Goal: Information Seeking & Learning: Learn about a topic

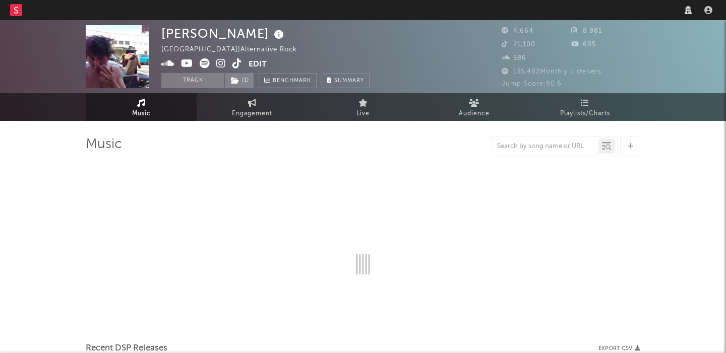
select select "6m"
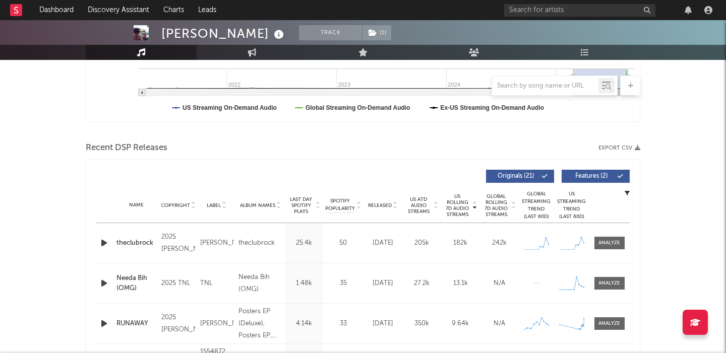
scroll to position [281, 0]
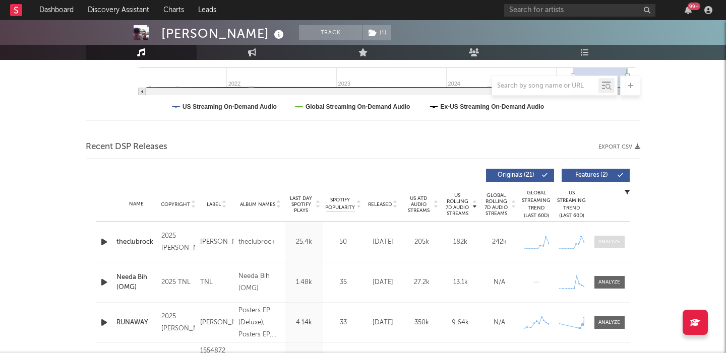
click at [606, 239] on div at bounding box center [609, 242] width 22 height 8
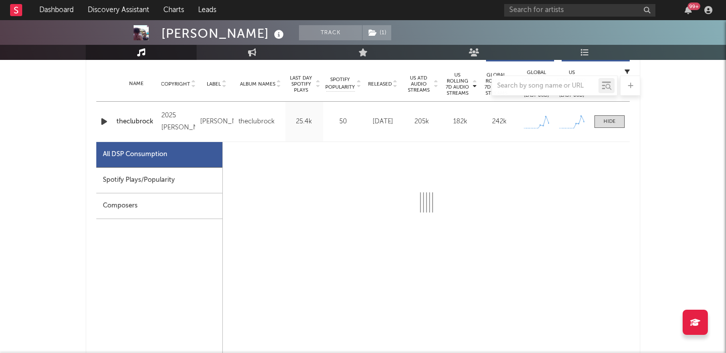
select select "1w"
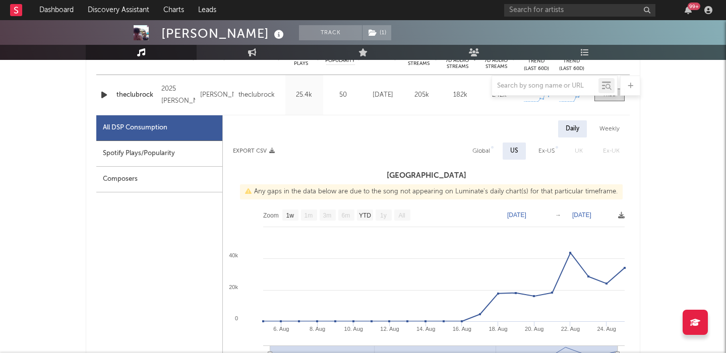
scroll to position [419, 0]
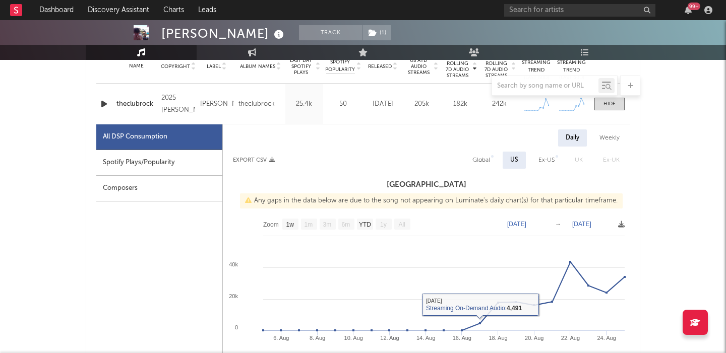
click at [479, 153] on div "Global" at bounding box center [481, 160] width 33 height 17
select select "1w"
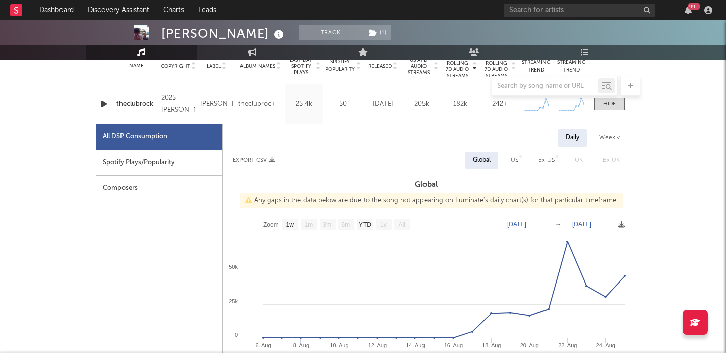
click at [183, 174] on div "Spotify Plays/Popularity" at bounding box center [159, 163] width 126 height 26
select select "1w"
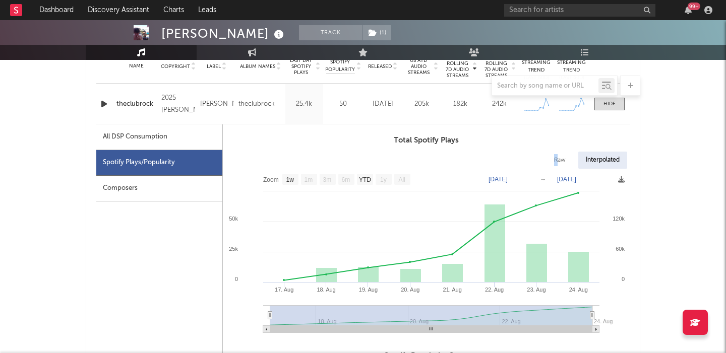
click at [555, 161] on div "Raw" at bounding box center [559, 160] width 27 height 17
select select "1w"
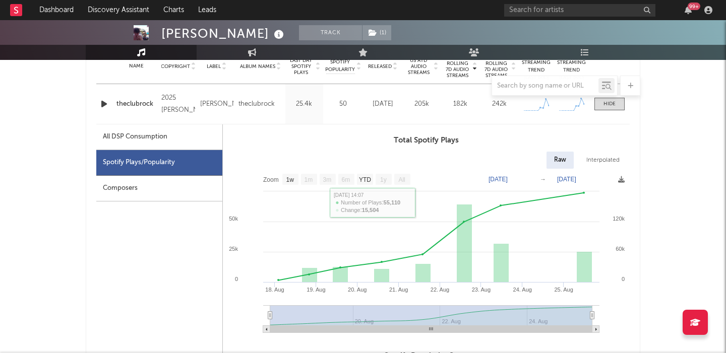
click at [156, 141] on div "All DSP Consumption" at bounding box center [135, 137] width 65 height 12
select select "1w"
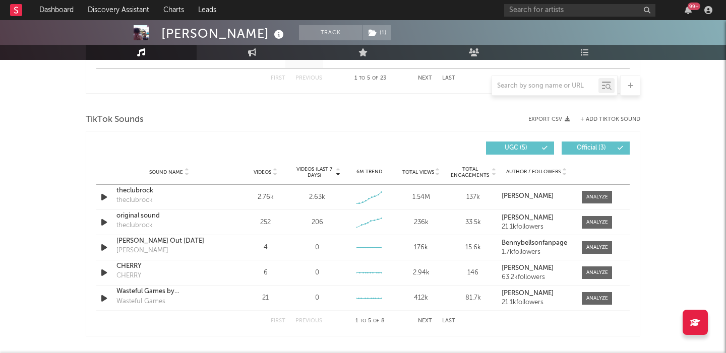
scroll to position [1121, 0]
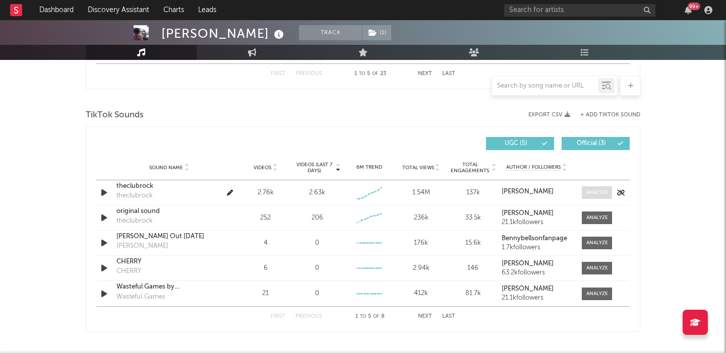
click at [602, 195] on div at bounding box center [597, 193] width 22 height 8
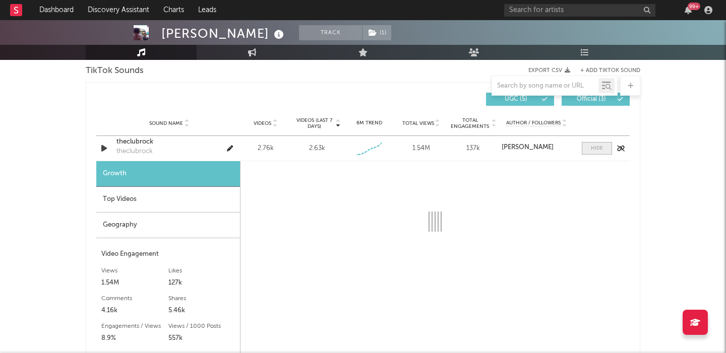
select select "1w"
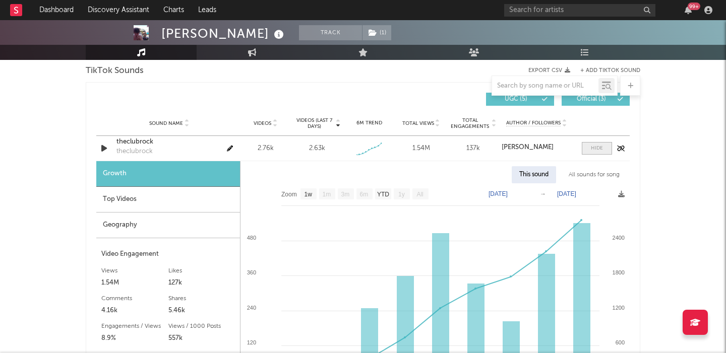
scroll to position [1175, 0]
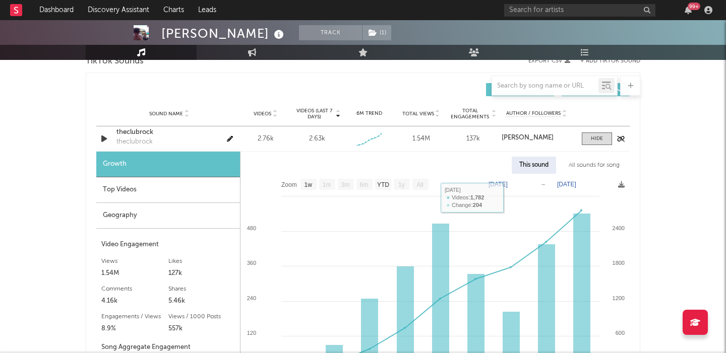
click at [133, 130] on div "theclubrock" at bounding box center [168, 132] width 105 height 10
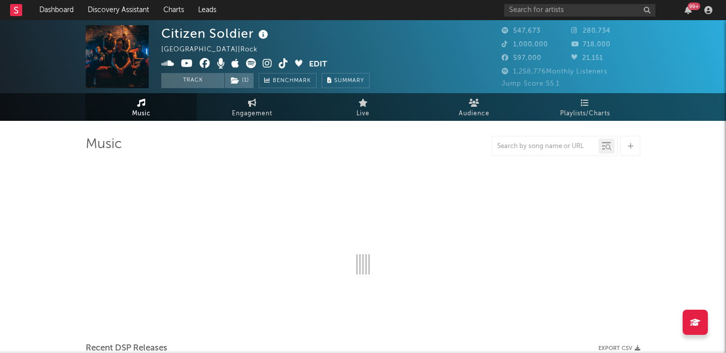
select select "6m"
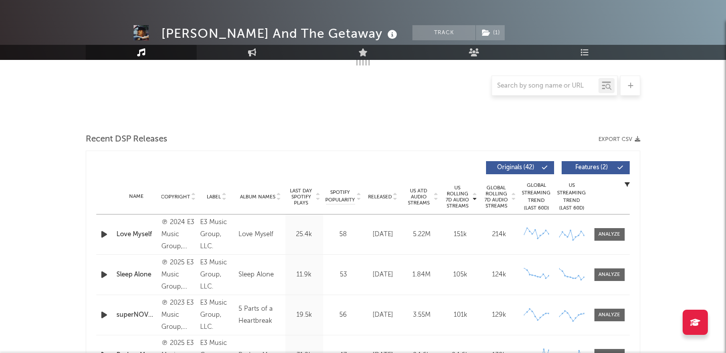
scroll to position [253, 0]
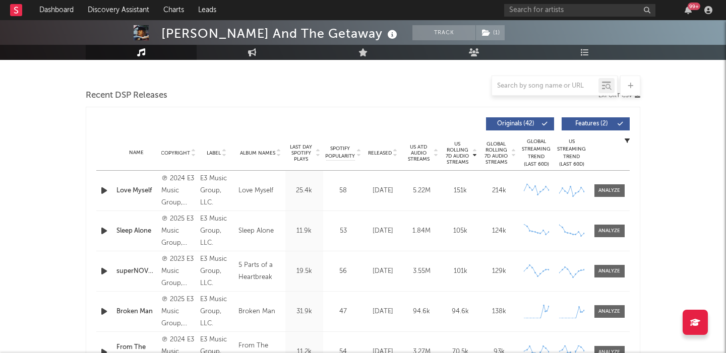
click at [384, 154] on span "Released" at bounding box center [380, 153] width 24 height 6
select select "6m"
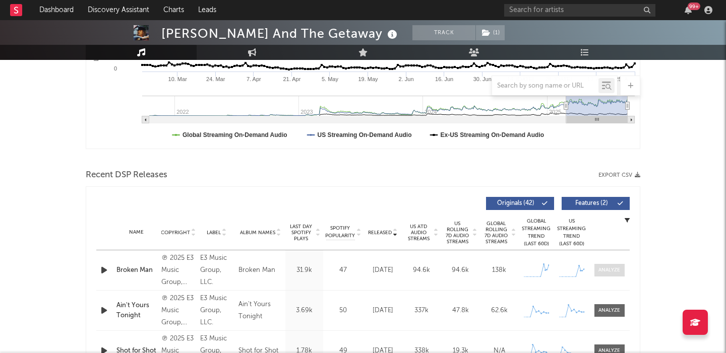
click at [598, 267] on div at bounding box center [609, 271] width 22 height 8
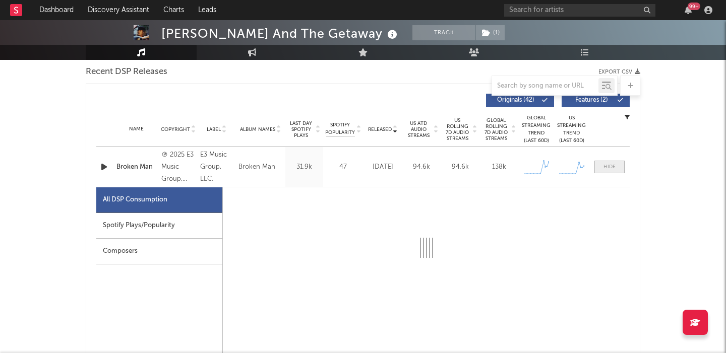
select select "1w"
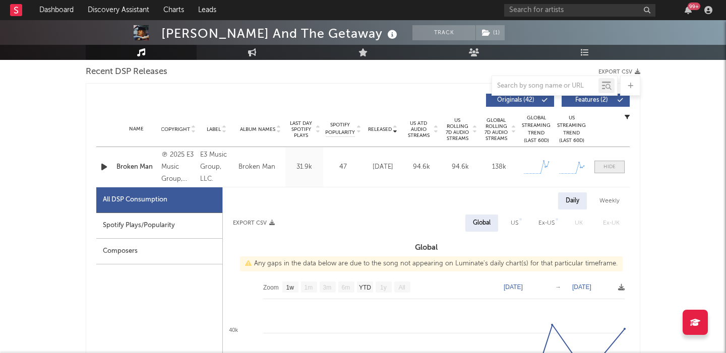
scroll to position [424, 0]
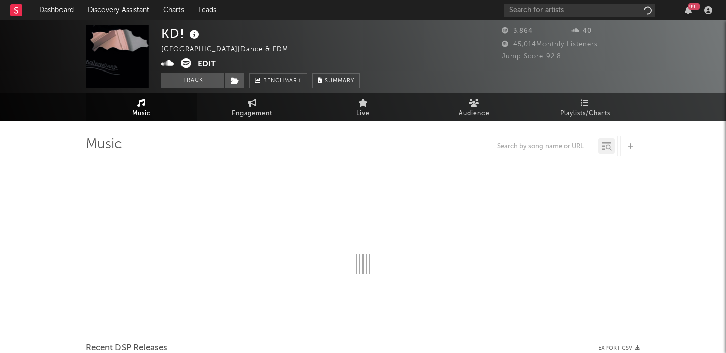
select select "1w"
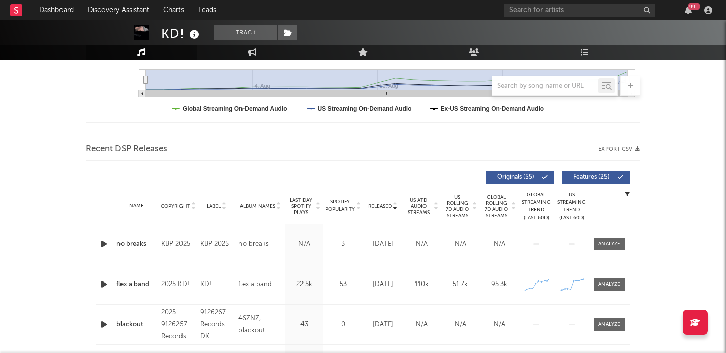
scroll to position [298, 0]
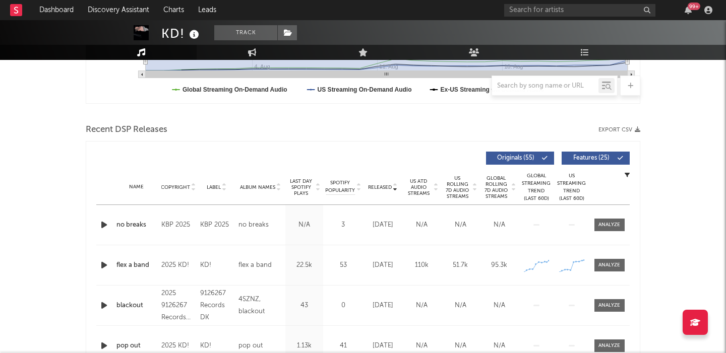
click at [100, 265] on icon "button" at bounding box center [104, 265] width 11 height 13
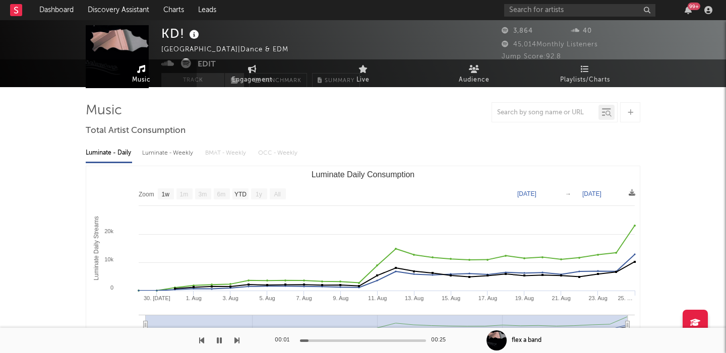
scroll to position [0, 0]
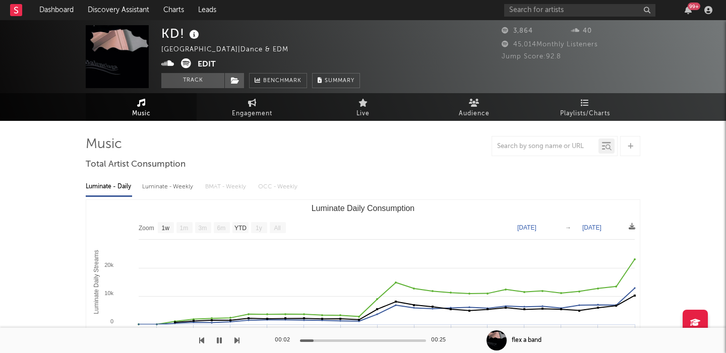
click at [186, 63] on icon at bounding box center [186, 63] width 10 height 10
click at [197, 34] on icon at bounding box center [194, 35] width 15 height 14
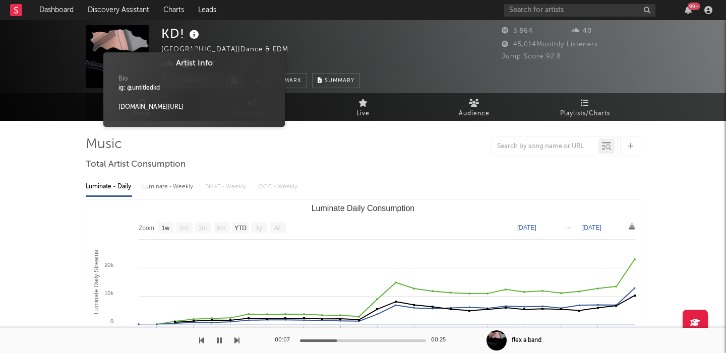
click at [146, 86] on div "ig: @untitledkd" at bounding box center [193, 88] width 151 height 9
copy div "untitledkd"
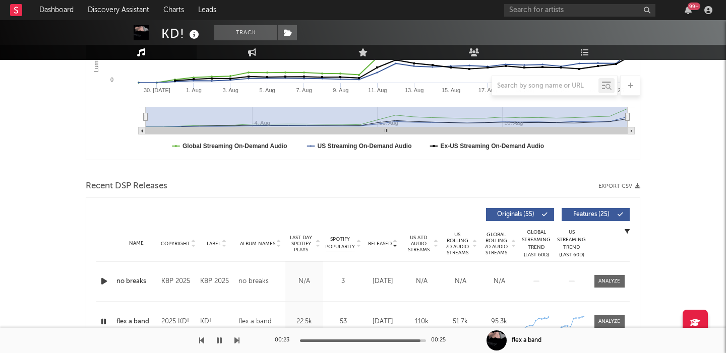
scroll to position [314, 0]
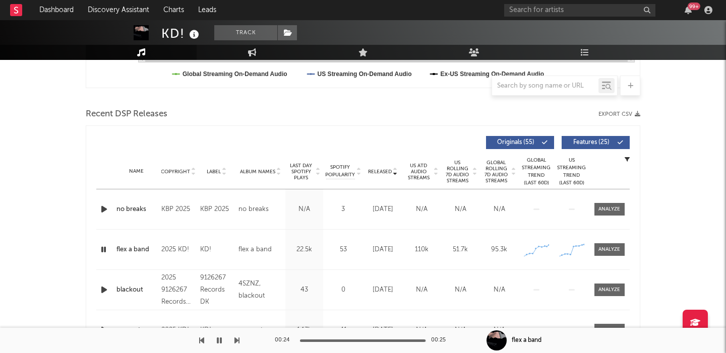
click at [600, 142] on span "Features ( 25 )" at bounding box center [591, 143] width 46 height 6
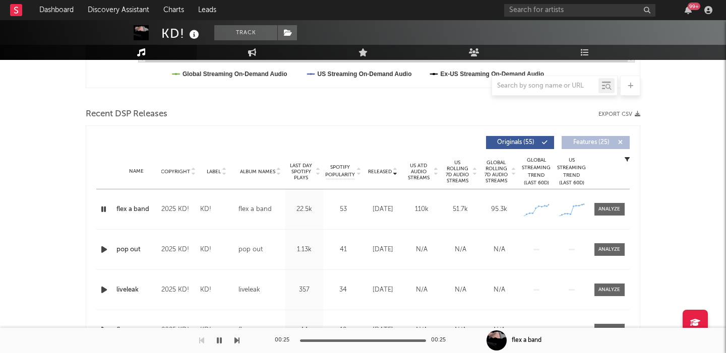
click at [446, 177] on span "US Rolling 7D Audio Streams" at bounding box center [457, 172] width 28 height 24
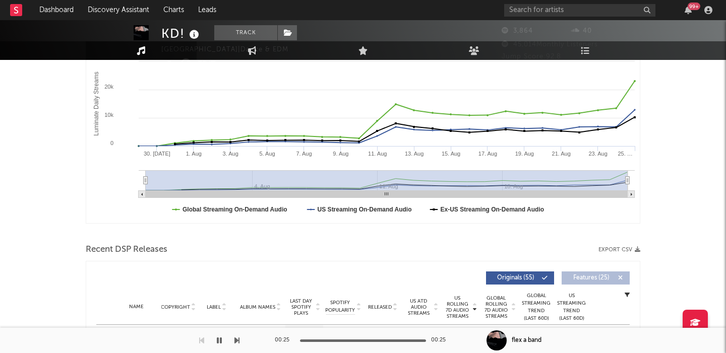
scroll to position [0, 0]
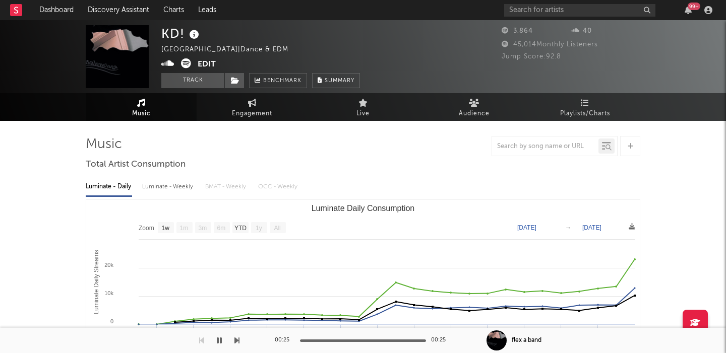
click at [207, 64] on button "Edit" at bounding box center [207, 64] width 18 height 13
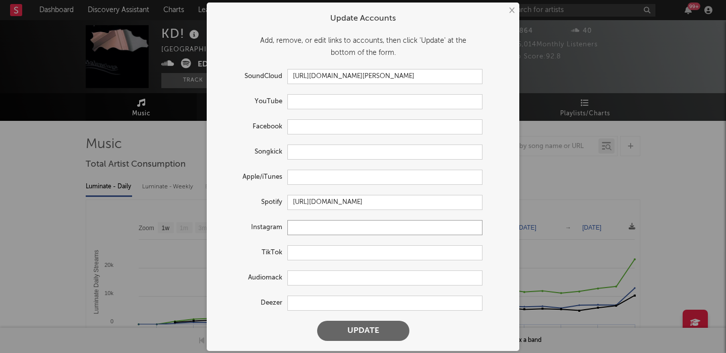
click at [337, 228] on input "text" at bounding box center [384, 227] width 195 height 15
paste input "https://www.instagram.com/untitledkd"
type input "https://www.instagram.com/untitledkd"
click at [356, 327] on button "Update" at bounding box center [363, 331] width 92 height 20
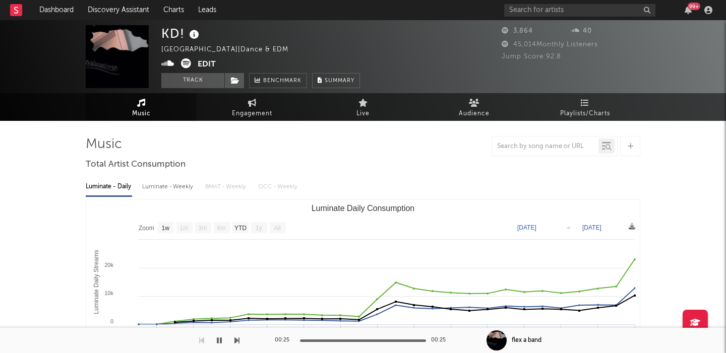
click at [128, 158] on div "× Update Accounts Add, remove, or edit links to accounts, then click 'Update' a…" at bounding box center [363, 176] width 726 height 353
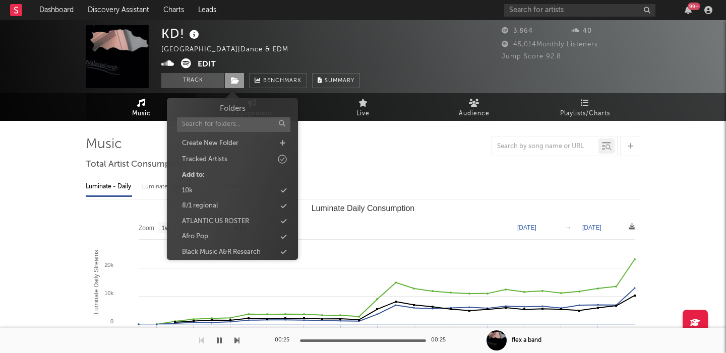
click at [231, 84] on icon at bounding box center [235, 80] width 9 height 7
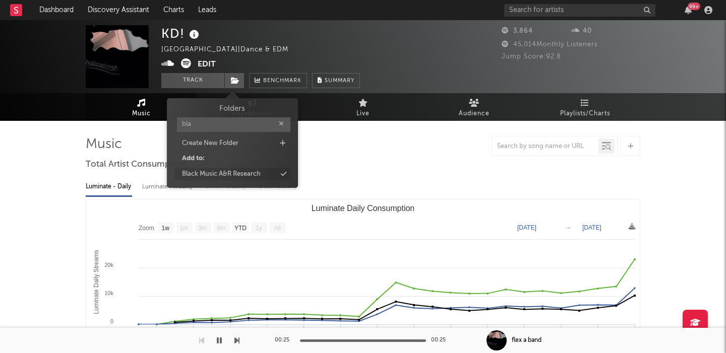
type input "bla"
click at [239, 173] on div "Black Music A&R Research" at bounding box center [221, 174] width 79 height 10
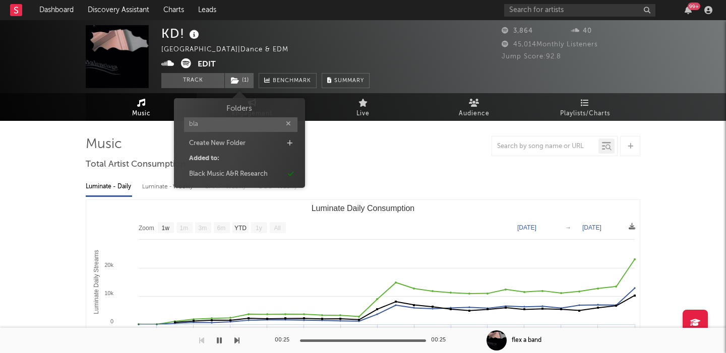
click at [205, 62] on button "Edit" at bounding box center [207, 64] width 18 height 13
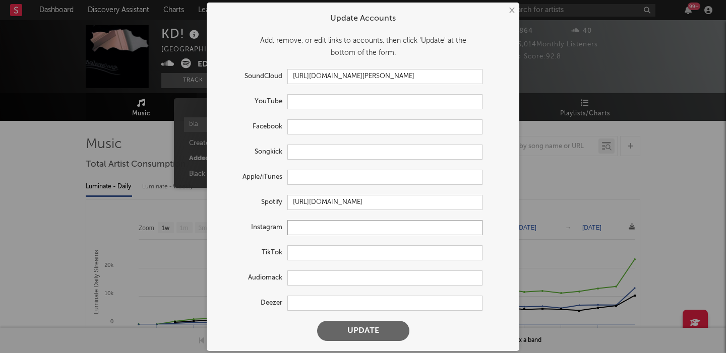
click at [311, 230] on input "text" at bounding box center [384, 227] width 195 height 15
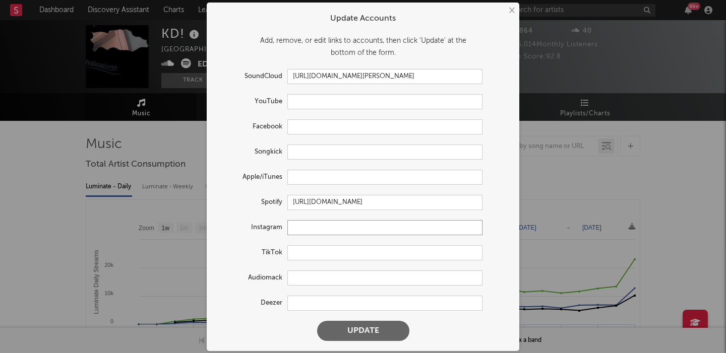
paste input "https://www.instagram.com/untitledkd"
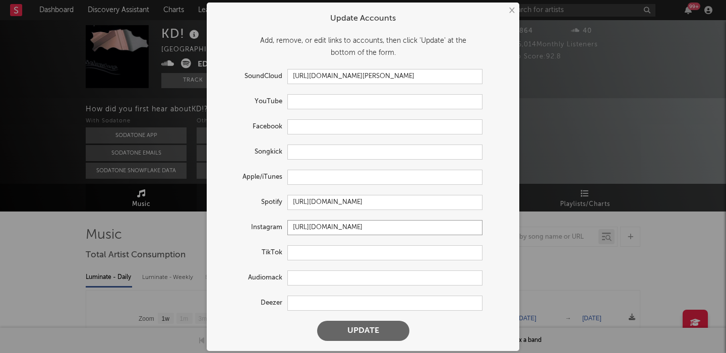
type input "https://www.instagram.com/untitledkd"
click at [350, 331] on button "Update" at bounding box center [363, 331] width 92 height 20
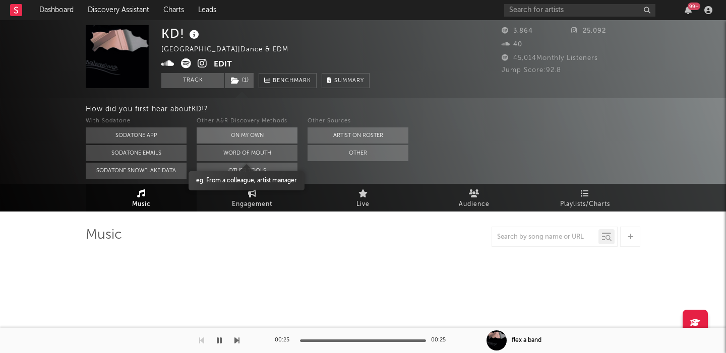
select select "1w"
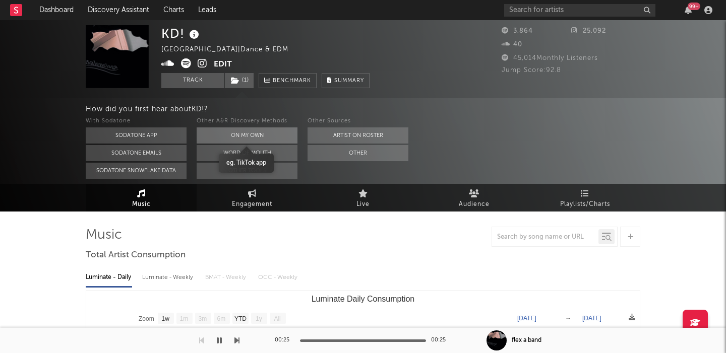
click at [263, 136] on button "On My Own" at bounding box center [247, 135] width 101 height 16
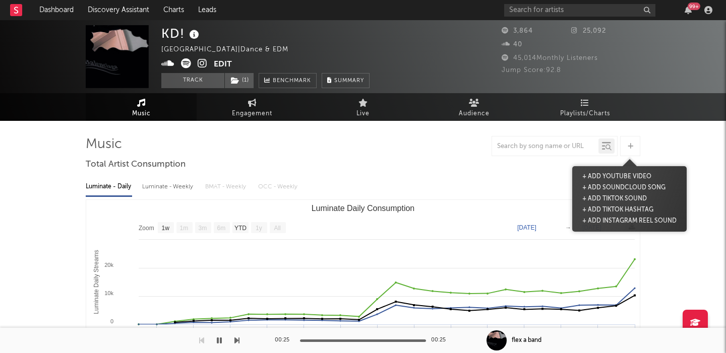
click at [626, 147] on div at bounding box center [630, 146] width 20 height 20
click at [612, 199] on button "+ Add TikTok Sound" at bounding box center [614, 199] width 70 height 11
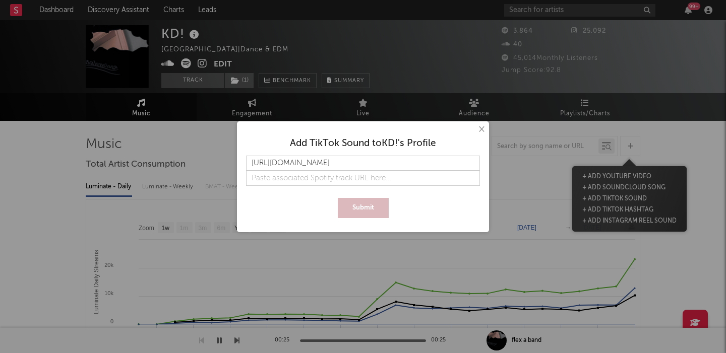
scroll to position [0, 8]
type input "https://www.tiktok.com/music/flex-a-band-7504044903362939654"
click at [357, 204] on button "Submit" at bounding box center [363, 208] width 51 height 20
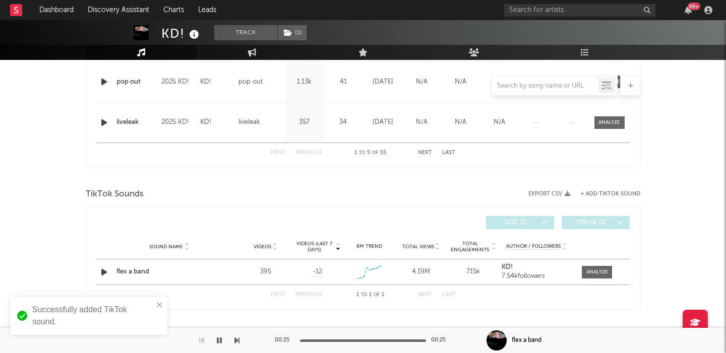
scroll to position [629, 0]
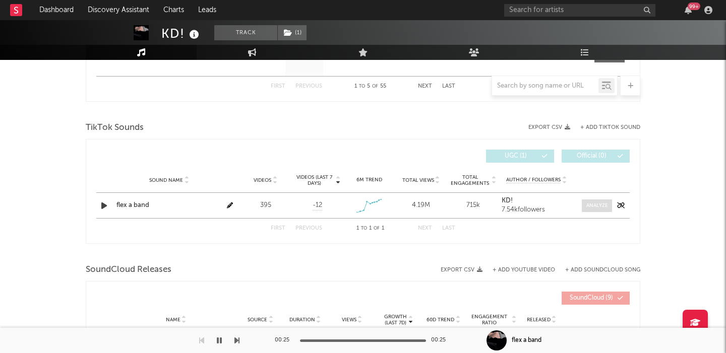
click at [592, 202] on div at bounding box center [597, 206] width 22 height 8
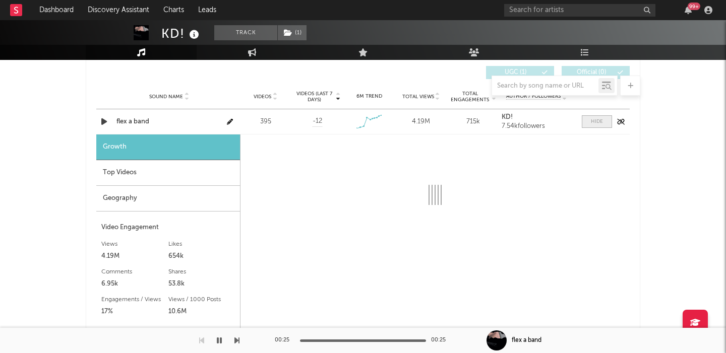
select select "1w"
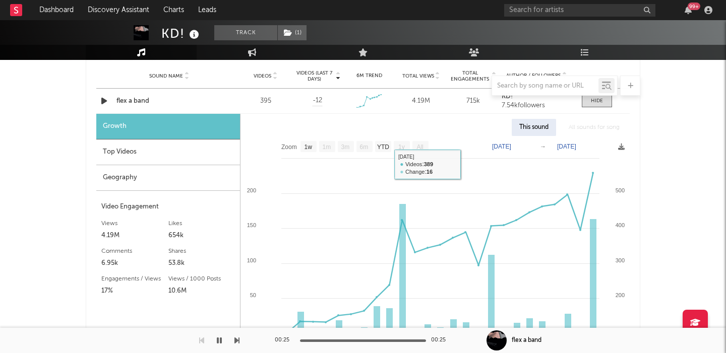
scroll to position [246, 0]
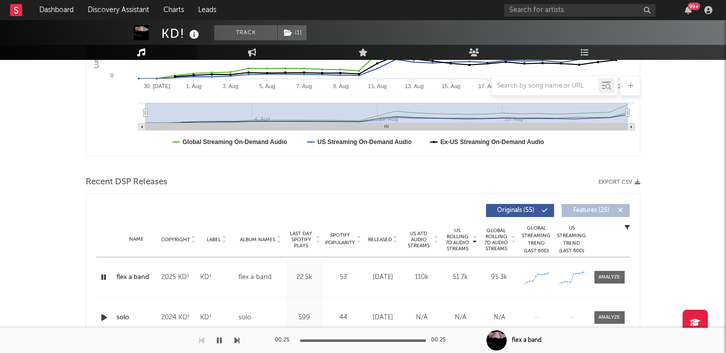
click at [139, 279] on div "flex a band" at bounding box center [136, 278] width 40 height 10
click at [221, 338] on icon "button" at bounding box center [219, 341] width 5 height 8
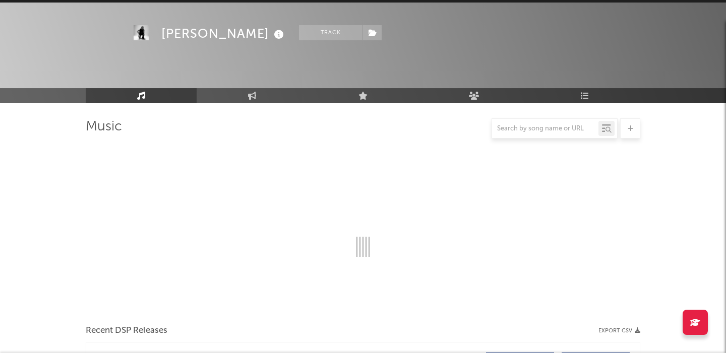
select select "6m"
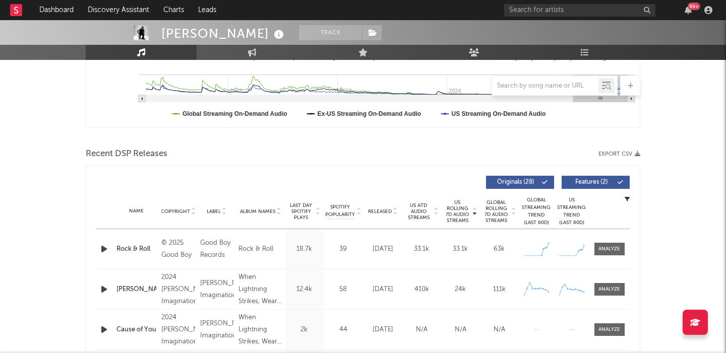
scroll to position [385, 0]
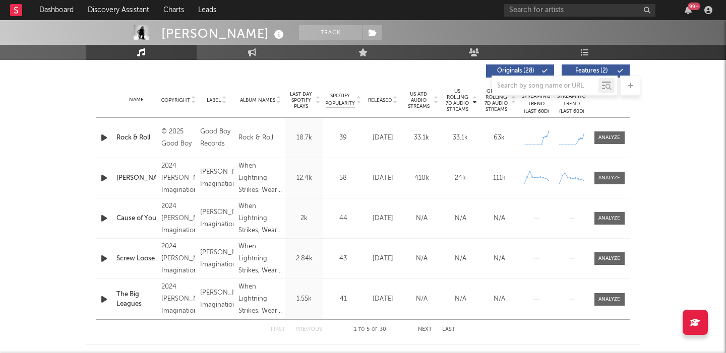
click at [111, 134] on div at bounding box center [105, 138] width 18 height 13
click at [93, 133] on div "US Rolling 7D Audio Streams Copyright Label Album Names Last Day Spotify Plays …" at bounding box center [363, 199] width 554 height 291
click at [105, 136] on icon "button" at bounding box center [104, 138] width 11 height 13
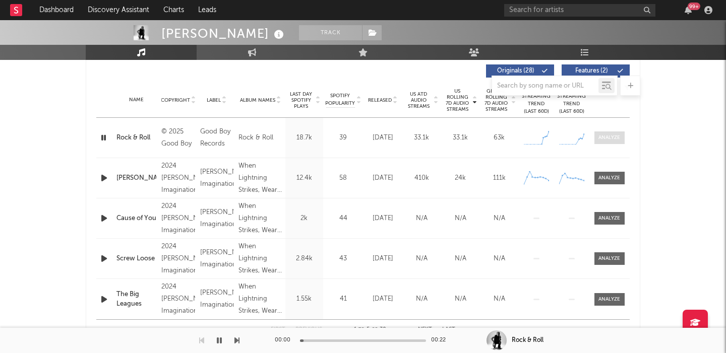
click at [598, 140] on span at bounding box center [609, 138] width 30 height 13
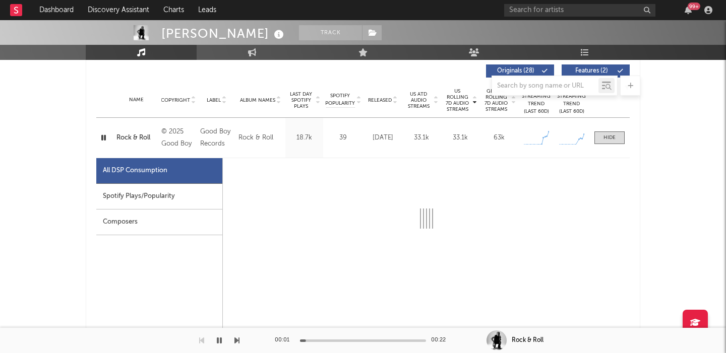
select select "1w"
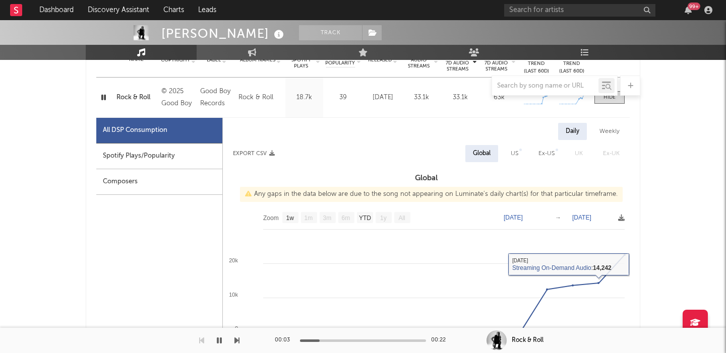
scroll to position [427, 0]
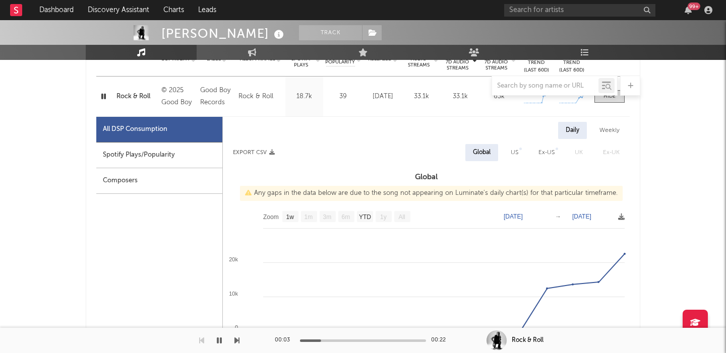
click at [517, 160] on div "US" at bounding box center [514, 152] width 23 height 17
select select "1w"
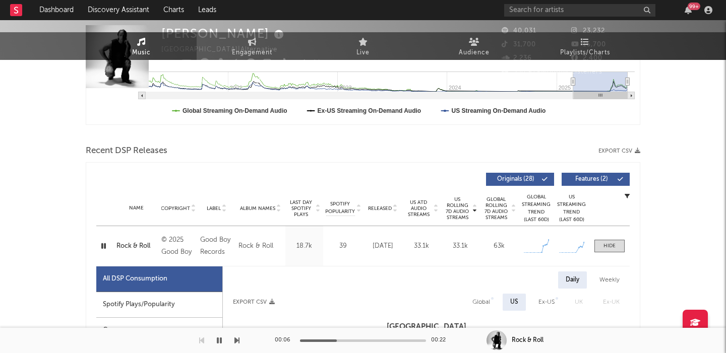
scroll to position [0, 0]
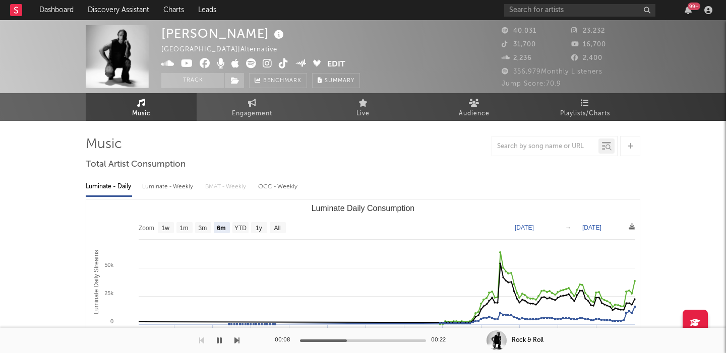
click at [272, 32] on icon at bounding box center [279, 35] width 15 height 14
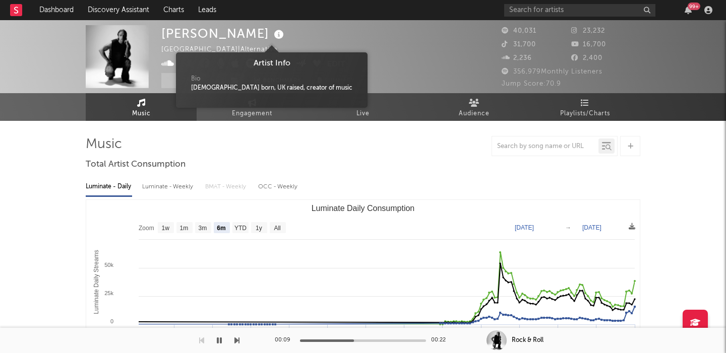
click at [272, 32] on icon at bounding box center [279, 35] width 15 height 14
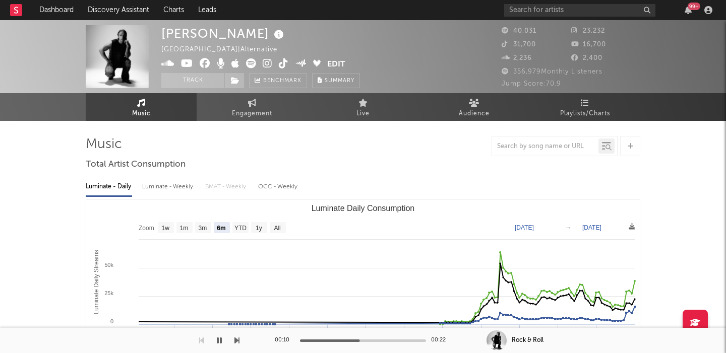
click at [267, 66] on icon at bounding box center [268, 63] width 10 height 10
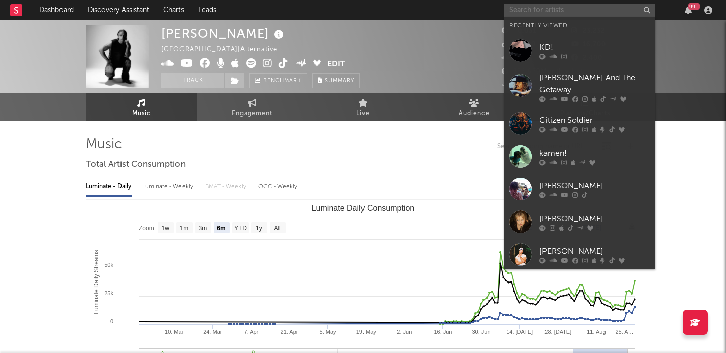
click at [563, 13] on input "text" at bounding box center [579, 10] width 151 height 13
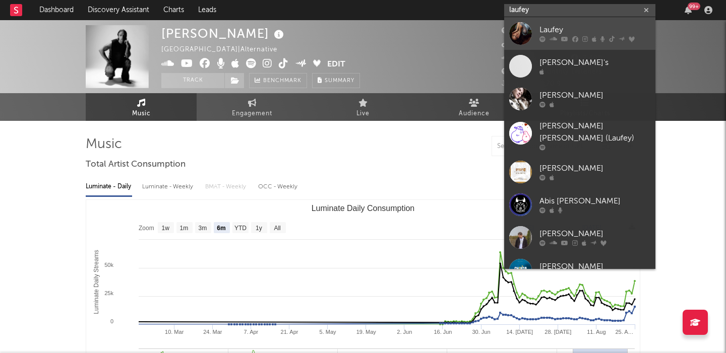
type input "laufey"
click at [599, 27] on div "Laufey" at bounding box center [594, 30] width 111 height 12
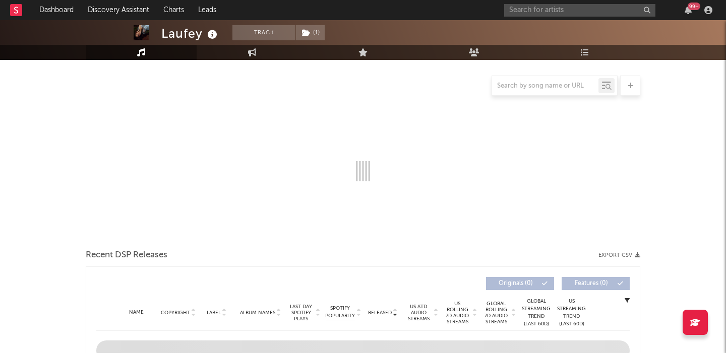
scroll to position [96, 0]
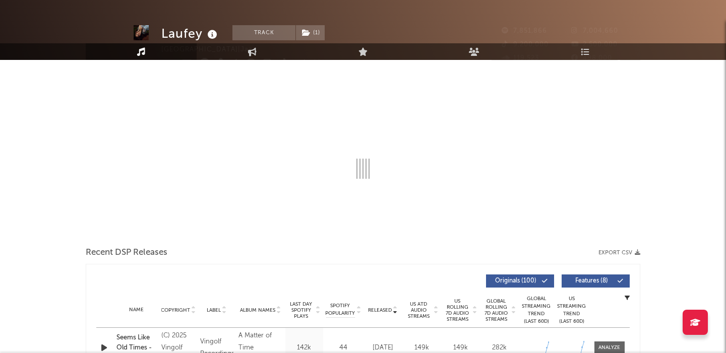
select select "6m"
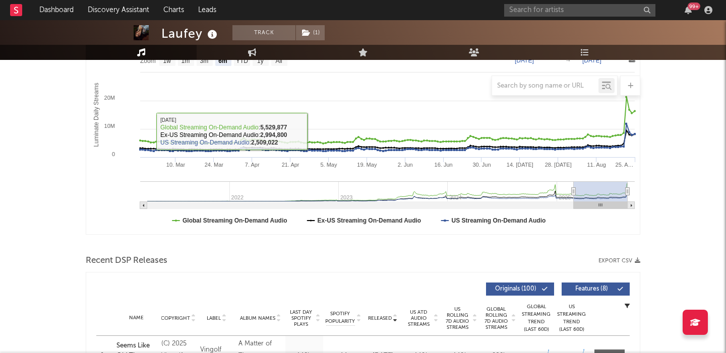
scroll to position [348, 0]
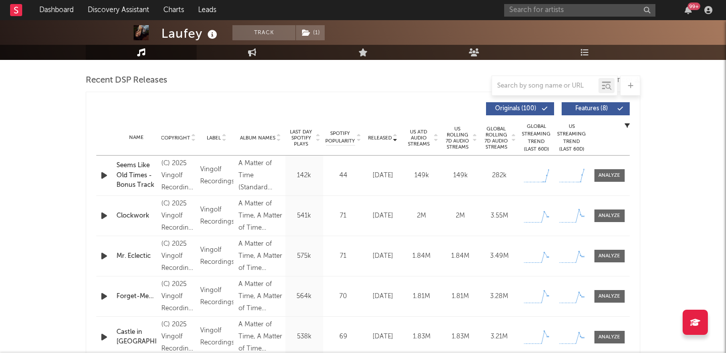
click at [597, 112] on button "Features ( 8 )" at bounding box center [595, 108] width 68 height 13
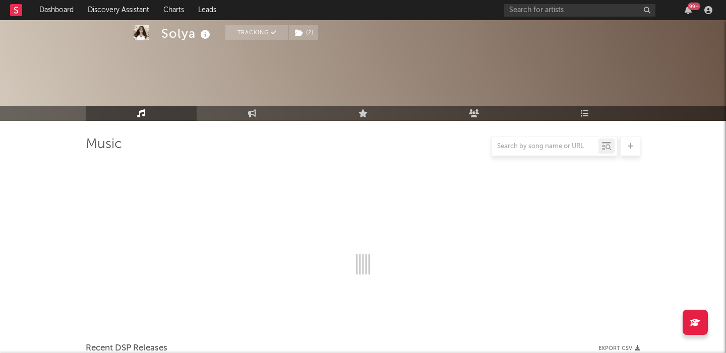
select select "6m"
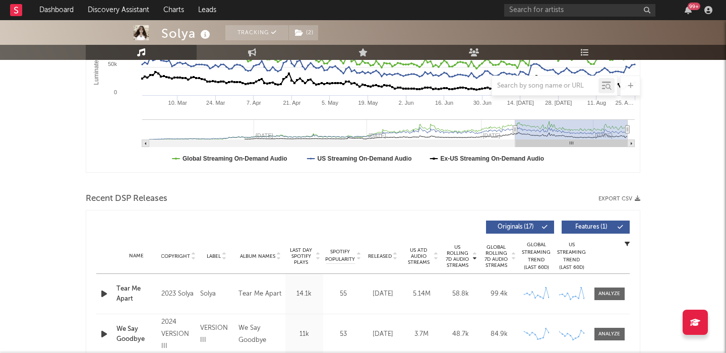
scroll to position [213, 0]
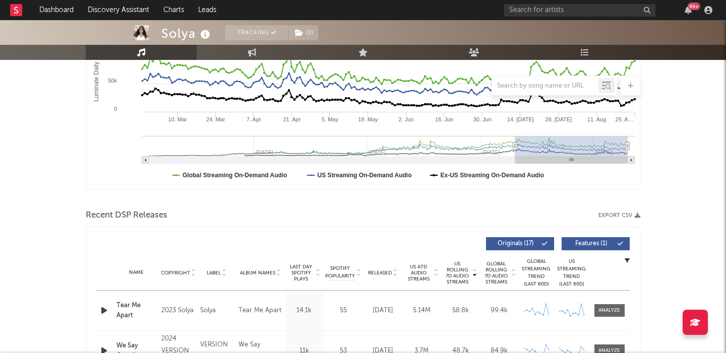
click at [599, 238] on button "Features ( 1 )" at bounding box center [595, 243] width 68 height 13
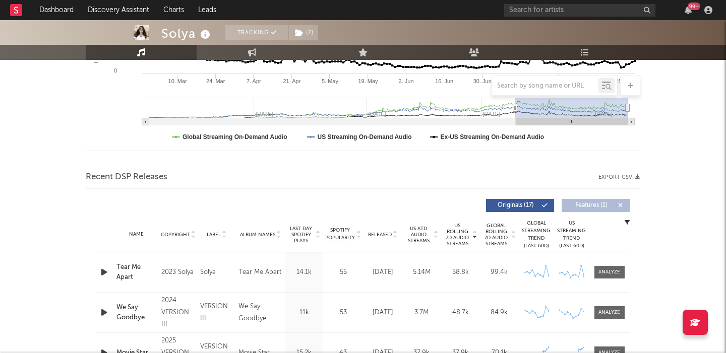
scroll to position [265, 0]
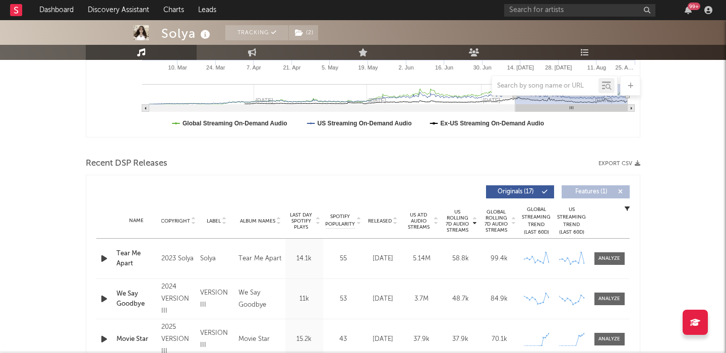
click at [377, 221] on span "Released" at bounding box center [380, 221] width 24 height 6
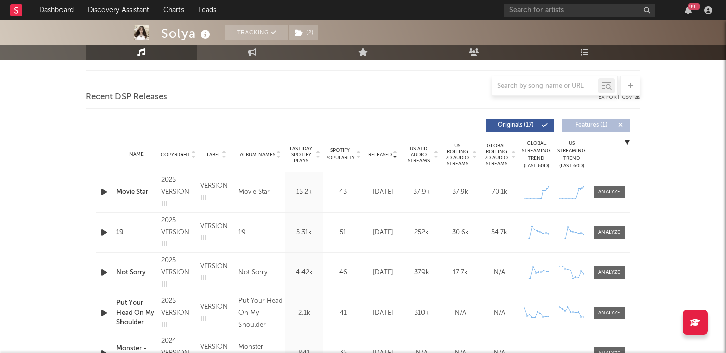
scroll to position [332, 0]
click at [610, 192] on div at bounding box center [609, 191] width 22 height 8
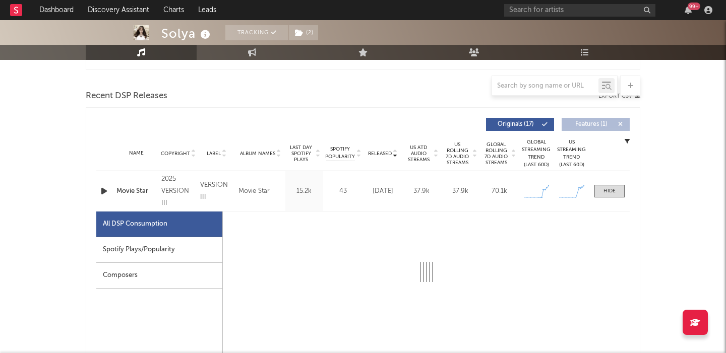
select select "1w"
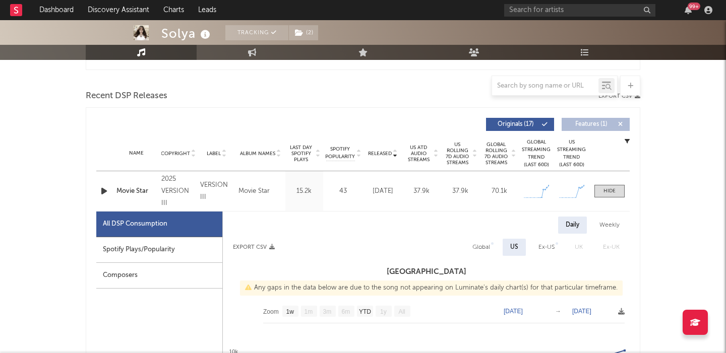
click at [107, 190] on icon "button" at bounding box center [104, 191] width 11 height 13
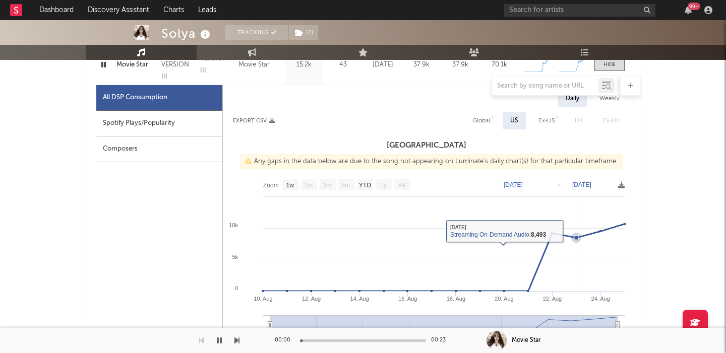
scroll to position [460, 0]
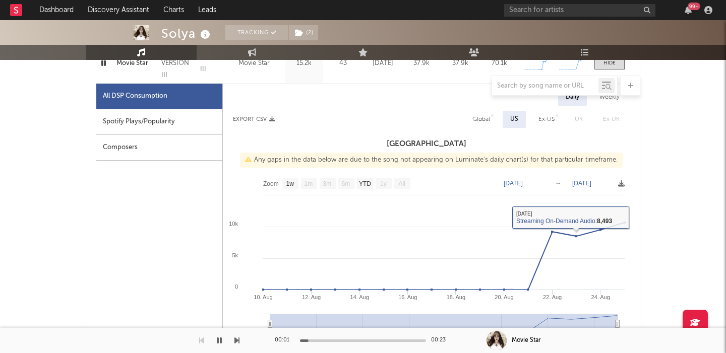
click at [487, 115] on div "Global" at bounding box center [481, 119] width 18 height 12
select select "1w"
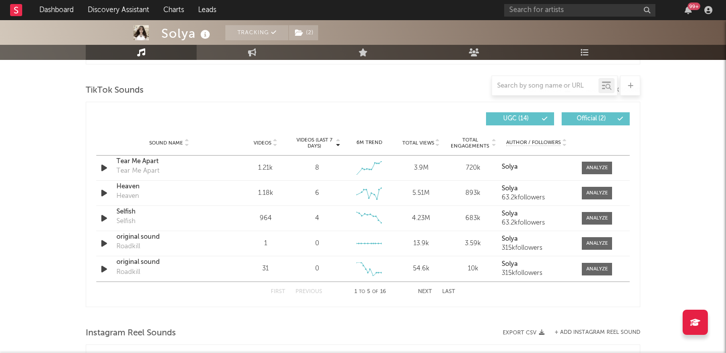
scroll to position [1179, 0]
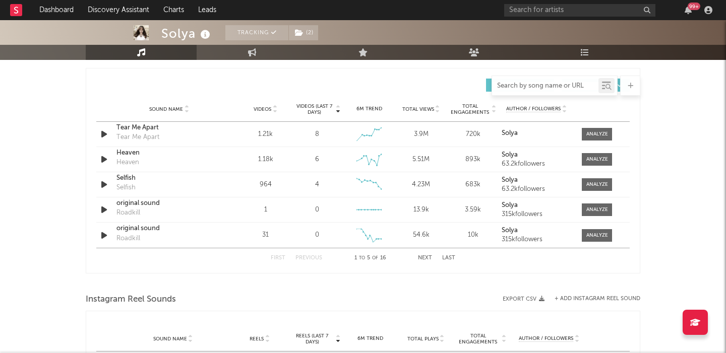
click at [513, 84] on input "text" at bounding box center [545, 86] width 106 height 8
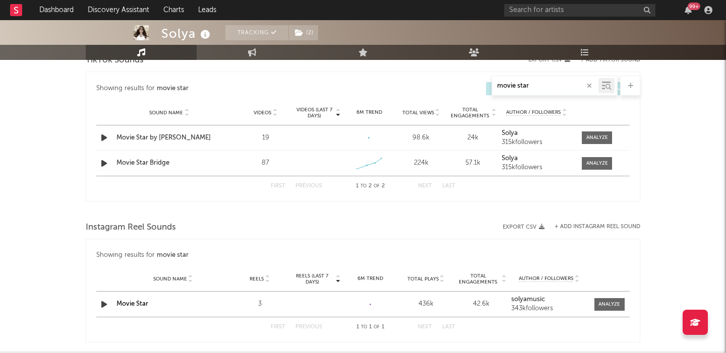
scroll to position [971, 0]
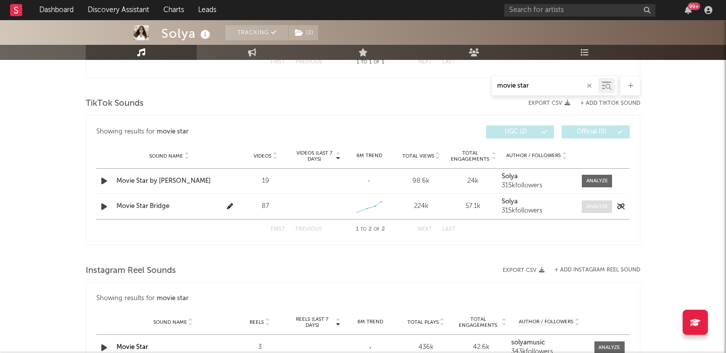
type input "movie star"
click at [589, 205] on div at bounding box center [597, 207] width 22 height 8
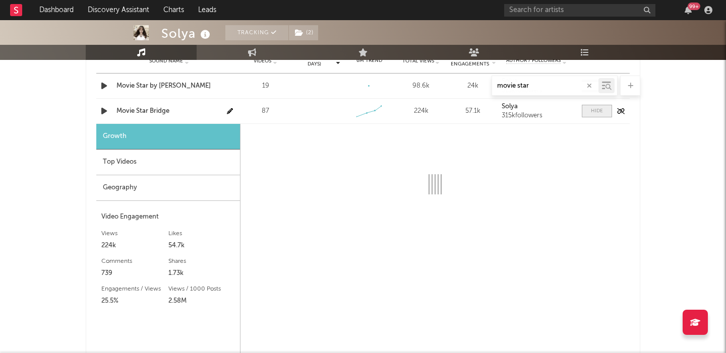
select select "1w"
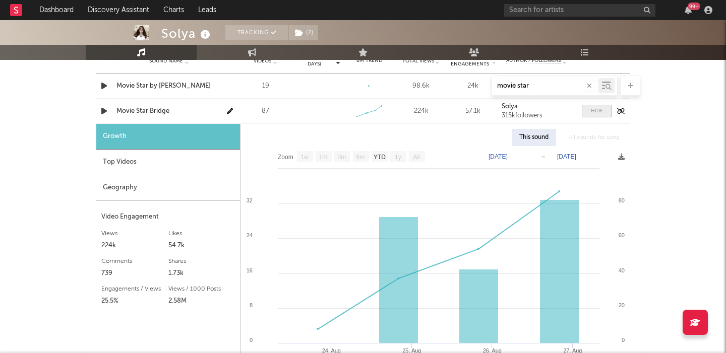
scroll to position [1067, 0]
click at [150, 158] on div "Top Videos" at bounding box center [168, 162] width 144 height 26
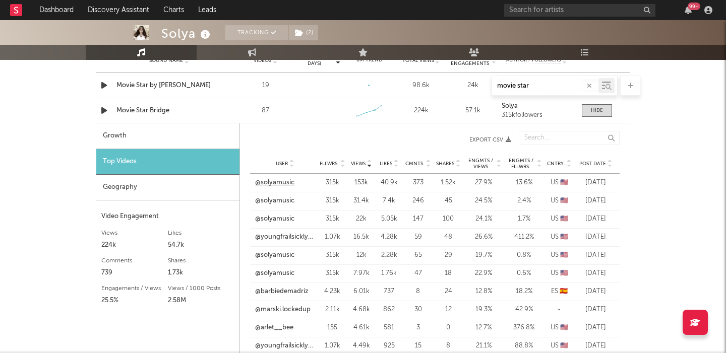
click at [274, 180] on link "@solyamusic" at bounding box center [274, 183] width 39 height 10
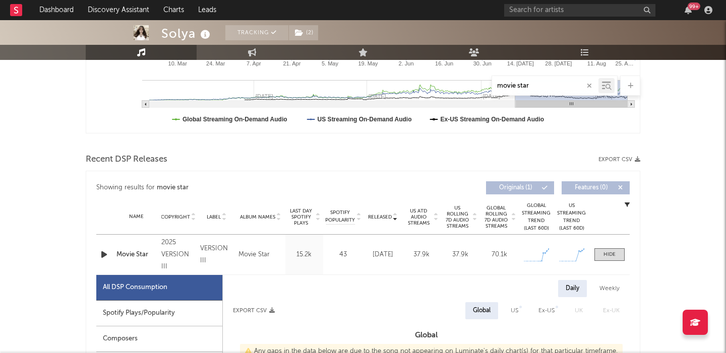
scroll to position [301, 0]
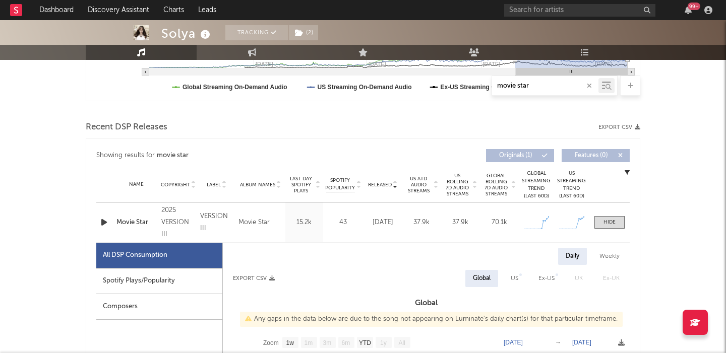
click at [133, 220] on div "Movie Star" at bounding box center [136, 223] width 40 height 10
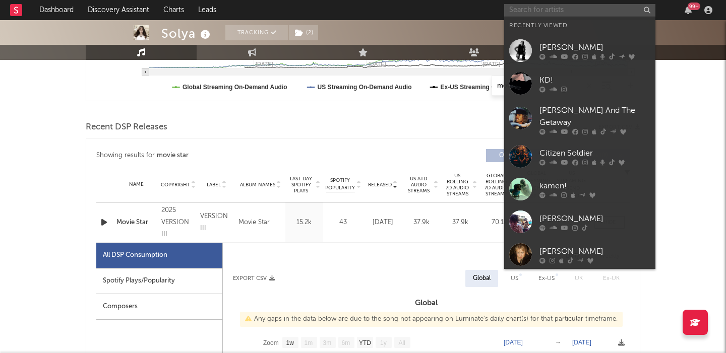
click at [581, 15] on input "text" at bounding box center [579, 10] width 151 height 13
paste input "sma$he"
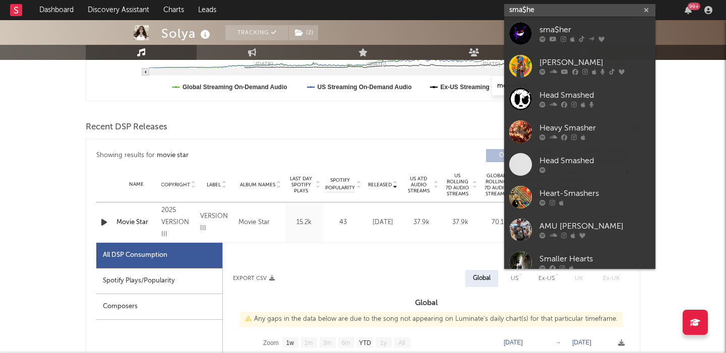
type input "sma$he"
click at [592, 35] on div "sma$her" at bounding box center [594, 30] width 111 height 12
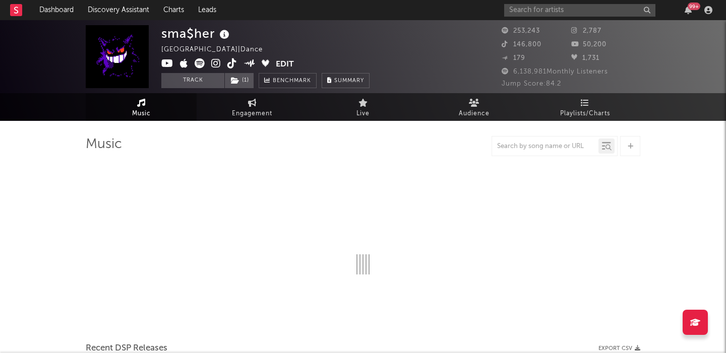
select select "6m"
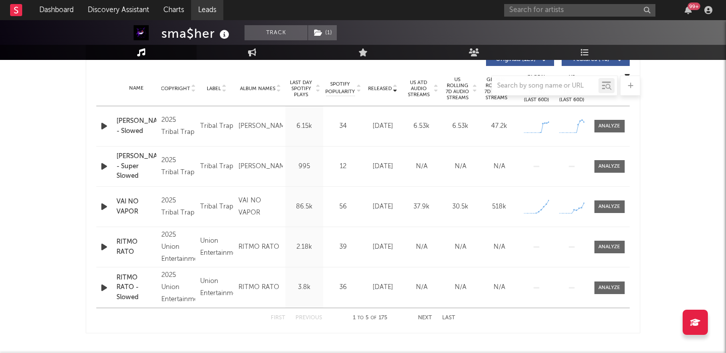
scroll to position [328, 0]
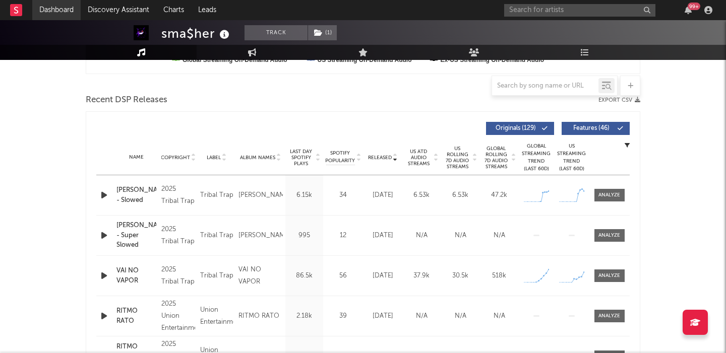
click at [52, 12] on link "Dashboard" at bounding box center [56, 10] width 48 height 20
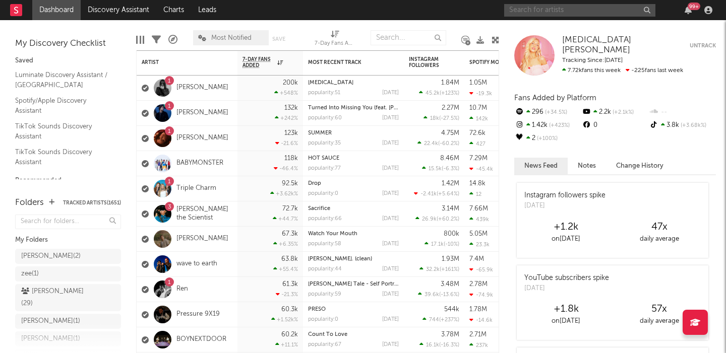
click at [564, 13] on input "text" at bounding box center [579, 10] width 151 height 13
paste input "ZAMination"
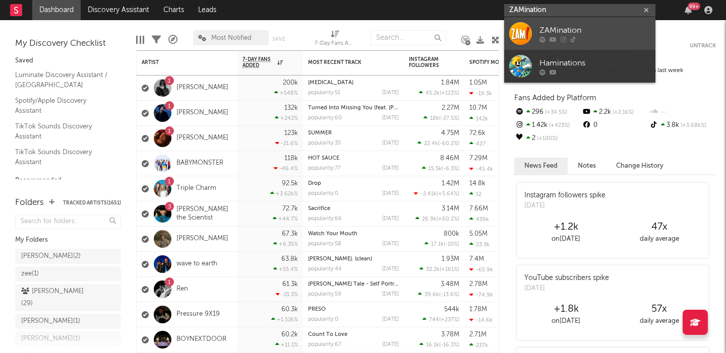
type input "ZAMination"
click at [586, 23] on link "ZAMination" at bounding box center [579, 33] width 151 height 33
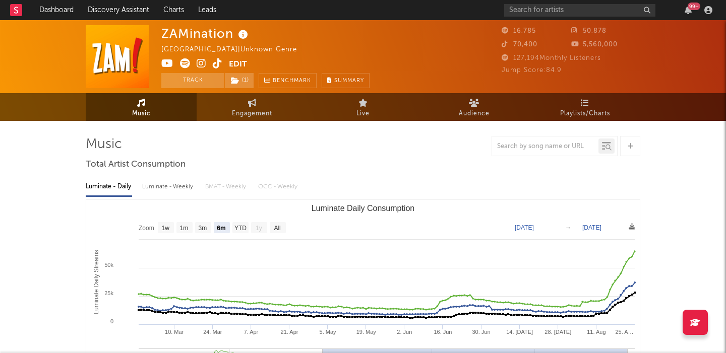
select select "6m"
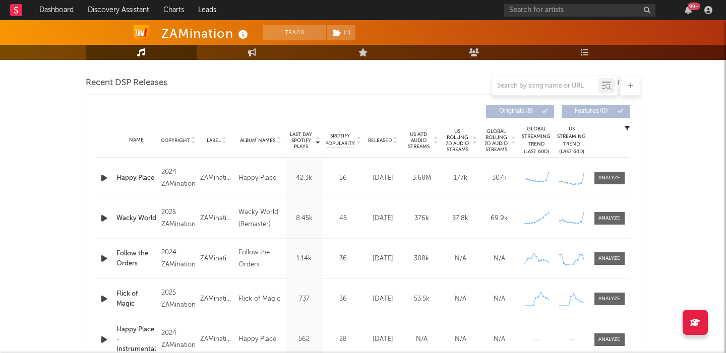
scroll to position [354, 0]
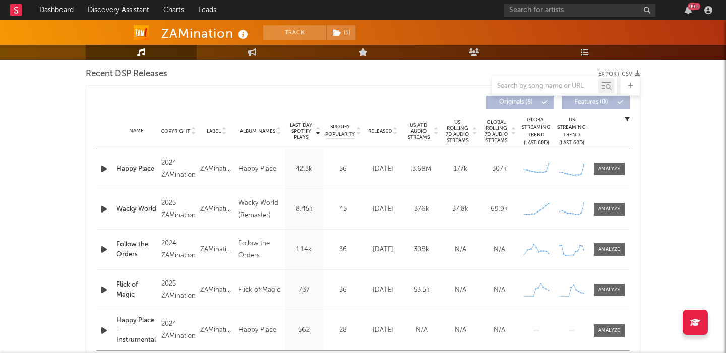
click at [458, 136] on span "US Rolling 7D Audio Streams" at bounding box center [457, 131] width 28 height 24
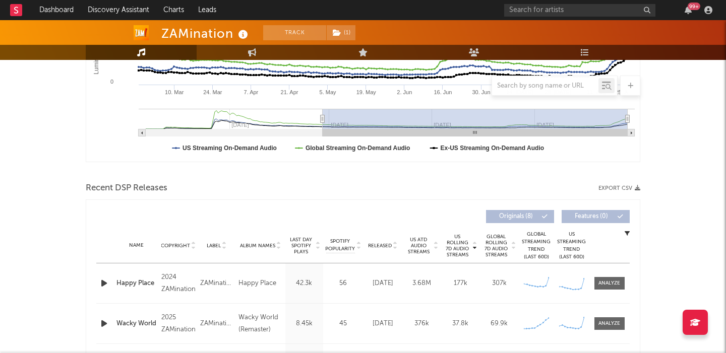
scroll to position [0, 0]
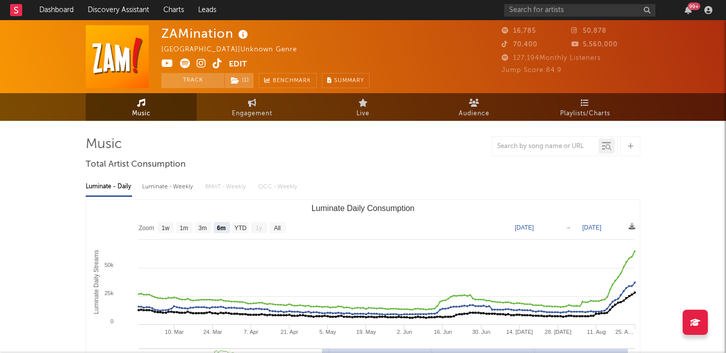
click at [186, 62] on icon at bounding box center [185, 63] width 10 height 10
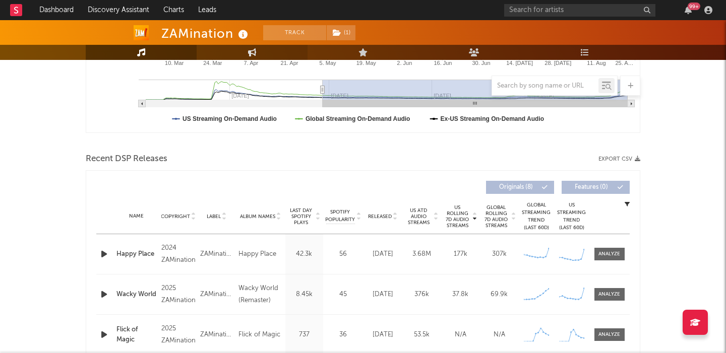
scroll to position [326, 0]
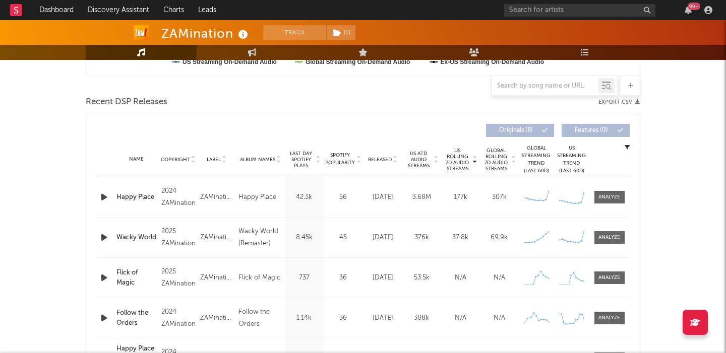
click at [463, 159] on span "US Rolling 7D Audio Streams" at bounding box center [457, 160] width 28 height 24
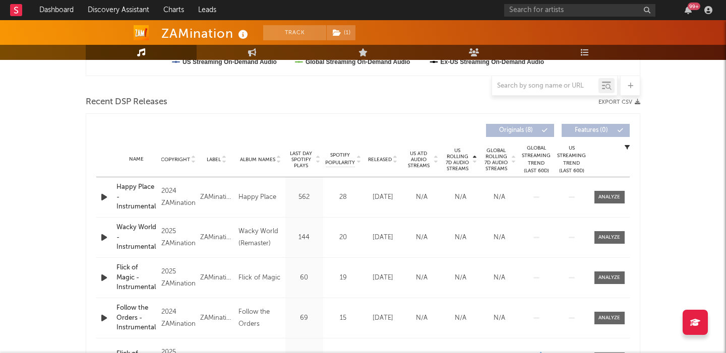
click at [458, 159] on span "US Rolling 7D Audio Streams" at bounding box center [457, 160] width 28 height 24
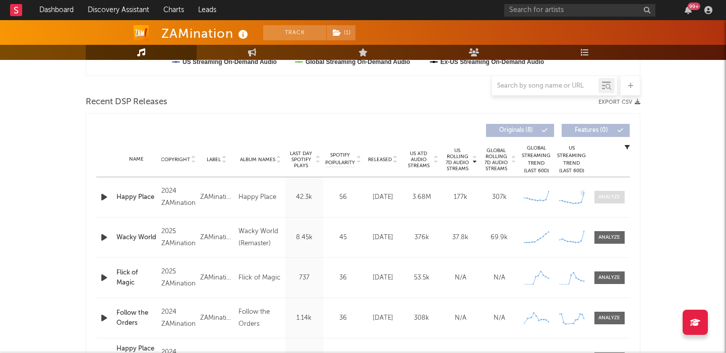
click at [604, 195] on div at bounding box center [609, 198] width 22 height 8
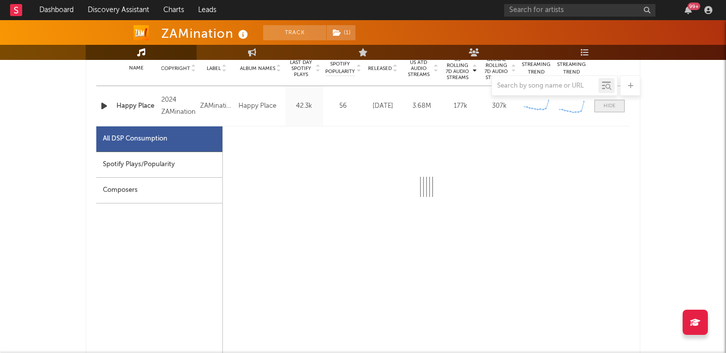
scroll to position [452, 0]
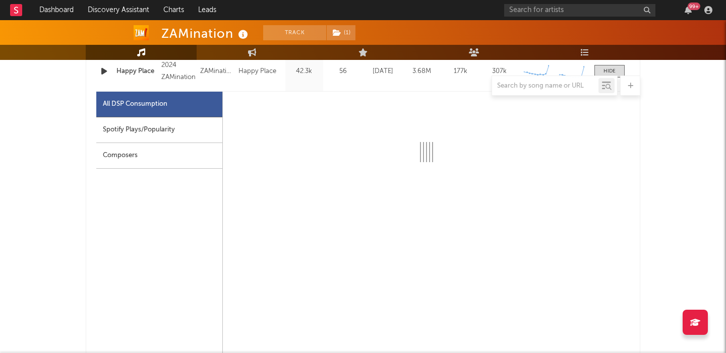
select select "6m"
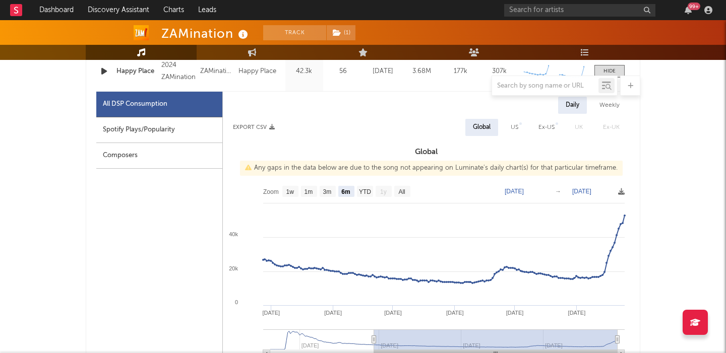
click at [513, 130] on div "US" at bounding box center [514, 127] width 8 height 12
select select "6m"
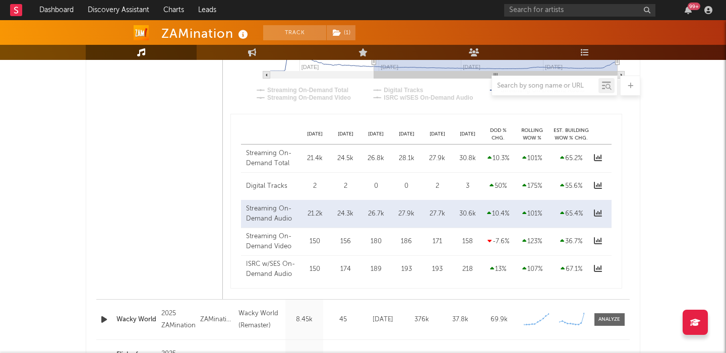
scroll to position [736, 0]
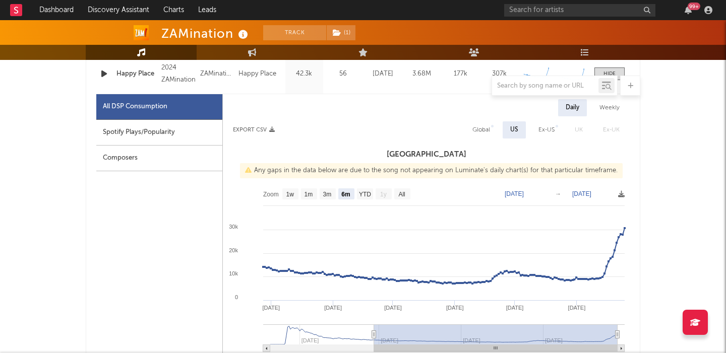
click at [482, 130] on div "Global" at bounding box center [481, 130] width 18 height 12
select select "6m"
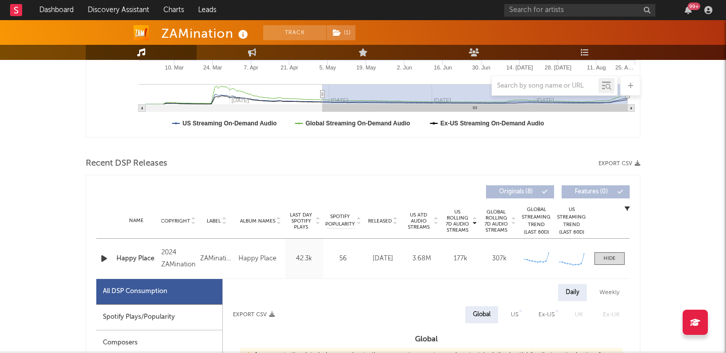
scroll to position [0, 0]
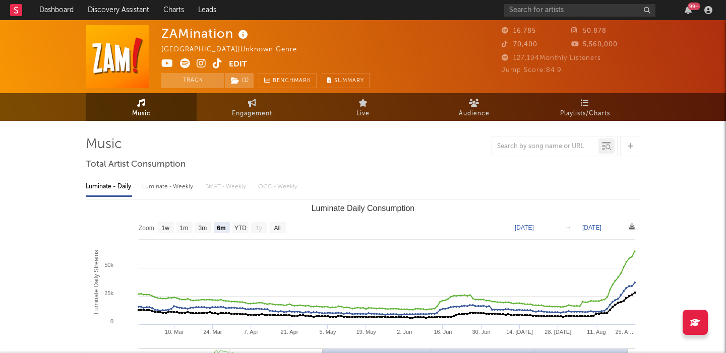
click at [167, 64] on icon at bounding box center [167, 63] width 12 height 10
click at [254, 105] on icon at bounding box center [252, 103] width 9 height 8
select select "1w"
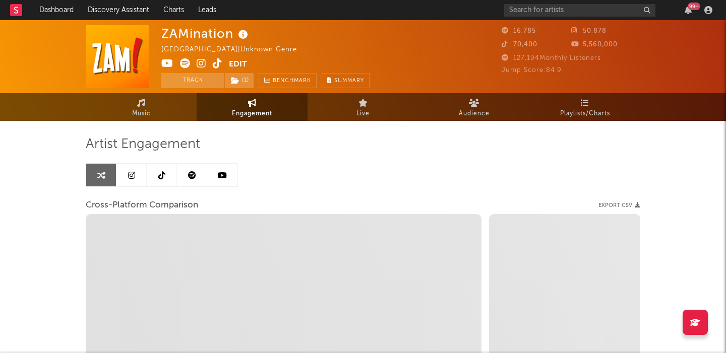
click at [222, 178] on icon at bounding box center [222, 175] width 9 height 8
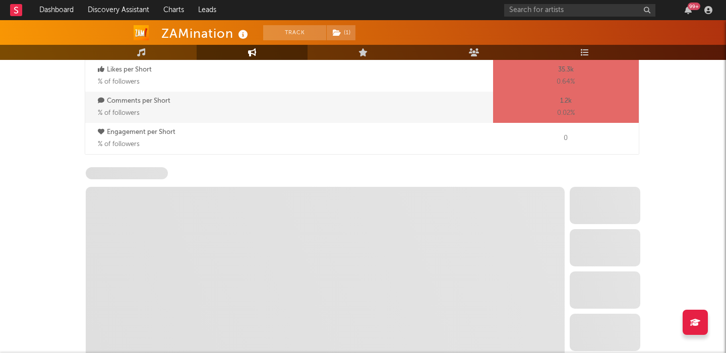
select select "6m"
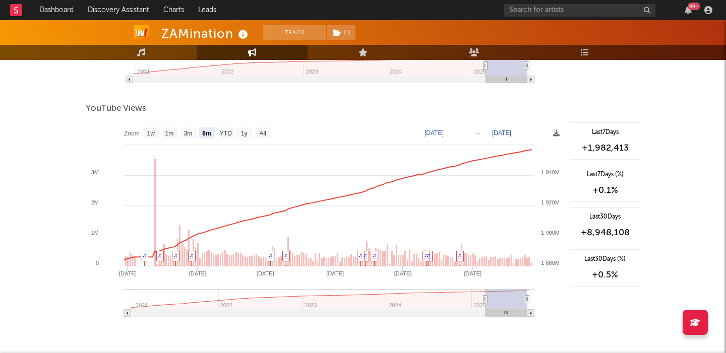
scroll to position [1020, 0]
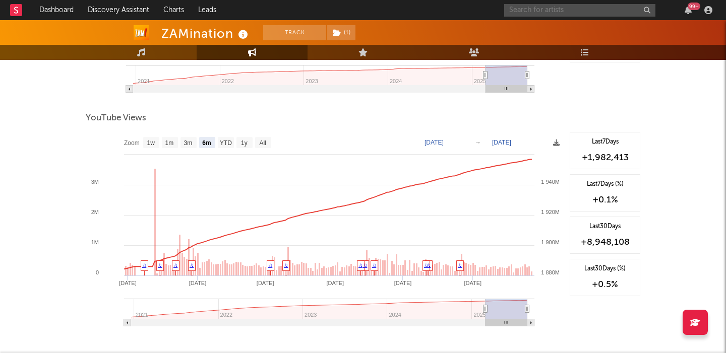
click at [538, 10] on input "text" at bounding box center [579, 10] width 151 height 13
paste input "[PERSON_NAME]"
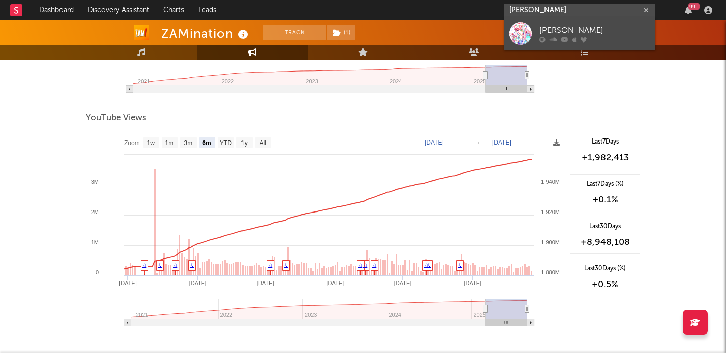
type input "[PERSON_NAME]"
click at [583, 24] on div "[PERSON_NAME]" at bounding box center [594, 30] width 111 height 12
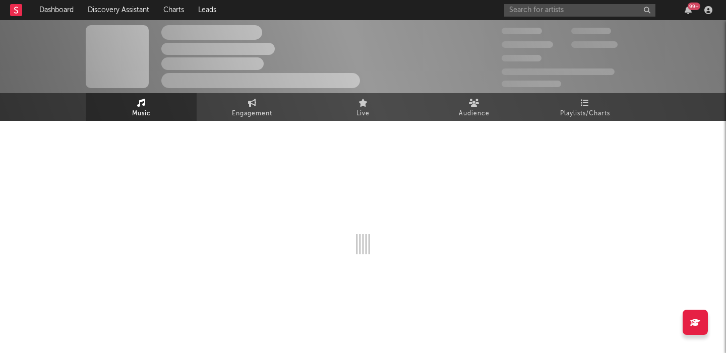
select select "6m"
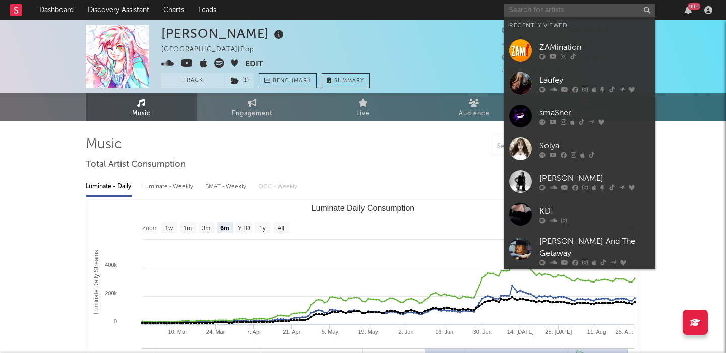
click at [534, 13] on input "text" at bounding box center [579, 10] width 151 height 13
paste input "FLAVOR [PERSON_NAME]"
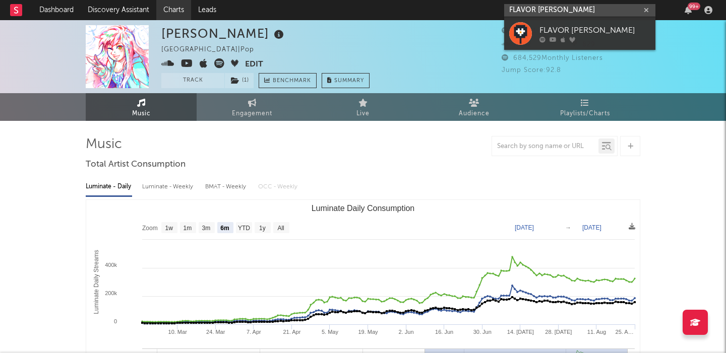
type input "FLAVOR [PERSON_NAME]"
click at [566, 27] on div "FLAVOR [PERSON_NAME]" at bounding box center [594, 30] width 111 height 12
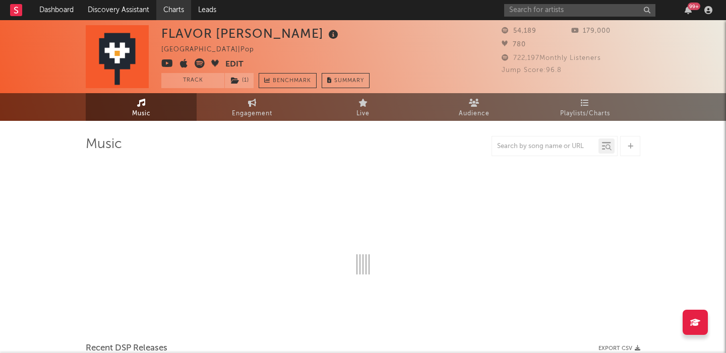
select select "6m"
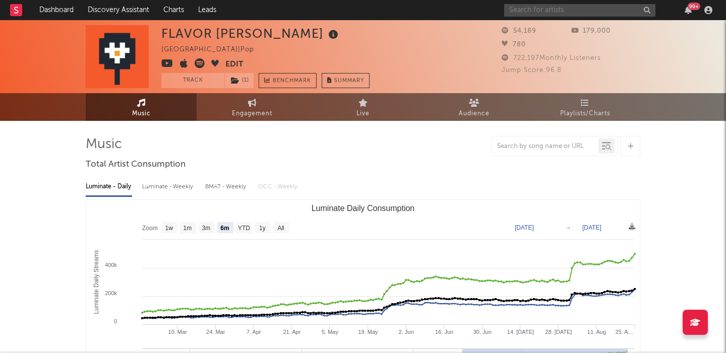
click at [539, 5] on input "text" at bounding box center [579, 10] width 151 height 13
paste input "Blake Robinson Synthetic Orchestra"
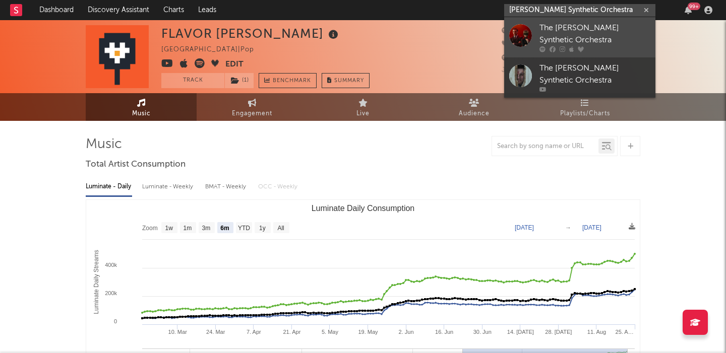
type input "Blake Robinson Synthetic Orchestra"
click at [570, 29] on div "The Blake Robinson Synthetic Orchestra" at bounding box center [594, 34] width 111 height 24
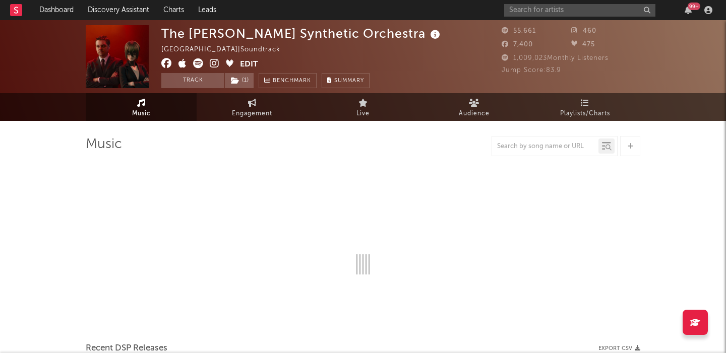
select select "6m"
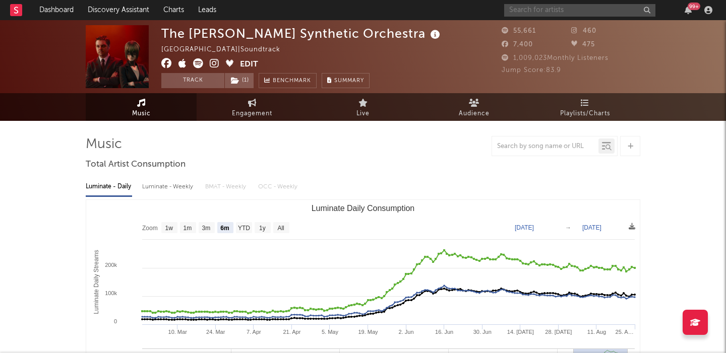
click at [543, 7] on input "text" at bounding box center [579, 10] width 151 height 13
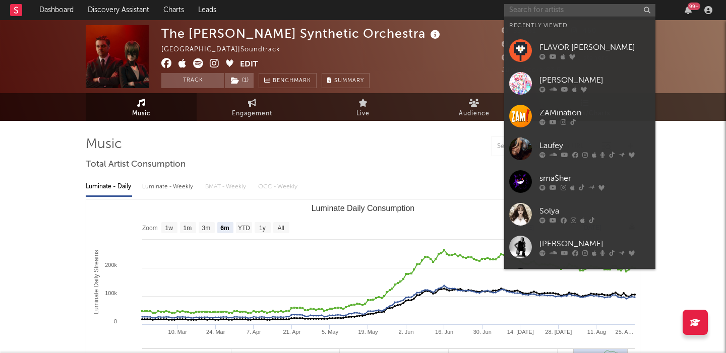
paste input "Spellcasting"
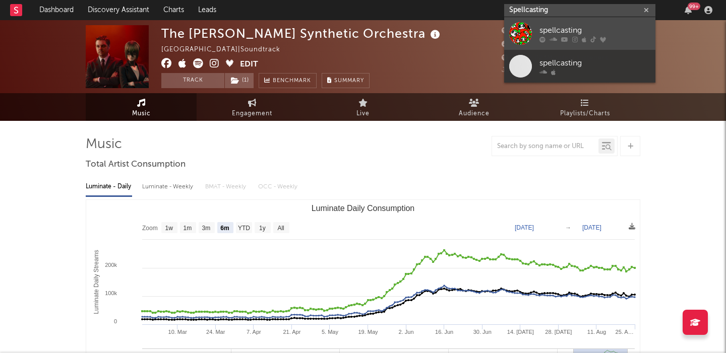
type input "Spellcasting"
click at [599, 28] on div "spellcasting" at bounding box center [594, 30] width 111 height 12
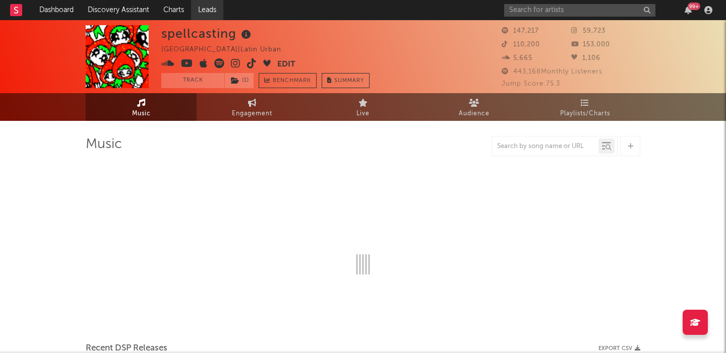
select select "6m"
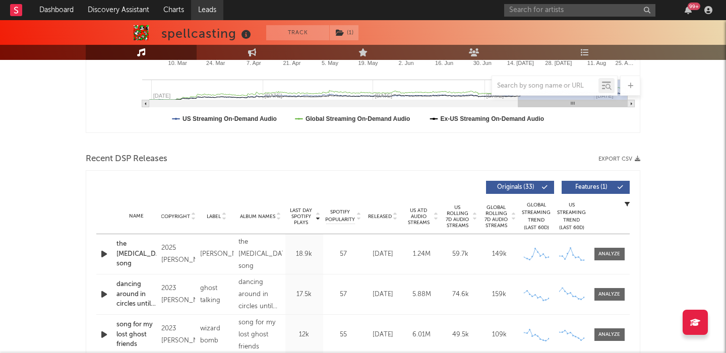
scroll to position [48, 0]
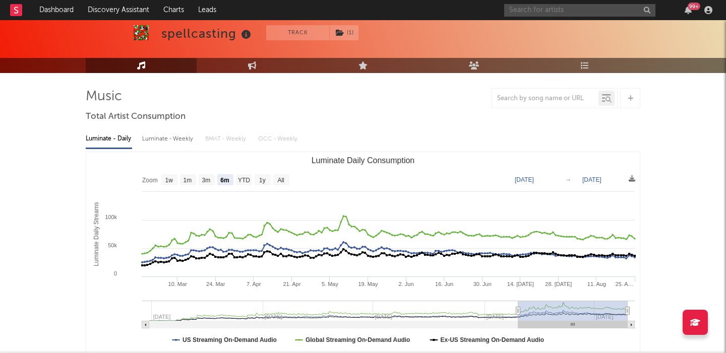
click at [544, 14] on input "text" at bounding box center [579, 10] width 151 height 13
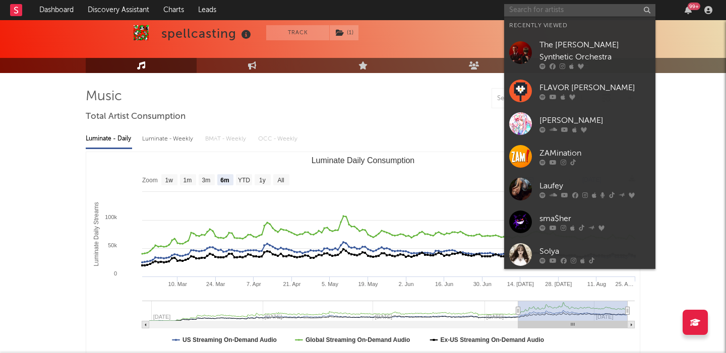
paste input "BBpanzu"
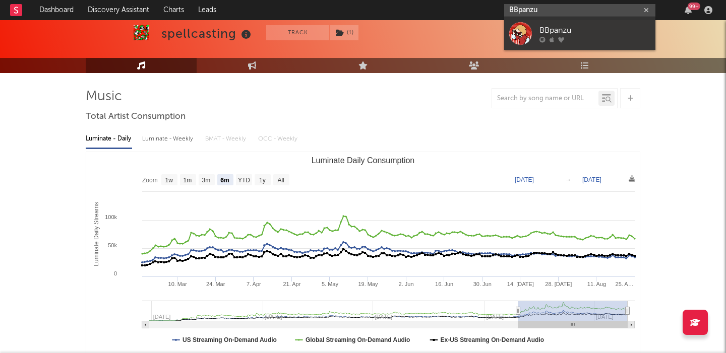
type input "BBpanzu"
click at [580, 25] on div "BBpanzu" at bounding box center [594, 30] width 111 height 12
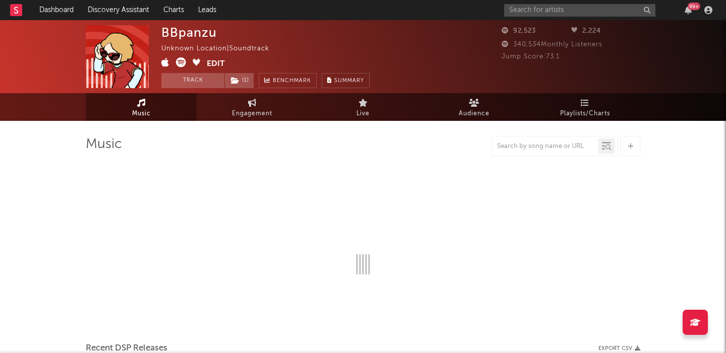
select select "6m"
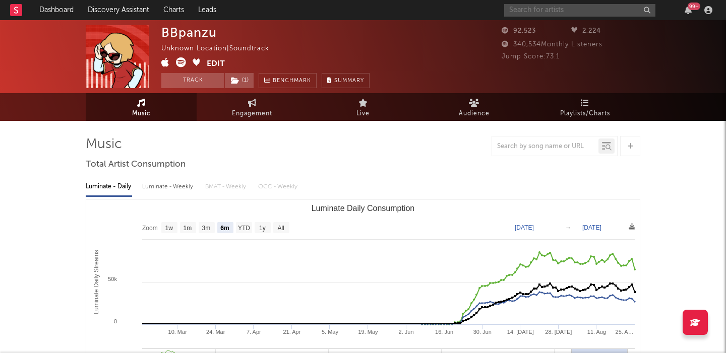
click at [550, 6] on input "text" at bounding box center [579, 10] width 151 height 13
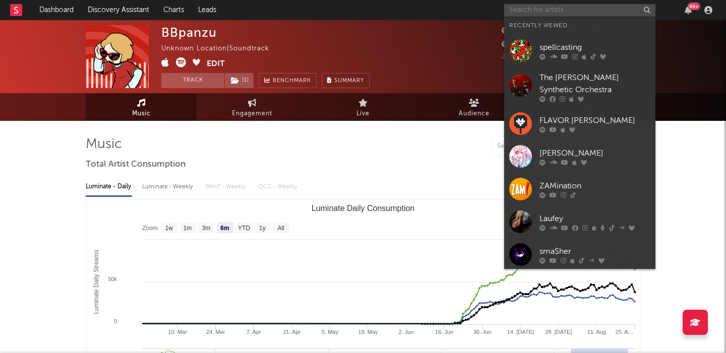
paste input "Maretu"
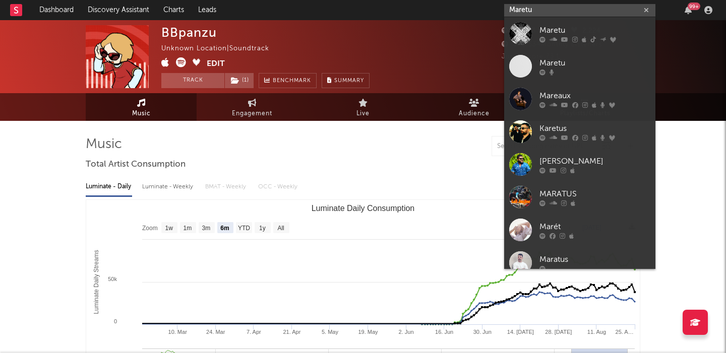
type input "Maretu"
click at [590, 25] on div "Maretu" at bounding box center [594, 30] width 111 height 12
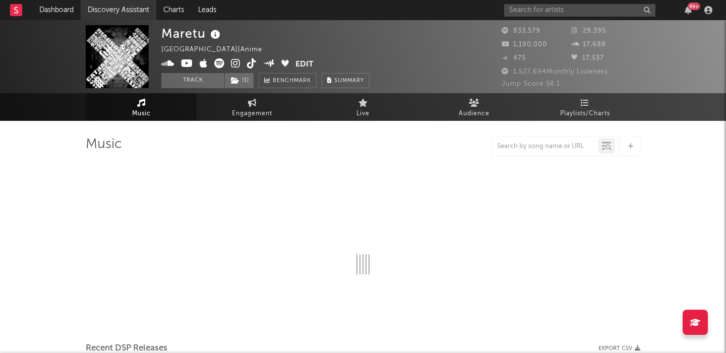
select select "6m"
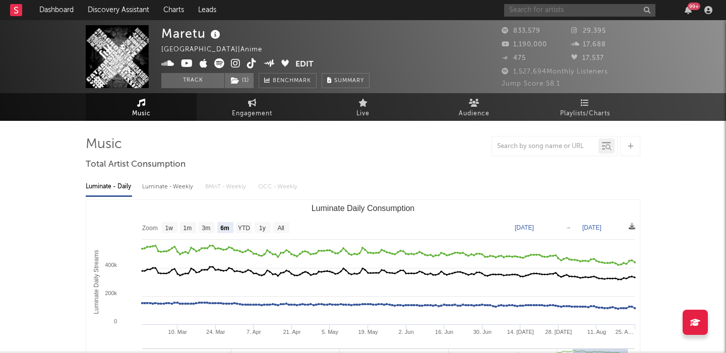
click at [513, 6] on input "text" at bounding box center [579, 10] width 151 height 13
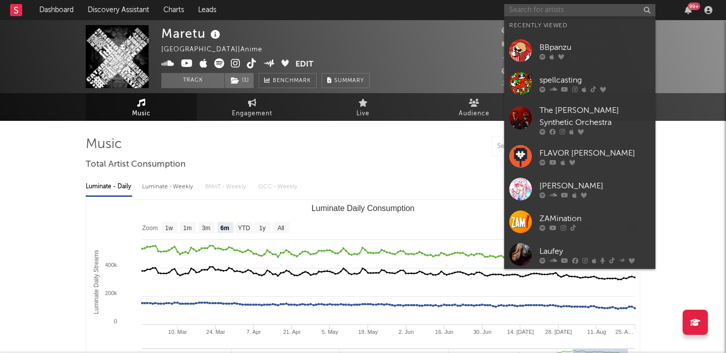
paste input "Sodikken"
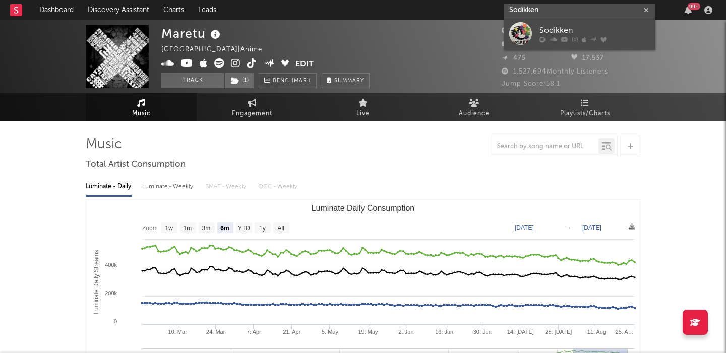
type input "Sodikken"
click at [537, 26] on link "Sodikken" at bounding box center [579, 33] width 151 height 33
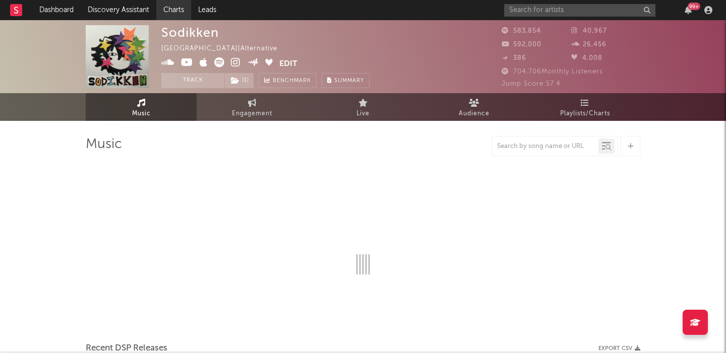
select select "6m"
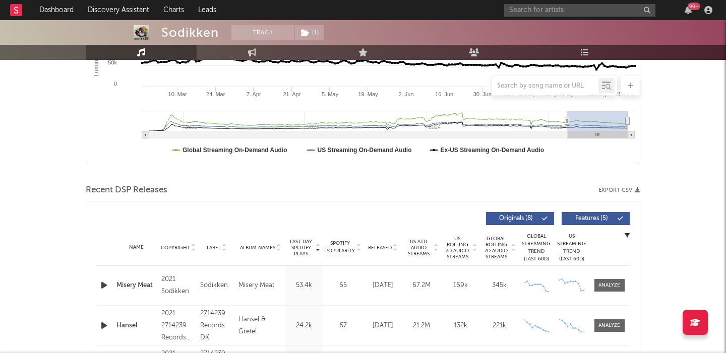
scroll to position [251, 0]
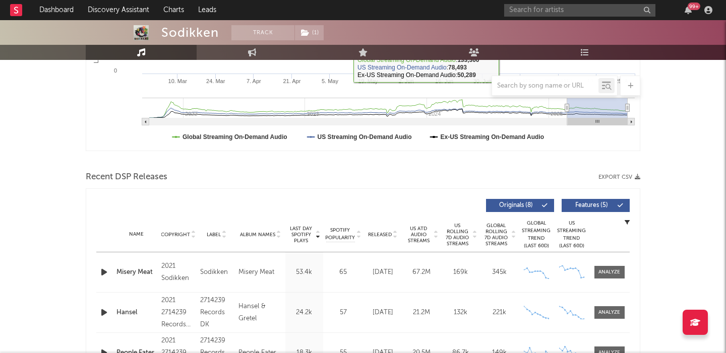
click at [380, 234] on span "Released" at bounding box center [380, 235] width 24 height 6
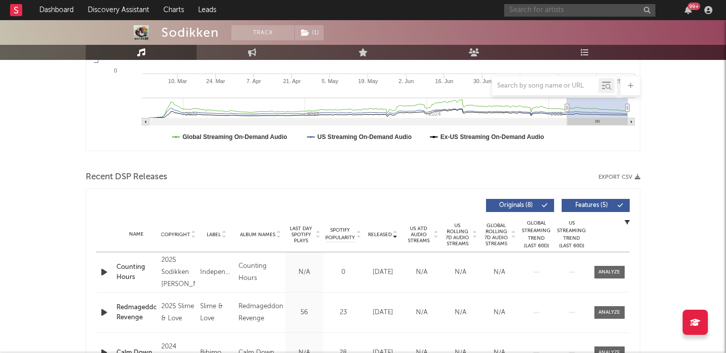
click at [573, 12] on input "text" at bounding box center [579, 10] width 151 height 13
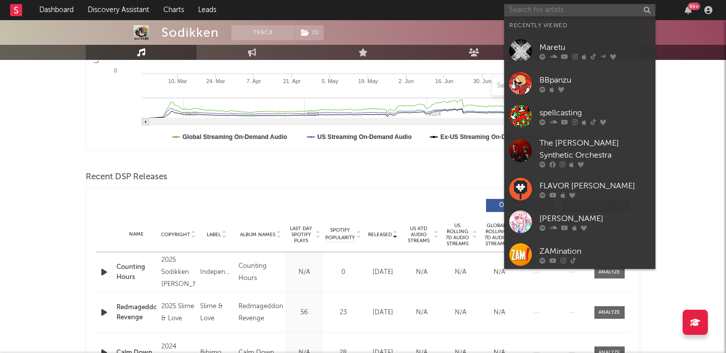
paste input "Ghost and Pals"
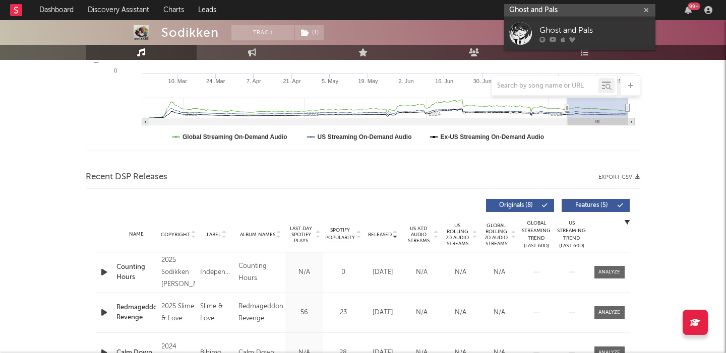
type input "Ghost and Pals"
click at [580, 27] on div "Ghost and Pals" at bounding box center [594, 30] width 111 height 12
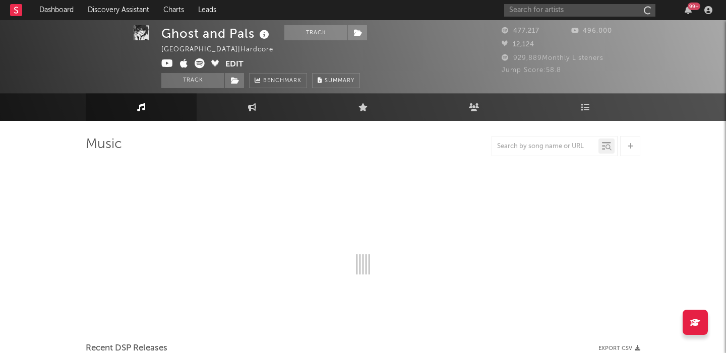
scroll to position [3, 0]
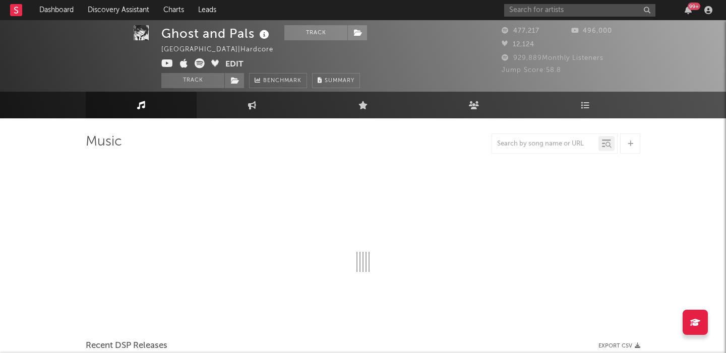
select select "6m"
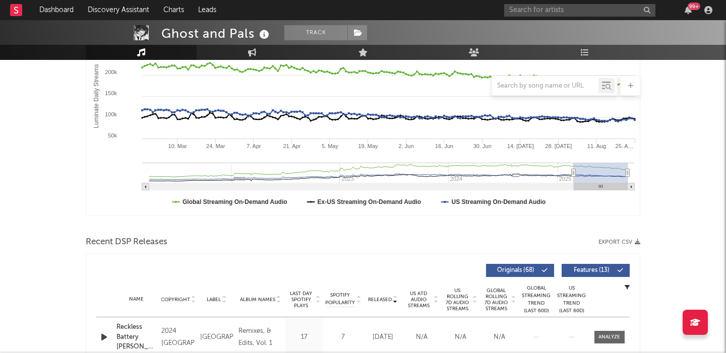
scroll to position [206, 0]
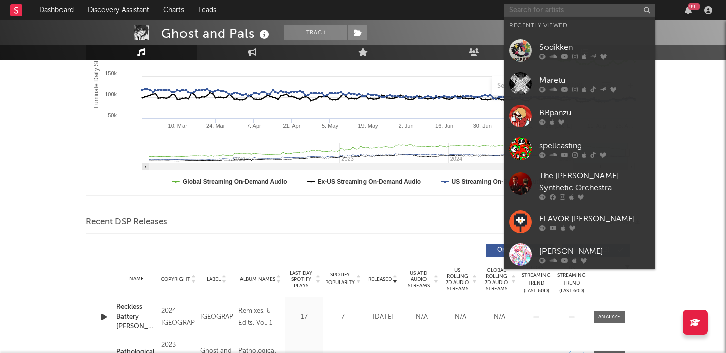
click at [557, 12] on input "text" at bounding box center [579, 10] width 151 height 13
paste input "ISSBROKIE"
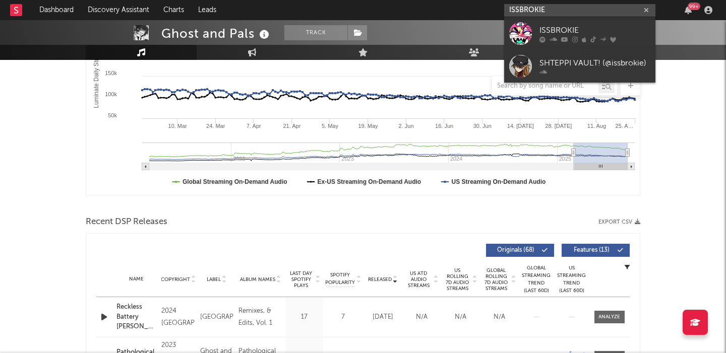
type input "ISSBROKIE"
click at [578, 22] on link "ISSBROKIE" at bounding box center [579, 33] width 151 height 33
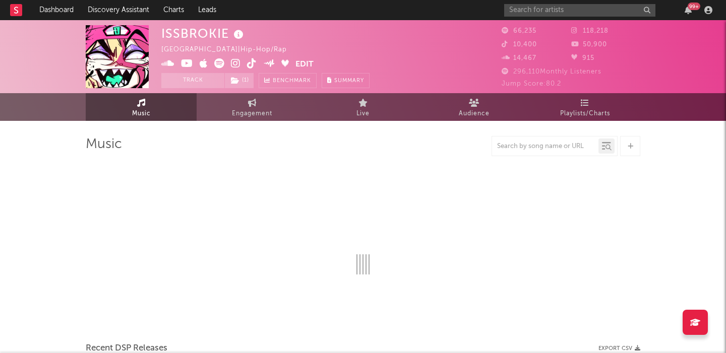
select select "6m"
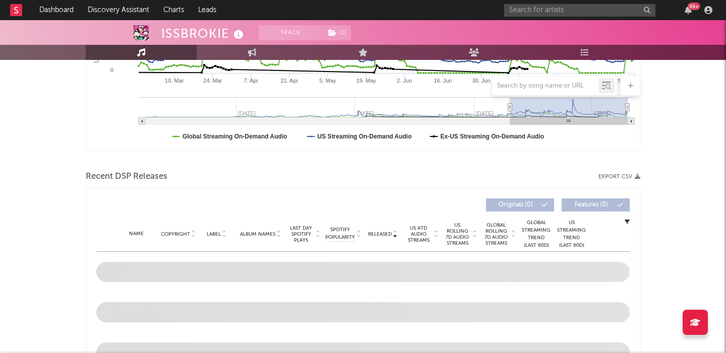
scroll to position [267, 0]
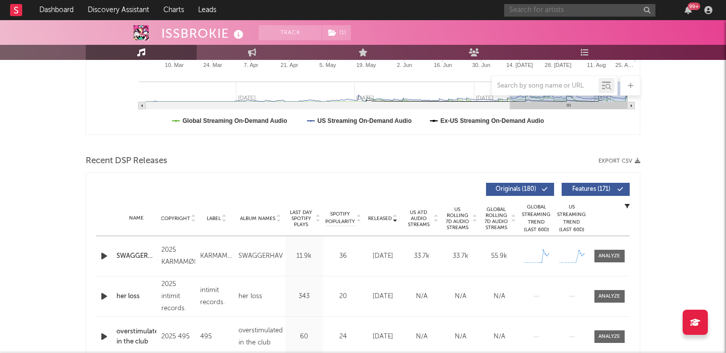
click at [522, 10] on input "text" at bounding box center [579, 10] width 151 height 13
paste input "Shteppi"
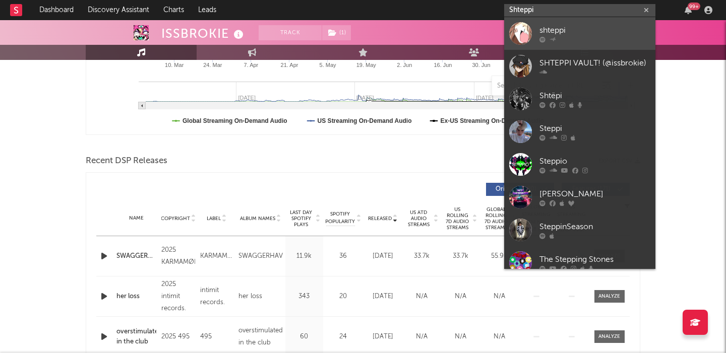
type input "Shteppi"
click at [597, 29] on div "shteppi" at bounding box center [594, 30] width 111 height 12
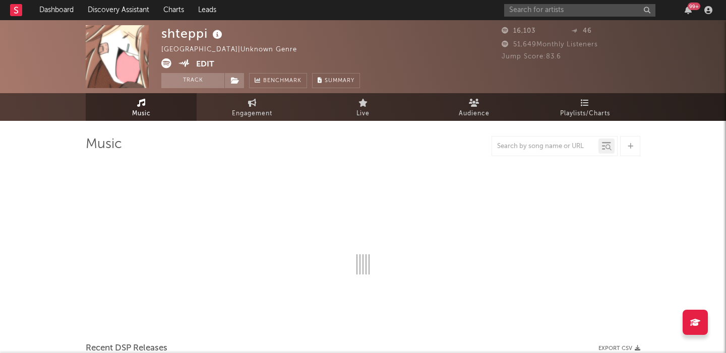
select select "6m"
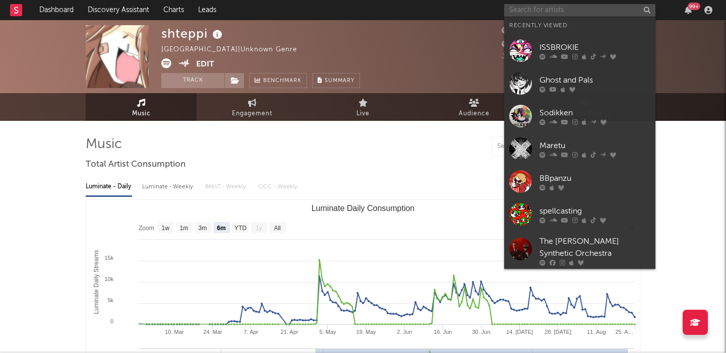
click at [542, 15] on input "text" at bounding box center [579, 10] width 151 height 13
paste input "Milkypossum"
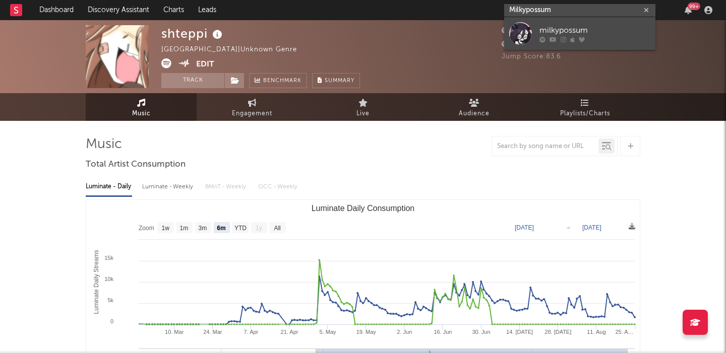
type input "Milkypossum"
click at [556, 31] on div "milkypossum" at bounding box center [594, 30] width 111 height 12
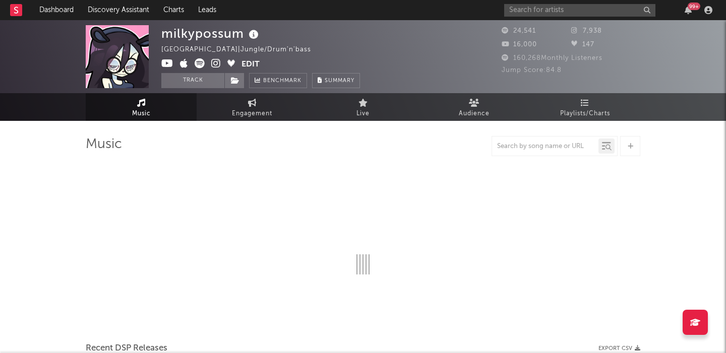
select select "6m"
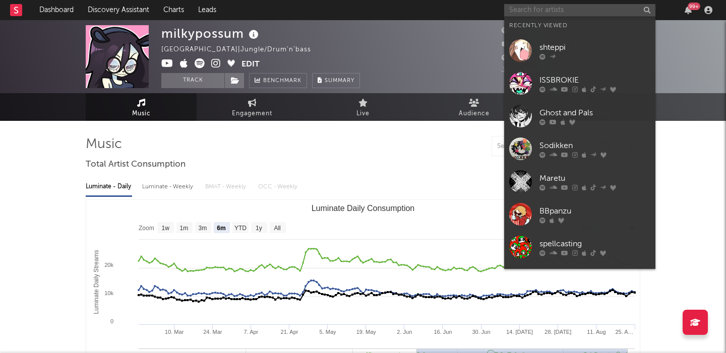
click at [541, 7] on input "text" at bounding box center [579, 10] width 151 height 13
paste input "Jakeneutron"
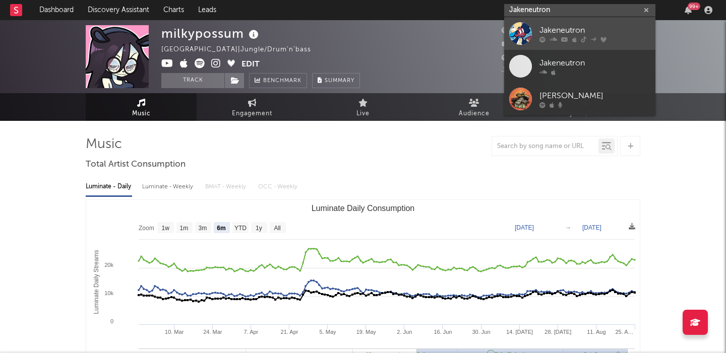
type input "Jakeneutron"
click at [603, 24] on div "Jakeneutron" at bounding box center [594, 30] width 111 height 12
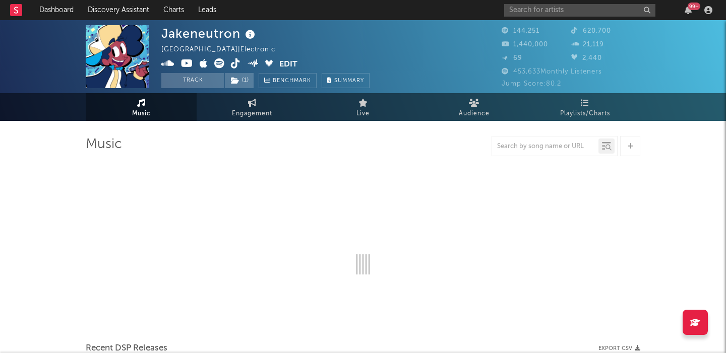
select select "6m"
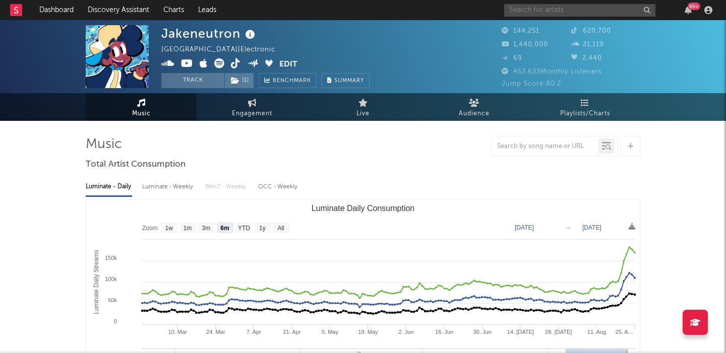
click at [556, 13] on input "text" at bounding box center [579, 10] width 151 height 13
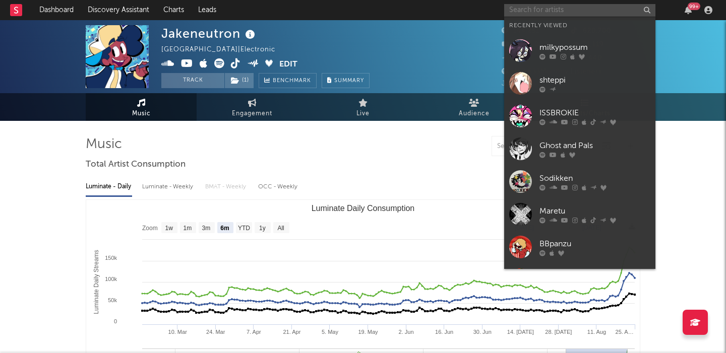
paste input "Tanger"
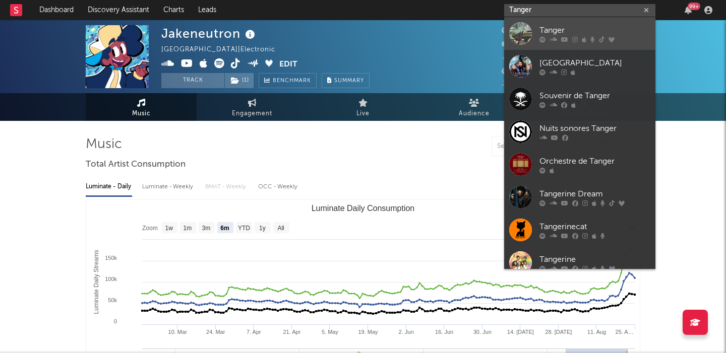
type input "Tanger"
click at [573, 23] on link "Tanger" at bounding box center [579, 33] width 151 height 33
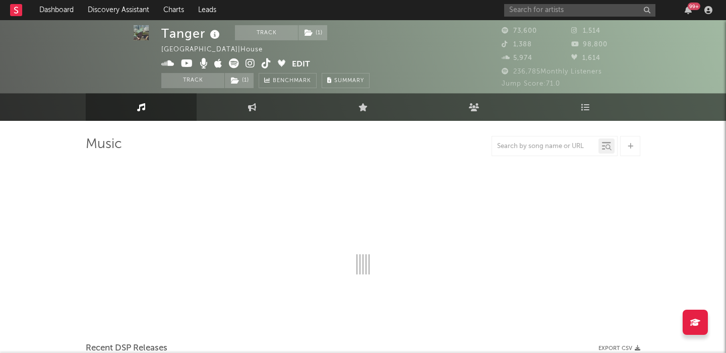
select select "6m"
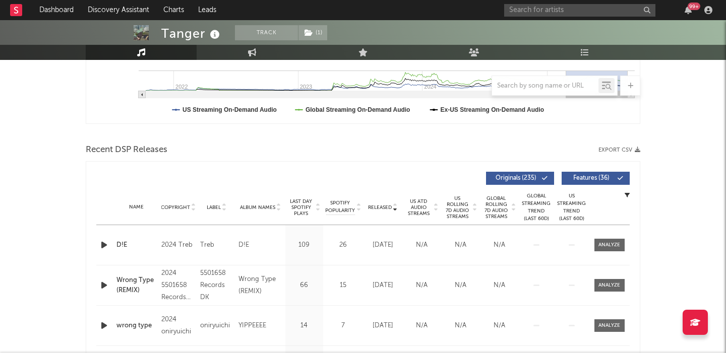
scroll to position [279, 0]
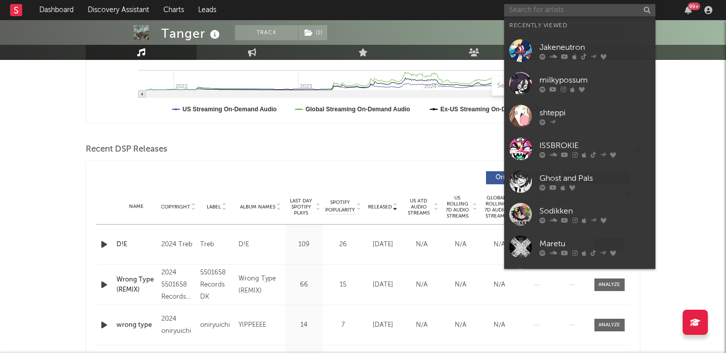
click at [531, 13] on input "text" at bounding box center [579, 10] width 151 height 13
paste input "Needy Girl Overdose"
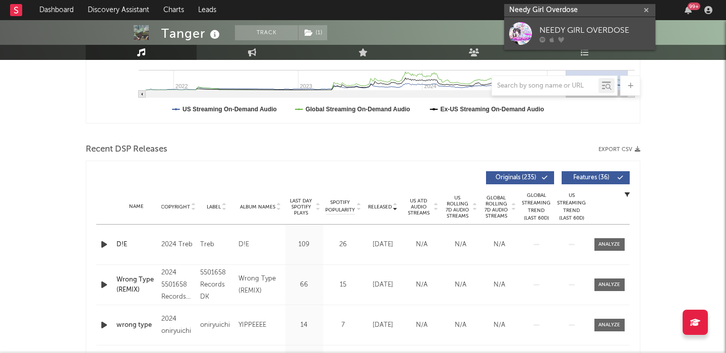
type input "Needy Girl Overdose"
click at [593, 32] on div "NEEDY GIRL OVERDOSE" at bounding box center [594, 30] width 111 height 12
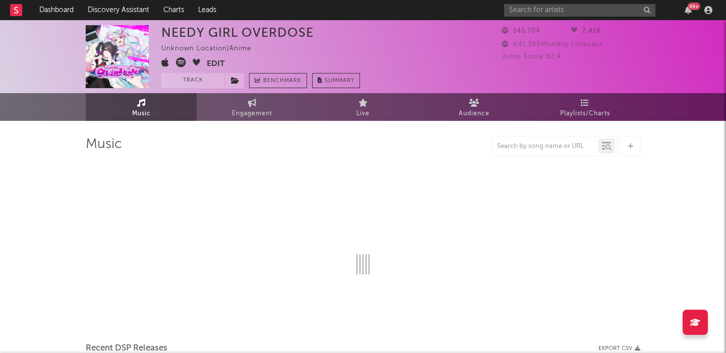
select select "6m"
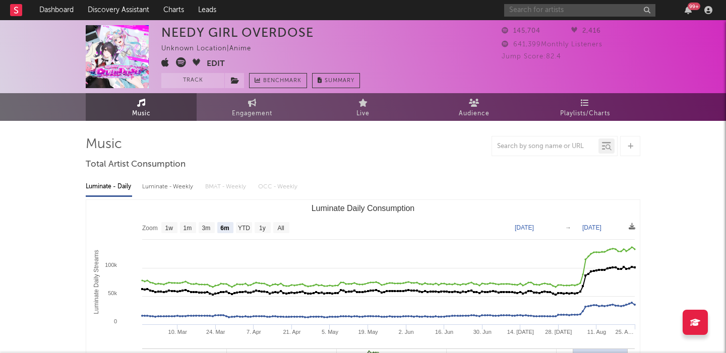
click at [562, 11] on input "text" at bounding box center [579, 10] width 151 height 13
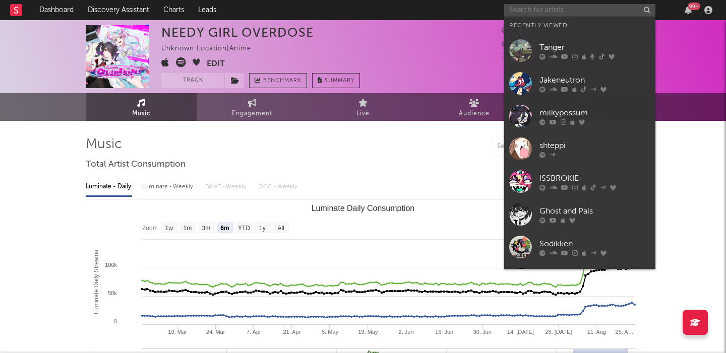
paste input "hkmori"
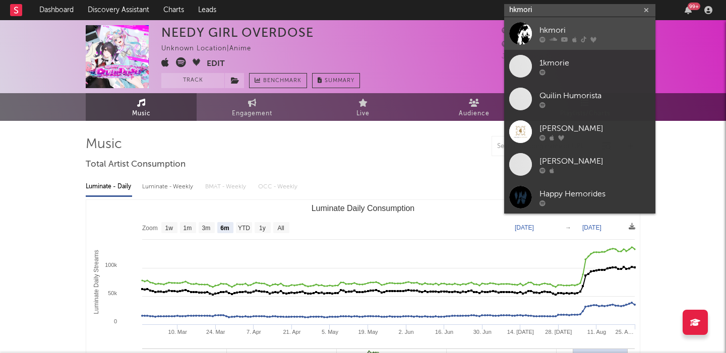
type input "hkmori"
click at [595, 21] on link "hkmori" at bounding box center [579, 33] width 151 height 33
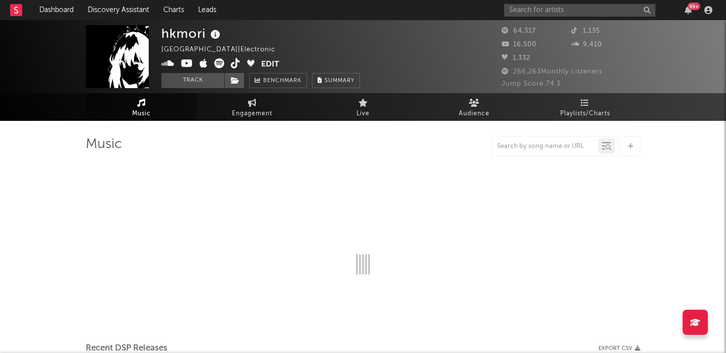
select select "6m"
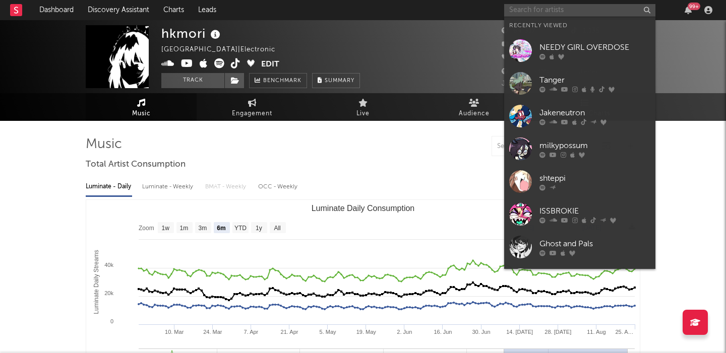
click at [563, 8] on input "text" at bounding box center [579, 10] width 151 height 13
paste input "Springless"
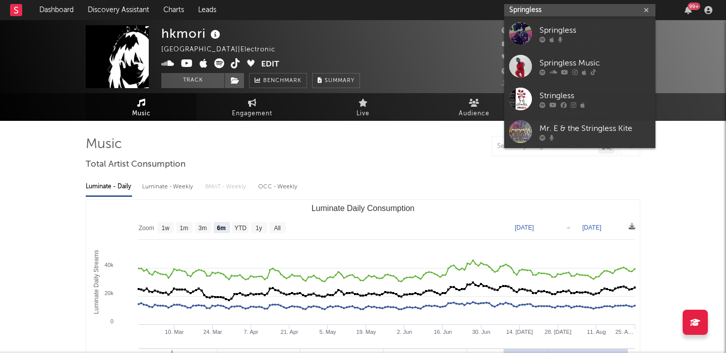
type input "Springless"
click at [588, 31] on div "Springless" at bounding box center [594, 30] width 111 height 12
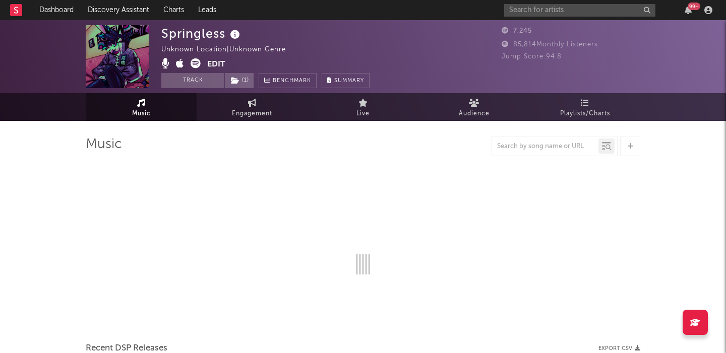
select select "1w"
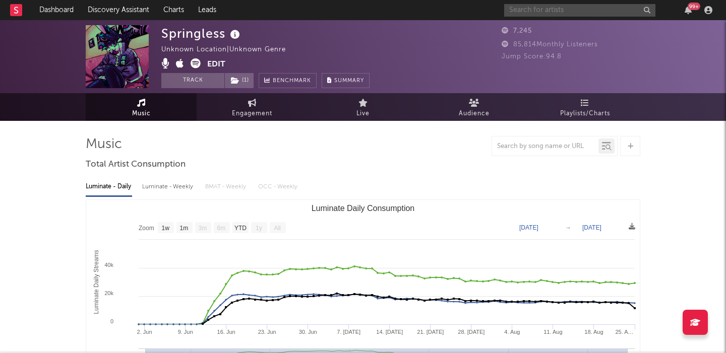
click at [541, 11] on input "text" at bounding box center [579, 10] width 151 height 13
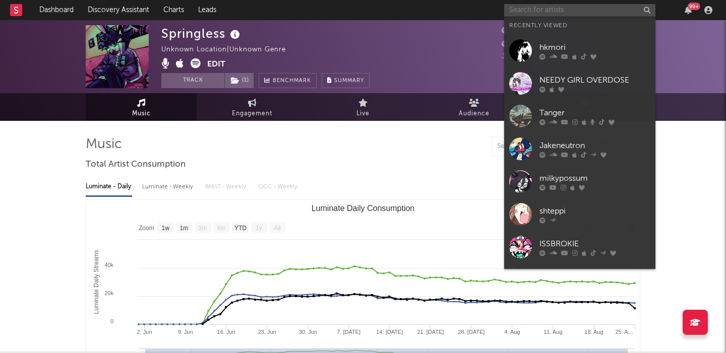
paste input "Vylet Pony"
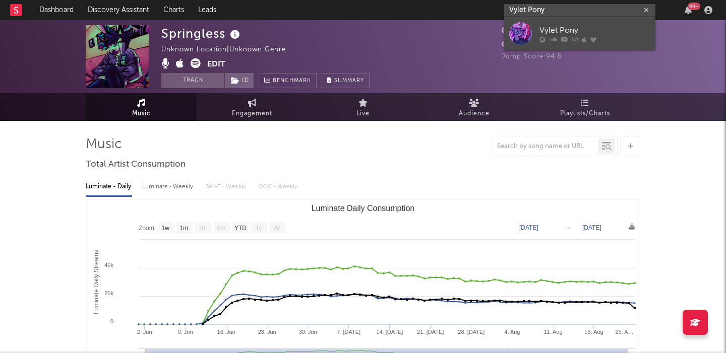
type input "Vylet Pony"
click at [614, 23] on link "Vylet Pony" at bounding box center [579, 33] width 151 height 33
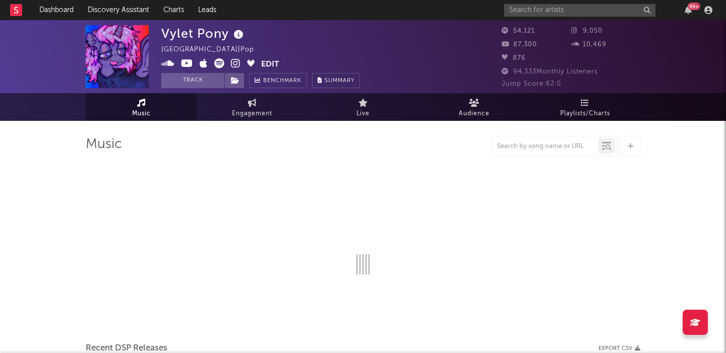
select select "6m"
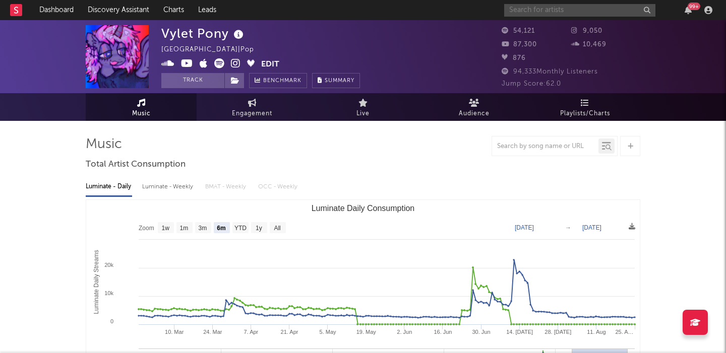
click at [538, 10] on input "text" at bounding box center [579, 10] width 151 height 13
paste input "Slxughter"
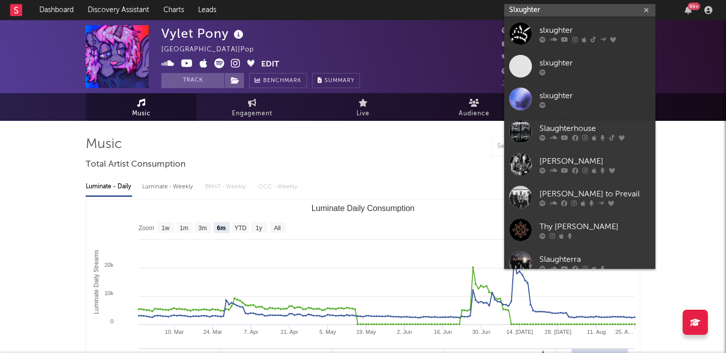
type input "Slxughter"
click at [592, 26] on div "slxughter" at bounding box center [594, 30] width 111 height 12
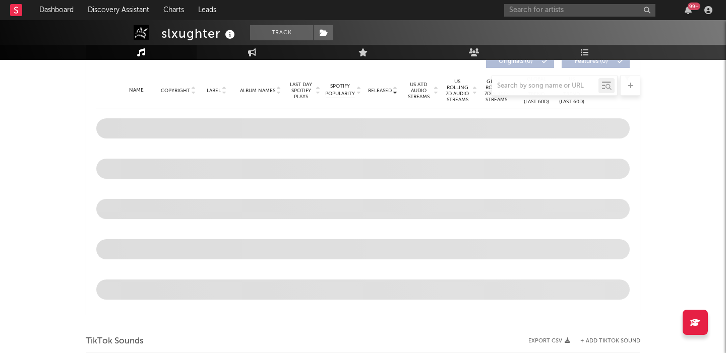
select select "6m"
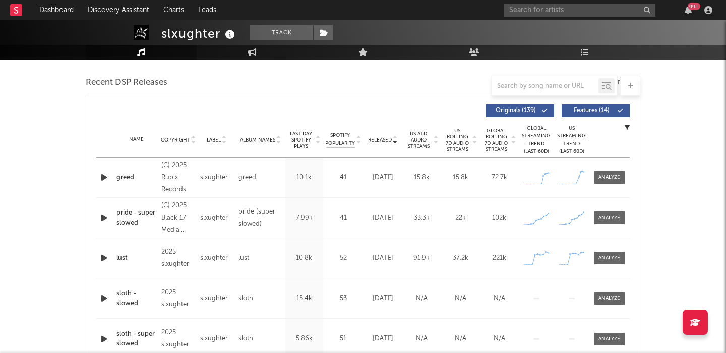
scroll to position [336, 0]
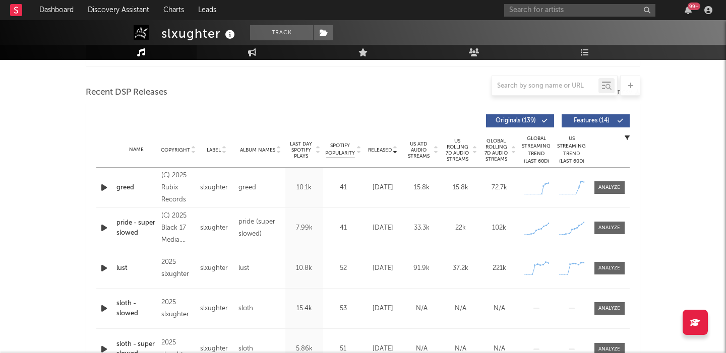
click at [386, 149] on span "Released" at bounding box center [380, 150] width 24 height 6
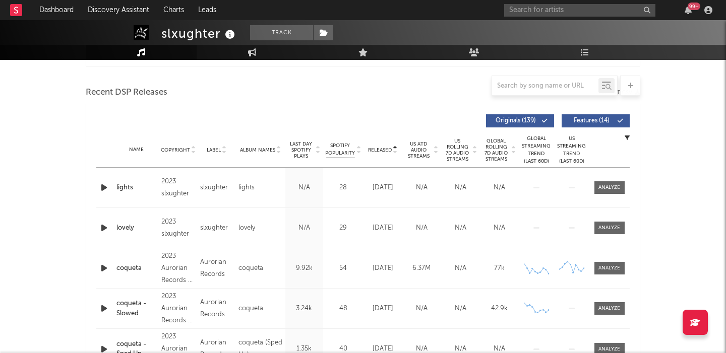
click at [386, 149] on span "Released" at bounding box center [380, 150] width 24 height 6
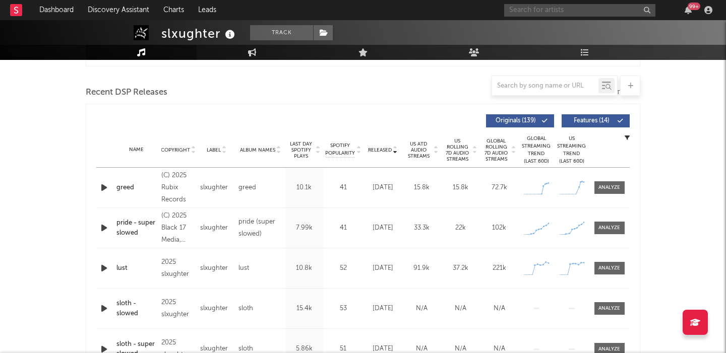
click at [532, 14] on input "text" at bounding box center [579, 10] width 151 height 13
paste input "Xeoe"
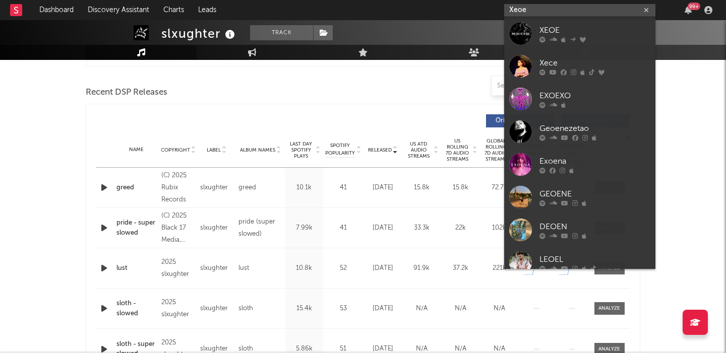
type input "Xeoe"
click at [589, 33] on div "XEOE" at bounding box center [594, 30] width 111 height 12
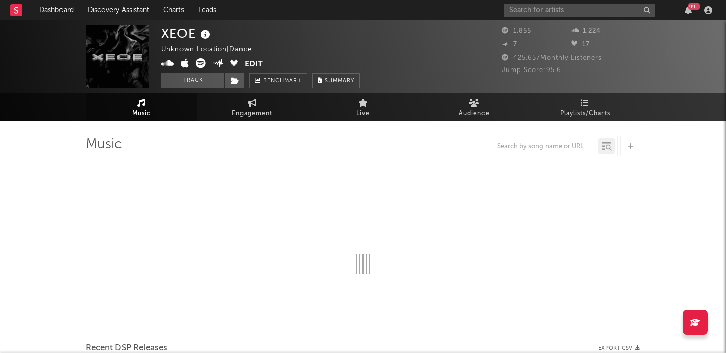
select select "1w"
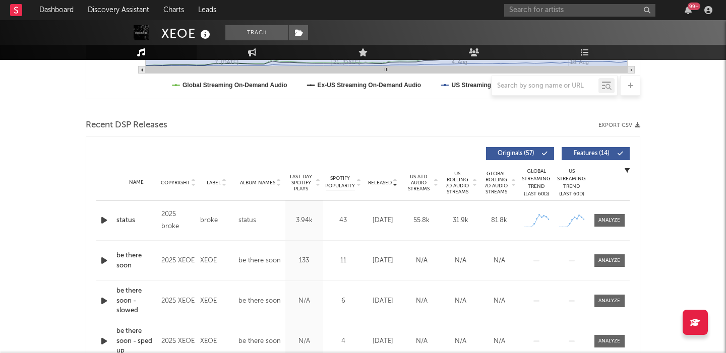
scroll to position [315, 0]
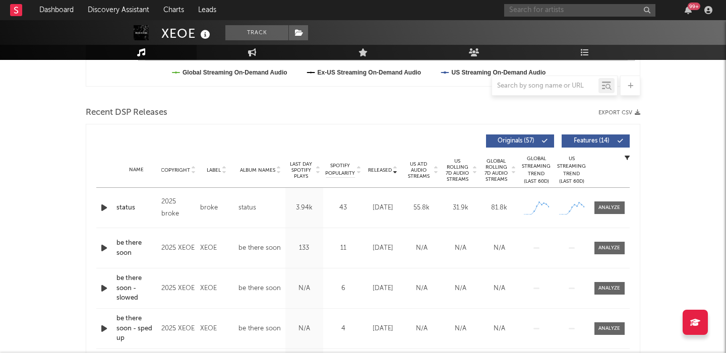
click at [535, 13] on input "text" at bounding box center [579, 10] width 151 height 13
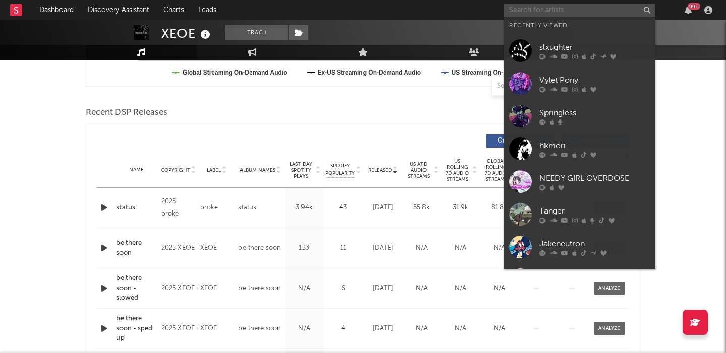
paste input "Onimanxd"
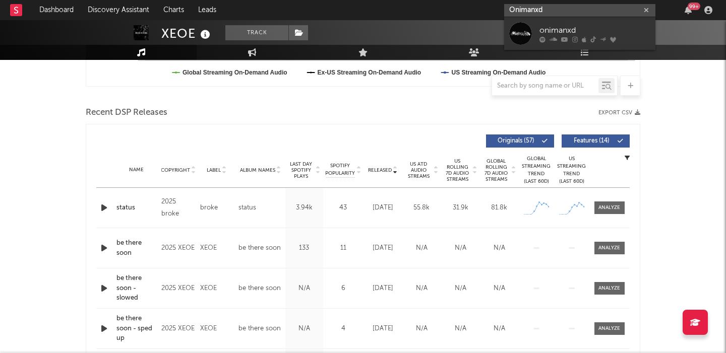
type input "Onimanxd"
click at [614, 29] on div "onimanxd" at bounding box center [594, 30] width 111 height 12
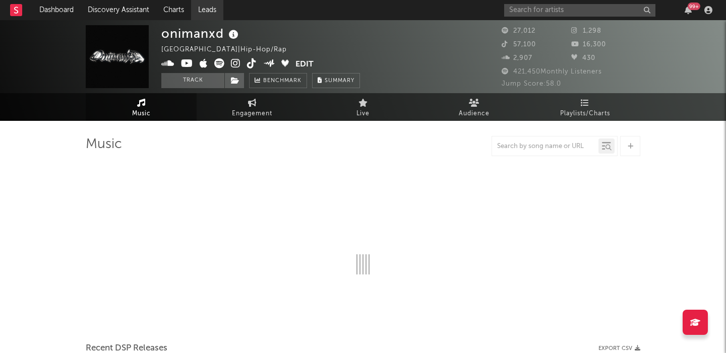
select select "6m"
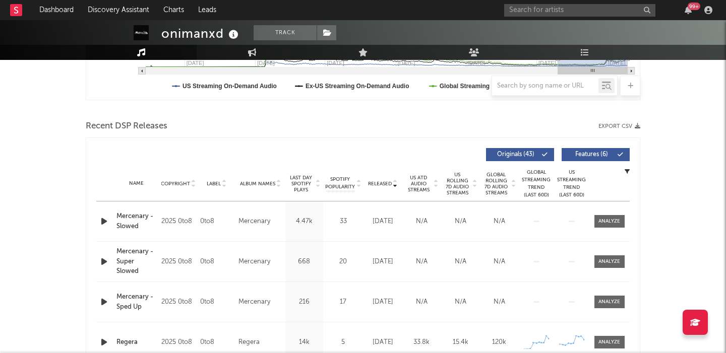
scroll to position [305, 0]
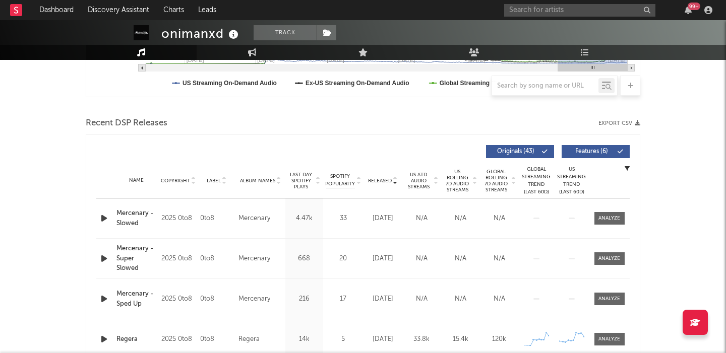
click at [249, 241] on div "Name Mercenary - Super Slowed Copyright 2025 0to8 Label 0to8 Album Names Mercen…" at bounding box center [362, 259] width 533 height 40
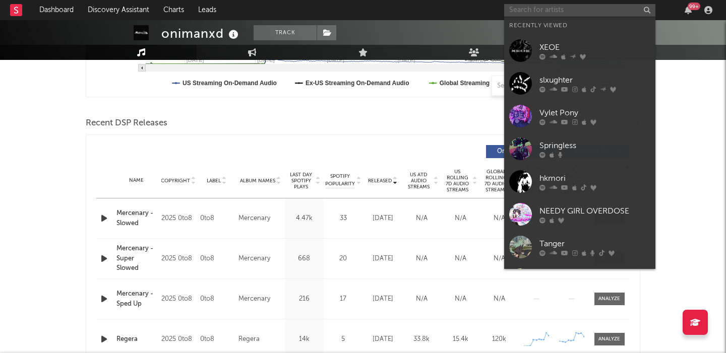
click at [564, 8] on input "text" at bounding box center [579, 10] width 151 height 13
paste input "Glitch Whispe"
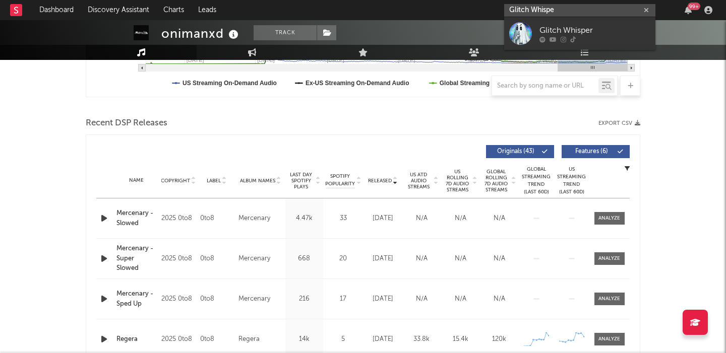
type input "Glitch Whispe"
click at [578, 34] on div "Glitch Whisper" at bounding box center [594, 30] width 111 height 12
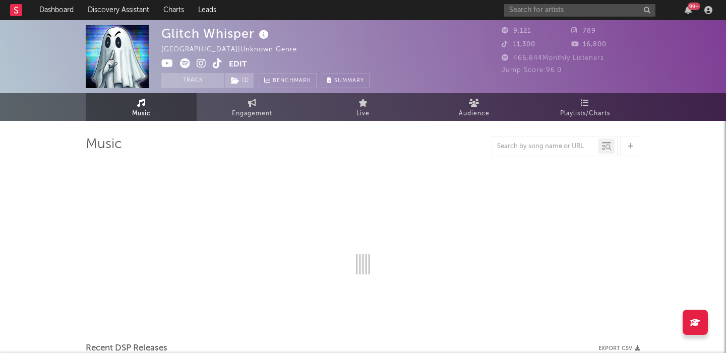
select select "6m"
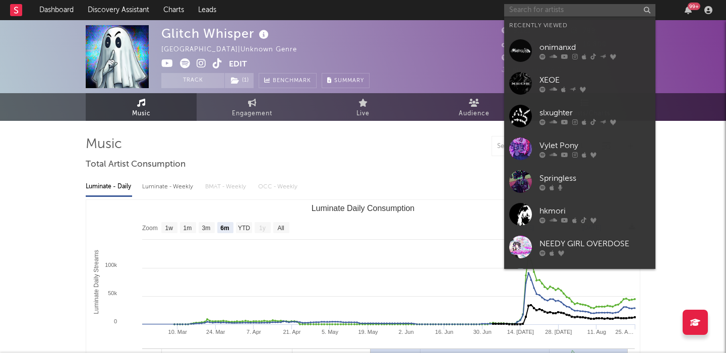
click at [526, 13] on input "text" at bounding box center [579, 10] width 151 height 13
paste input "Charli Morgan"
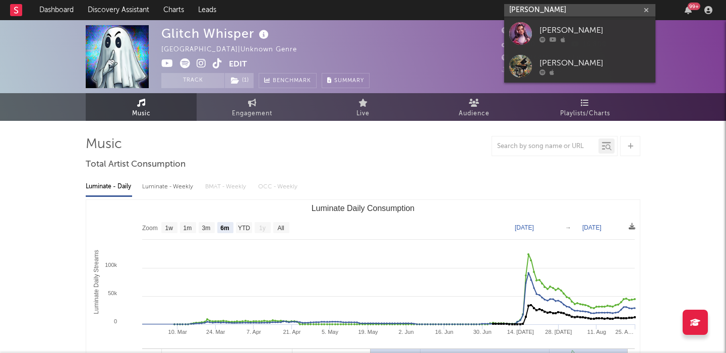
type input "Charli Morgan"
click at [589, 34] on div "Charli Morgan" at bounding box center [594, 30] width 111 height 12
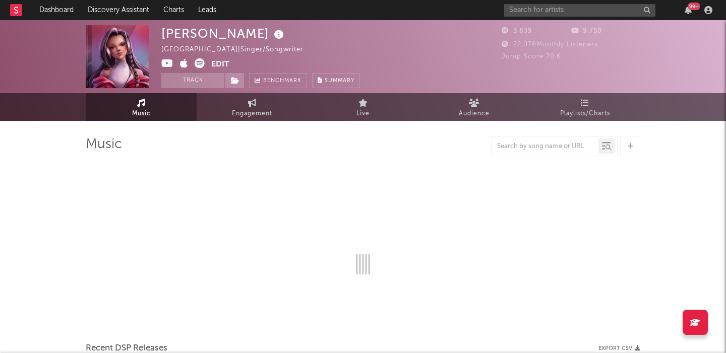
select select "6m"
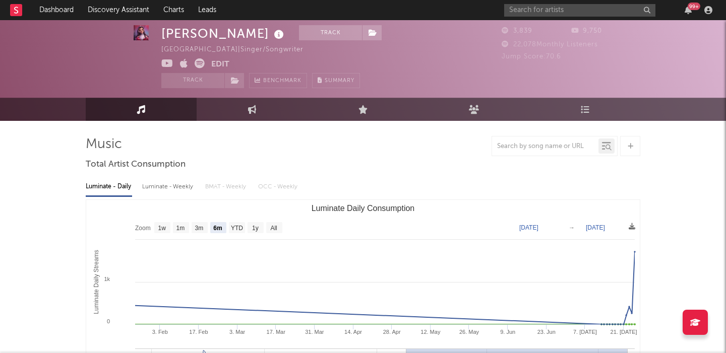
select select "6m"
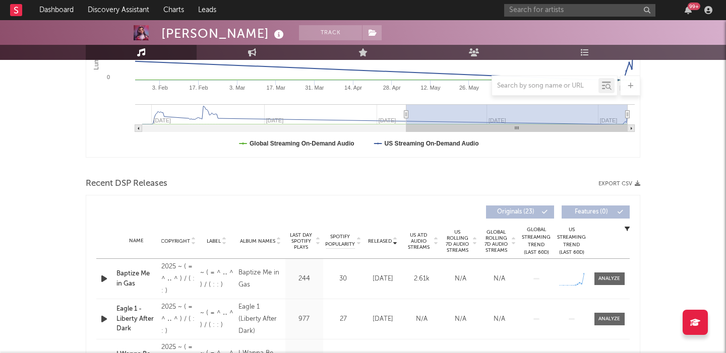
scroll to position [253, 0]
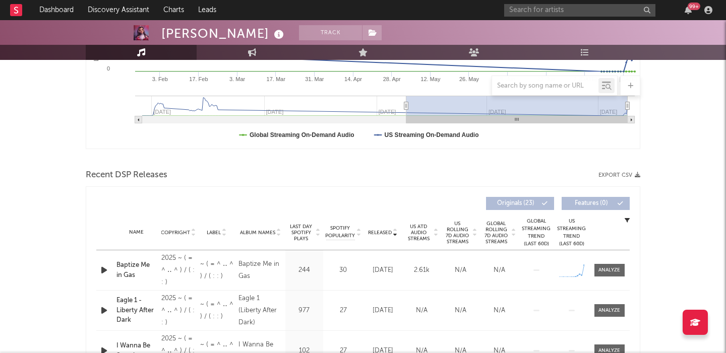
click at [459, 237] on span "US Rolling 7D Audio Streams" at bounding box center [457, 233] width 28 height 24
click at [619, 275] on span at bounding box center [609, 270] width 30 height 13
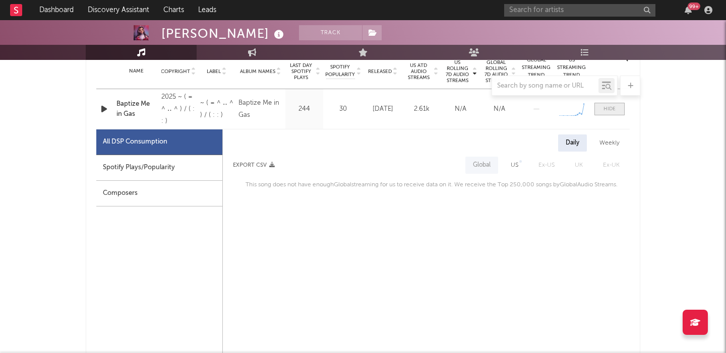
scroll to position [415, 0]
click at [509, 153] on div "Daily Weekly Export CSV Global US Ex-US UK Ex-UK This song does not have enough…" at bounding box center [426, 162] width 407 height 56
click at [517, 165] on div "US" at bounding box center [514, 165] width 8 height 12
select select "1w"
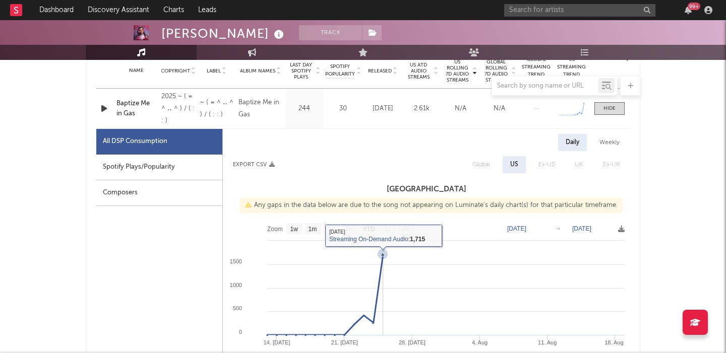
scroll to position [0, 0]
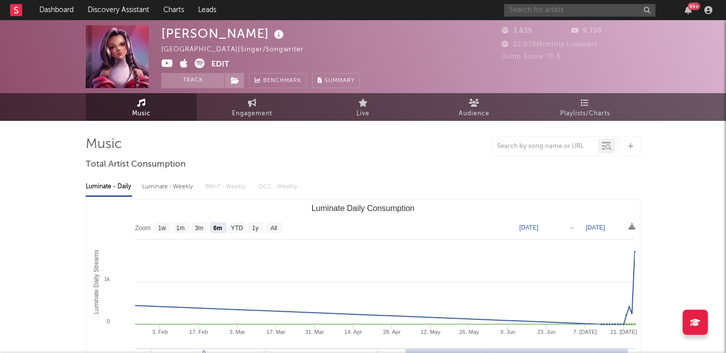
click at [573, 12] on input "text" at bounding box center [579, 10] width 151 height 13
paste input "Mori Calliop"
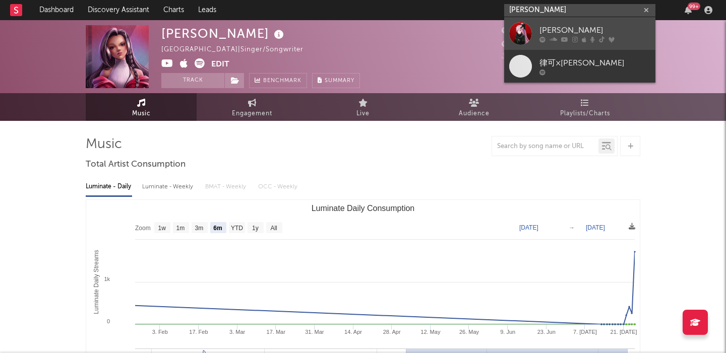
type input "Mori Calliop"
click at [581, 24] on div "Mori Calliope" at bounding box center [594, 30] width 111 height 12
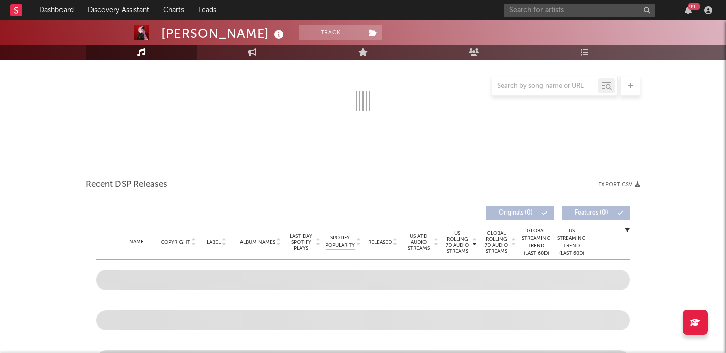
scroll to position [272, 0]
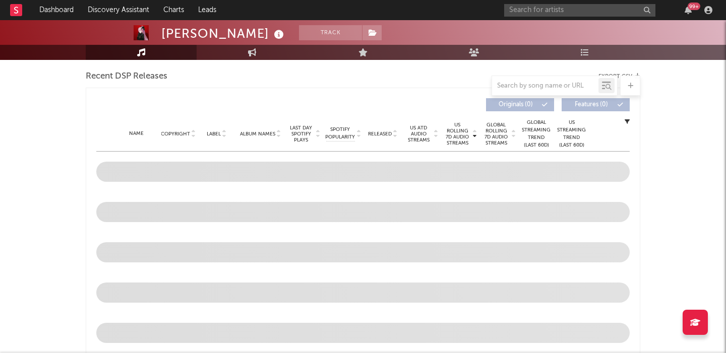
select select "6m"
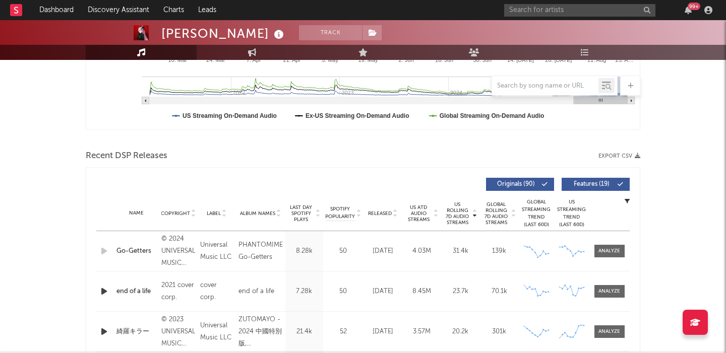
scroll to position [393, 0]
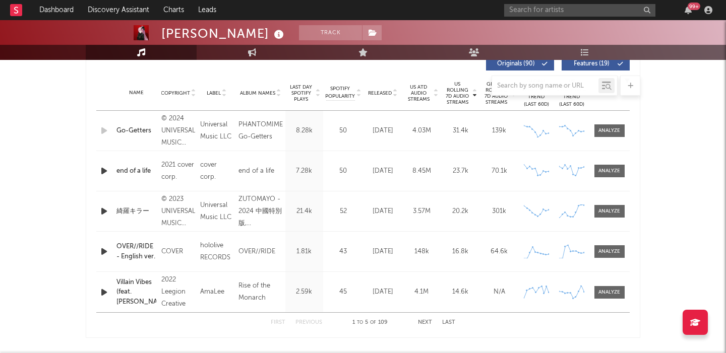
click at [379, 93] on div at bounding box center [363, 86] width 554 height 20
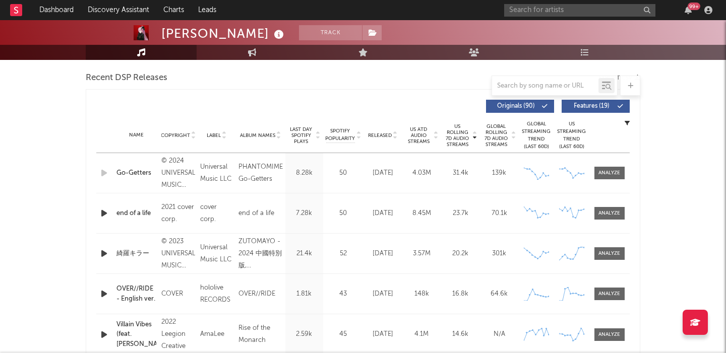
scroll to position [347, 0]
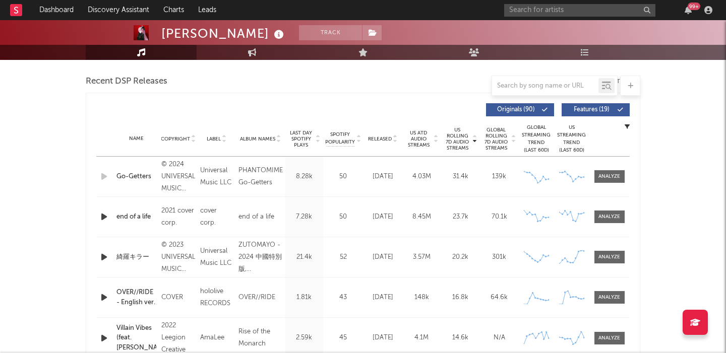
click at [382, 138] on span "Released" at bounding box center [380, 139] width 24 height 6
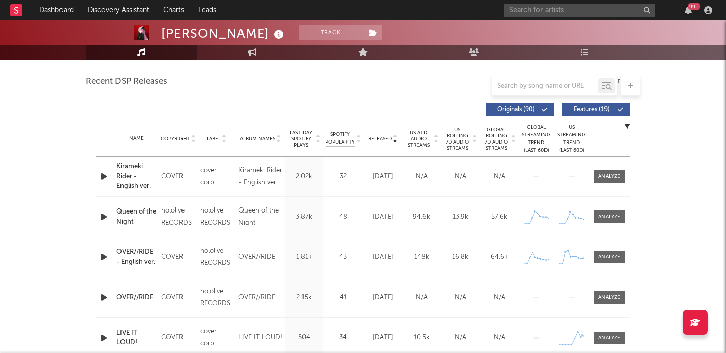
click at [592, 109] on span "Features ( 19 )" at bounding box center [591, 110] width 46 height 6
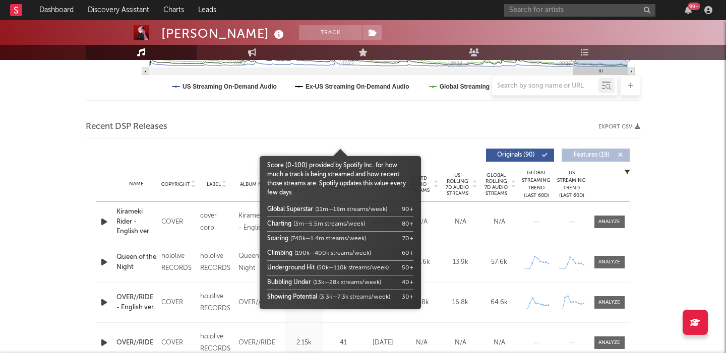
scroll to position [0, 0]
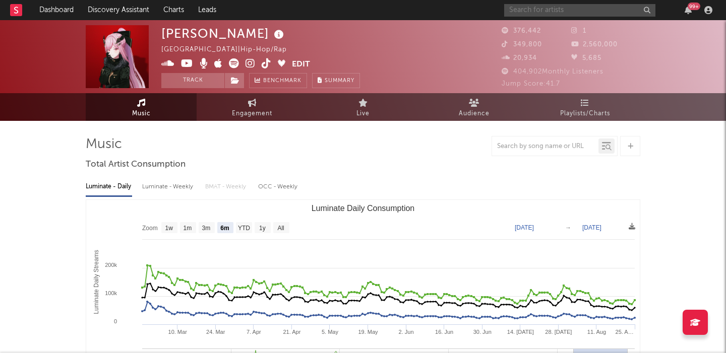
click at [532, 11] on input "text" at bounding box center [579, 10] width 151 height 13
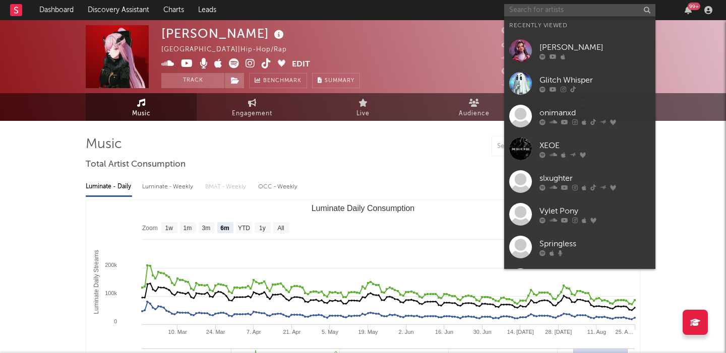
paste input "StarlightDaryl"
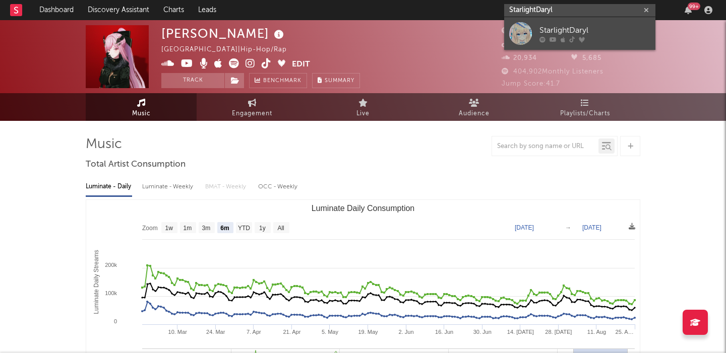
type input "StarlightDaryl"
click at [549, 31] on div "StarlightDaryl" at bounding box center [594, 30] width 111 height 12
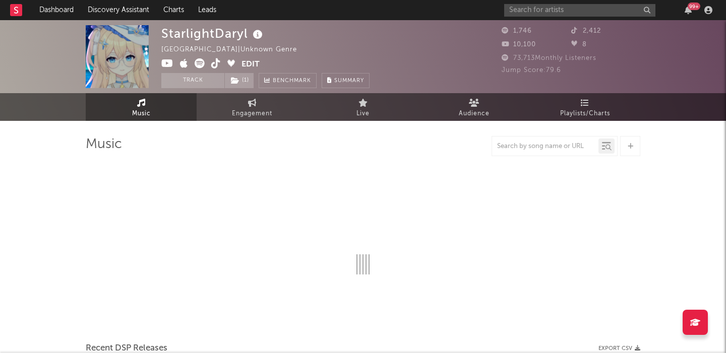
select select "1w"
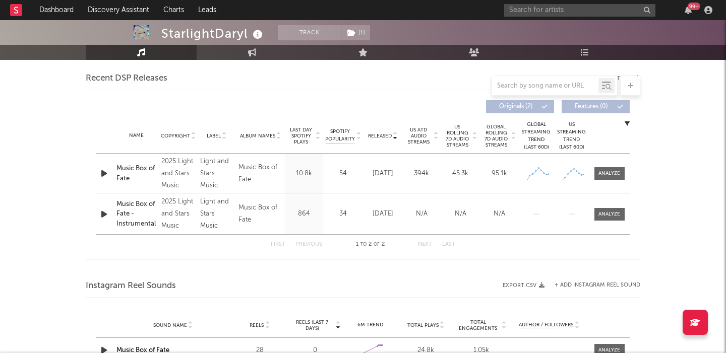
scroll to position [365, 0]
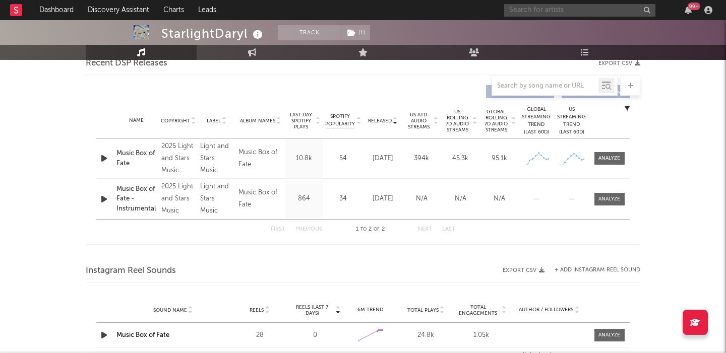
click at [550, 12] on input "text" at bounding box center [579, 10] width 151 height 13
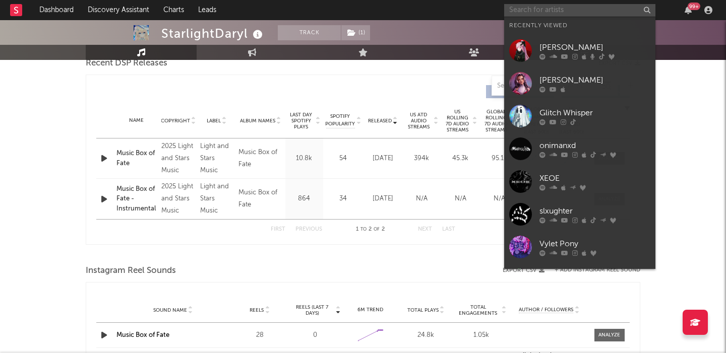
paste input "JT Music"
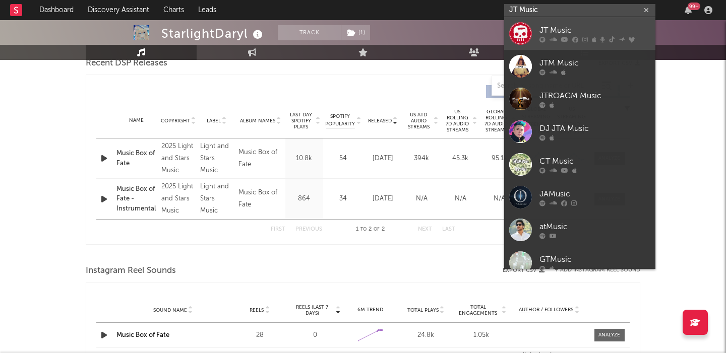
type input "JT Music"
click at [554, 17] on link "JT Music" at bounding box center [579, 33] width 151 height 33
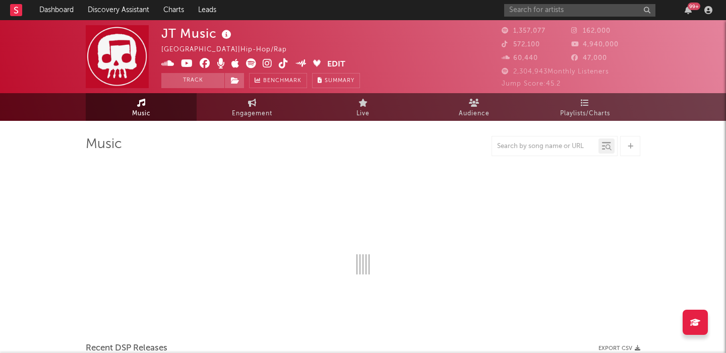
select select "6m"
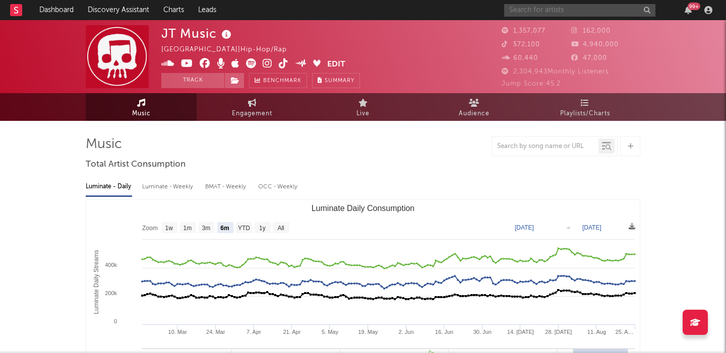
click at [527, 5] on input "text" at bounding box center [579, 10] width 151 height 13
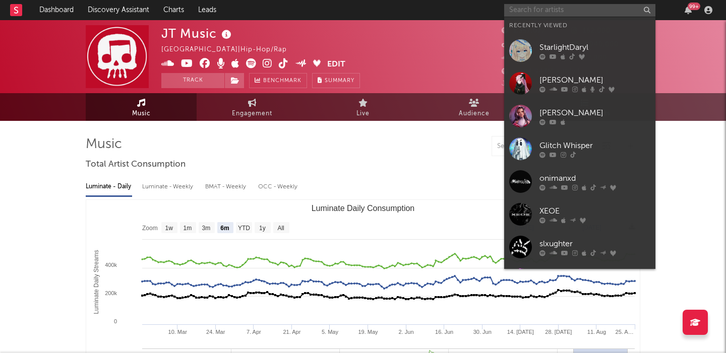
paste input "Luluyam"
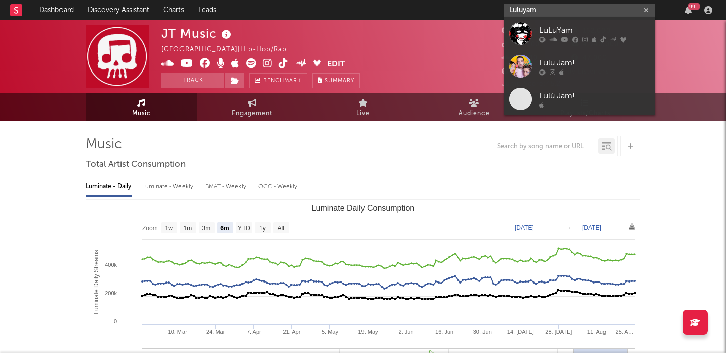
type input "Luluyam"
click at [606, 38] on div at bounding box center [594, 39] width 111 height 6
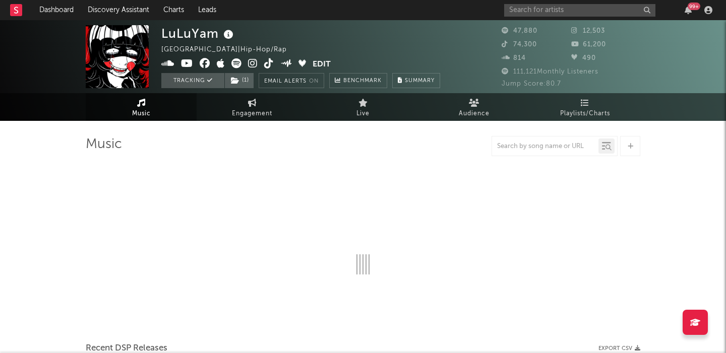
select select "6m"
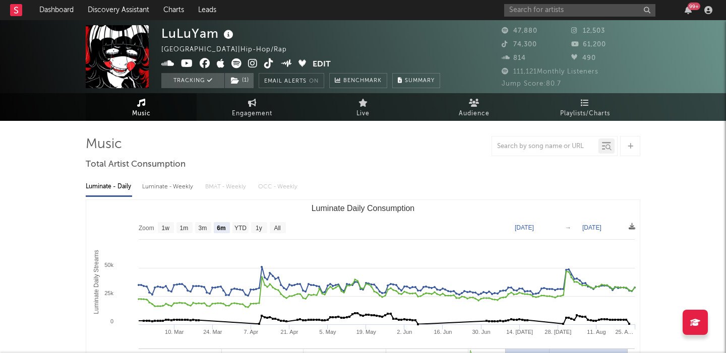
click at [563, 3] on div "99 +" at bounding box center [610, 10] width 212 height 20
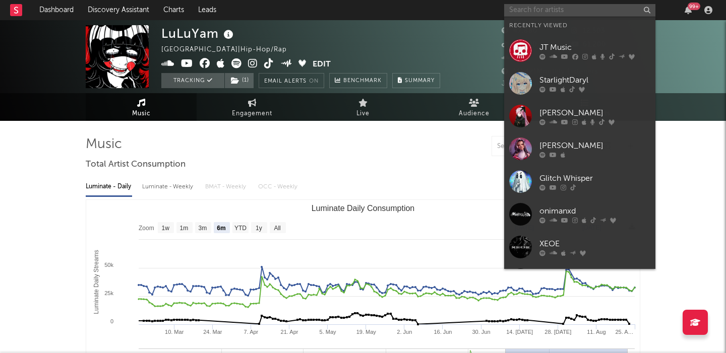
click at [563, 7] on input "text" at bounding box center [579, 10] width 151 height 13
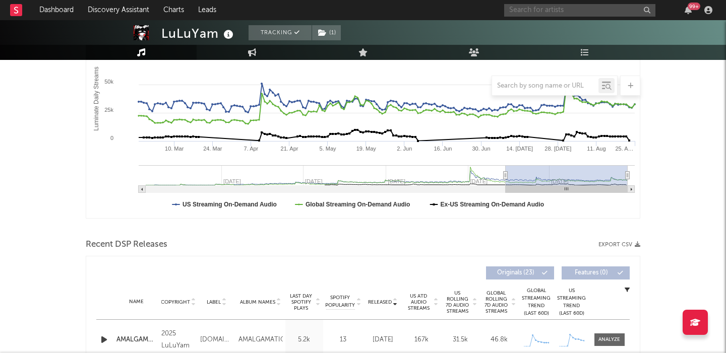
scroll to position [313, 0]
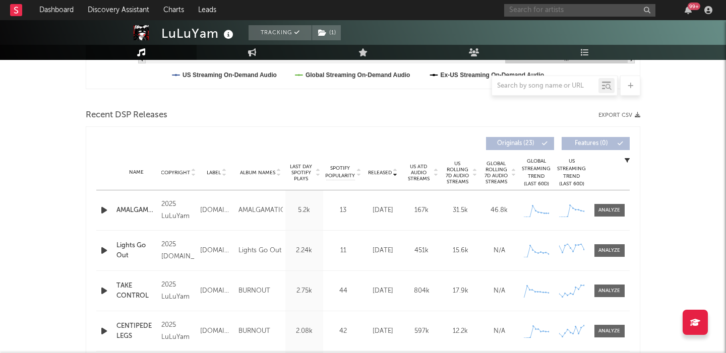
click at [537, 14] on input "text" at bounding box center [579, 10] width 151 height 13
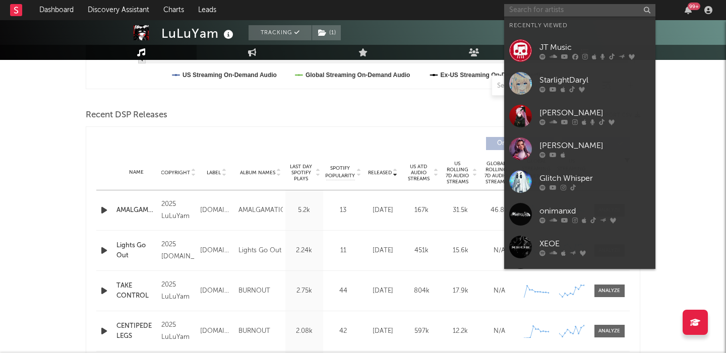
paste input "NAKISO"
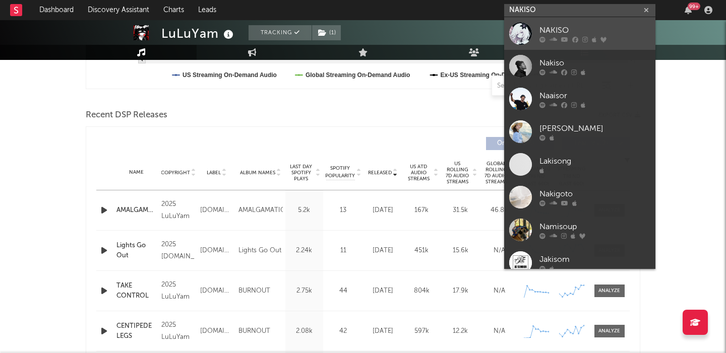
type input "NAKISO"
click at [568, 25] on div "NAKISO" at bounding box center [594, 30] width 111 height 12
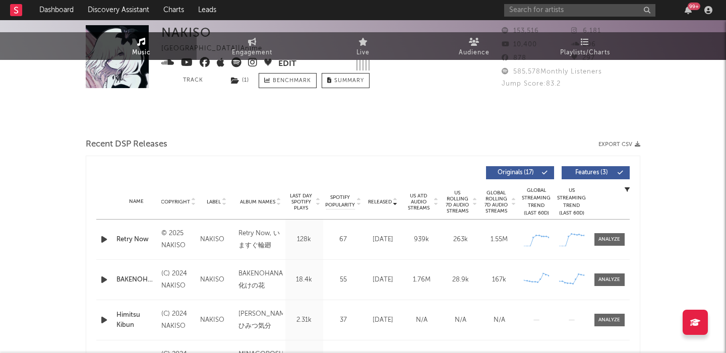
select select "6m"
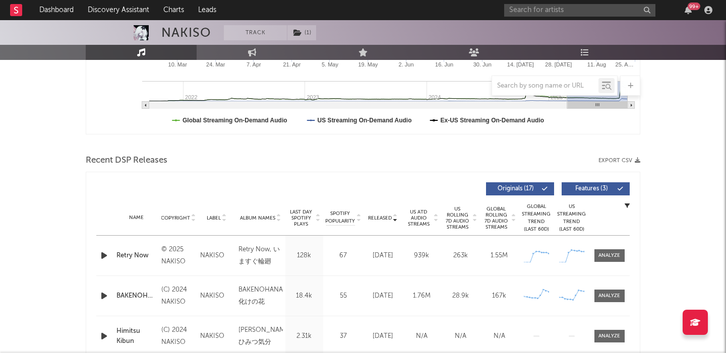
scroll to position [282, 0]
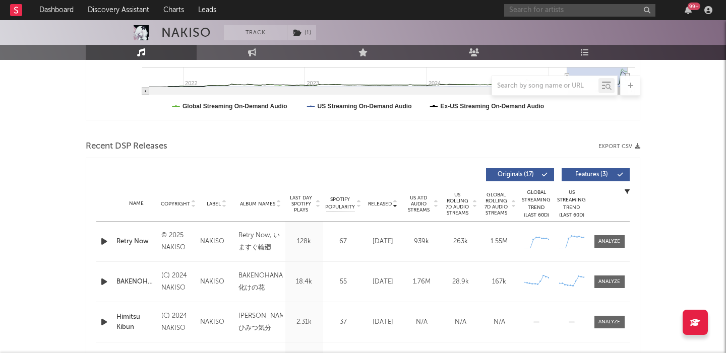
click at [573, 13] on input "text" at bounding box center [579, 10] width 151 height 13
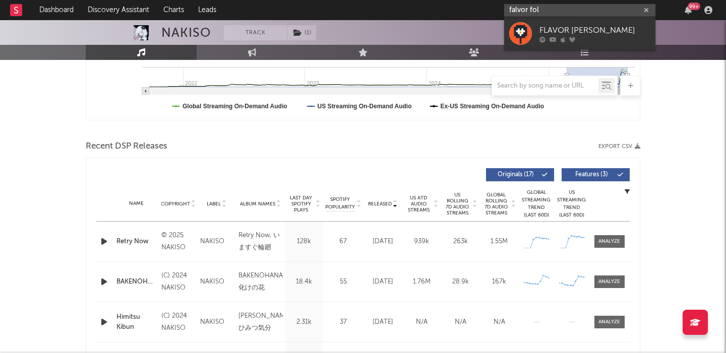
type input "falvor fol"
click at [603, 28] on div "FLAVOR [PERSON_NAME]" at bounding box center [594, 30] width 111 height 12
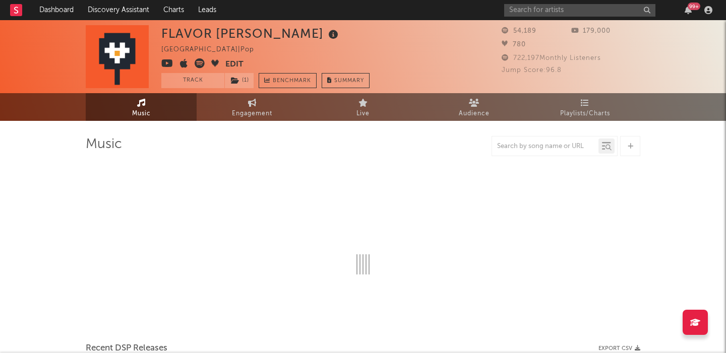
select select "6m"
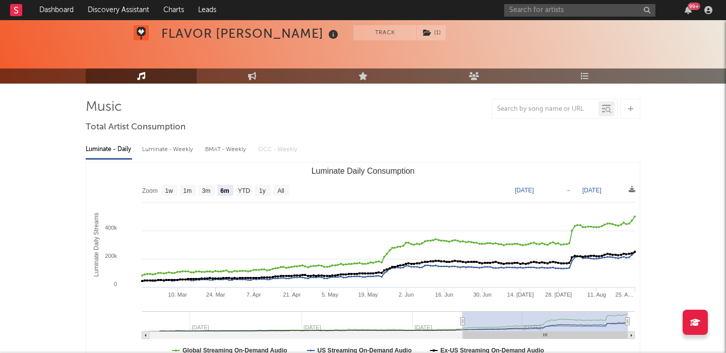
scroll to position [33, 0]
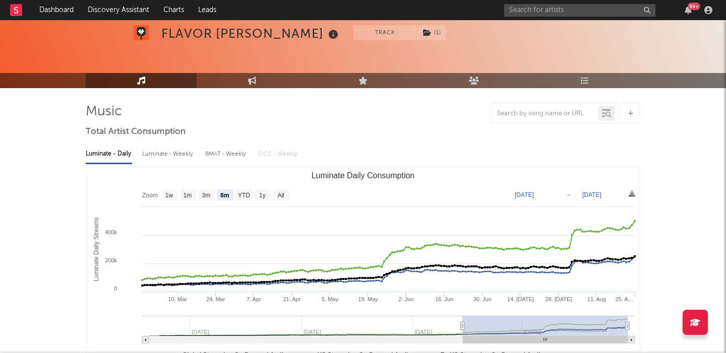
click at [175, 153] on div "Luminate - Weekly" at bounding box center [168, 154] width 53 height 17
select select "1w"
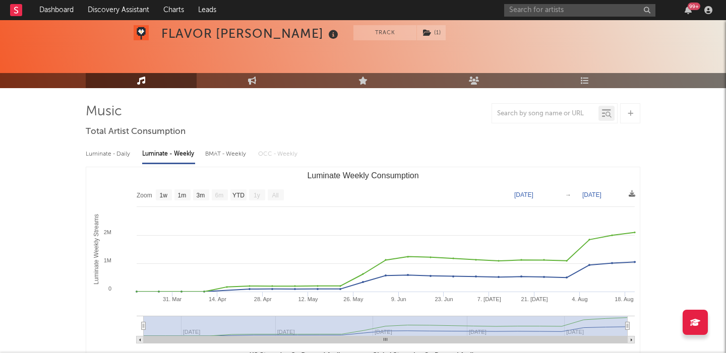
scroll to position [0, 0]
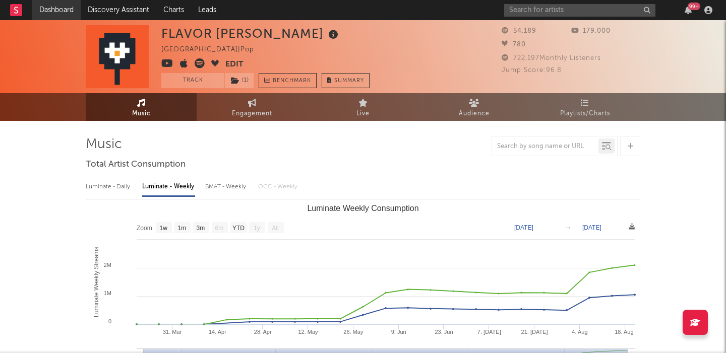
click at [58, 10] on link "Dashboard" at bounding box center [56, 10] width 48 height 20
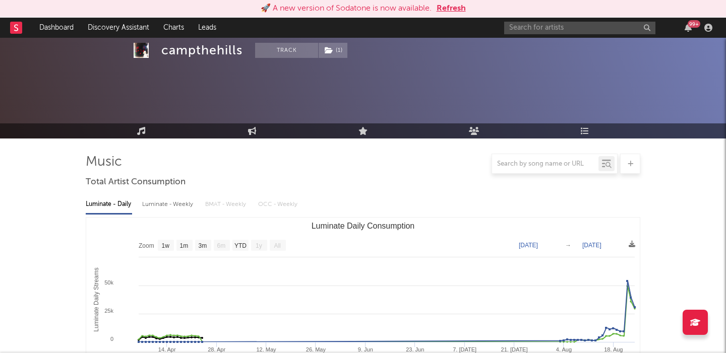
select select "1w"
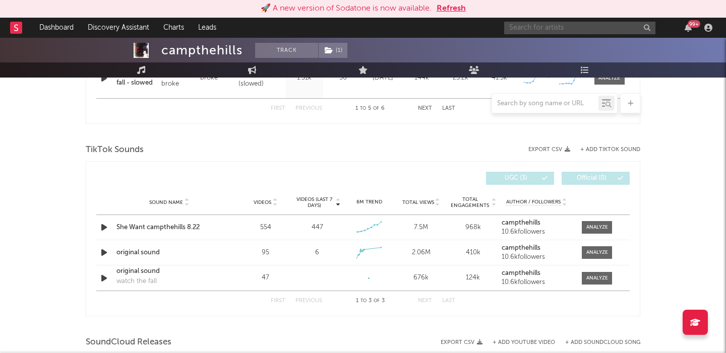
click at [556, 27] on input "text" at bounding box center [579, 28] width 151 height 13
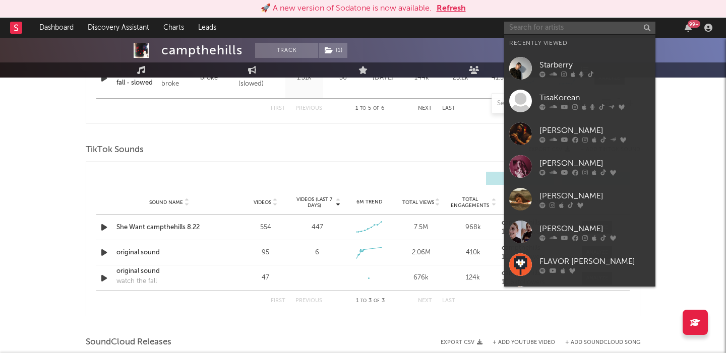
paste input "teethe"
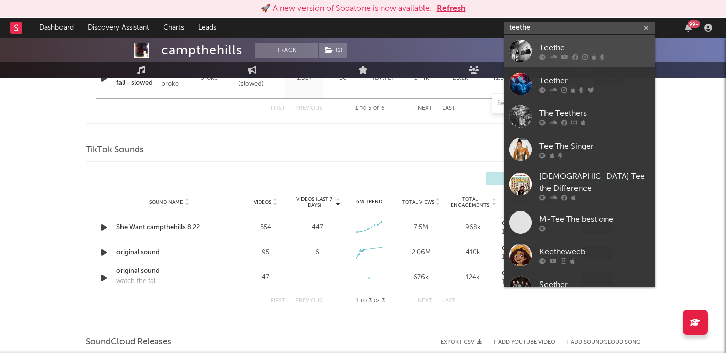
type input "teethe"
click at [567, 42] on div "Teethe" at bounding box center [594, 48] width 111 height 12
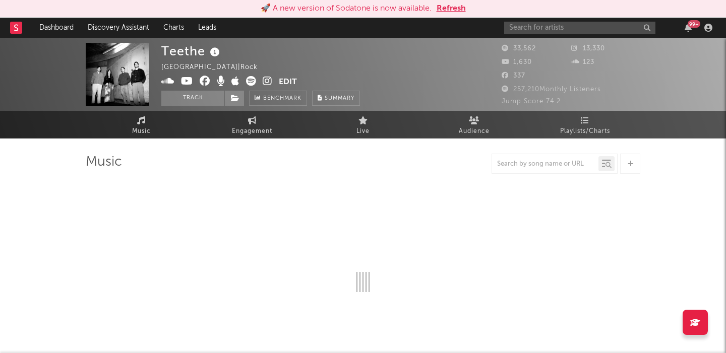
select select "6m"
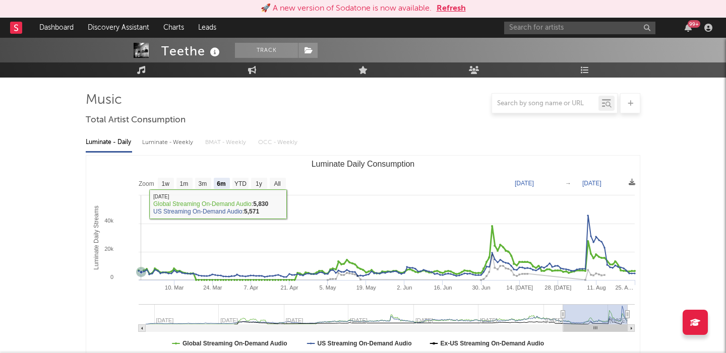
scroll to position [61, 0]
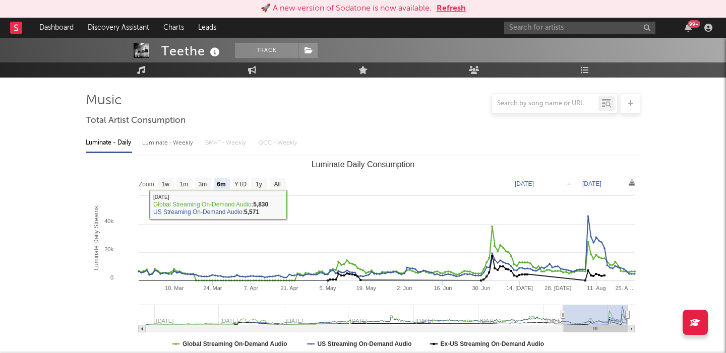
click at [176, 144] on div "Luminate - Weekly" at bounding box center [168, 143] width 53 height 17
select select "6m"
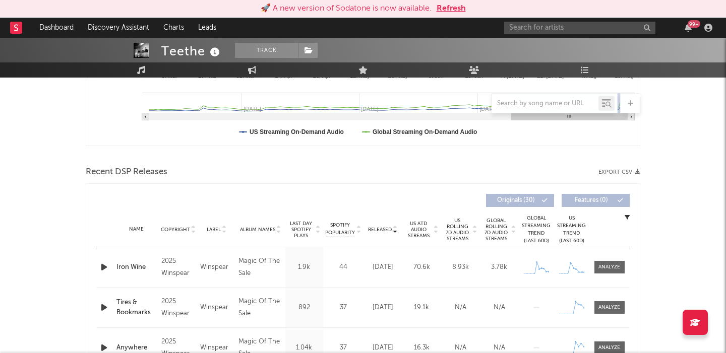
scroll to position [299, 0]
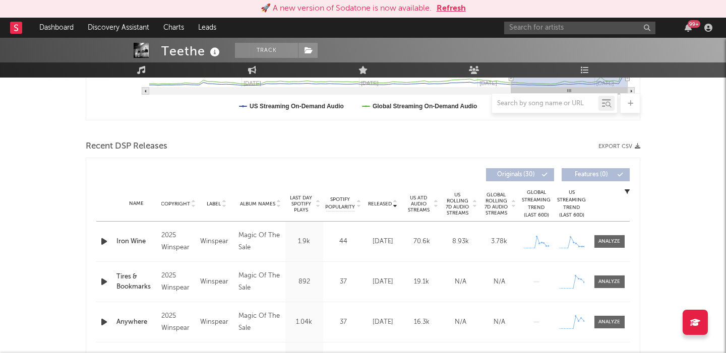
click at [462, 204] on span "US Rolling 7D Audio Streams" at bounding box center [457, 204] width 28 height 24
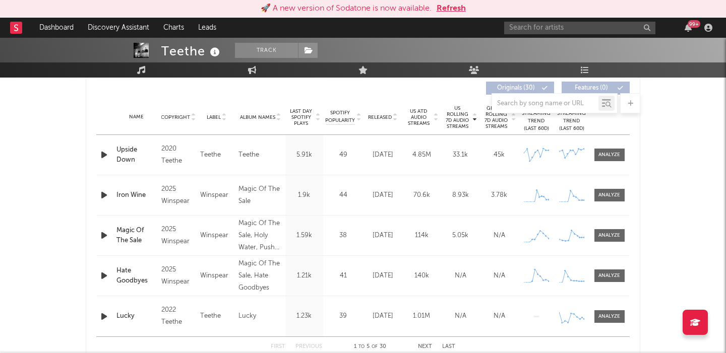
scroll to position [365, 0]
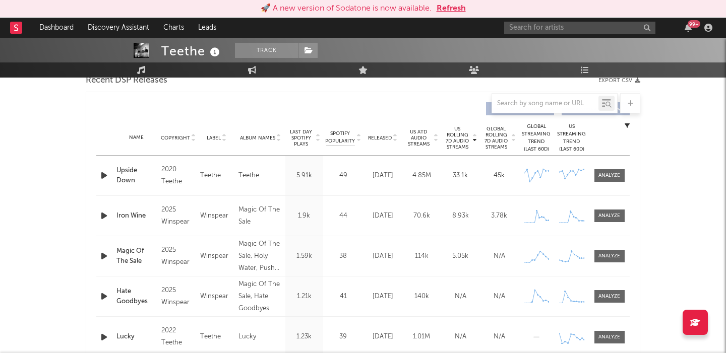
click at [106, 175] on icon "button" at bounding box center [104, 175] width 11 height 13
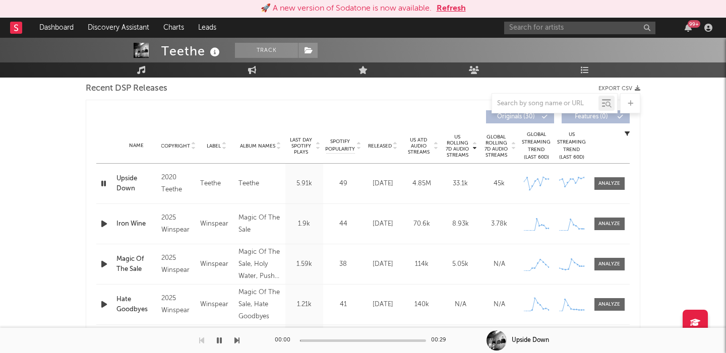
scroll to position [356, 0]
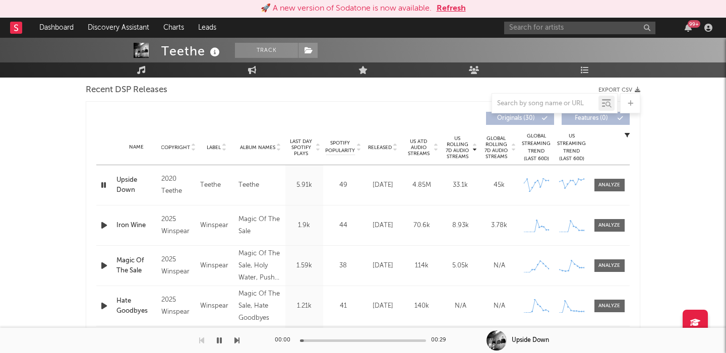
click at [391, 149] on span "Released" at bounding box center [380, 148] width 24 height 6
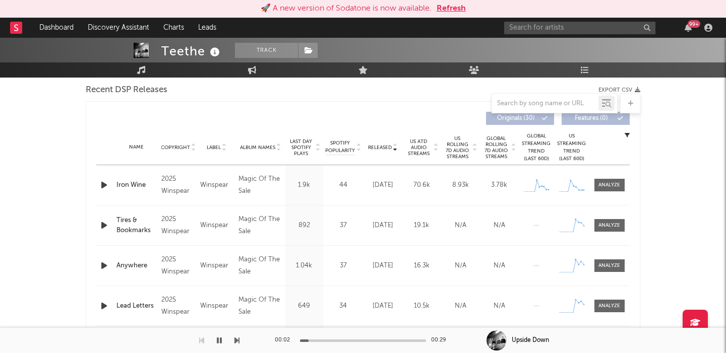
click at [105, 186] on icon "button" at bounding box center [104, 185] width 11 height 13
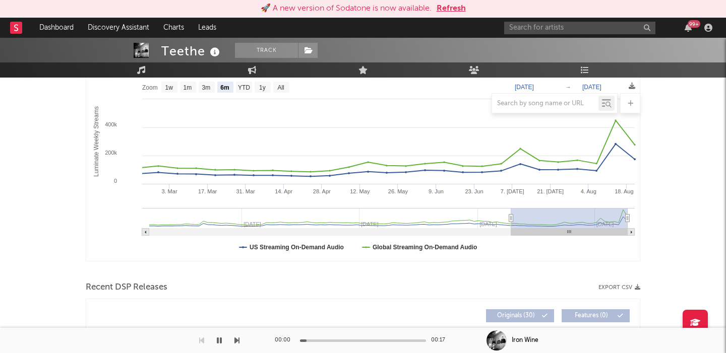
scroll to position [0, 0]
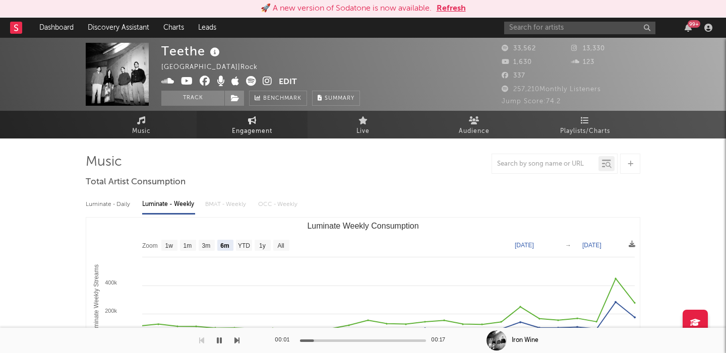
click at [246, 130] on span "Engagement" at bounding box center [252, 131] width 40 height 12
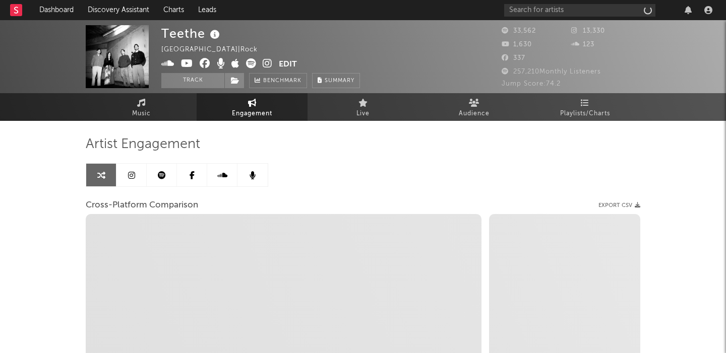
select select "1w"
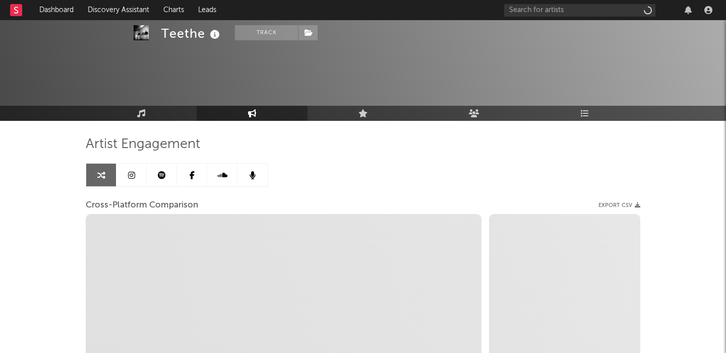
scroll to position [88, 0]
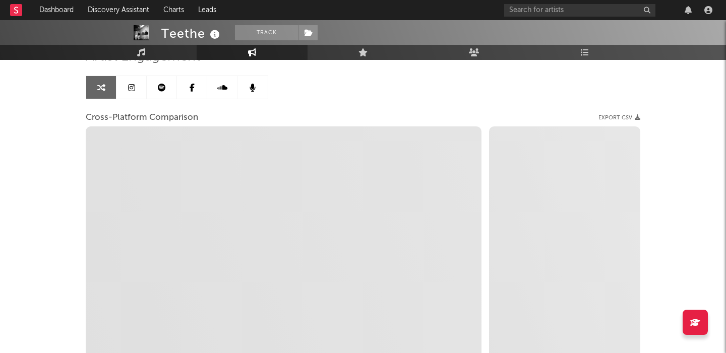
select select "1m"
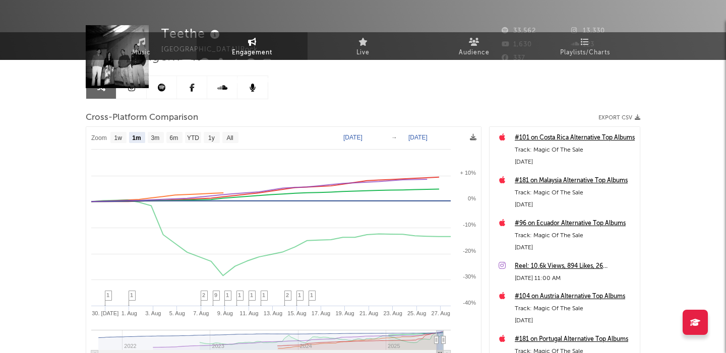
scroll to position [0, 0]
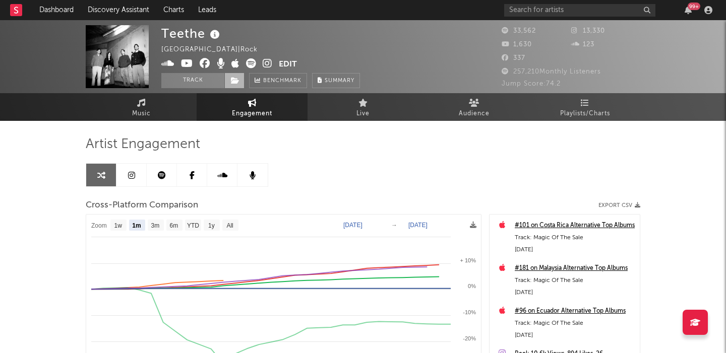
click at [235, 87] on span at bounding box center [234, 80] width 20 height 15
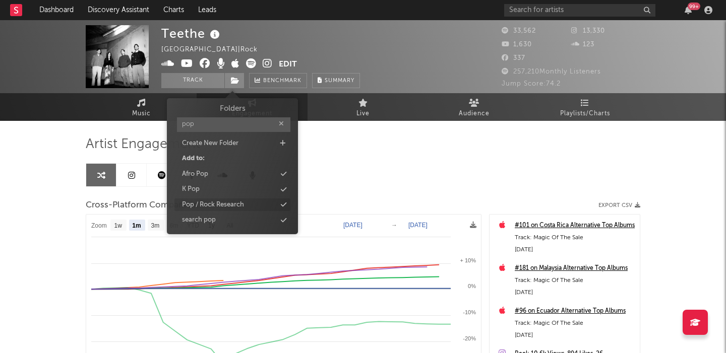
type input "pop"
click at [265, 199] on div "Pop / Rock Research" at bounding box center [232, 205] width 116 height 13
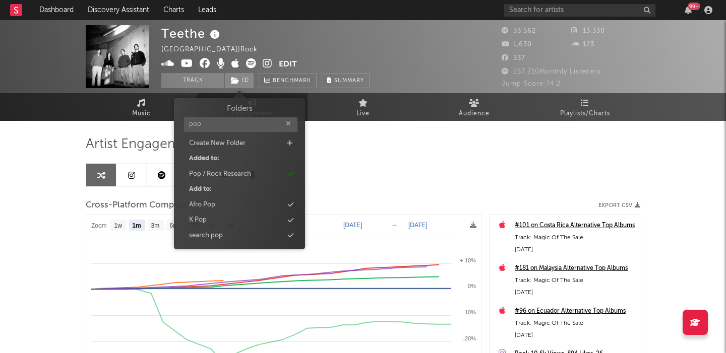
click at [434, 167] on div "Artist Engagement Cross-Platform Comparison Export CSV Zoom 1w 1m 3m 6m YTD 1y …" at bounding box center [363, 307] width 554 height 343
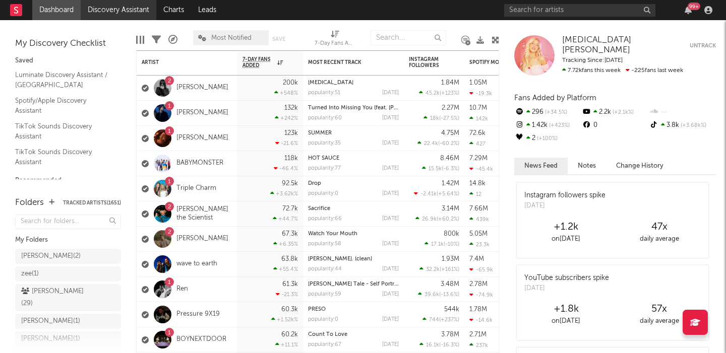
click at [107, 12] on link "Discovery Assistant" at bounding box center [119, 10] width 76 height 20
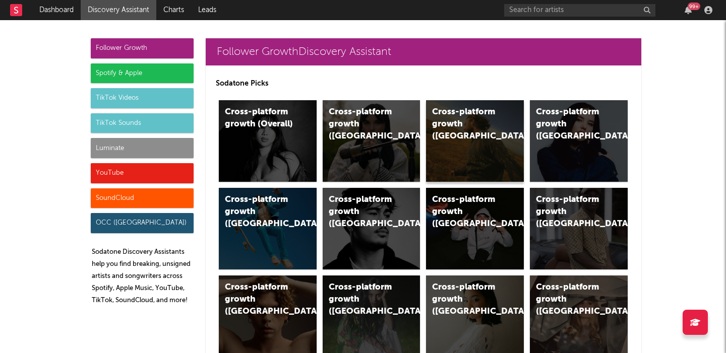
click at [462, 133] on div "Cross-platform growth ([GEOGRAPHIC_DATA])" at bounding box center [475, 141] width 98 height 82
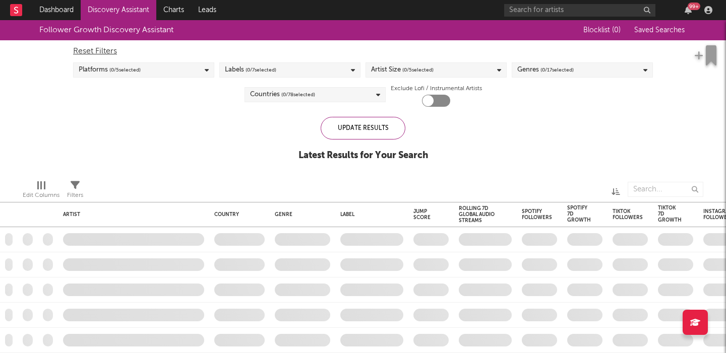
checkbox input "true"
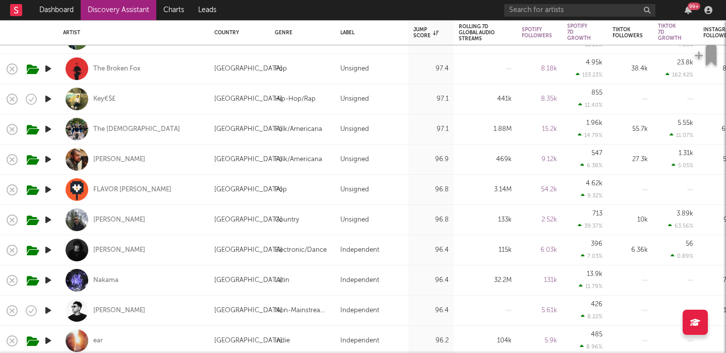
click at [49, 190] on icon "button" at bounding box center [48, 189] width 11 height 13
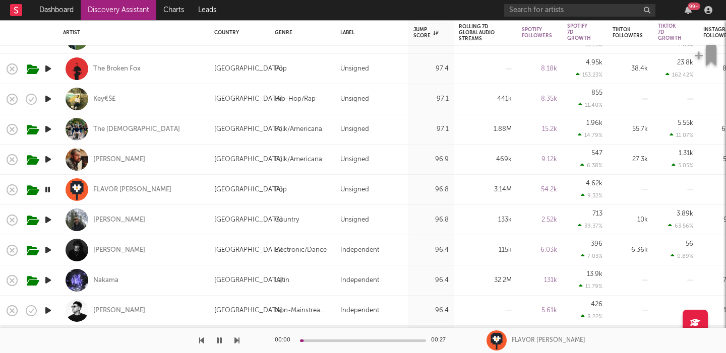
click at [163, 198] on div "FLAVOR [PERSON_NAME]" at bounding box center [133, 190] width 141 height 30
select select "1w"
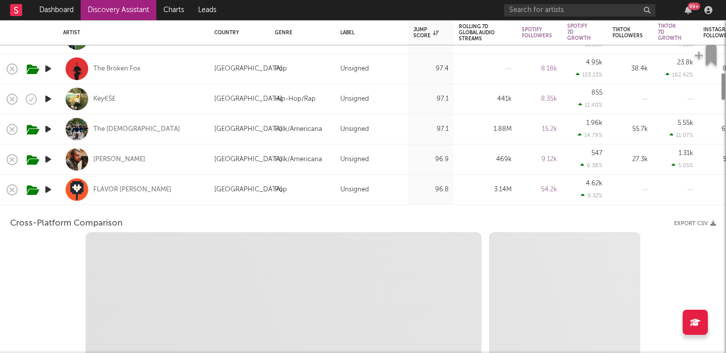
select select "6m"
click at [153, 127] on div "The [DEMOGRAPHIC_DATA]" at bounding box center [133, 129] width 141 height 30
select select "6m"
select select "1w"
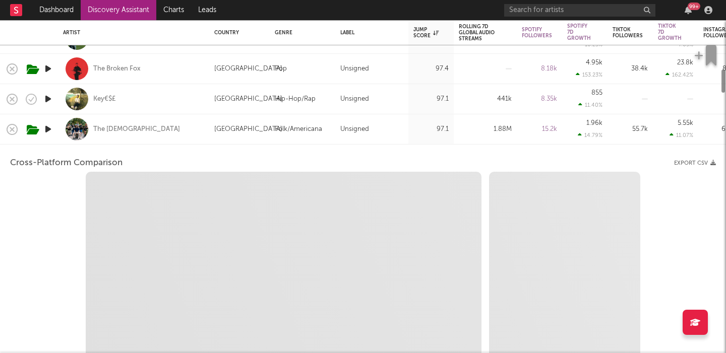
select select "1m"
select select "6m"
select select "1m"
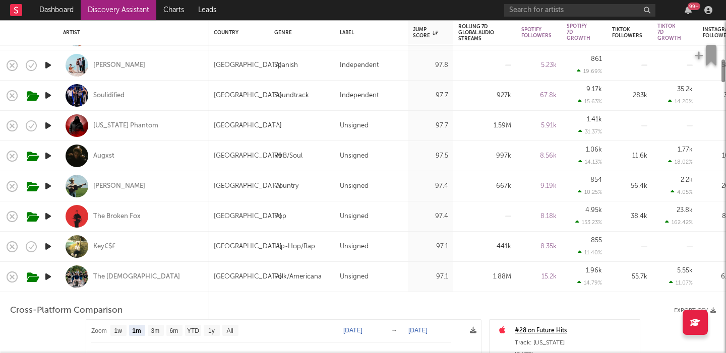
click at [172, 287] on div "The [DEMOGRAPHIC_DATA]" at bounding box center [133, 277] width 141 height 30
select select "1m"
select select "6m"
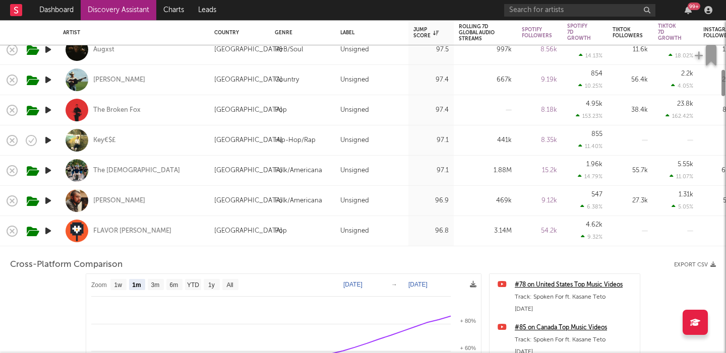
click at [174, 228] on div "FLAVOR [PERSON_NAME]" at bounding box center [133, 231] width 141 height 30
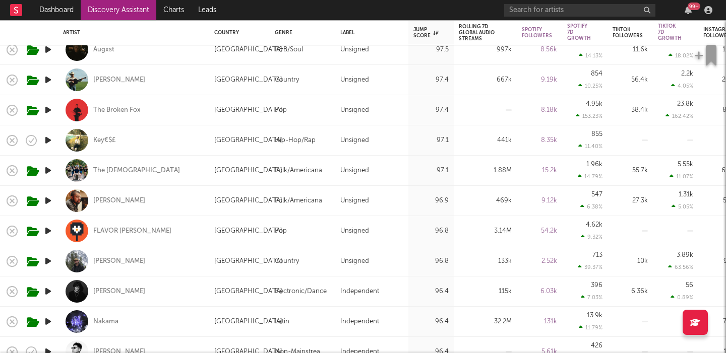
click at [164, 194] on div "[PERSON_NAME]" at bounding box center [133, 201] width 141 height 30
select select "1w"
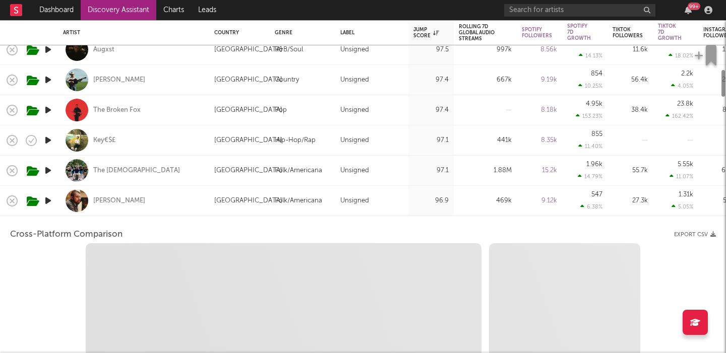
select select "1w"
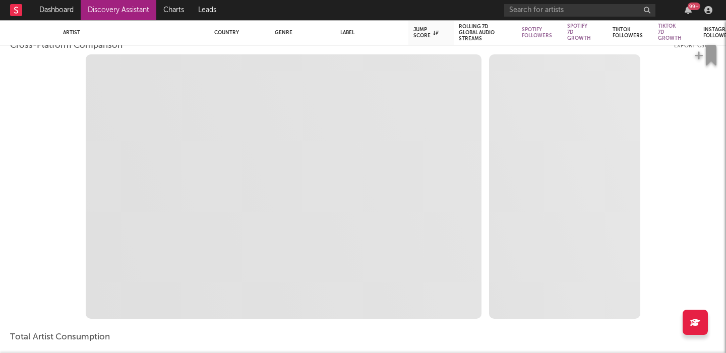
select select "1m"
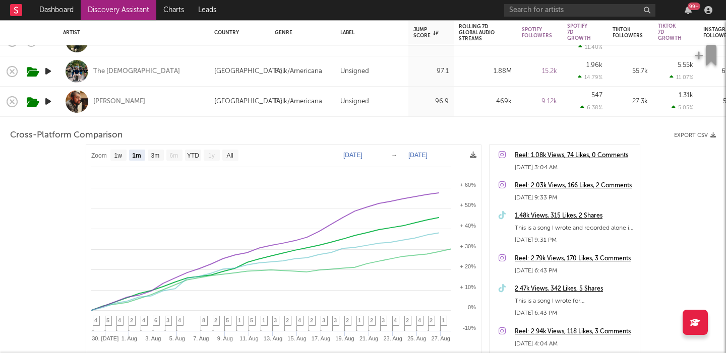
click at [184, 106] on div "[PERSON_NAME]" at bounding box center [133, 102] width 141 height 30
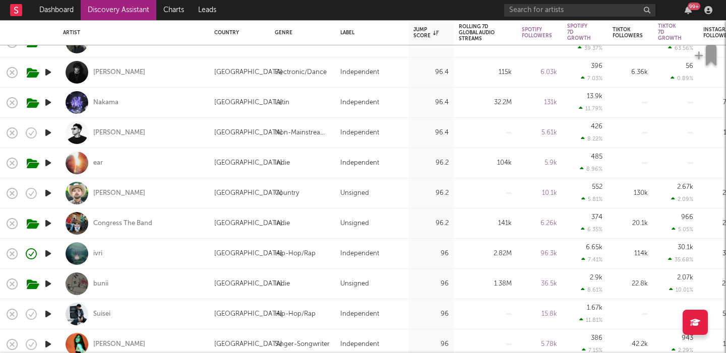
click at [162, 167] on div "ear" at bounding box center [133, 163] width 141 height 30
select select "1w"
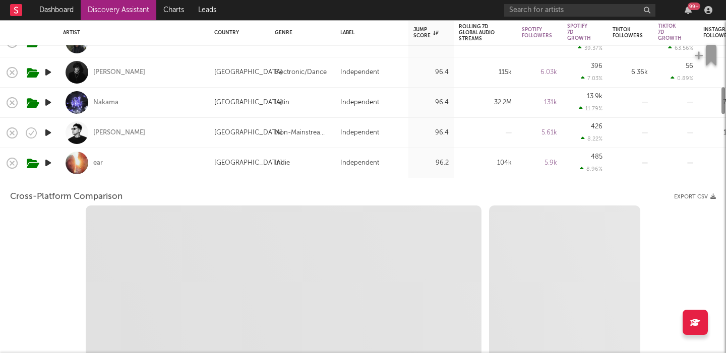
select select "1w"
select select "1m"
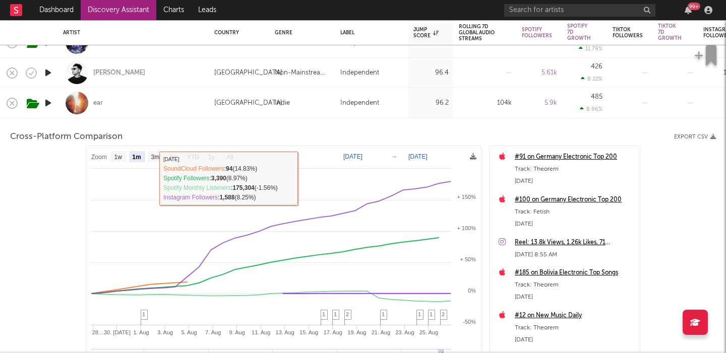
click at [158, 103] on div "ear" at bounding box center [133, 103] width 141 height 30
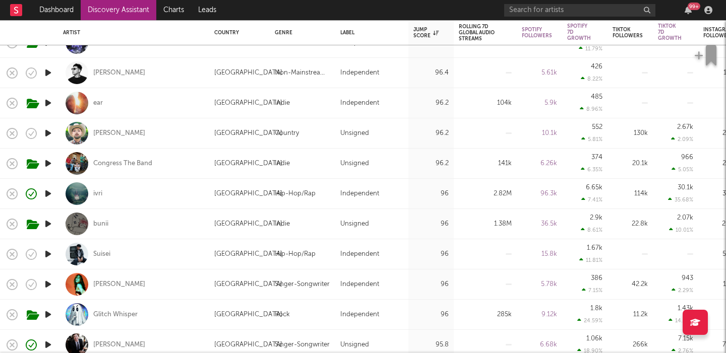
click at [176, 169] on div "Congress The Band" at bounding box center [133, 164] width 141 height 30
select select "1w"
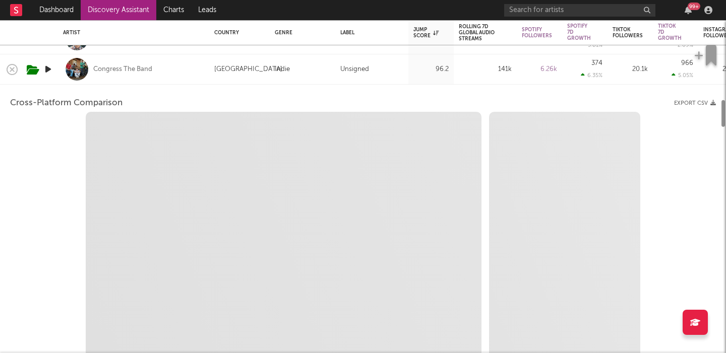
select select "6m"
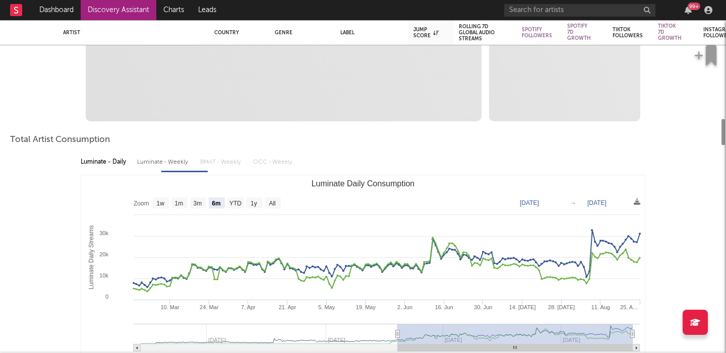
select select "1m"
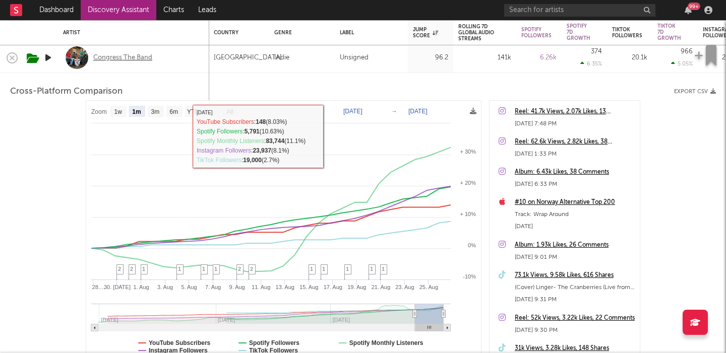
click at [129, 57] on div "Congress The Band" at bounding box center [122, 57] width 59 height 9
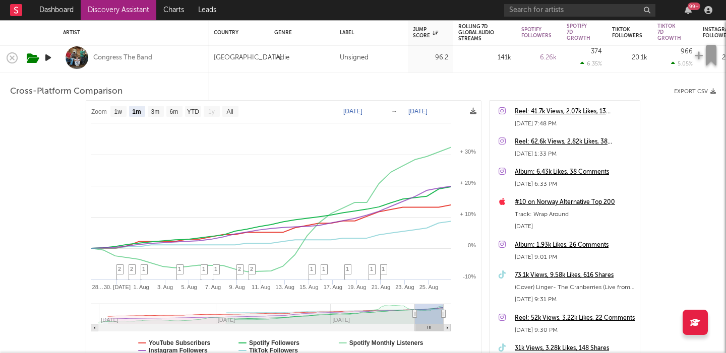
click at [201, 51] on div "Congress The Band" at bounding box center [133, 58] width 141 height 30
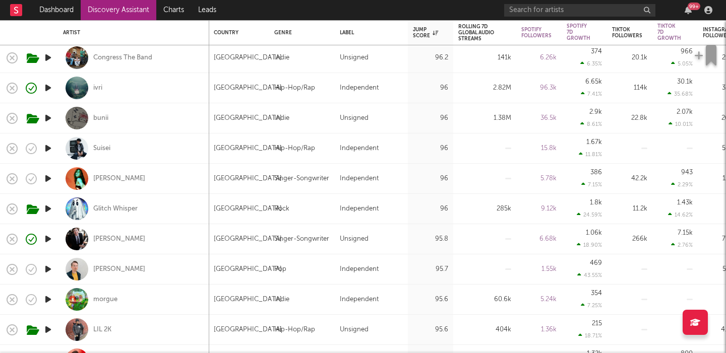
click at [160, 117] on div "bunii" at bounding box center [133, 118] width 141 height 30
select select "1w"
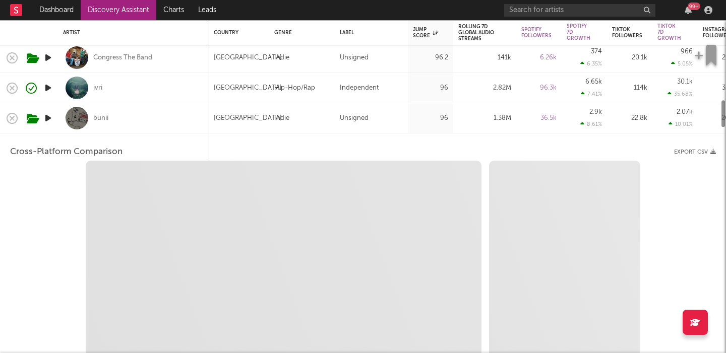
click at [160, 117] on div "bunii" at bounding box center [133, 118] width 141 height 30
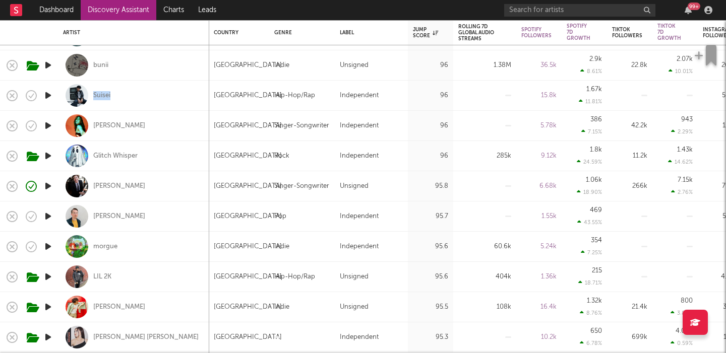
click at [51, 245] on icon "button" at bounding box center [48, 246] width 11 height 13
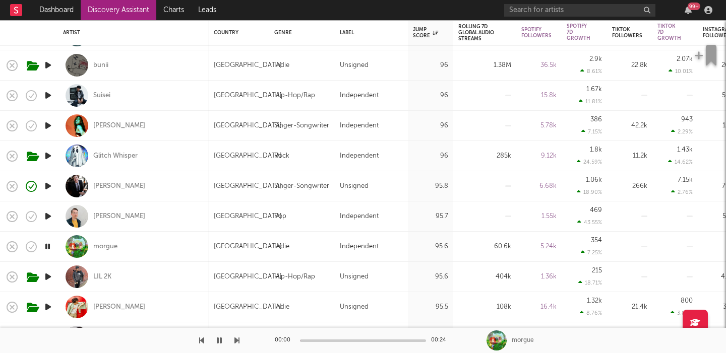
click at [165, 257] on div "morgue" at bounding box center [133, 247] width 141 height 30
select select "1w"
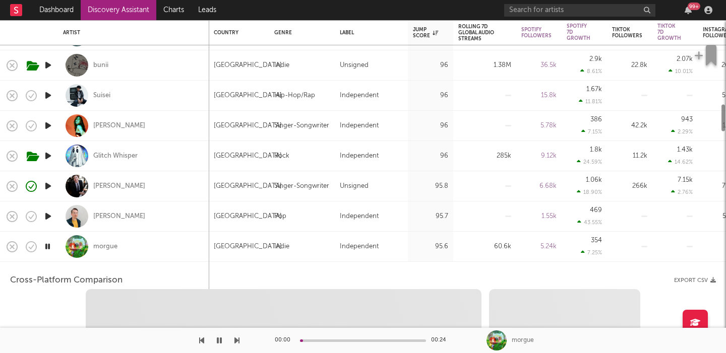
select select "1w"
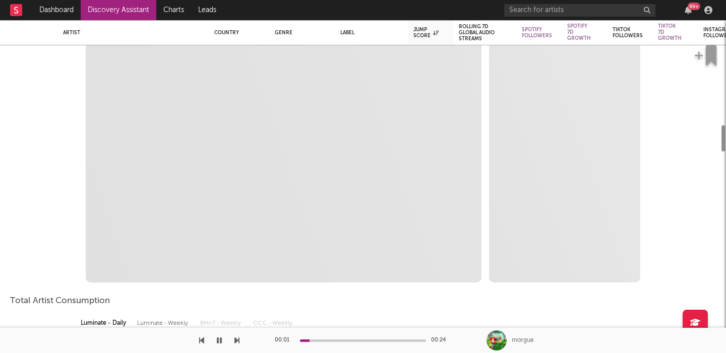
select select "1m"
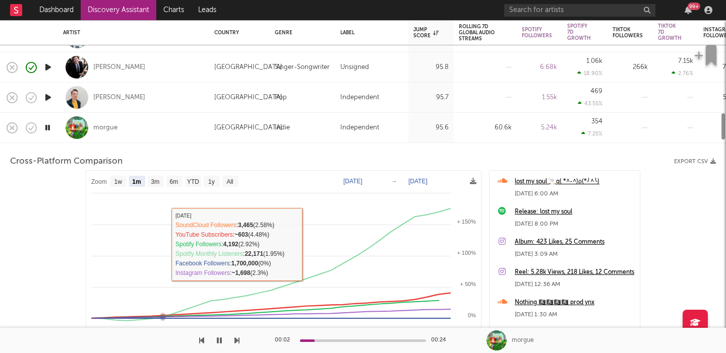
click at [171, 114] on div "morgue" at bounding box center [133, 128] width 141 height 30
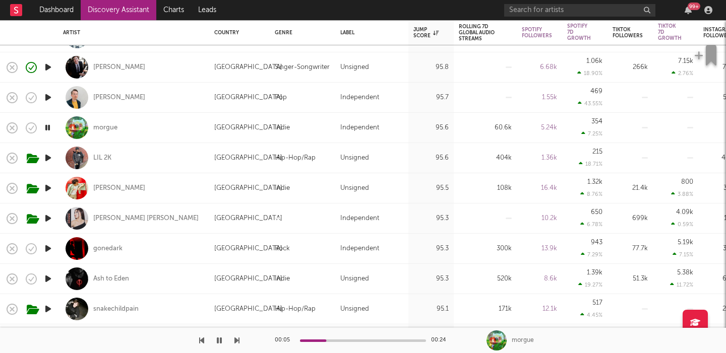
click at [162, 188] on div "[PERSON_NAME]" at bounding box center [133, 188] width 141 height 30
select select "1w"
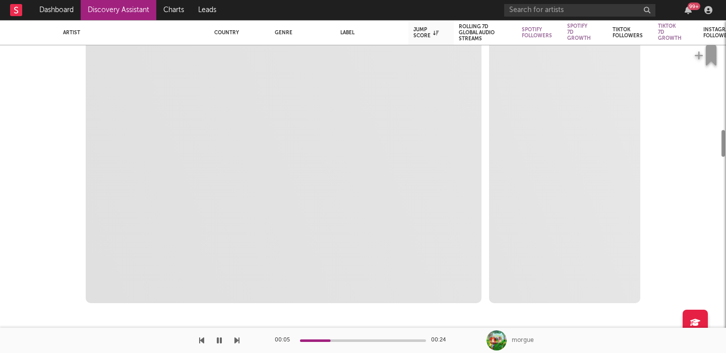
select select "6m"
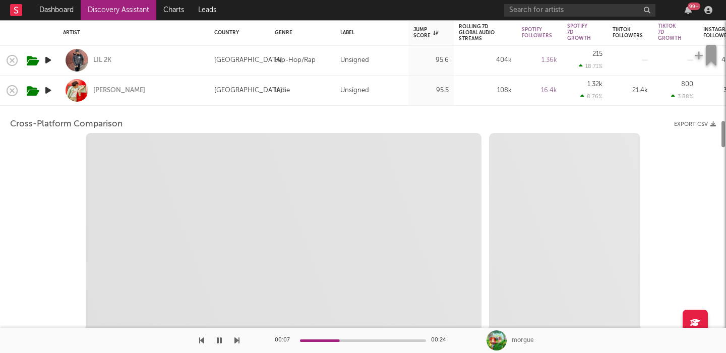
select select "1m"
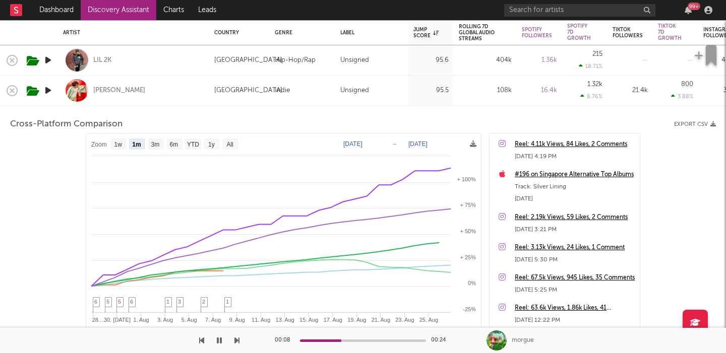
click at [147, 90] on div "[PERSON_NAME]" at bounding box center [133, 91] width 141 height 30
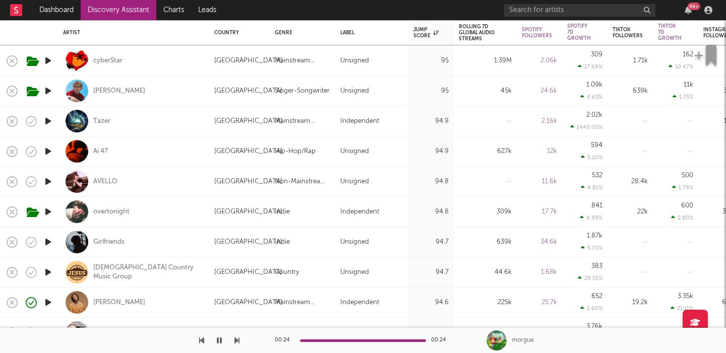
click at [162, 185] on div "AVELLO" at bounding box center [133, 182] width 141 height 30
select select "1w"
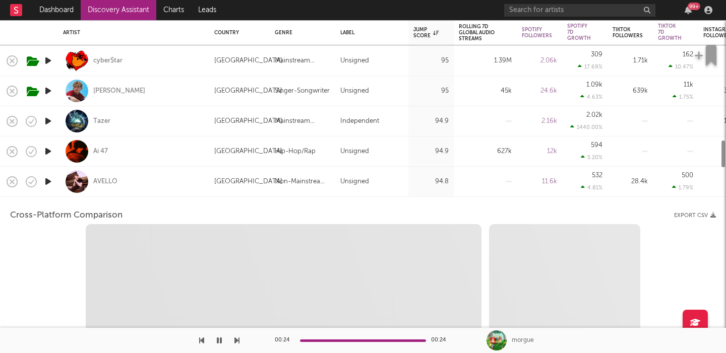
select select "6m"
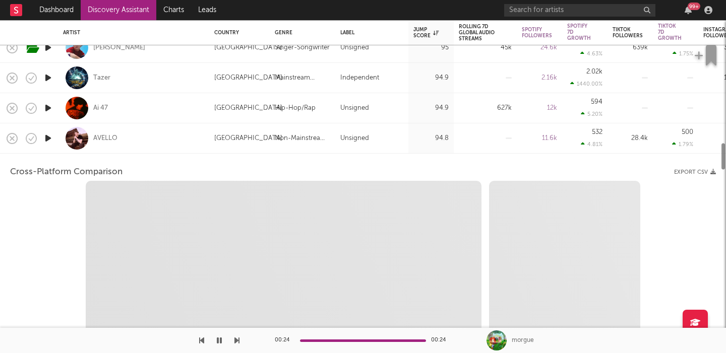
click at [155, 126] on div "AVELLO" at bounding box center [133, 138] width 141 height 30
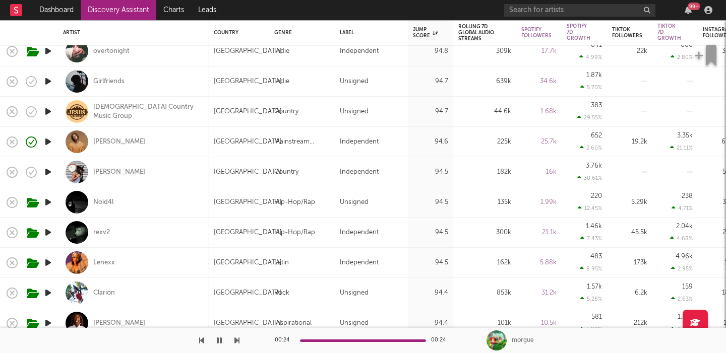
click at [176, 173] on div "[PERSON_NAME]" at bounding box center [133, 172] width 141 height 30
select select "1w"
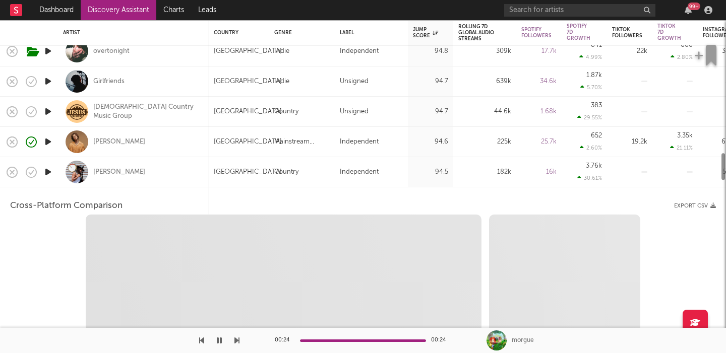
select select "1w"
click at [41, 171] on div at bounding box center [48, 172] width 20 height 30
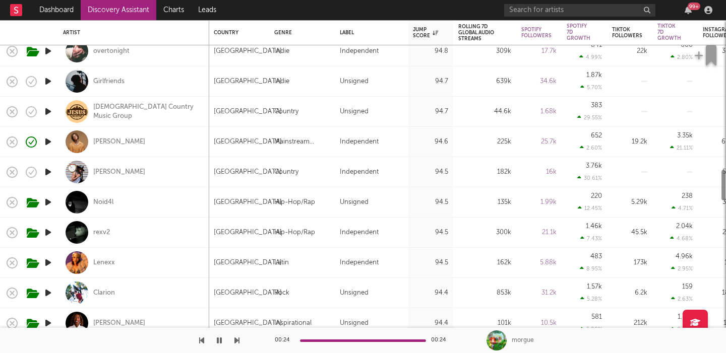
click at [46, 171] on icon "button" at bounding box center [48, 172] width 11 height 13
click at [209, 171] on div "[GEOGRAPHIC_DATA]" at bounding box center [239, 172] width 60 height 30
select select "1m"
select select "1w"
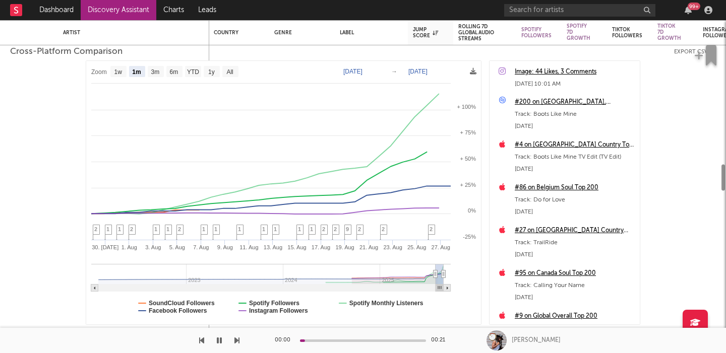
select select "1m"
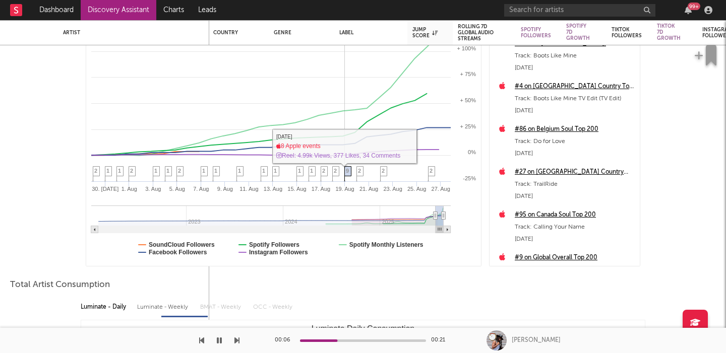
click at [348, 169] on span "9" at bounding box center [347, 171] width 3 height 6
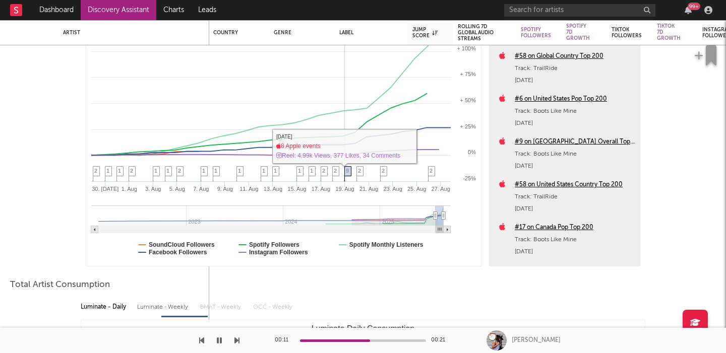
click at [348, 171] on span "9" at bounding box center [347, 171] width 3 height 6
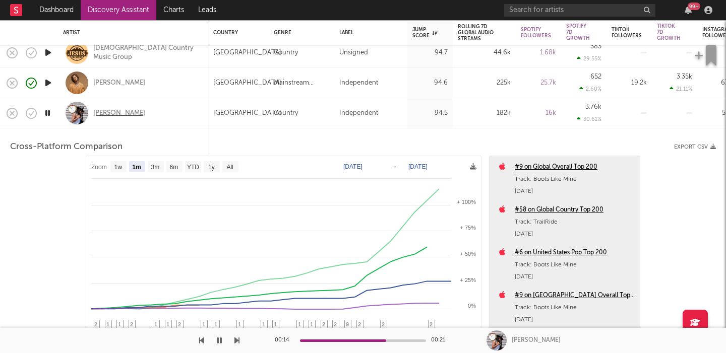
click at [132, 111] on div "Steve Ray Ladson" at bounding box center [119, 113] width 52 height 9
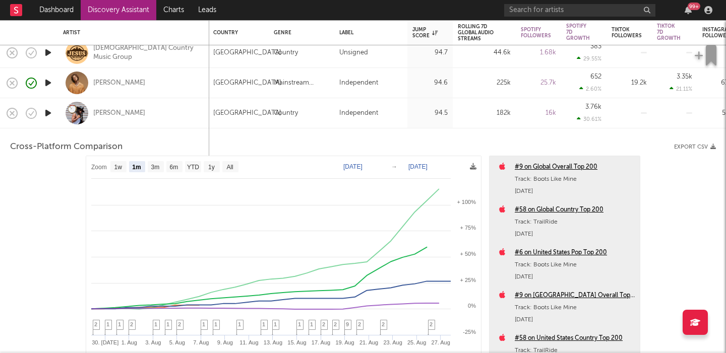
click at [183, 108] on div "Steve Ray Ladson" at bounding box center [133, 113] width 141 height 30
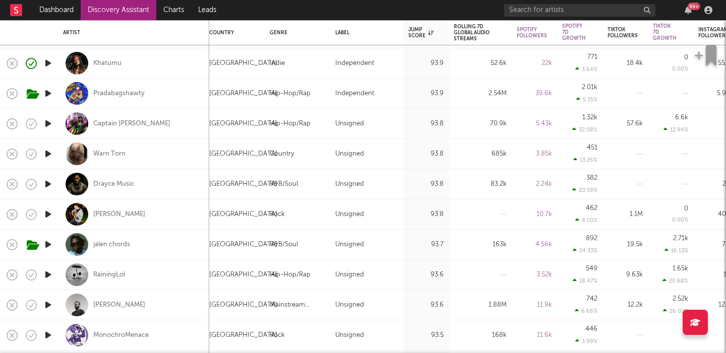
click at [156, 67] on div "Khatumu" at bounding box center [133, 63] width 141 height 30
select select "1w"
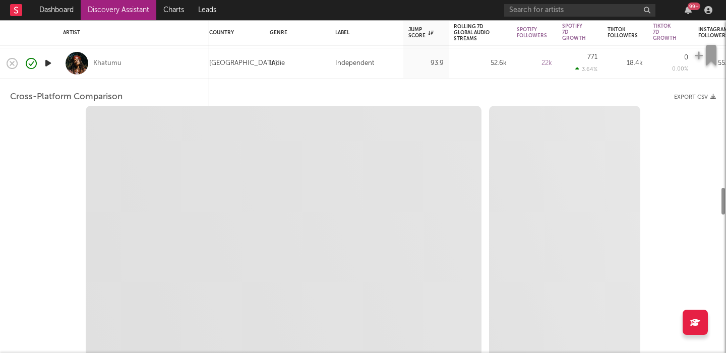
select select "6m"
click at [46, 66] on icon "button" at bounding box center [48, 63] width 11 height 13
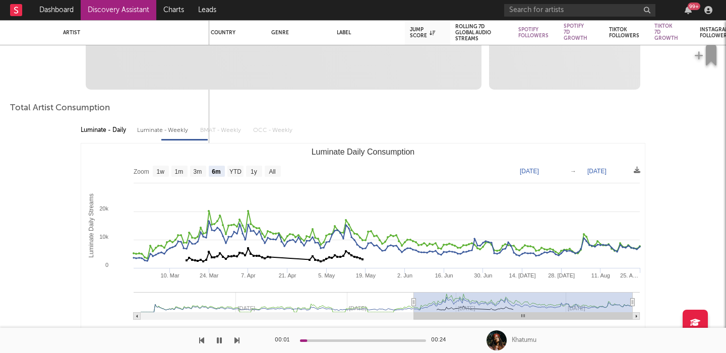
select select "1m"
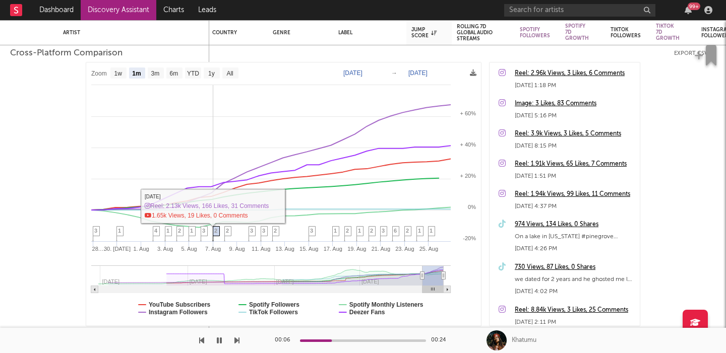
click at [217, 233] on span "2" at bounding box center [215, 231] width 3 height 6
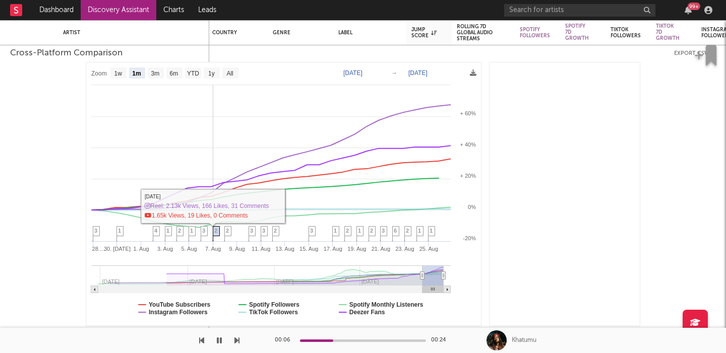
scroll to position [1144, 0]
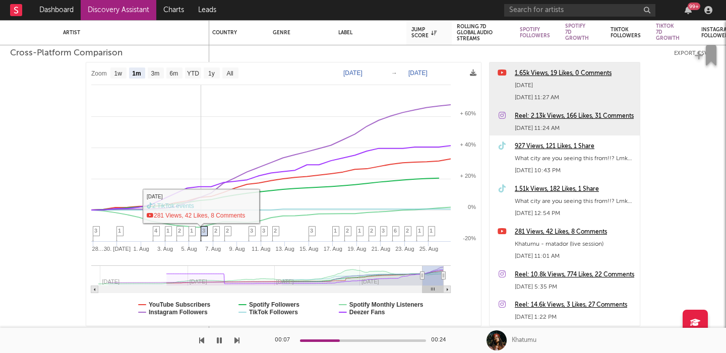
click at [203, 232] on span "3" at bounding box center [203, 231] width 3 height 6
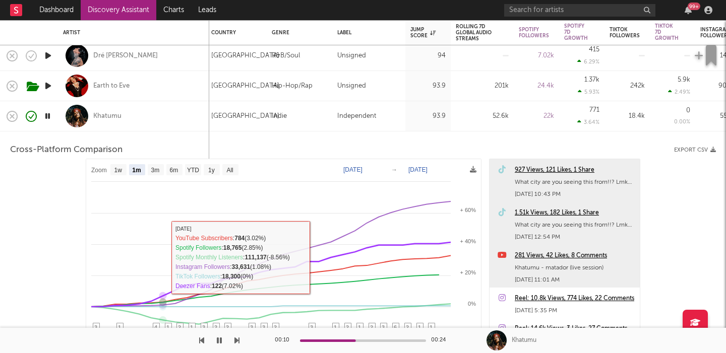
click at [164, 119] on div "Khatumu" at bounding box center [133, 116] width 141 height 30
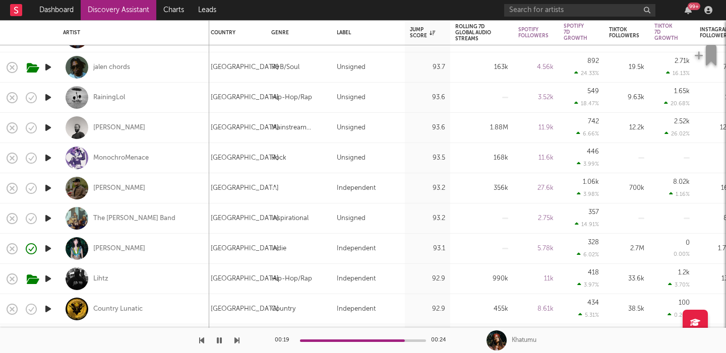
click at [47, 249] on icon "button" at bounding box center [48, 248] width 11 height 13
click at [185, 251] on div "Frances Anderson" at bounding box center [133, 249] width 141 height 30
select select "1w"
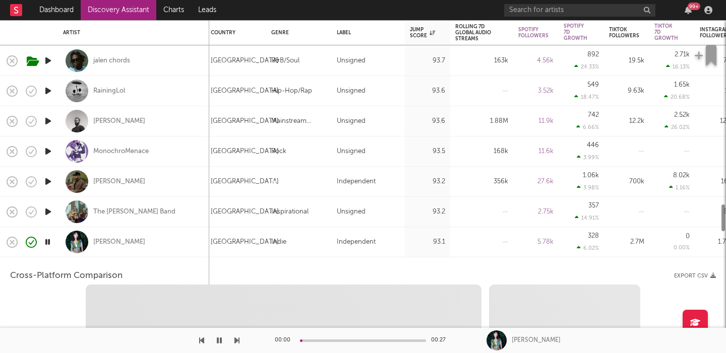
select select "1w"
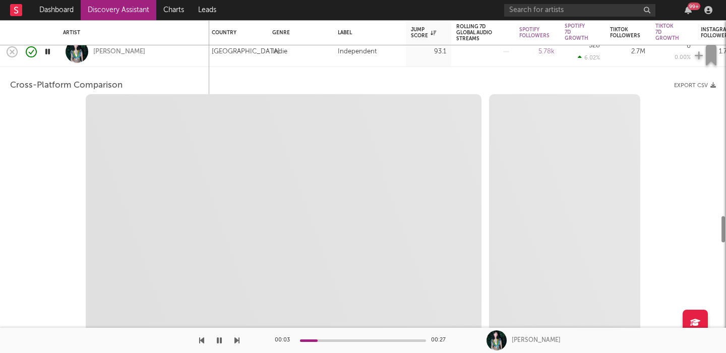
select select "1m"
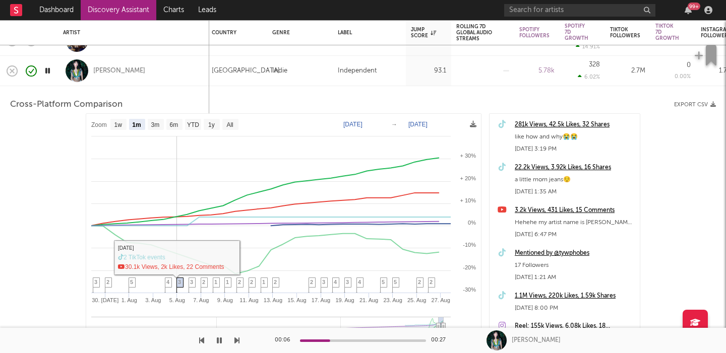
click at [181, 283] on span "3" at bounding box center [179, 282] width 3 height 6
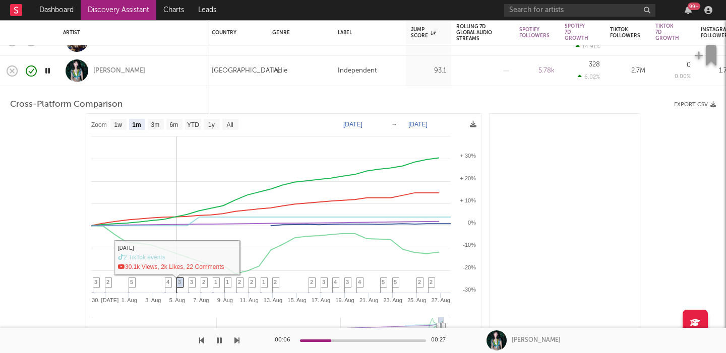
scroll to position [1620, 0]
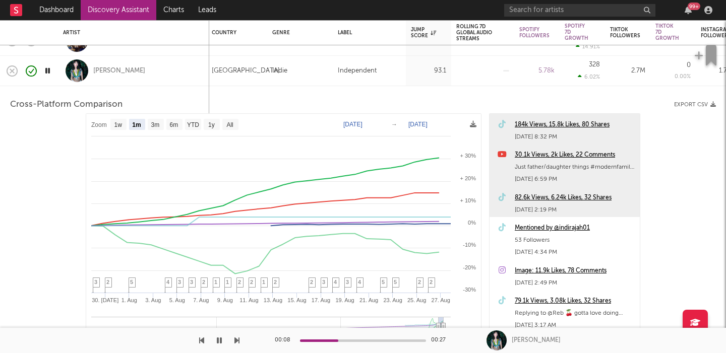
click at [539, 123] on div "184k Views, 15.8k Likes, 80 Shares" at bounding box center [574, 125] width 120 height 12
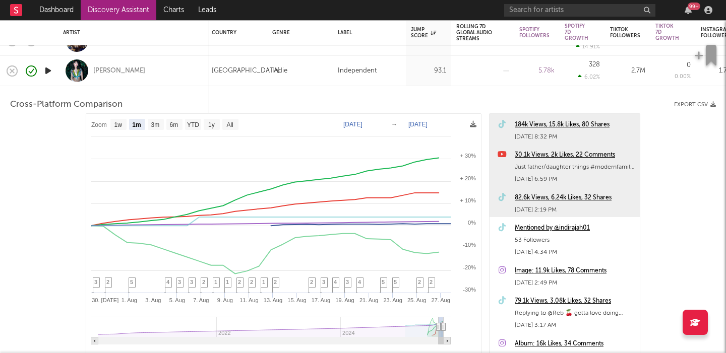
click at [244, 72] on div "[GEOGRAPHIC_DATA]" at bounding box center [246, 71] width 68 height 12
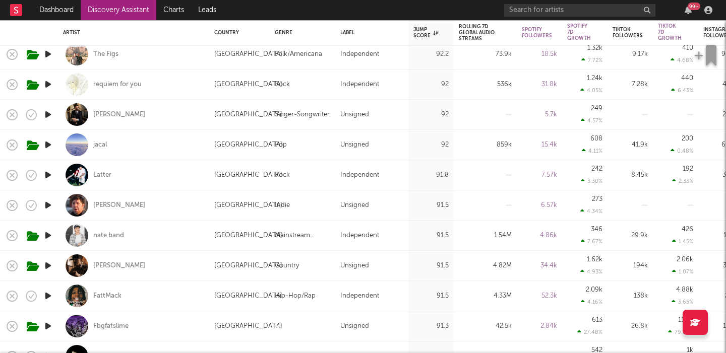
click at [45, 175] on icon "button" at bounding box center [48, 175] width 11 height 13
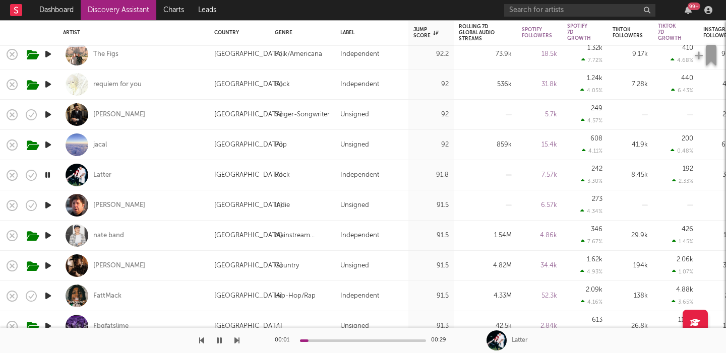
click at [167, 175] on div "Latter" at bounding box center [133, 175] width 141 height 30
select select "1w"
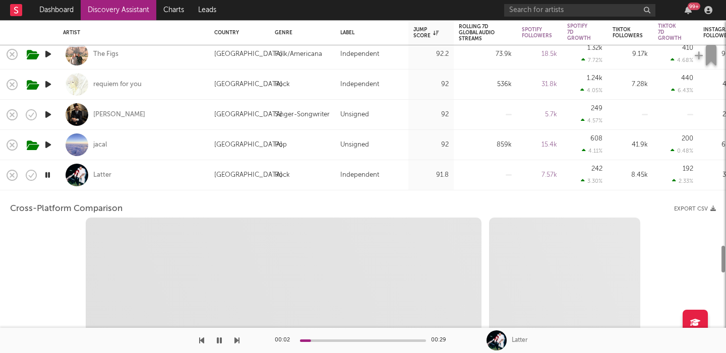
select select "6m"
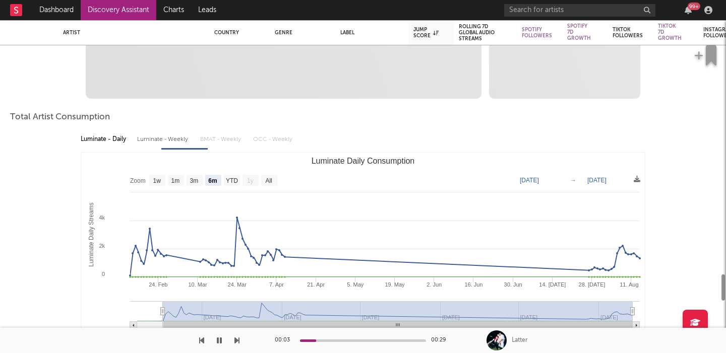
select select "1m"
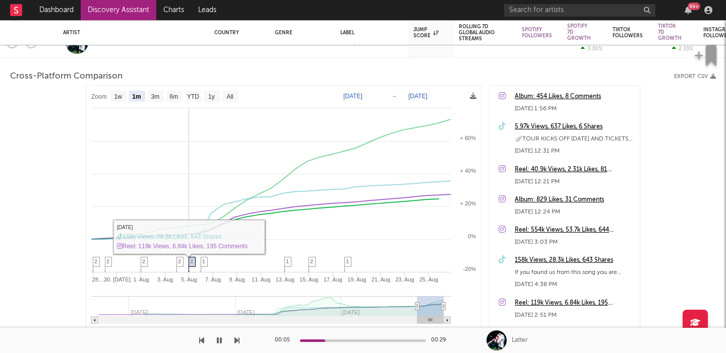
click at [191, 261] on span "2" at bounding box center [191, 262] width 3 height 6
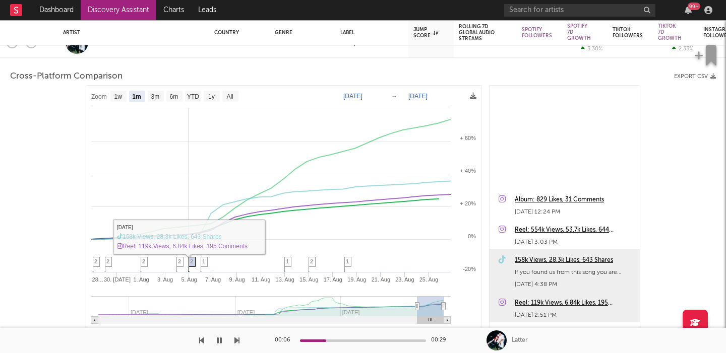
scroll to position [164, 0]
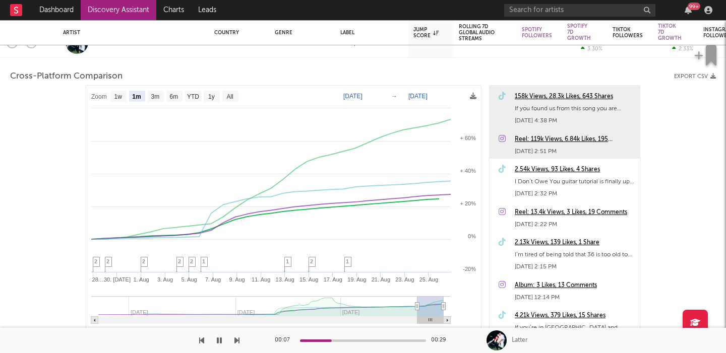
click at [542, 96] on div "158k Views, 28.3k Likes, 643 Shares" at bounding box center [574, 97] width 120 height 12
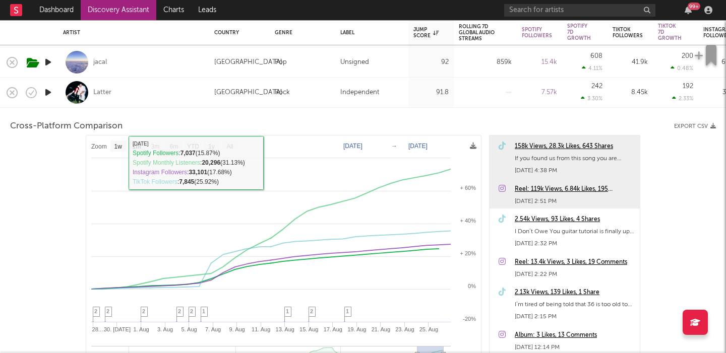
click at [206, 97] on div "Latter" at bounding box center [133, 93] width 151 height 30
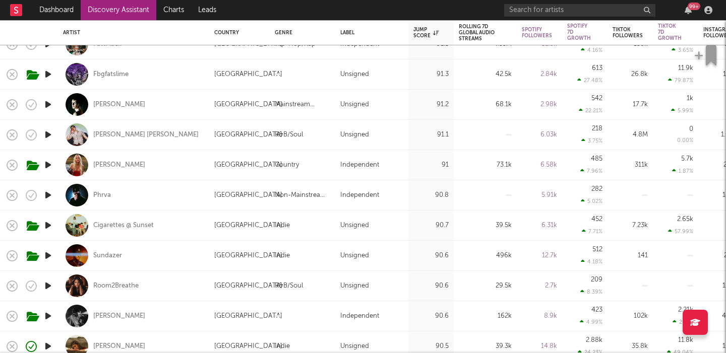
click at [169, 164] on div "Jas Von" at bounding box center [133, 165] width 141 height 30
select select "1w"
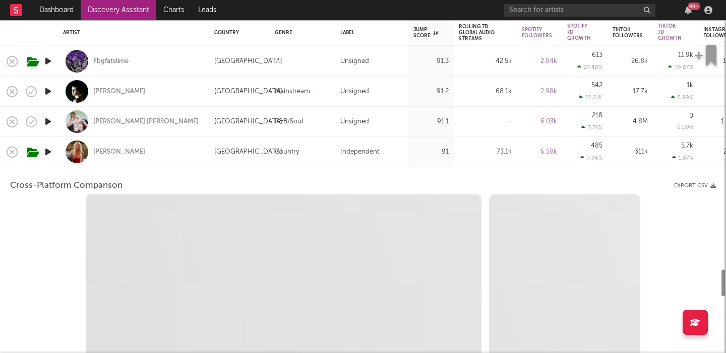
select select "6m"
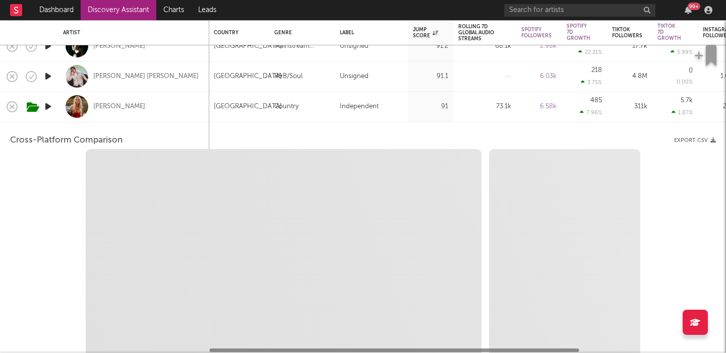
select select "1m"
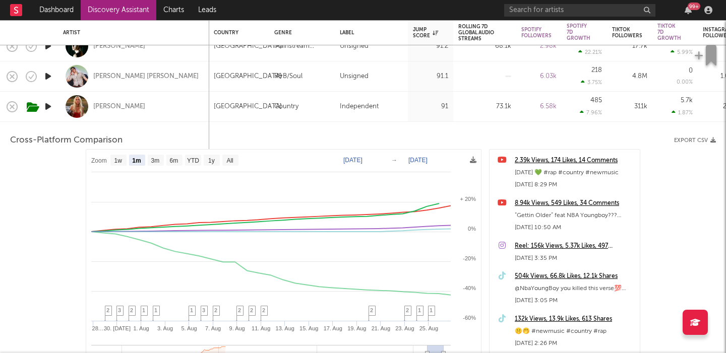
click at [155, 98] on div "Jas Von" at bounding box center [133, 107] width 141 height 30
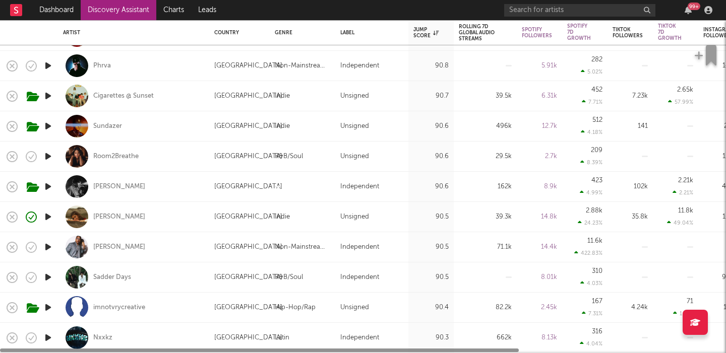
click at [169, 123] on div "Sundazer" at bounding box center [133, 126] width 141 height 30
select select "1w"
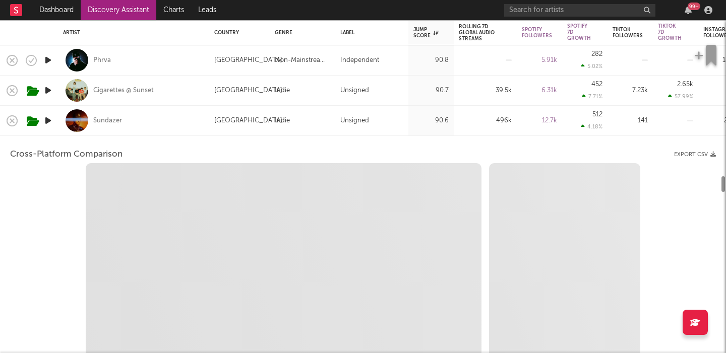
select select "6m"
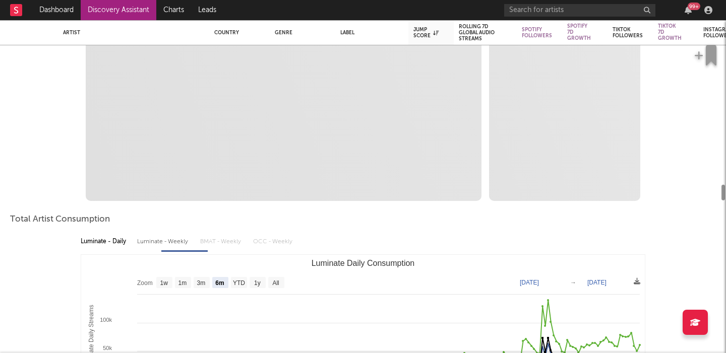
select select "1m"
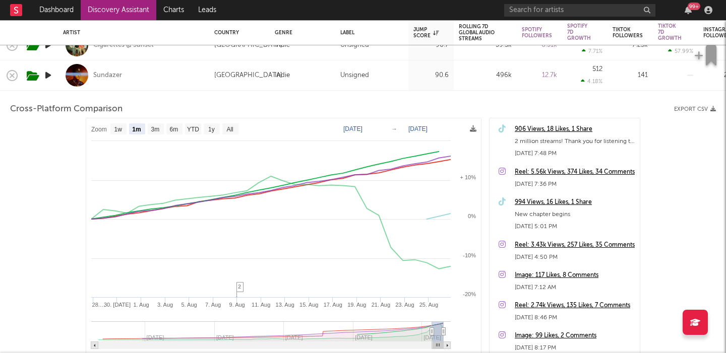
click at [140, 74] on div "Sundazer" at bounding box center [133, 75] width 141 height 30
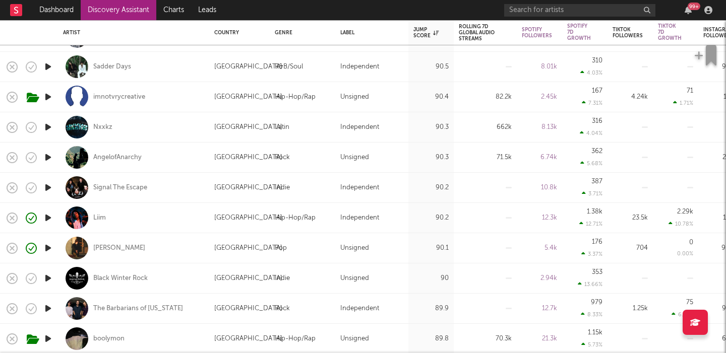
click at [160, 247] on div "Luke Darling" at bounding box center [133, 248] width 141 height 30
select select "1w"
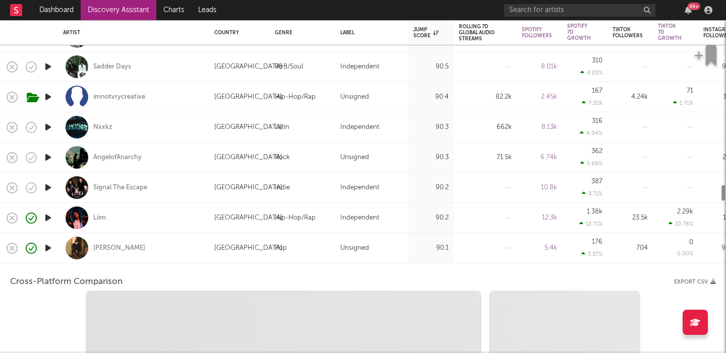
select select "6m"
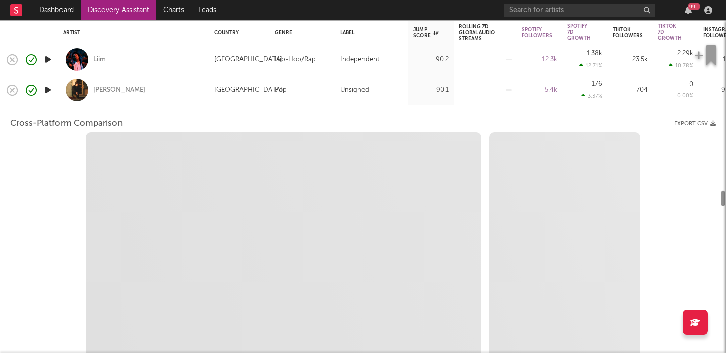
select select "1m"
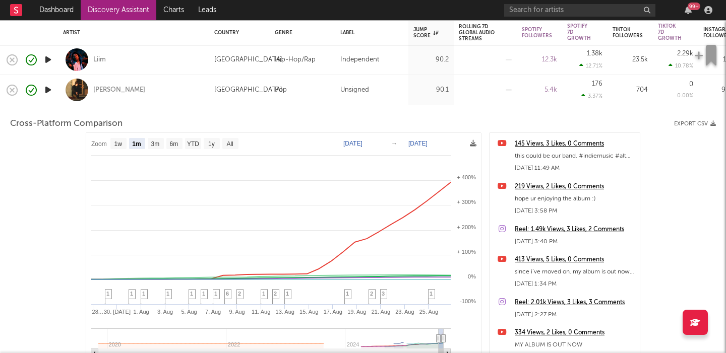
click at [152, 95] on div "Luke Darling" at bounding box center [133, 90] width 141 height 30
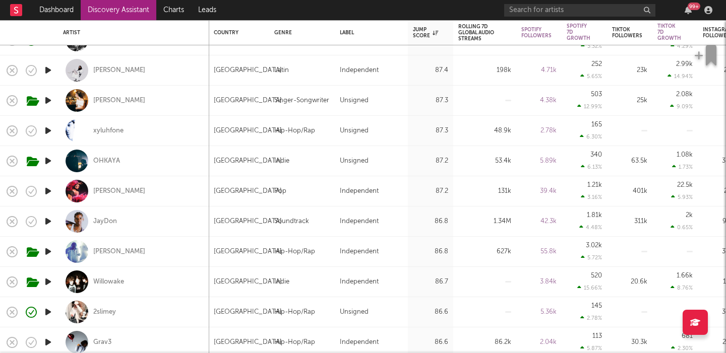
click at [48, 100] on icon "button" at bounding box center [48, 100] width 11 height 13
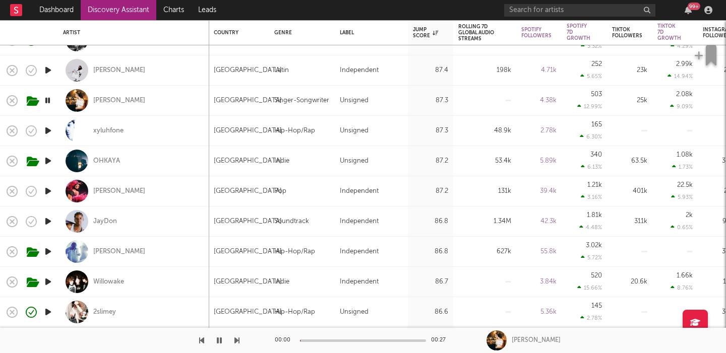
click at [158, 101] on div "[PERSON_NAME]" at bounding box center [133, 101] width 141 height 30
select select "1w"
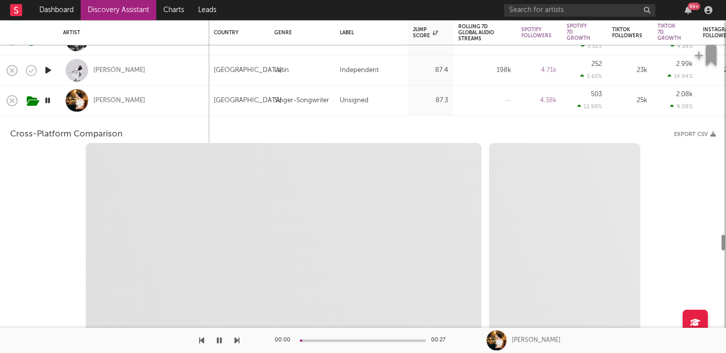
select select "1w"
select select "1m"
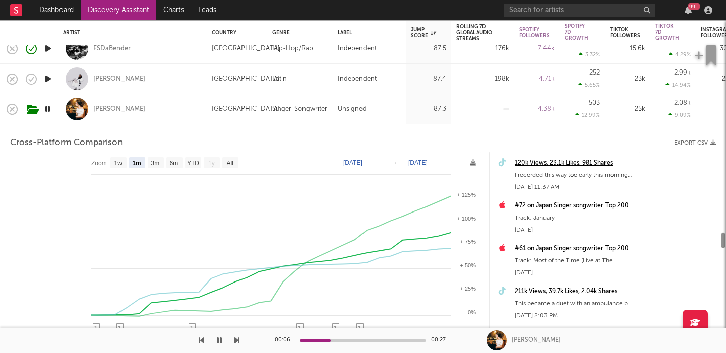
click at [158, 101] on div "[PERSON_NAME]" at bounding box center [133, 109] width 141 height 30
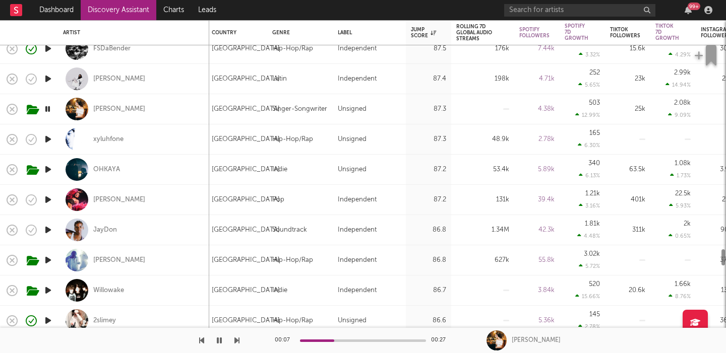
click at [158, 101] on div "[PERSON_NAME]" at bounding box center [133, 109] width 141 height 30
select select "1m"
select select "1w"
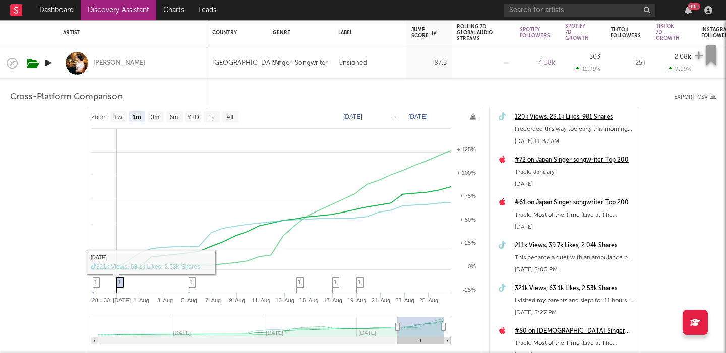
click at [119, 282] on span "1" at bounding box center [119, 282] width 3 height 6
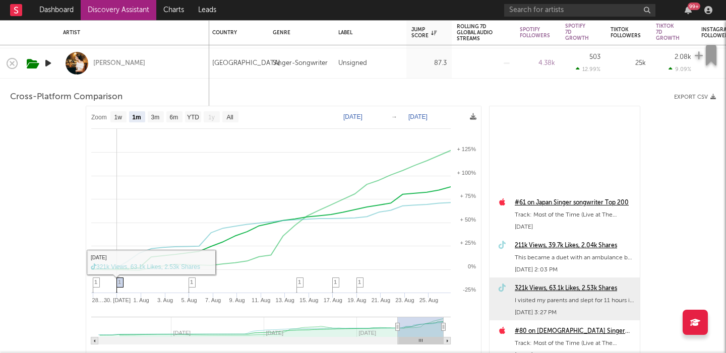
scroll to position [171, 0]
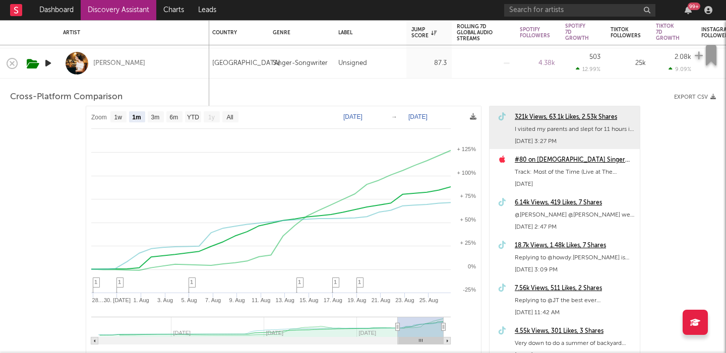
click at [522, 116] on div "321k Views, 63.1k Likes, 2.53k Shares" at bounding box center [574, 117] width 120 height 12
click at [117, 63] on div "[PERSON_NAME]" at bounding box center [119, 63] width 52 height 9
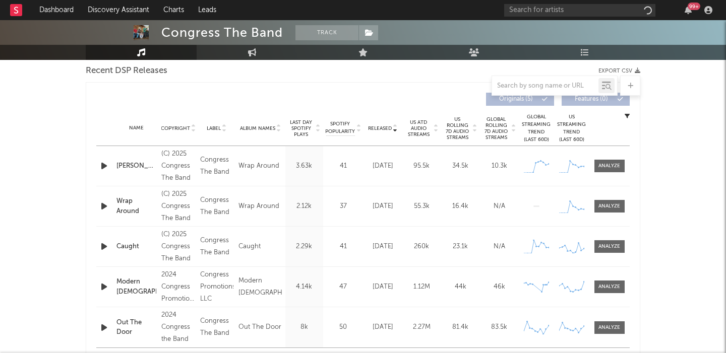
select select "6m"
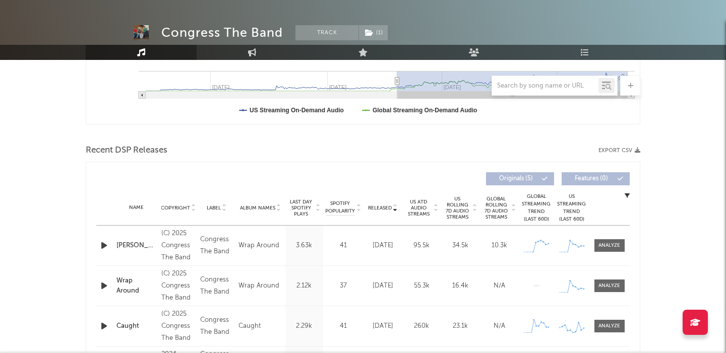
scroll to position [357, 0]
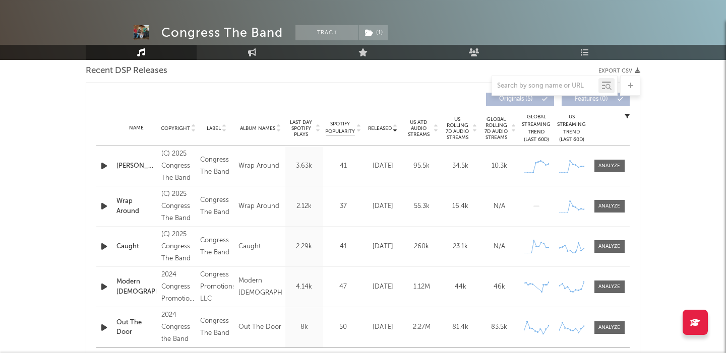
click at [105, 166] on icon "button" at bounding box center [104, 166] width 11 height 13
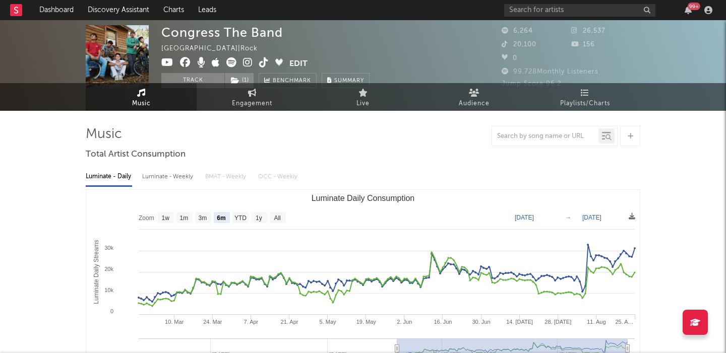
scroll to position [0, 0]
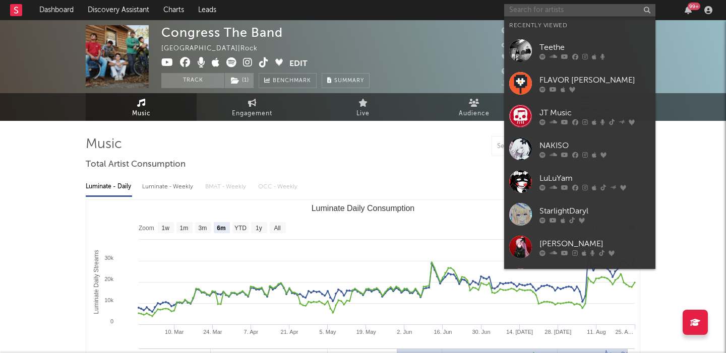
click at [549, 12] on input "text" at bounding box center [579, 10] width 151 height 13
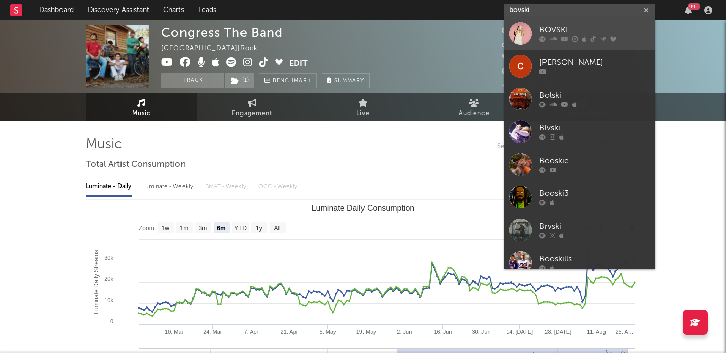
type input "bovski"
click at [616, 24] on div "BOVSKI" at bounding box center [594, 30] width 111 height 12
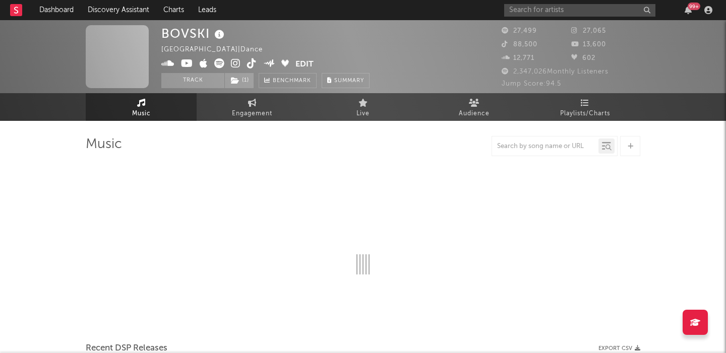
select select "6m"
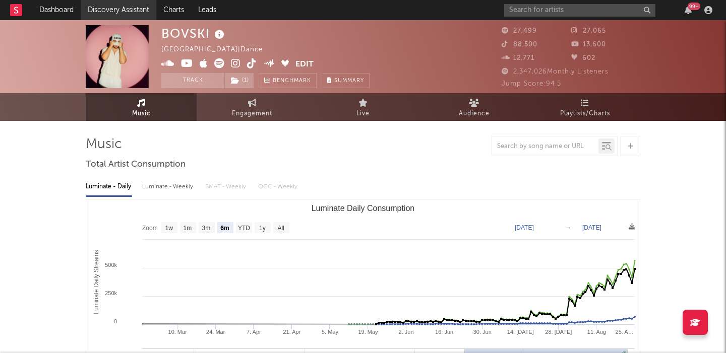
click at [137, 7] on link "Discovery Assistant" at bounding box center [119, 10] width 76 height 20
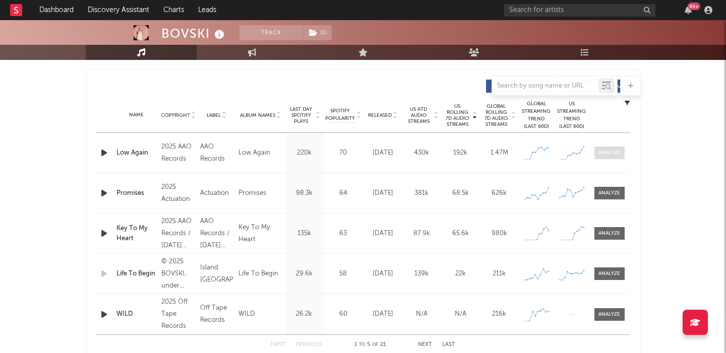
click at [608, 152] on div at bounding box center [609, 153] width 22 height 8
select select "6m"
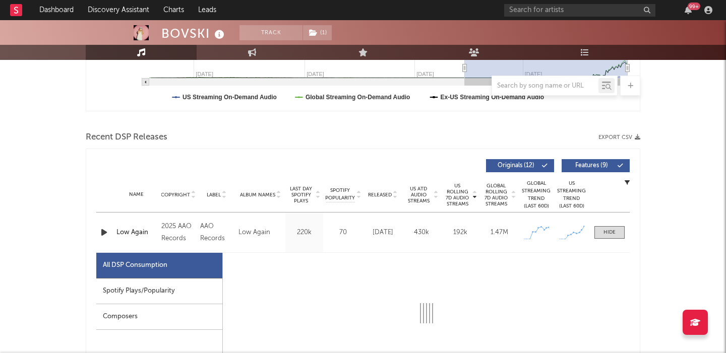
select select "1w"
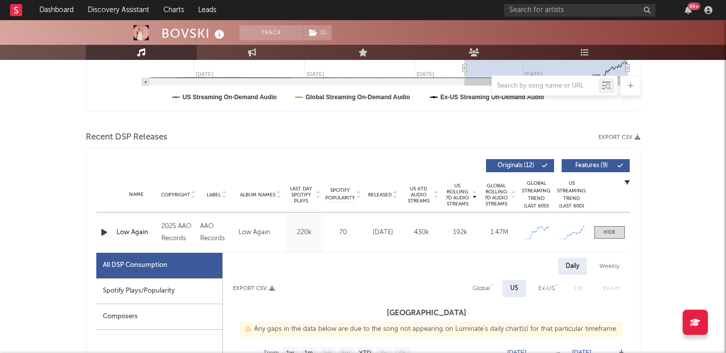
scroll to position [432, 0]
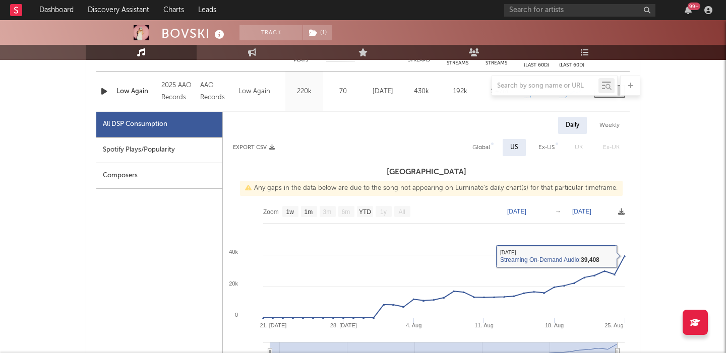
click at [477, 144] on div "Global" at bounding box center [481, 148] width 18 height 12
select select "1w"
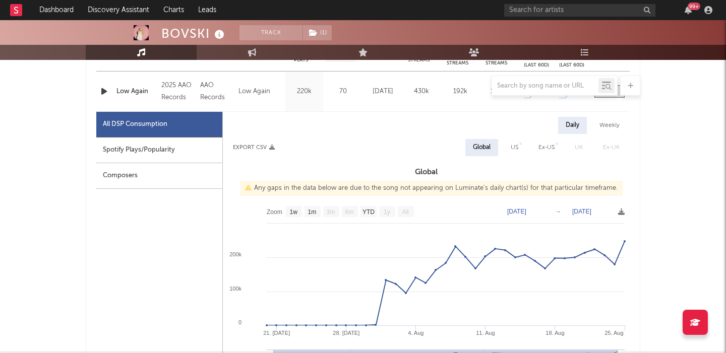
click at [137, 87] on div at bounding box center [363, 86] width 554 height 20
click at [142, 91] on div at bounding box center [363, 86] width 554 height 20
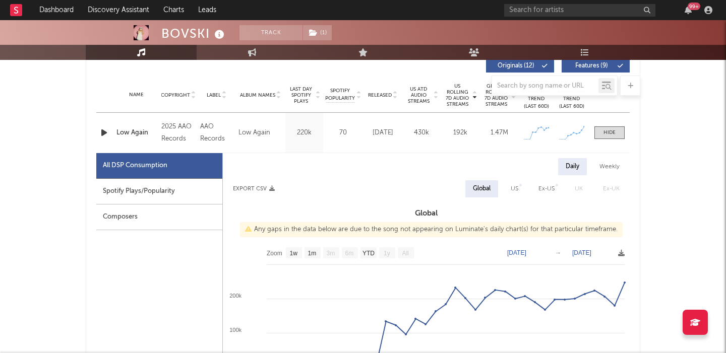
scroll to position [386, 0]
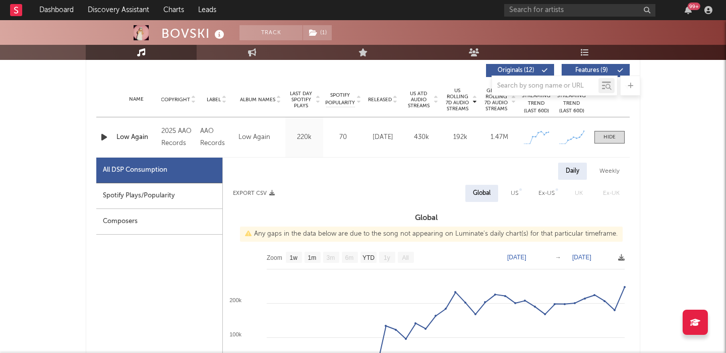
click at [141, 139] on div "Low Again" at bounding box center [136, 138] width 40 height 10
click at [533, 13] on input "text" at bounding box center [579, 10] width 151 height 13
paste input "Foxy Shazam"
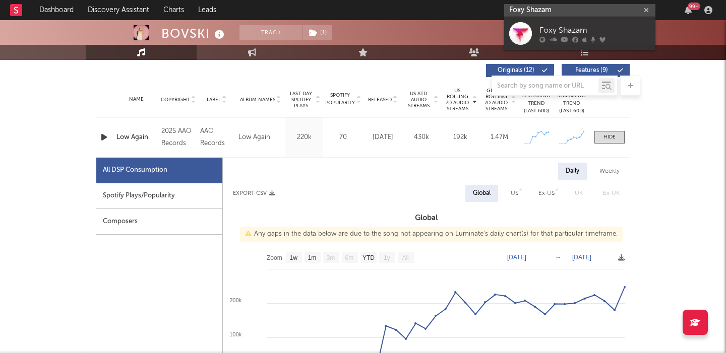
type input "Foxy Shazam"
click at [617, 31] on div "Foxy Shazam" at bounding box center [594, 30] width 111 height 12
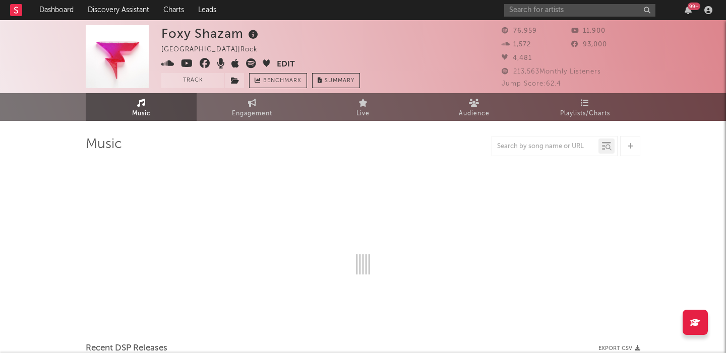
select select "6m"
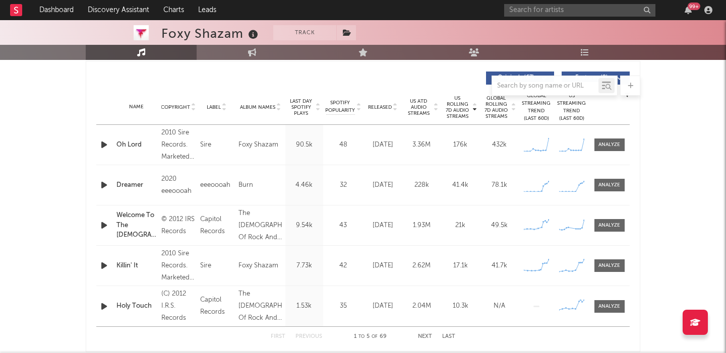
scroll to position [356, 0]
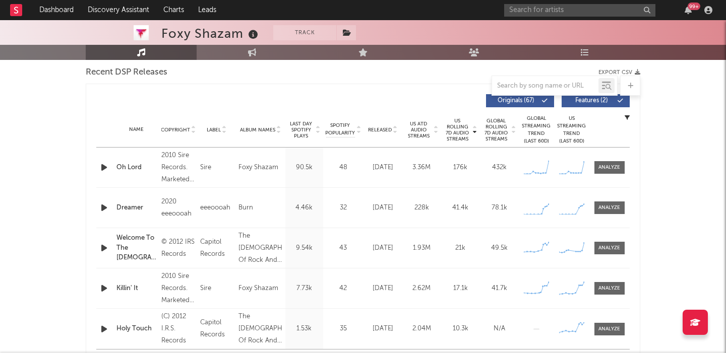
click at [602, 105] on button "Features ( 2 )" at bounding box center [595, 100] width 68 height 13
click at [374, 130] on span "Released" at bounding box center [380, 130] width 24 height 6
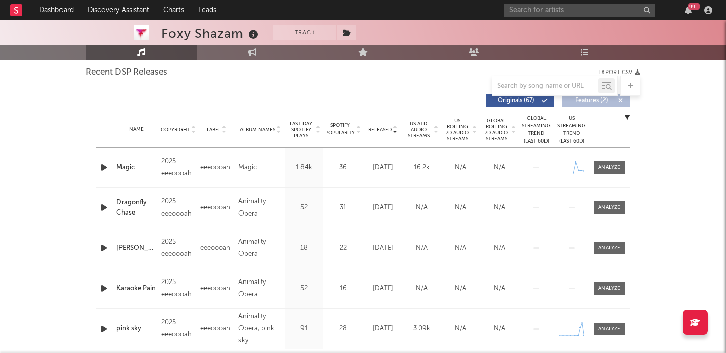
click at [446, 134] on span "US Rolling 7D Audio Streams" at bounding box center [457, 130] width 28 height 24
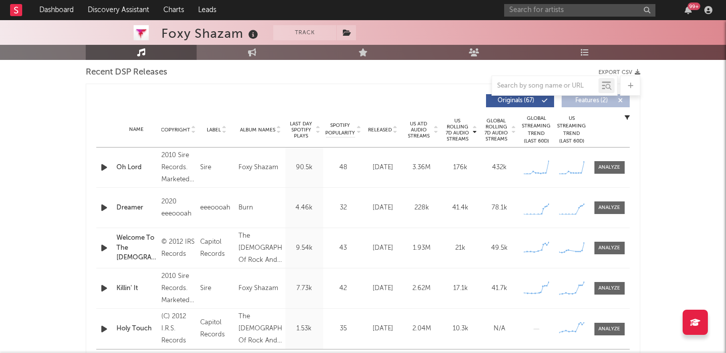
click at [503, 126] on span "Global Rolling 7D Audio Streams" at bounding box center [496, 130] width 28 height 24
click at [609, 163] on span at bounding box center [609, 167] width 30 height 13
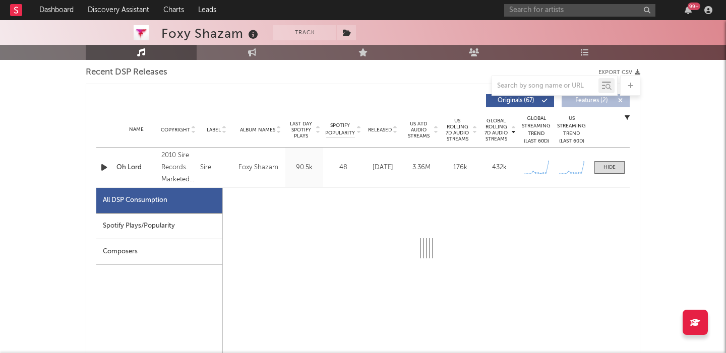
select select "1w"
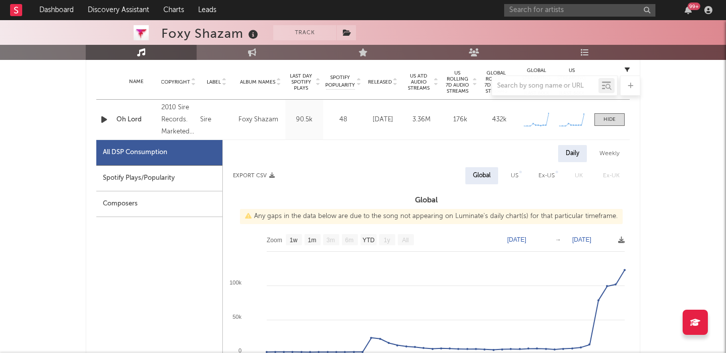
scroll to position [393, 0]
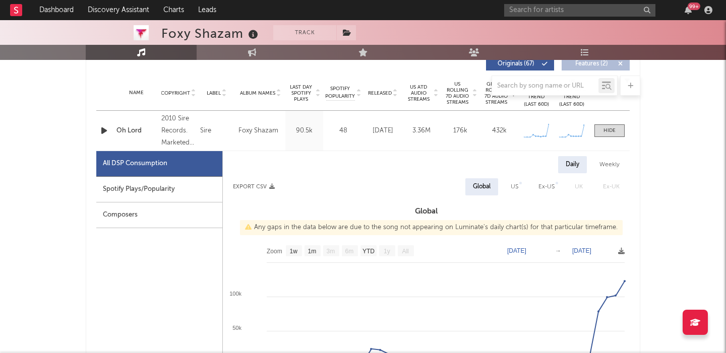
click at [606, 124] on div "Name Oh Lord Copyright 2010 Sire Records. Marketed by Reprise Records, A Warner…" at bounding box center [362, 131] width 533 height 40
click at [609, 133] on div at bounding box center [609, 131] width 12 height 8
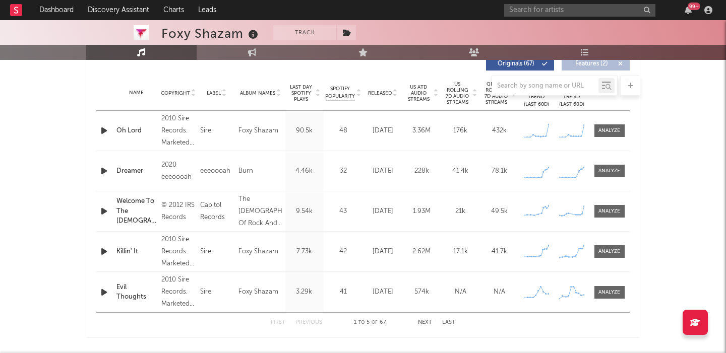
click at [614, 178] on div "Name Dreamer Copyright 2020 eeeoooah Label eeeoooah Album Names Burn Composer N…" at bounding box center [362, 171] width 533 height 40
click at [611, 170] on div at bounding box center [609, 171] width 22 height 8
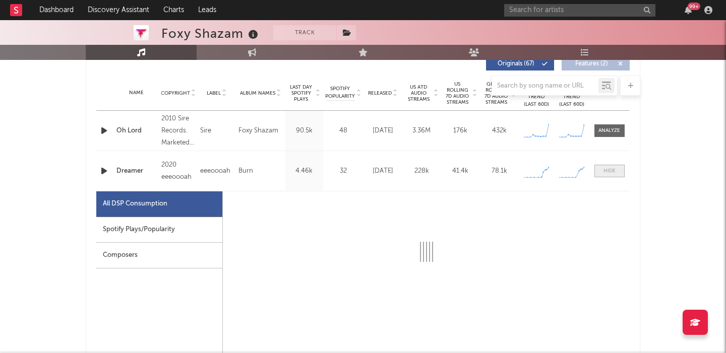
select select "1w"
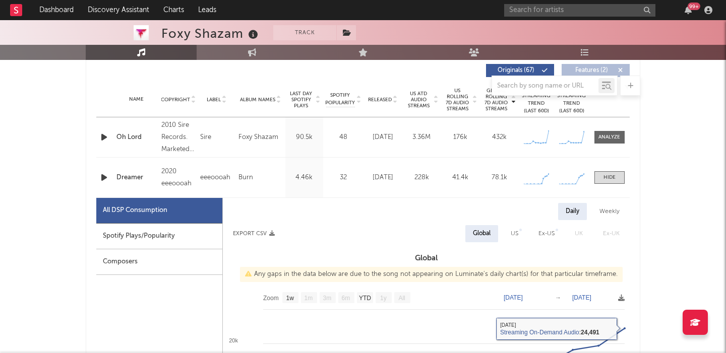
scroll to position [385, 0]
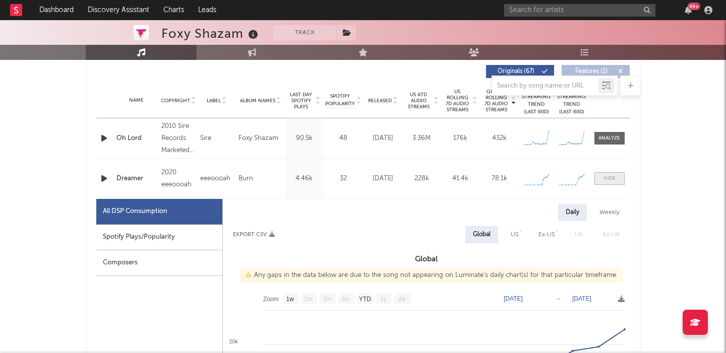
click at [609, 179] on div at bounding box center [609, 179] width 12 height 8
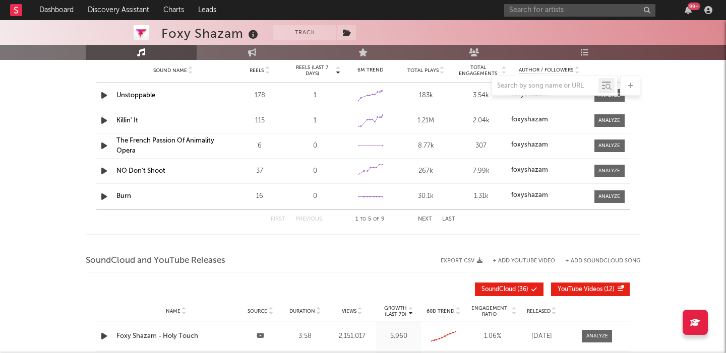
scroll to position [0, 0]
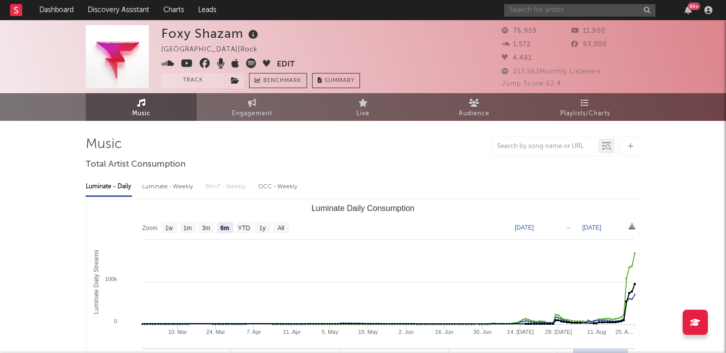
click at [580, 10] on input "text" at bounding box center [579, 10] width 151 height 13
paste input "Winning Ciara"
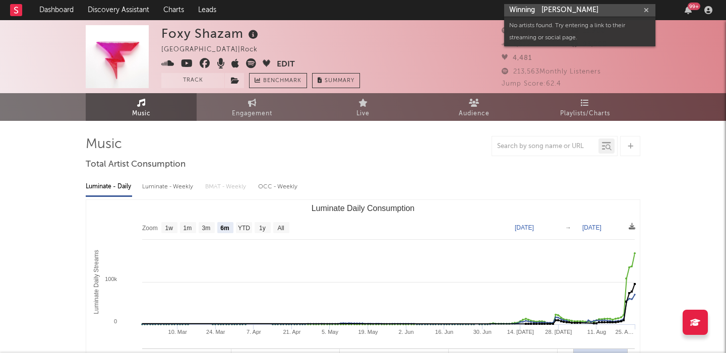
drag, startPoint x: 537, startPoint y: 11, endPoint x: 308, endPoint y: 11, distance: 228.3
click at [308, 11] on nav "Dashboard Discovery Assistant Charts Leads Winning Ciara 99 +" at bounding box center [363, 10] width 726 height 20
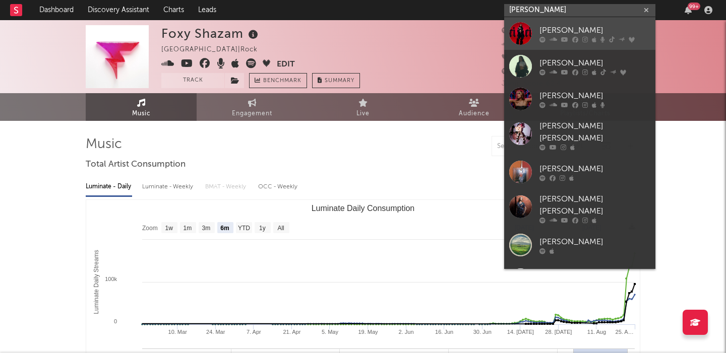
type input "[PERSON_NAME]"
click at [566, 24] on link "[PERSON_NAME]" at bounding box center [579, 33] width 151 height 33
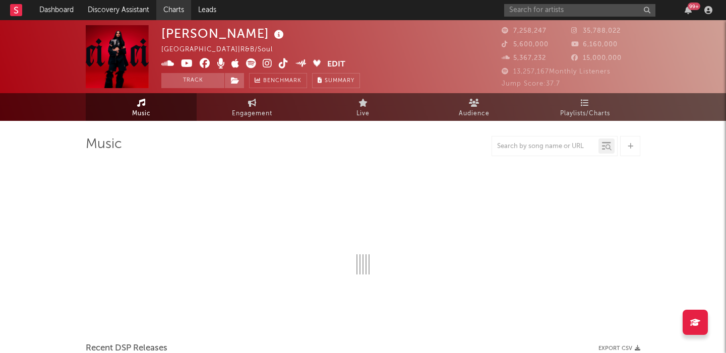
select select "6m"
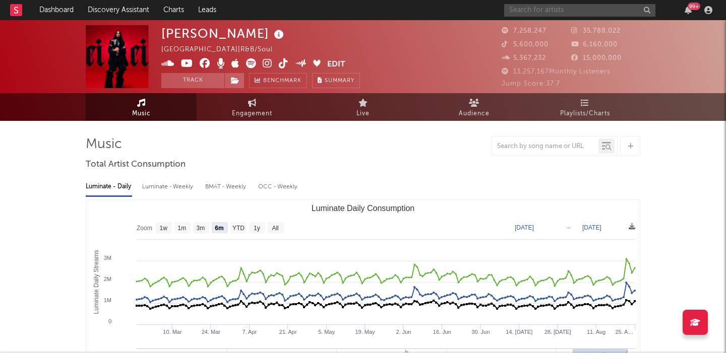
click at [536, 15] on input "text" at bounding box center [579, 10] width 151 height 13
click at [537, 13] on input "text" at bounding box center [579, 10] width 151 height 13
click at [542, 9] on input "text" at bounding box center [579, 10] width 151 height 13
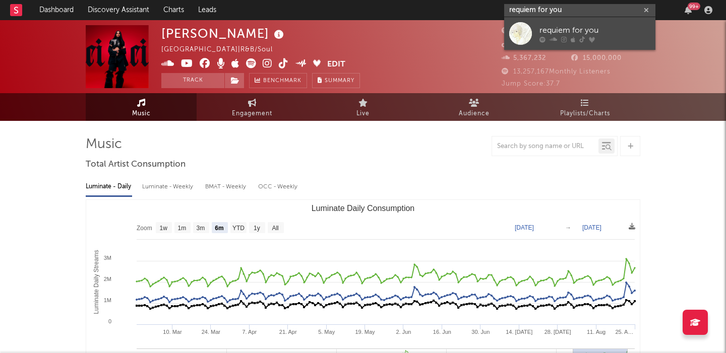
type input "requiem for you"
click at [575, 30] on div "requiem for you" at bounding box center [594, 30] width 111 height 12
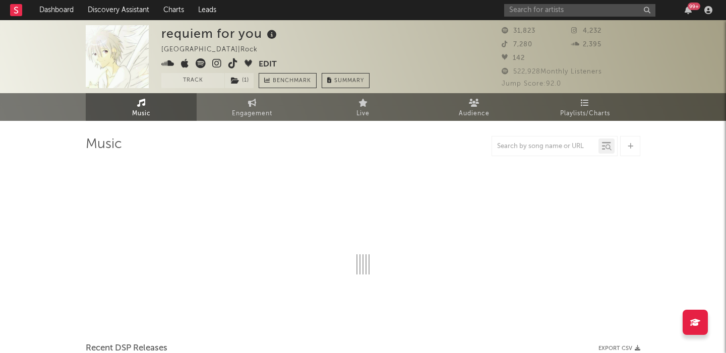
click at [202, 62] on icon at bounding box center [201, 63] width 10 height 10
select select "6m"
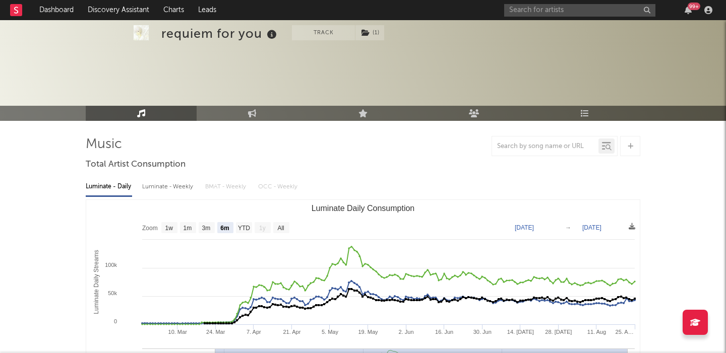
scroll to position [306, 0]
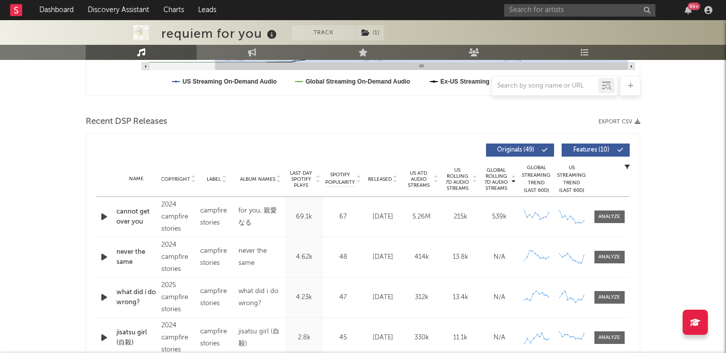
click at [394, 179] on icon at bounding box center [395, 181] width 5 height 4
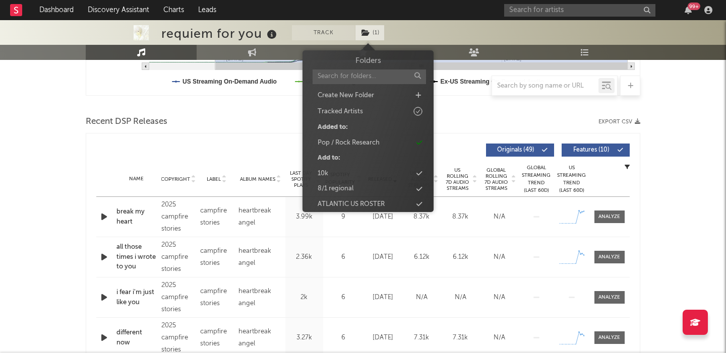
click at [380, 32] on span "( 1 )" at bounding box center [370, 32] width 30 height 15
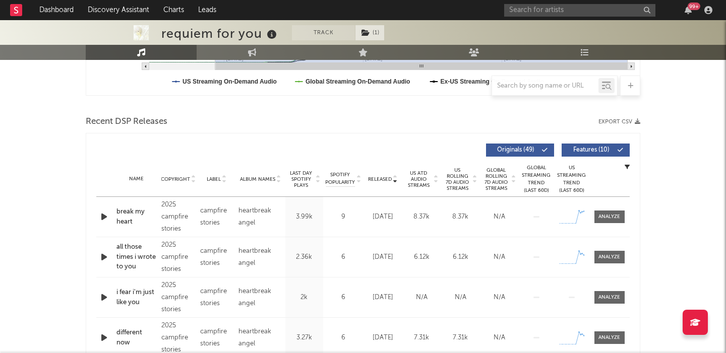
click at [380, 32] on span "( 1 )" at bounding box center [370, 32] width 30 height 15
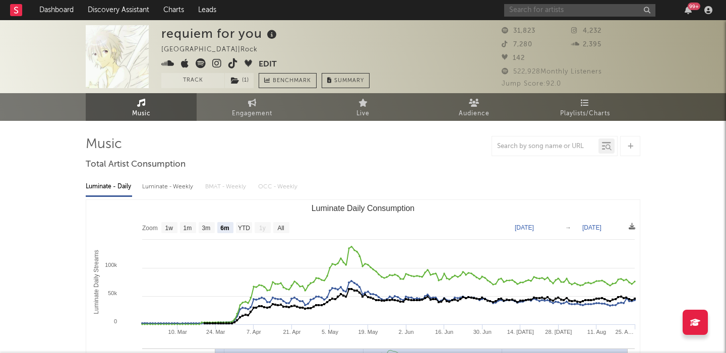
click at [515, 4] on input "text" at bounding box center [579, 10] width 151 height 13
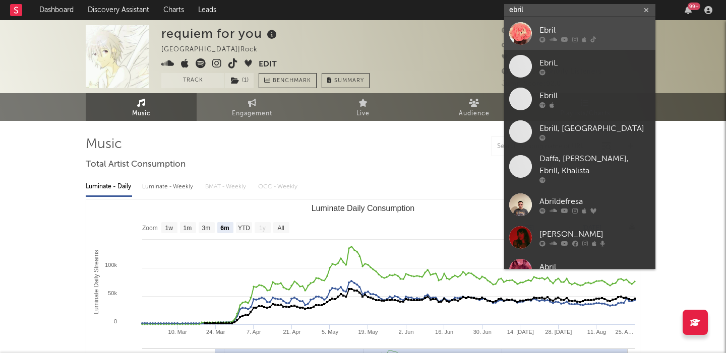
type input "ebril"
click at [586, 36] on div at bounding box center [594, 39] width 111 height 6
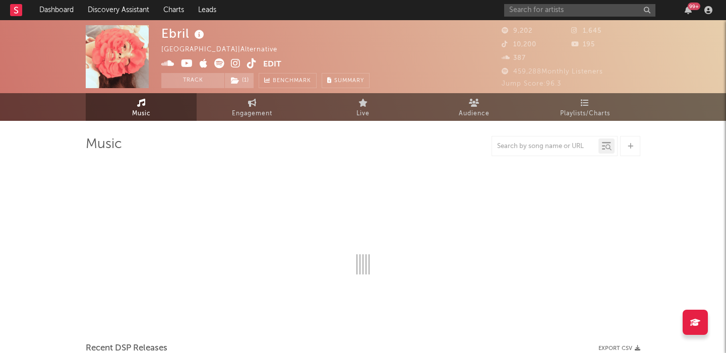
select select "1w"
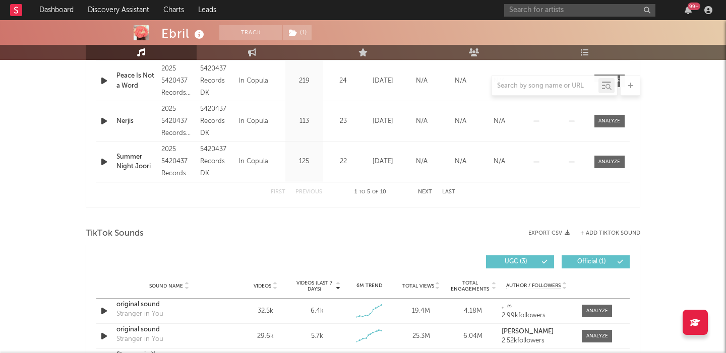
scroll to position [633, 0]
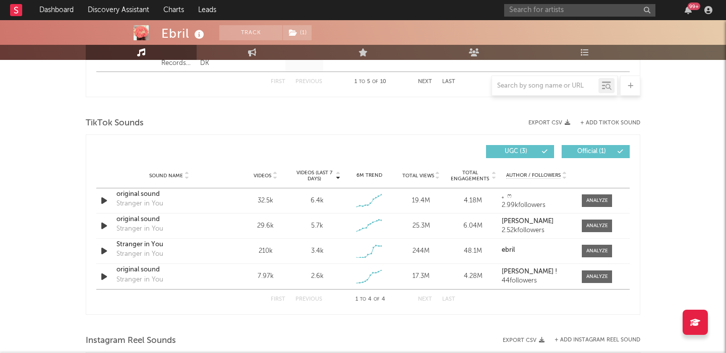
click at [559, 17] on div "99 +" at bounding box center [610, 10] width 212 height 20
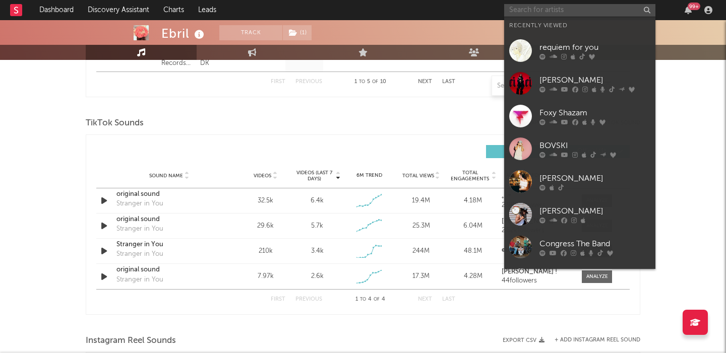
click at [558, 9] on input "text" at bounding box center [579, 10] width 151 height 13
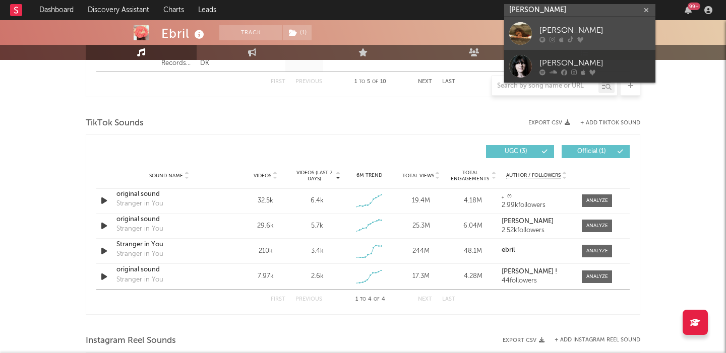
type input "emma andersen"
click at [585, 28] on div "[PERSON_NAME]" at bounding box center [594, 30] width 111 height 12
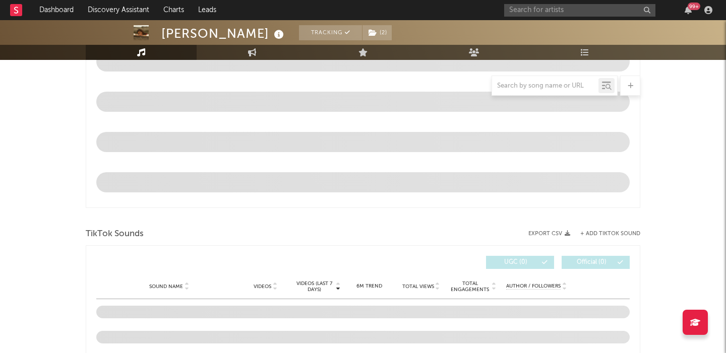
scroll to position [778, 0]
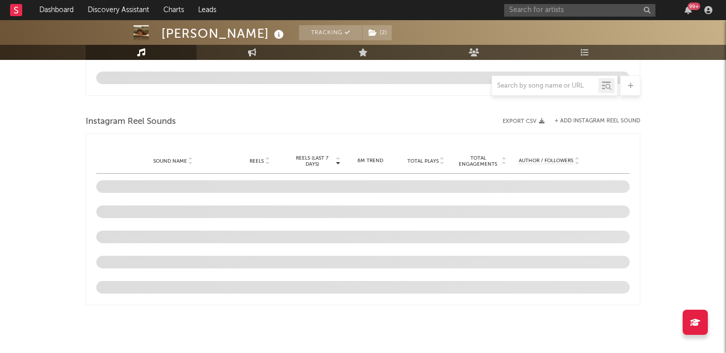
select select "6m"
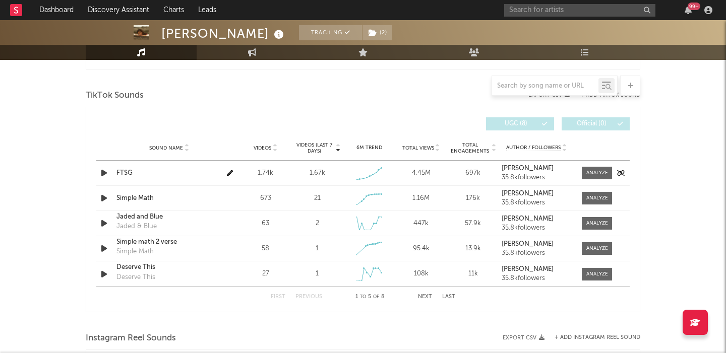
scroll to position [671, 0]
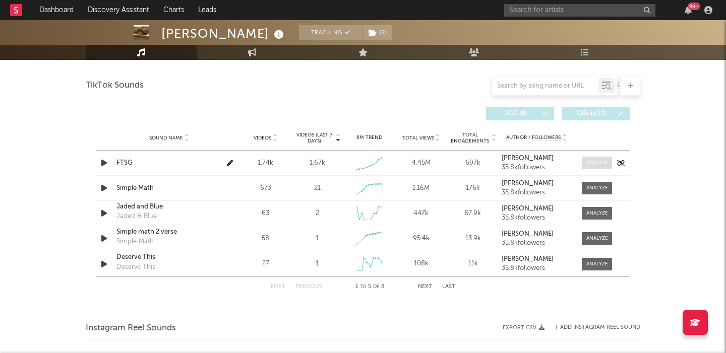
click at [589, 161] on div at bounding box center [597, 163] width 22 height 8
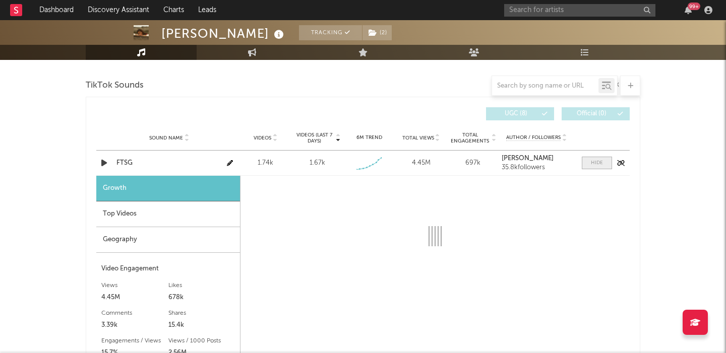
select select "1w"
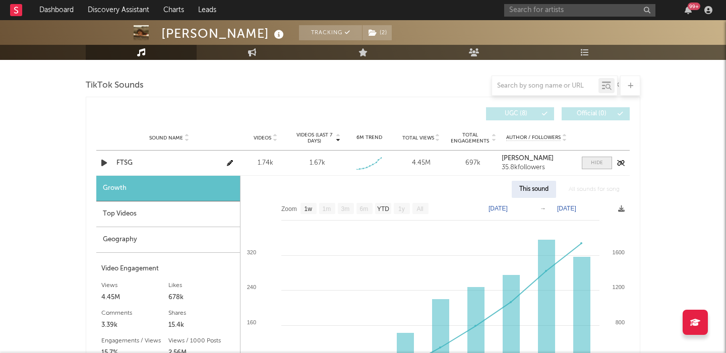
scroll to position [748, 0]
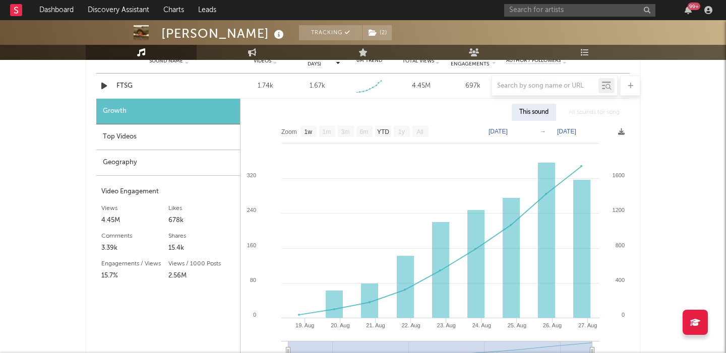
click at [125, 85] on div at bounding box center [363, 86] width 554 height 20
click at [123, 82] on div at bounding box center [363, 86] width 554 height 20
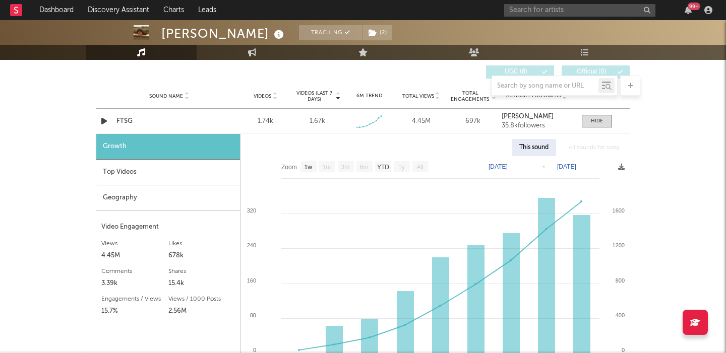
scroll to position [708, 0]
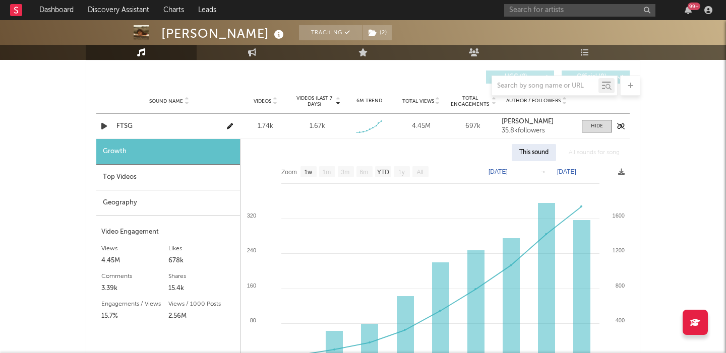
click at [123, 127] on div "FTSG" at bounding box center [168, 126] width 105 height 10
click at [185, 181] on div "Top Videos" at bounding box center [168, 178] width 144 height 26
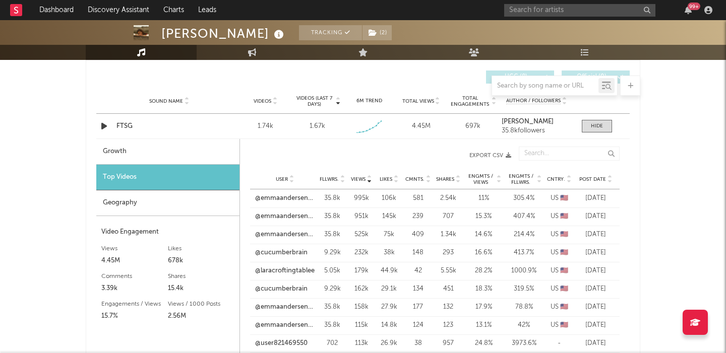
click at [175, 144] on div "Growth" at bounding box center [167, 152] width 143 height 26
select select "1w"
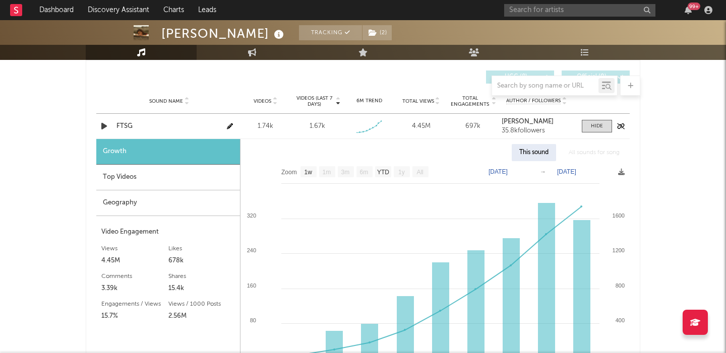
click at [126, 124] on div "FTSG" at bounding box center [168, 126] width 105 height 10
click at [368, 35] on icon at bounding box center [372, 32] width 9 height 7
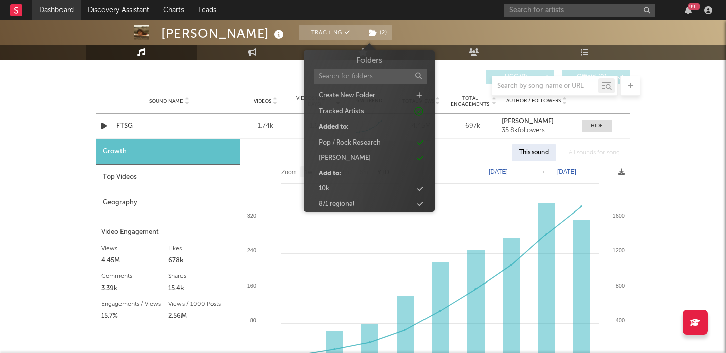
click at [61, 12] on link "Dashboard" at bounding box center [56, 10] width 48 height 20
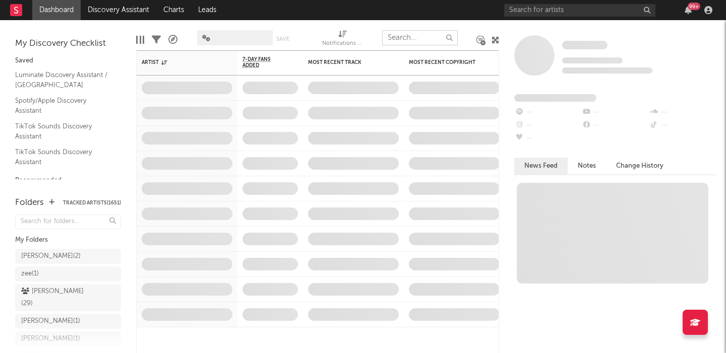
click at [410, 40] on input "text" at bounding box center [420, 37] width 76 height 15
type input "p"
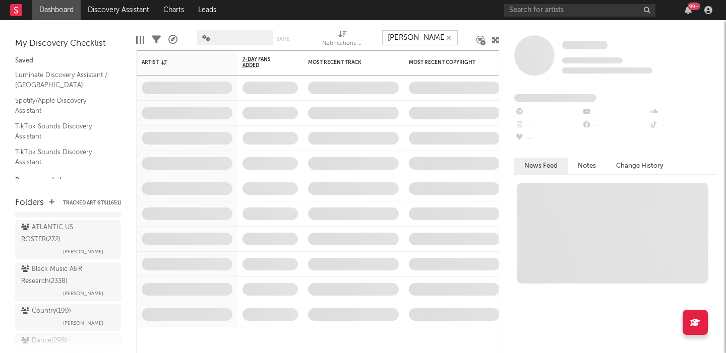
scroll to position [1519, 0]
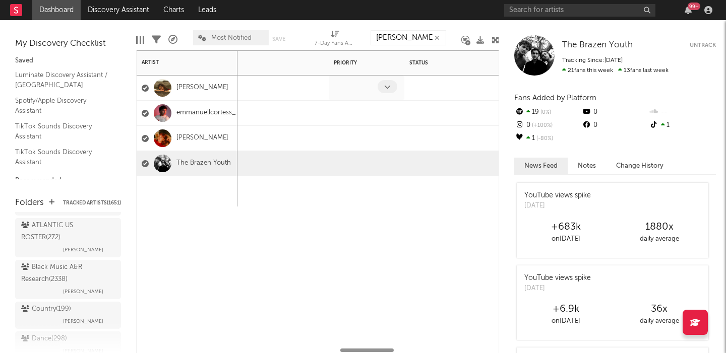
click at [375, 88] on div at bounding box center [355, 88] width 44 height 16
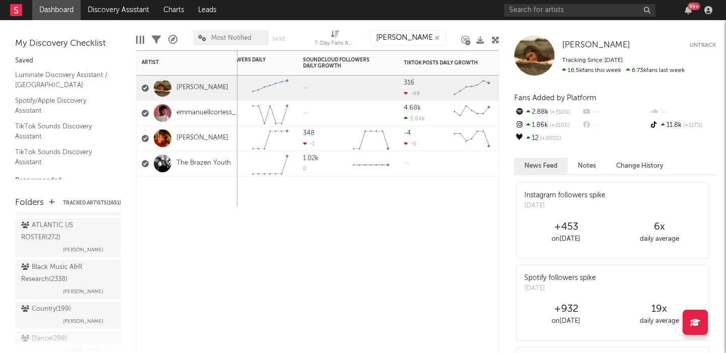
scroll to position [1564, 0]
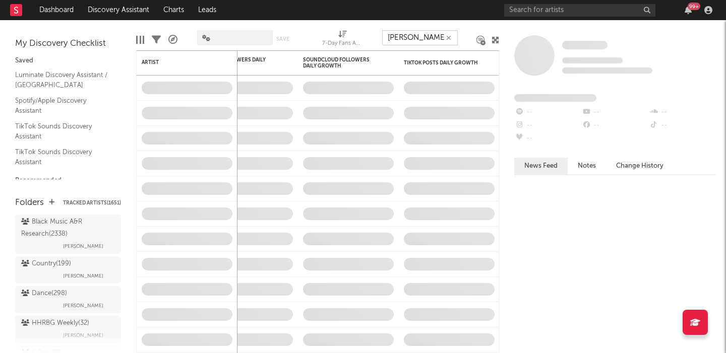
click at [429, 38] on input "emma a" at bounding box center [420, 37] width 76 height 15
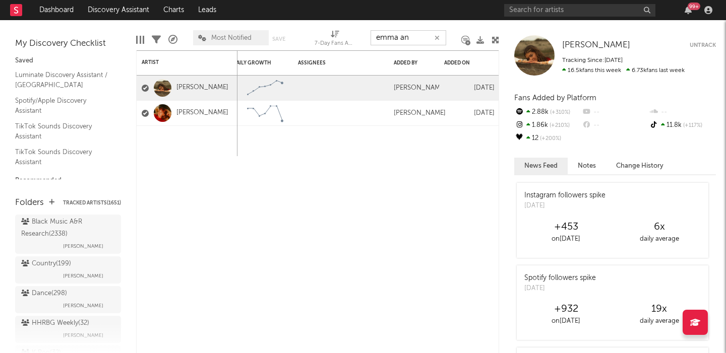
type input "emma an"
click at [68, 13] on link "Dashboard" at bounding box center [56, 10] width 48 height 20
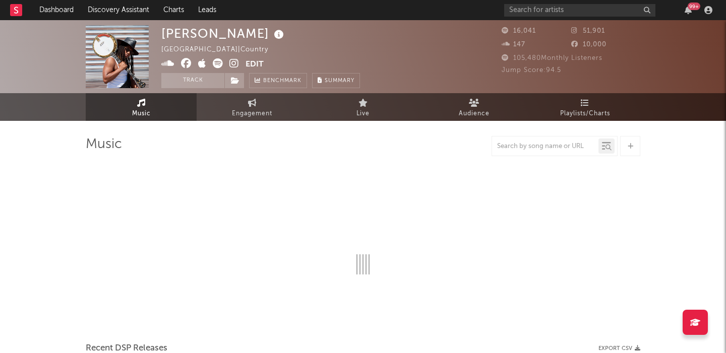
select select "1w"
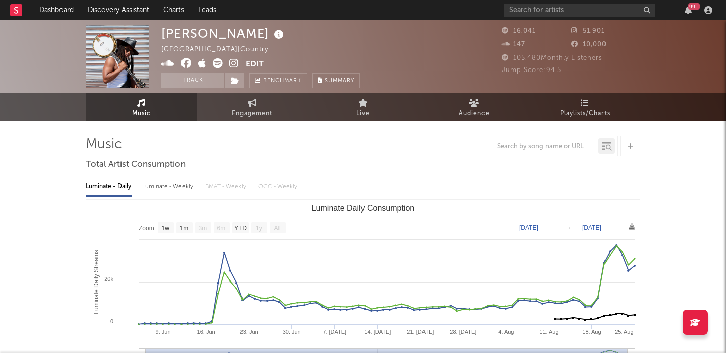
click at [234, 63] on icon at bounding box center [234, 63] width 10 height 10
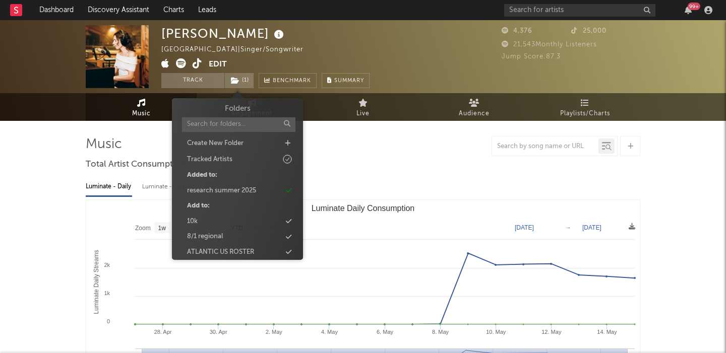
select select "1w"
click at [240, 81] on span "( 1 )" at bounding box center [239, 80] width 30 height 15
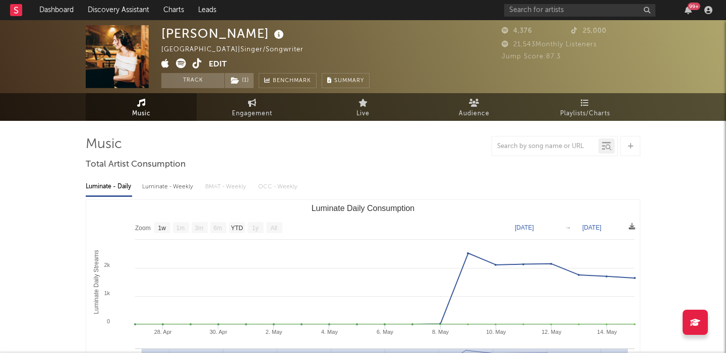
click at [240, 81] on span "( 1 )" at bounding box center [239, 80] width 30 height 15
click at [261, 113] on span "Engagement" at bounding box center [252, 114] width 40 height 12
select select "1w"
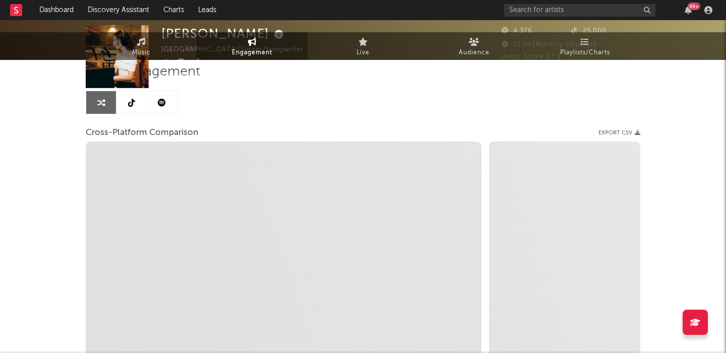
select select "1m"
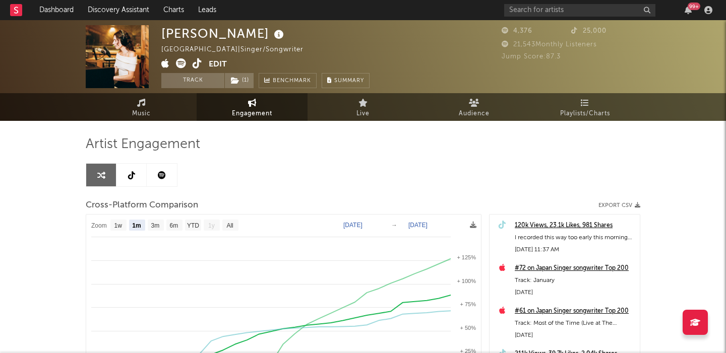
click at [138, 175] on link at bounding box center [131, 175] width 30 height 23
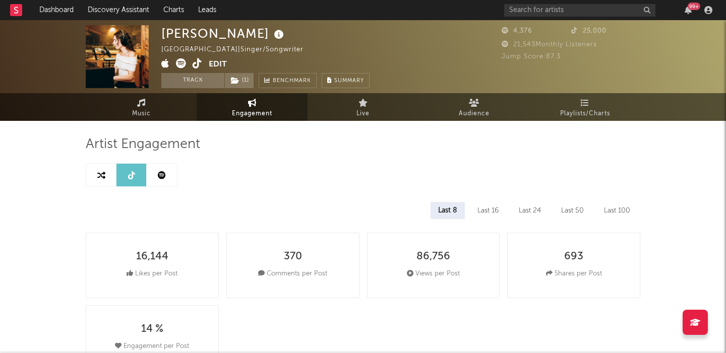
select select "6m"
click at [149, 109] on span "Music" at bounding box center [141, 114] width 19 height 12
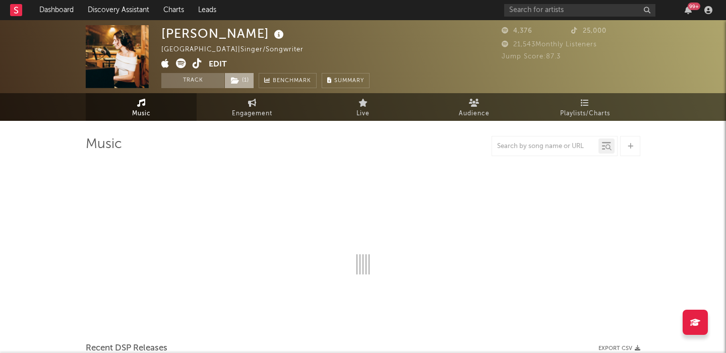
select select "1w"
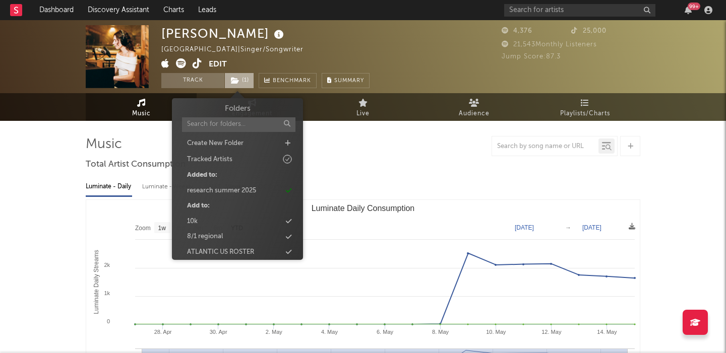
click at [238, 81] on icon at bounding box center [235, 80] width 9 height 7
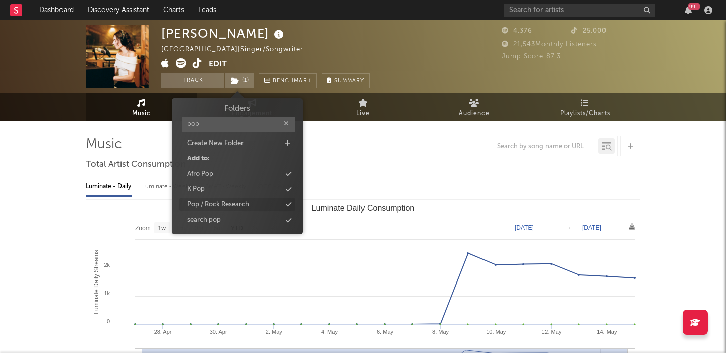
type input "pop"
click at [261, 203] on div "Pop / Rock Research" at bounding box center [237, 205] width 116 height 13
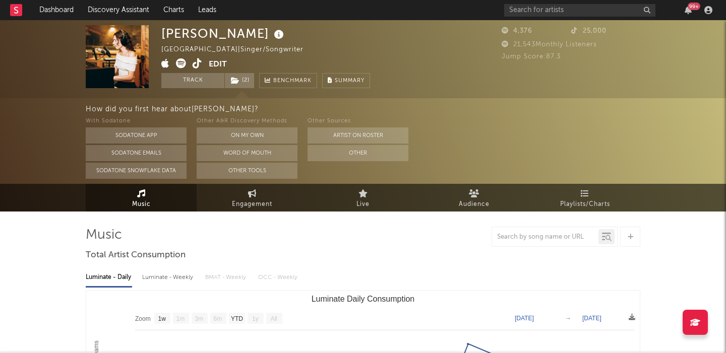
click at [180, 64] on icon at bounding box center [181, 63] width 10 height 10
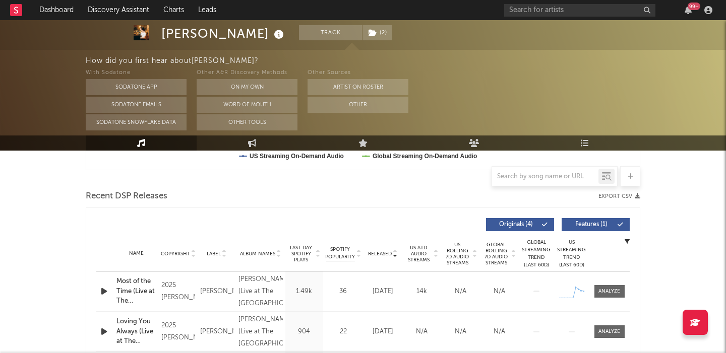
scroll to position [333, 0]
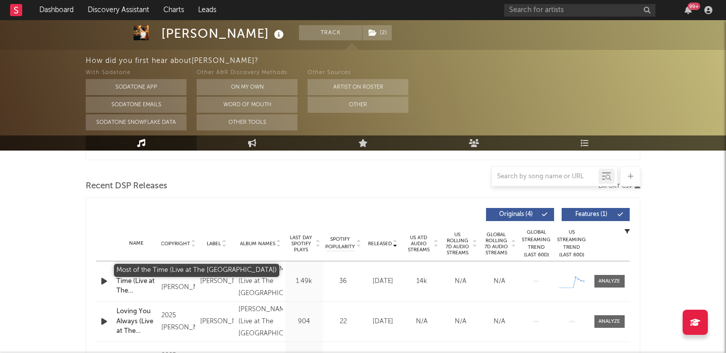
click at [139, 284] on div "Most of the Time (Live at The [GEOGRAPHIC_DATA])" at bounding box center [136, 282] width 40 height 30
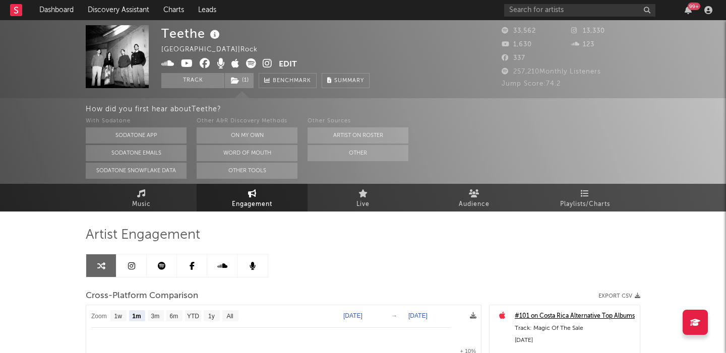
select select "1m"
click at [545, 14] on input "text" at bounding box center [579, 10] width 151 height 13
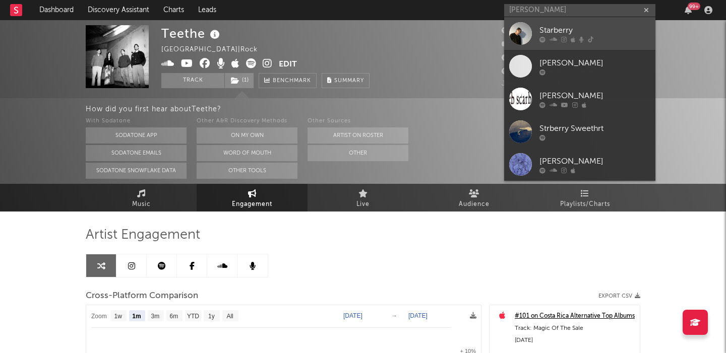
type input "[PERSON_NAME]"
click at [594, 32] on div "Starberry" at bounding box center [594, 30] width 111 height 12
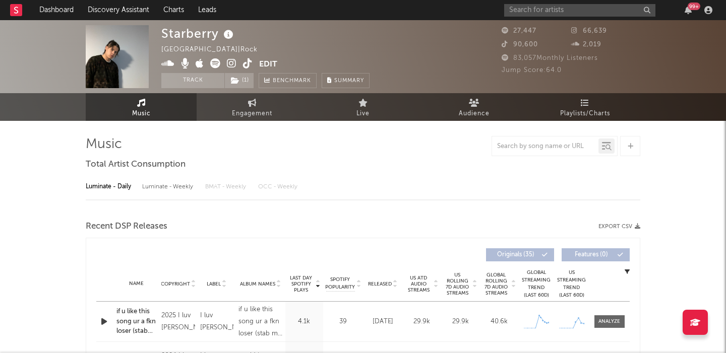
select select "6m"
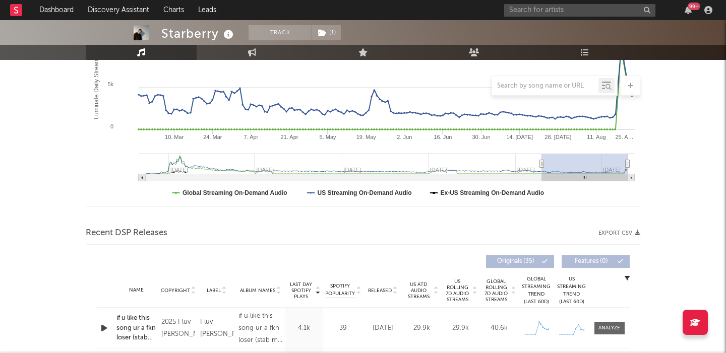
scroll to position [252, 0]
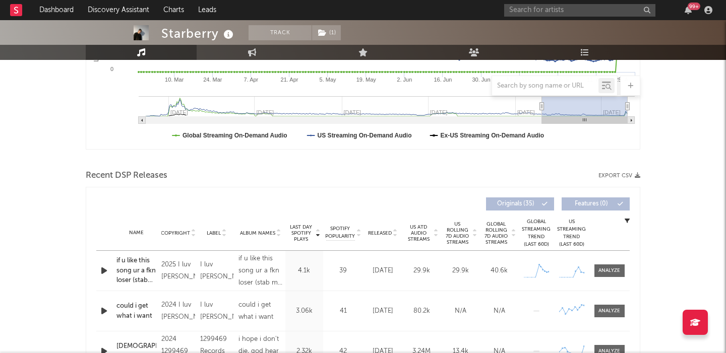
click at [102, 270] on icon "button" at bounding box center [104, 271] width 11 height 13
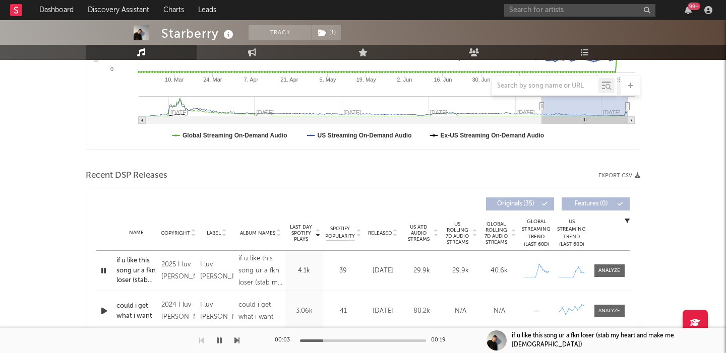
click at [459, 232] on span "US Rolling 7D Audio Streams" at bounding box center [457, 233] width 28 height 24
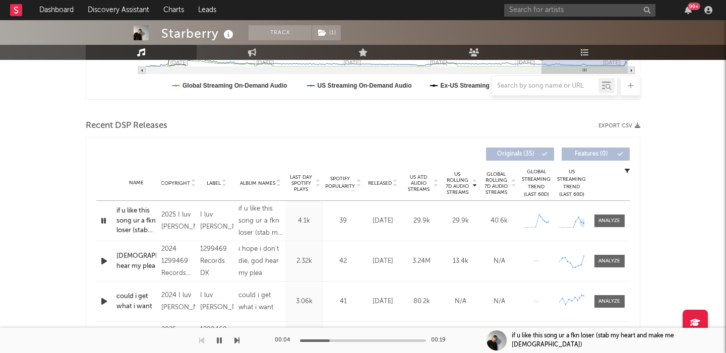
scroll to position [317, 0]
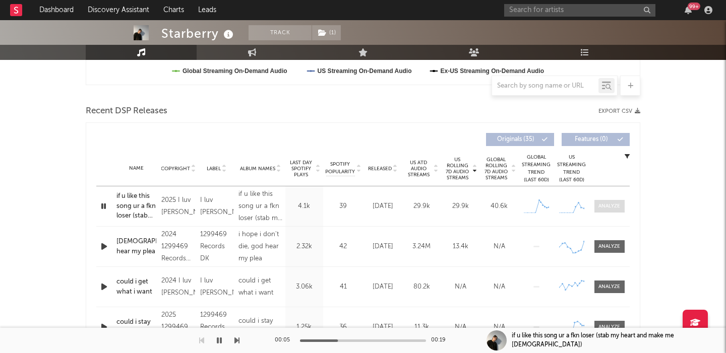
click at [608, 205] on div at bounding box center [609, 207] width 22 height 8
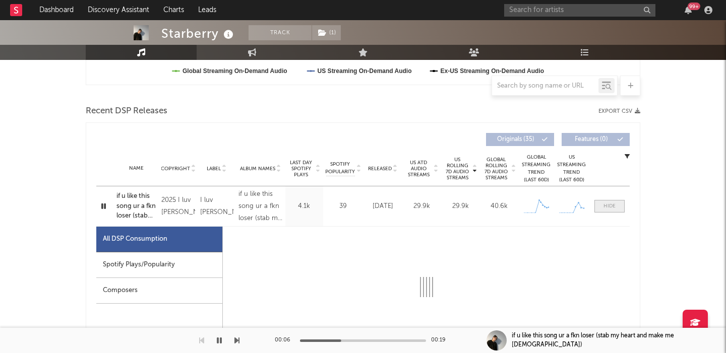
scroll to position [449, 0]
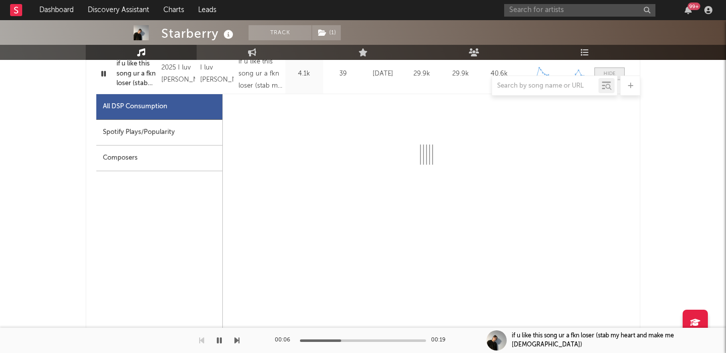
select select "1w"
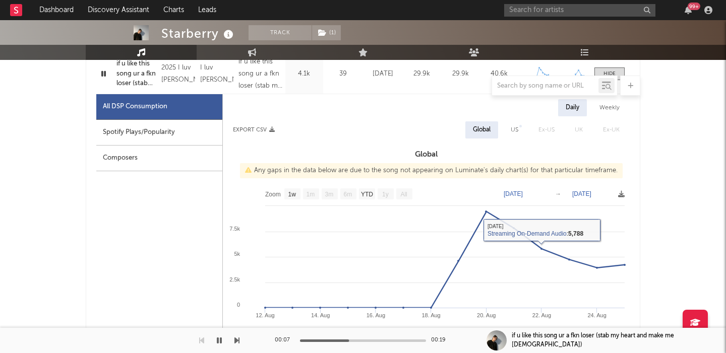
click at [517, 127] on div "US" at bounding box center [514, 130] width 8 height 12
select select "1w"
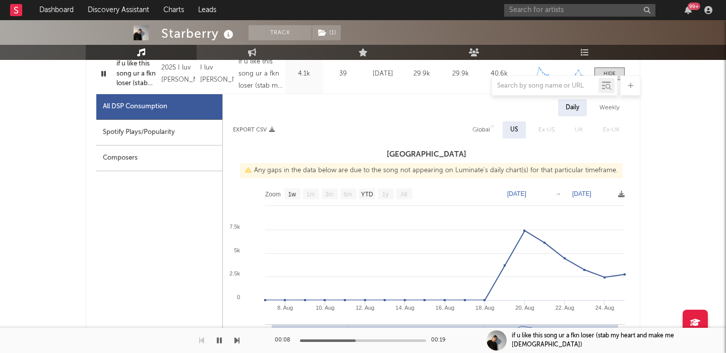
click at [190, 133] on div "Spotify Plays/Popularity" at bounding box center [159, 133] width 126 height 26
select select "1w"
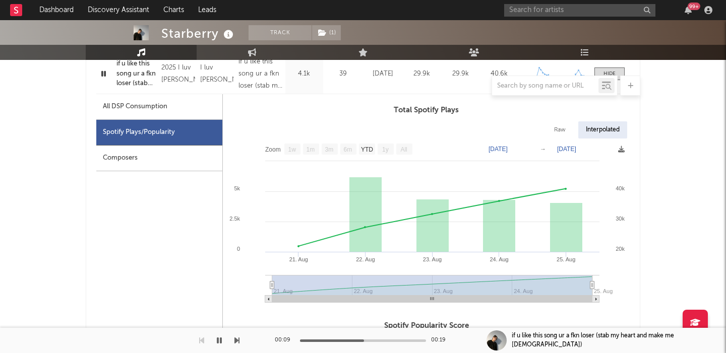
click at [546, 126] on div "Raw" at bounding box center [559, 129] width 27 height 17
select select "1w"
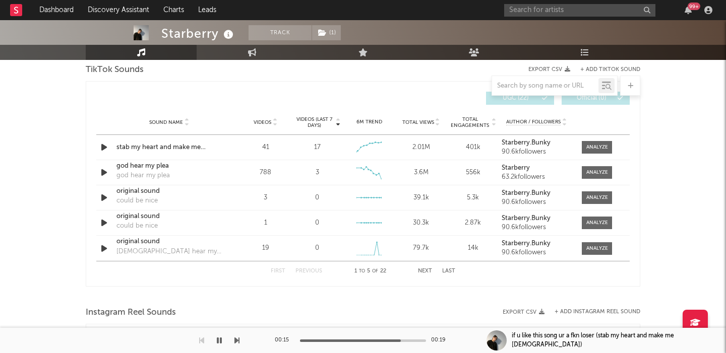
scroll to position [1165, 0]
click at [267, 121] on span "Videos" at bounding box center [262, 124] width 18 height 6
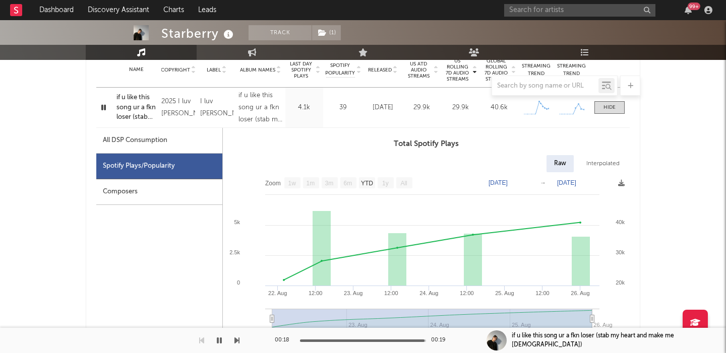
scroll to position [394, 0]
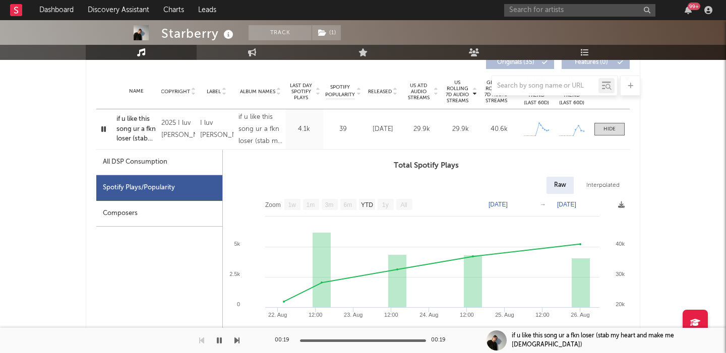
click at [149, 167] on div "All DSP Consumption" at bounding box center [135, 162] width 65 height 12
select select "1w"
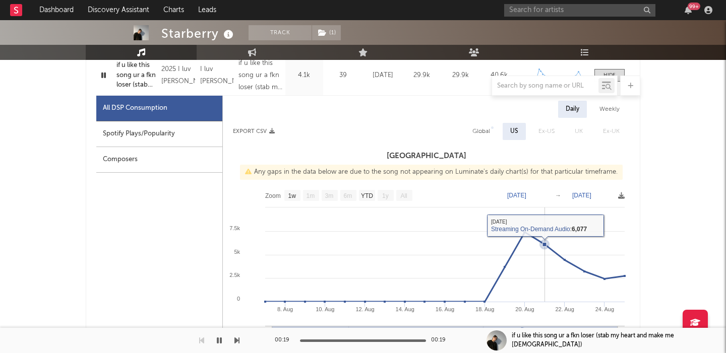
scroll to position [450, 0]
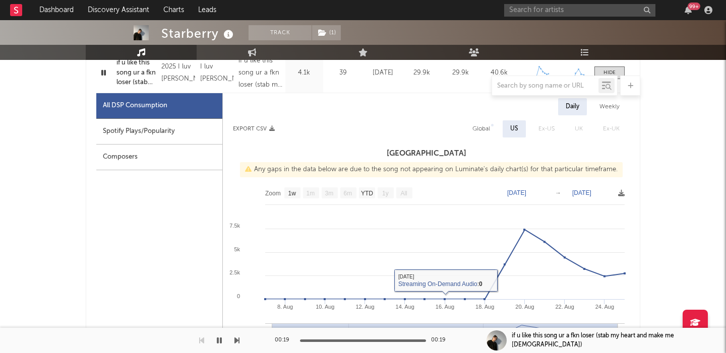
click at [184, 134] on div "Spotify Plays/Popularity" at bounding box center [159, 132] width 126 height 26
select select "1w"
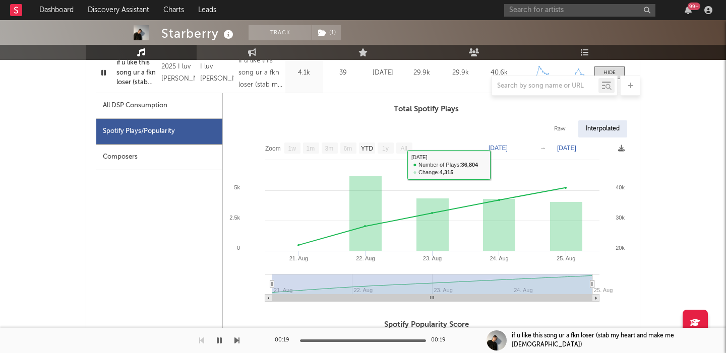
click at [555, 130] on div "Raw" at bounding box center [559, 128] width 27 height 17
select select "1w"
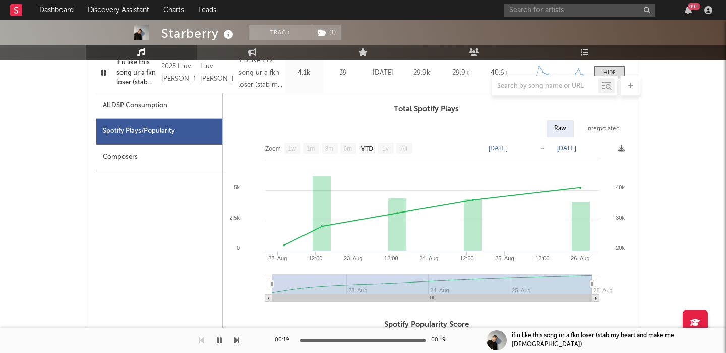
scroll to position [0, 0]
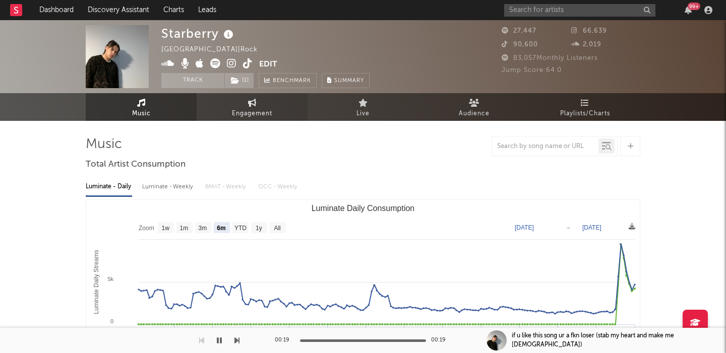
click at [247, 107] on link "Engagement" at bounding box center [252, 107] width 111 height 28
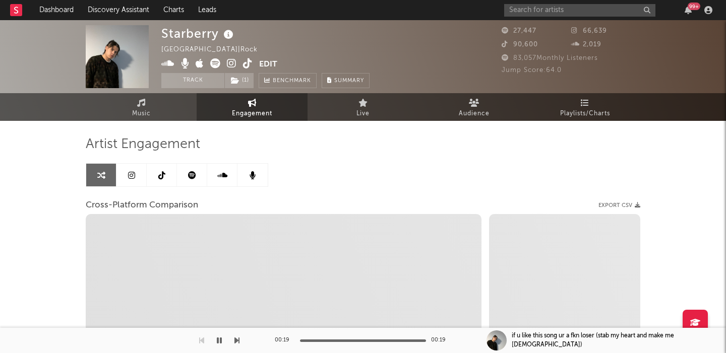
select select "1w"
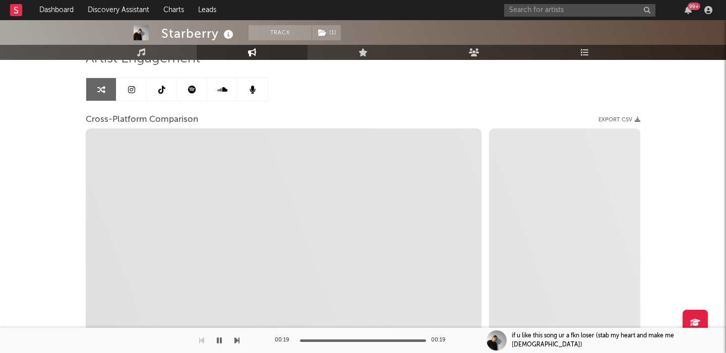
scroll to position [86, 0]
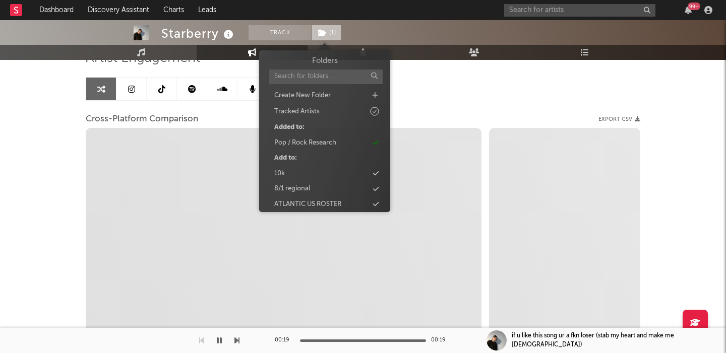
click at [323, 34] on icon at bounding box center [322, 32] width 9 height 7
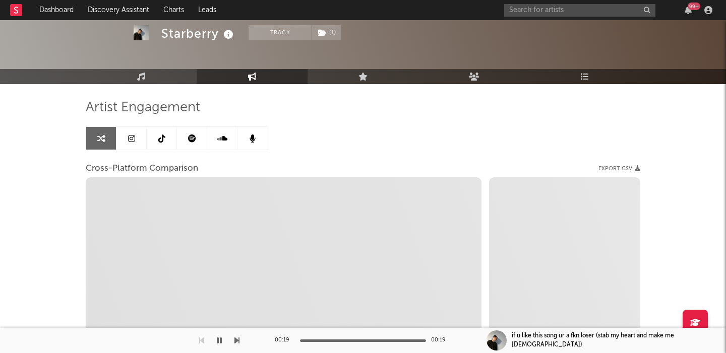
scroll to position [0, 0]
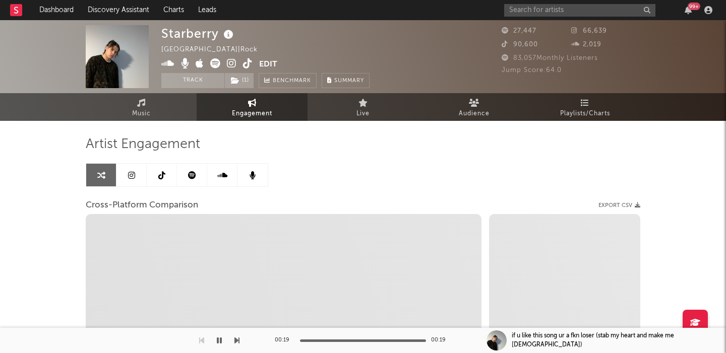
click at [227, 64] on icon at bounding box center [232, 63] width 10 height 10
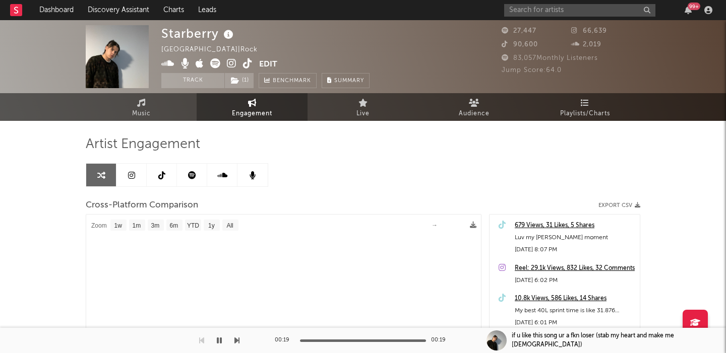
select select "1m"
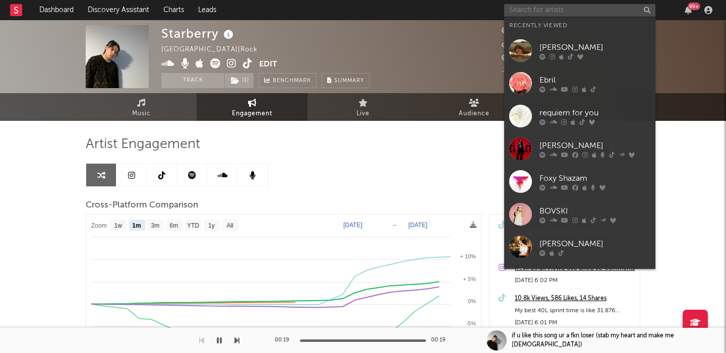
click at [529, 9] on input "text" at bounding box center [579, 10] width 151 height 13
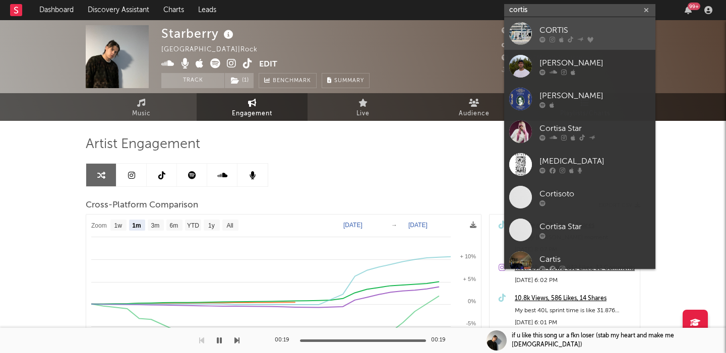
type input "cortis"
click at [572, 25] on div "CORTIS" at bounding box center [594, 30] width 111 height 12
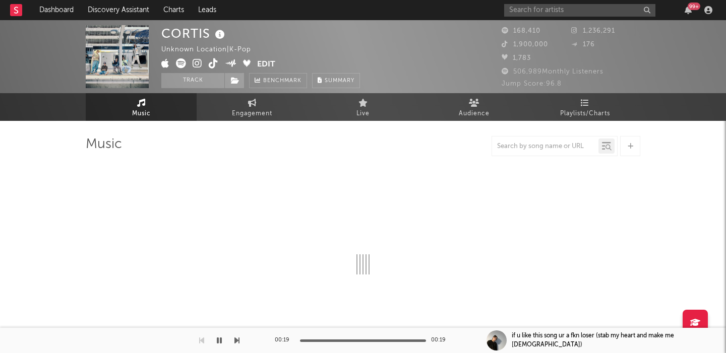
select select "1w"
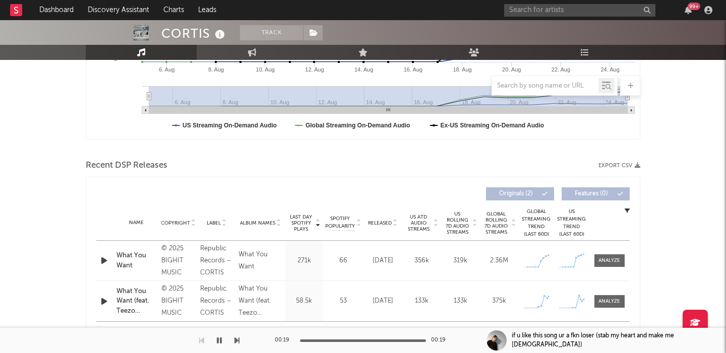
scroll to position [284, 0]
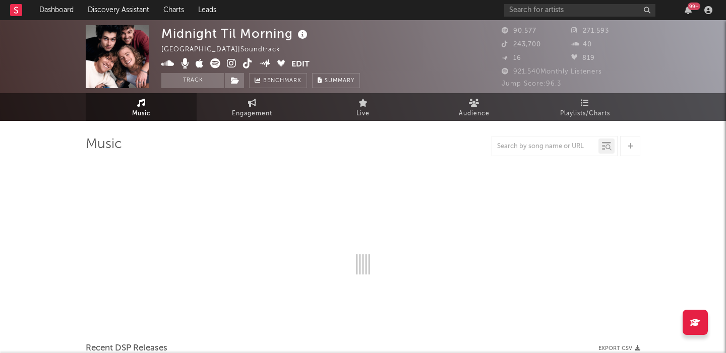
select select "1w"
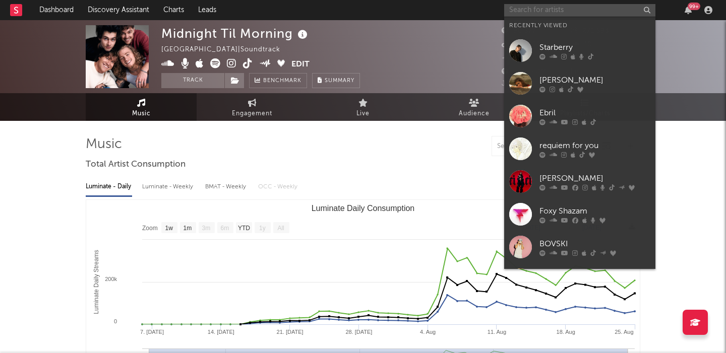
click at [552, 15] on input "text" at bounding box center [579, 10] width 151 height 13
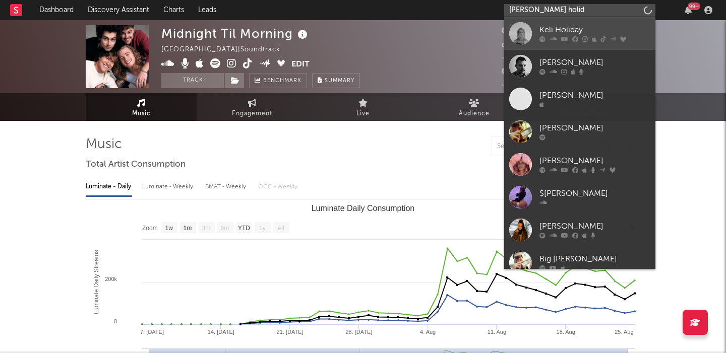
type input "[PERSON_NAME] holid"
click at [575, 33] on div "Keli Holiday" at bounding box center [594, 30] width 111 height 12
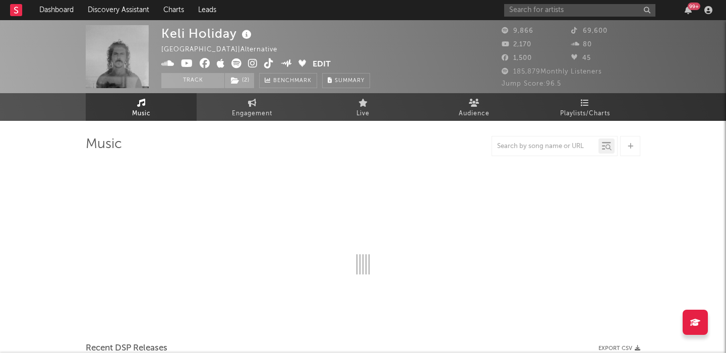
select select "6m"
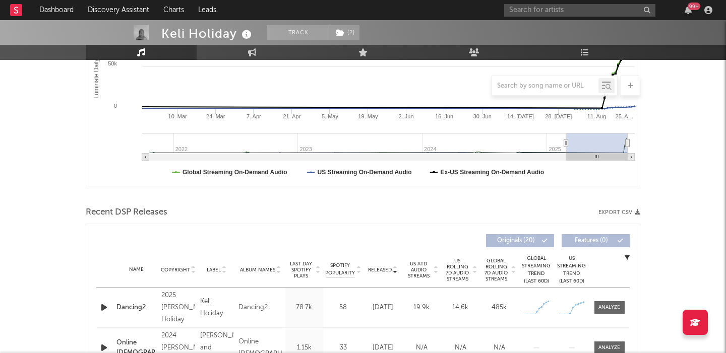
scroll to position [261, 0]
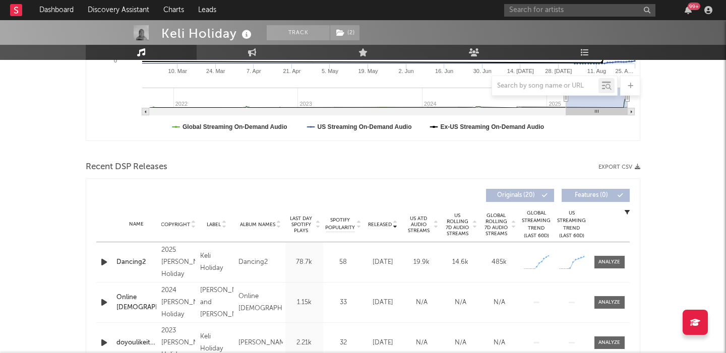
click at [130, 264] on div "Dancing2" at bounding box center [136, 262] width 40 height 10
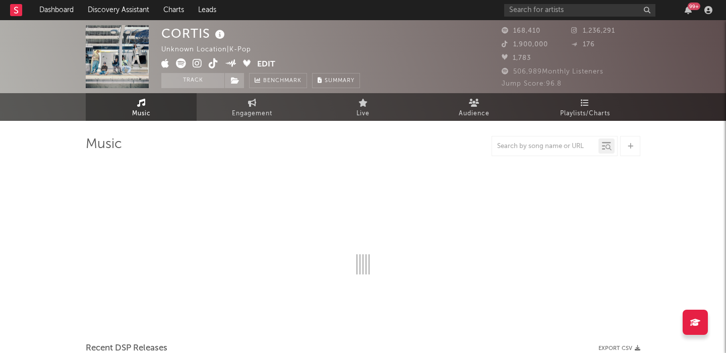
select select "1w"
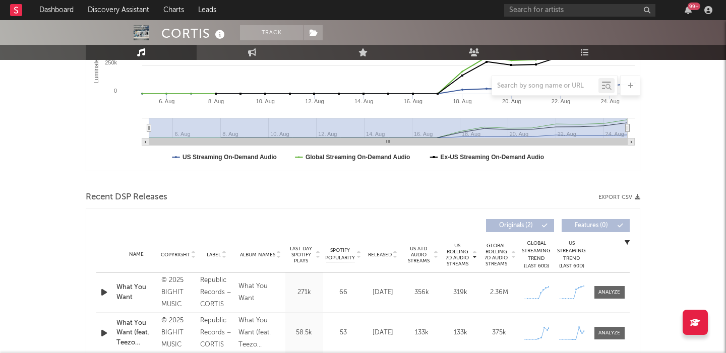
scroll to position [346, 0]
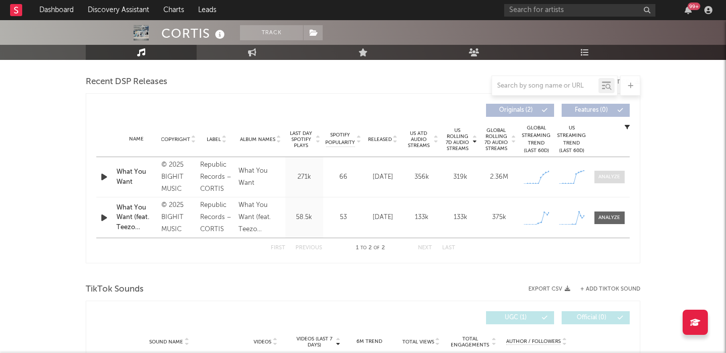
click at [610, 179] on div at bounding box center [609, 177] width 22 height 8
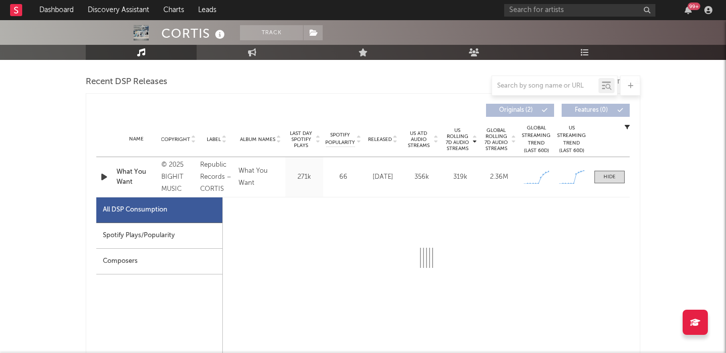
select select "1w"
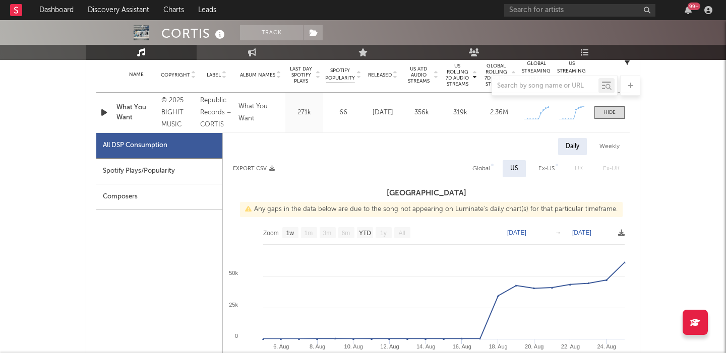
scroll to position [415, 0]
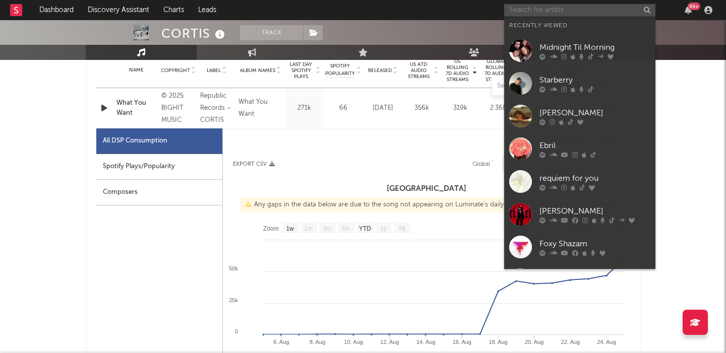
click at [516, 11] on input "text" at bounding box center [579, 10] width 151 height 13
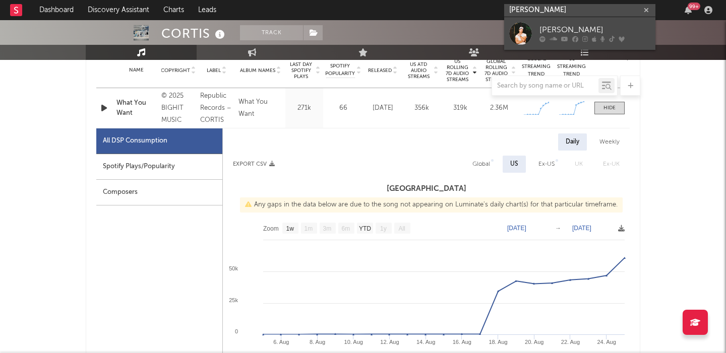
type input "russell dickerson"
click at [616, 35] on div "[PERSON_NAME]" at bounding box center [594, 30] width 111 height 12
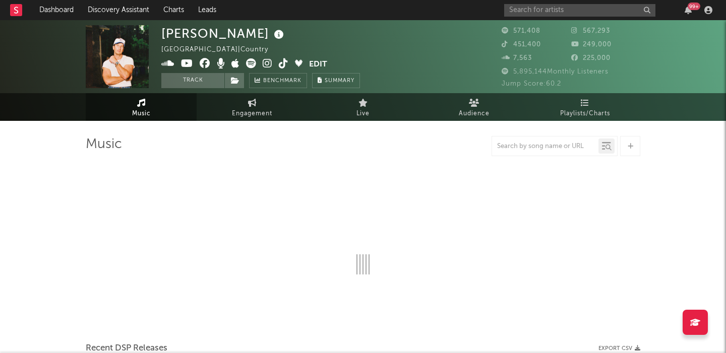
select select "6m"
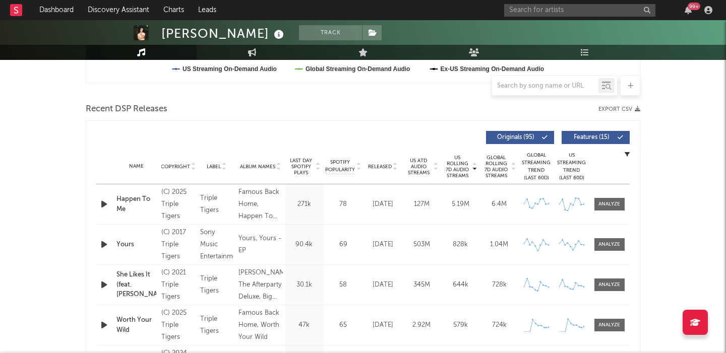
scroll to position [320, 0]
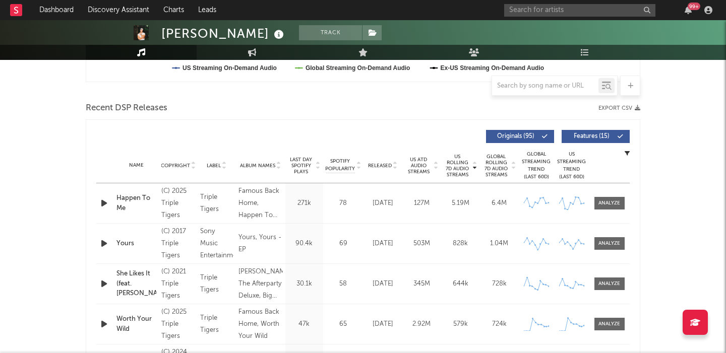
click at [385, 165] on span "Released" at bounding box center [380, 166] width 24 height 6
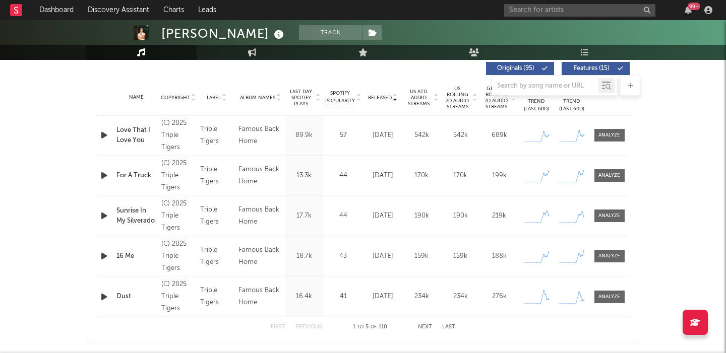
scroll to position [389, 0]
click at [608, 215] on div at bounding box center [609, 216] width 22 height 8
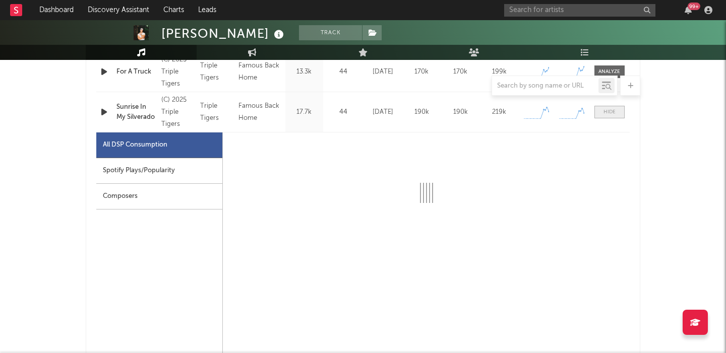
scroll to position [508, 0]
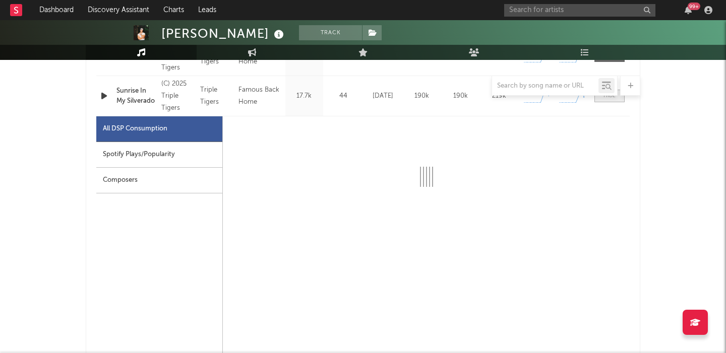
select select "1w"
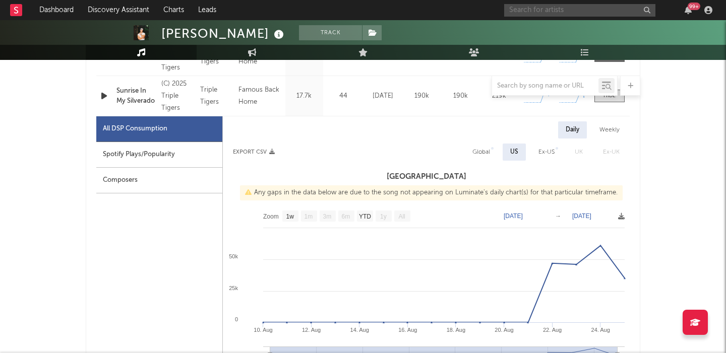
click at [555, 6] on input "text" at bounding box center [579, 10] width 151 height 13
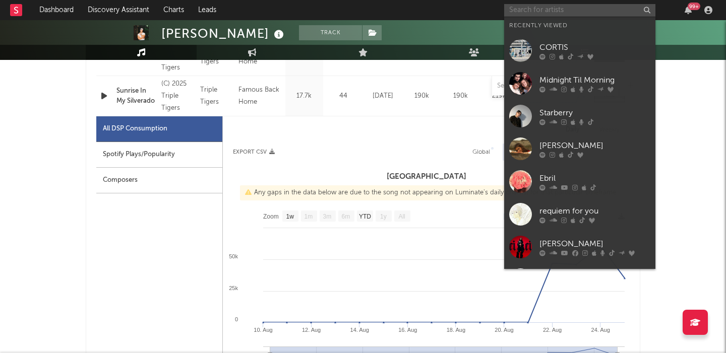
paste input "https://open.spotify.com/artist/7FFwJQ58hAy7PMo4lUBW96?si=XrfBSn8TTF6kxSgPujWW4Q"
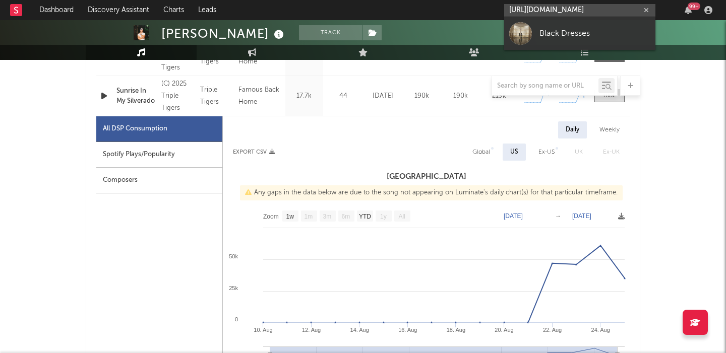
type input "https://open.spotify.com/artist/7FFwJQ58hAy7PMo4lUBW96?si=XrfBSn8TTF6kxSgPujWW4Q"
click at [570, 23] on link "Black Dresses" at bounding box center [579, 33] width 151 height 33
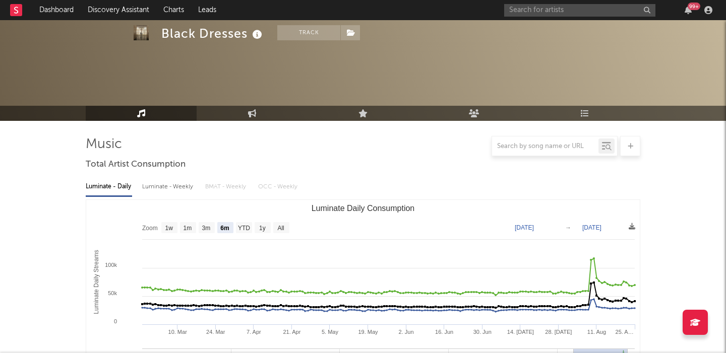
scroll to position [80, 0]
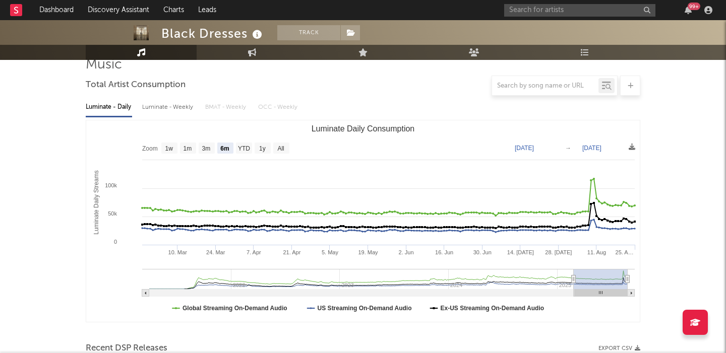
click at [271, 148] on rect "Luminate Daily Consumption" at bounding box center [362, 221] width 553 height 202
click at [277, 149] on rect "Luminate Daily Consumption" at bounding box center [281, 148] width 16 height 11
select select "All"
type input "2021-03-31"
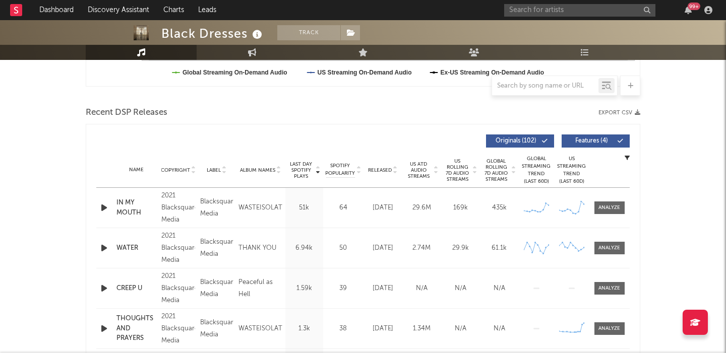
scroll to position [397, 0]
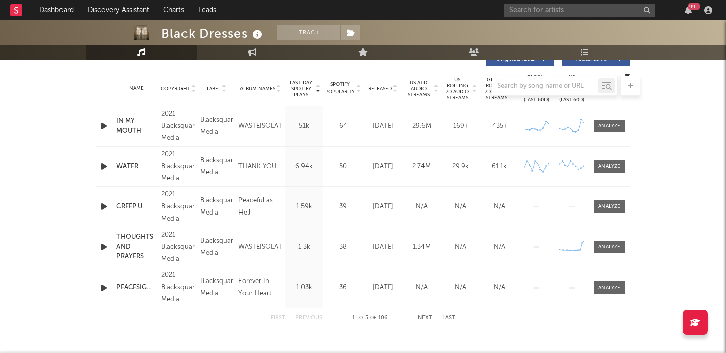
click at [103, 127] on icon "button" at bounding box center [104, 126] width 11 height 13
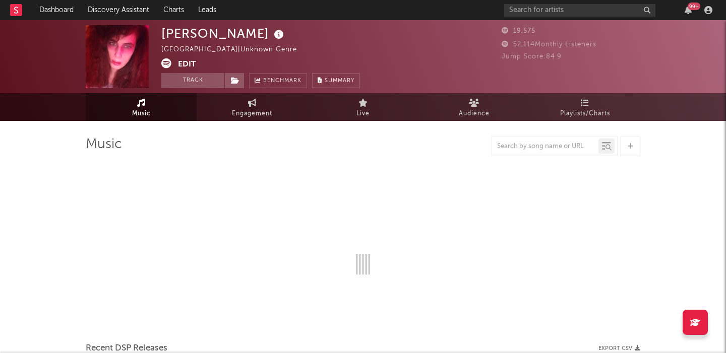
select select "1w"
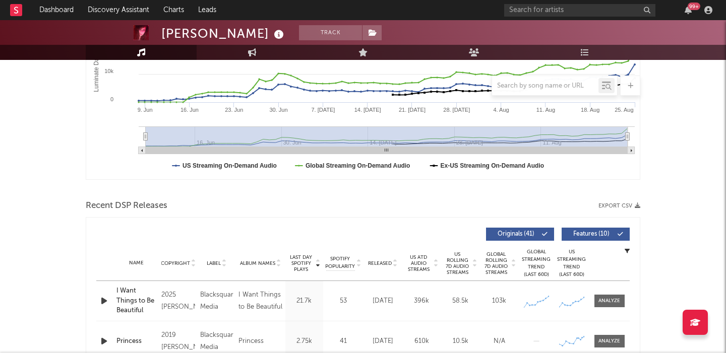
scroll to position [337, 0]
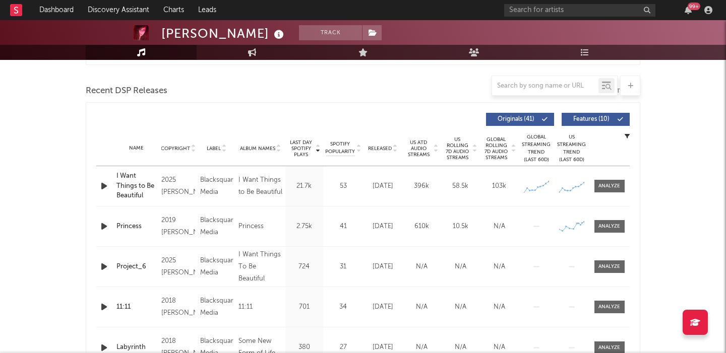
click at [103, 187] on icon "button" at bounding box center [104, 186] width 11 height 13
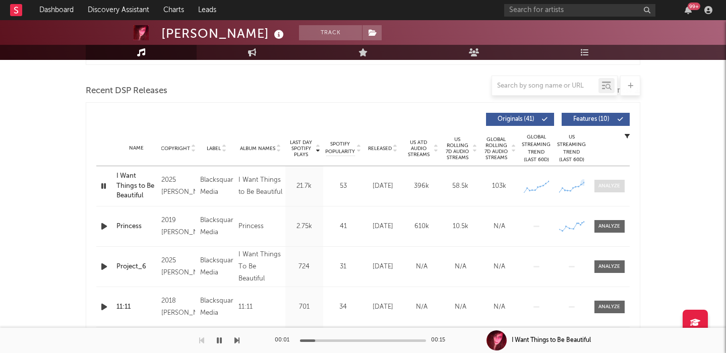
click at [602, 183] on div at bounding box center [609, 186] width 22 height 8
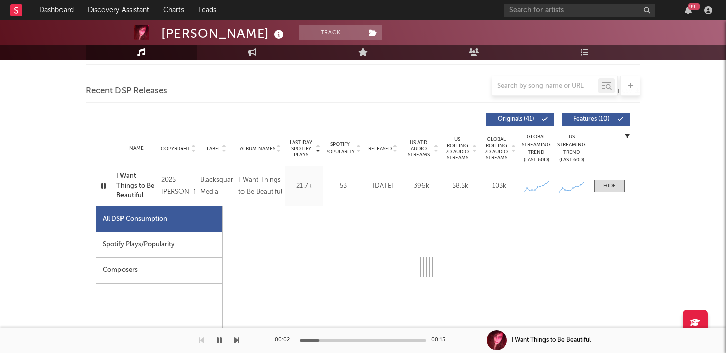
click at [591, 113] on button "Features ( 10 )" at bounding box center [595, 119] width 68 height 13
select select "1w"
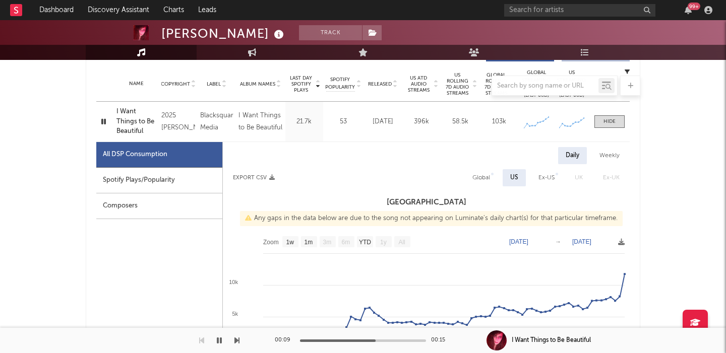
scroll to position [0, 0]
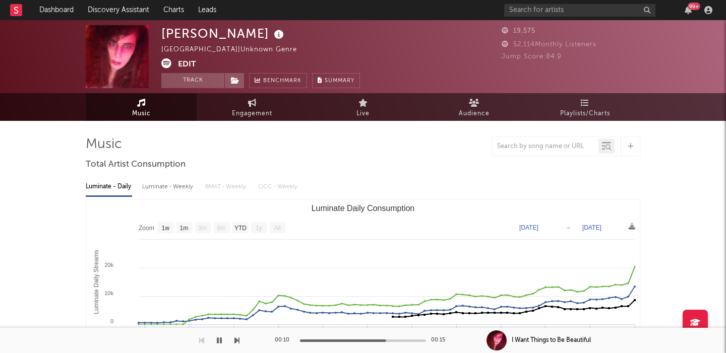
click at [164, 64] on icon at bounding box center [166, 63] width 10 height 10
click at [188, 61] on button "Edit" at bounding box center [187, 64] width 18 height 13
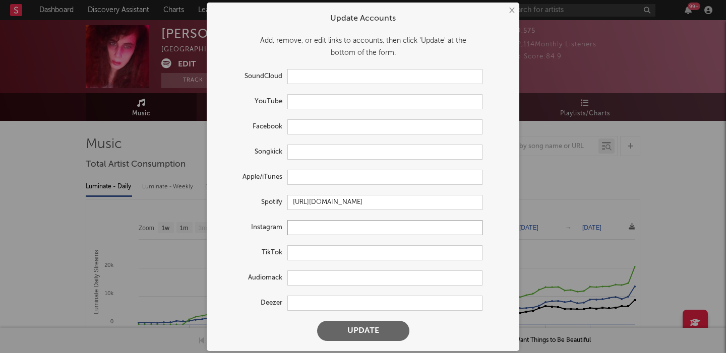
click at [298, 222] on input "text" at bounding box center [384, 227] width 195 height 15
paste input "[URL][DOMAIN_NAME]"
type input "[URL][DOMAIN_NAME]"
click at [339, 335] on button "Update" at bounding box center [363, 331] width 92 height 20
click at [62, 203] on div "× Update Accounts Add, remove, or edit links to accounts, then click 'Update' a…" at bounding box center [363, 176] width 726 height 353
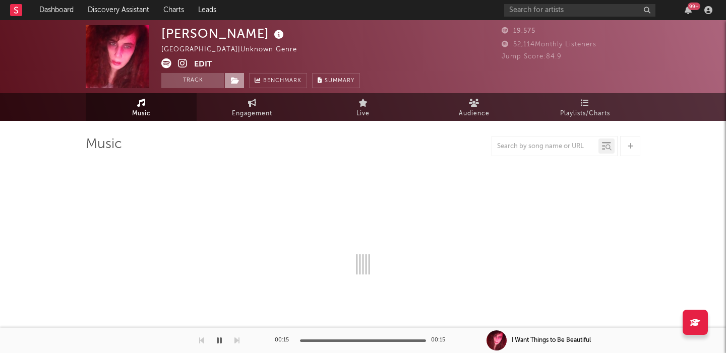
click at [231, 85] on span at bounding box center [234, 80] width 20 height 15
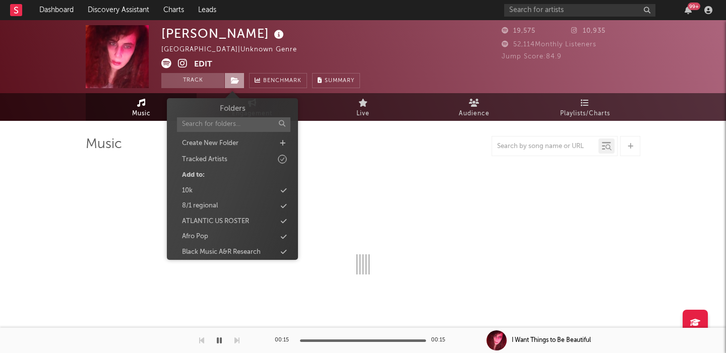
select select "1w"
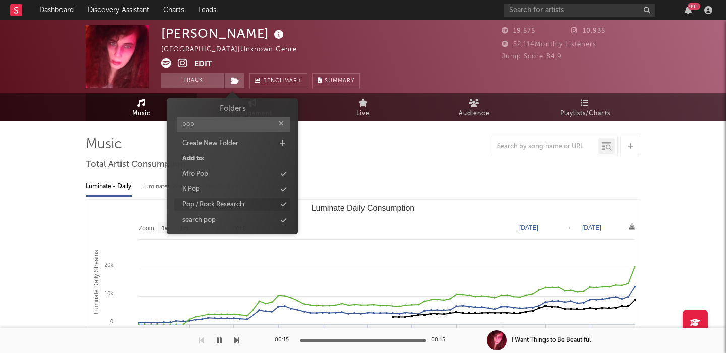
type input "pop"
click at [262, 206] on div "Pop / Rock Research" at bounding box center [232, 205] width 116 height 13
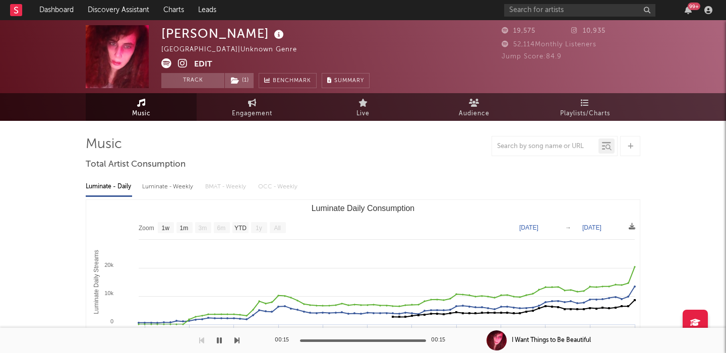
click at [412, 189] on div "Luminate - Daily Luminate - Weekly BMAT - Weekly OCC - Weekly" at bounding box center [363, 186] width 554 height 17
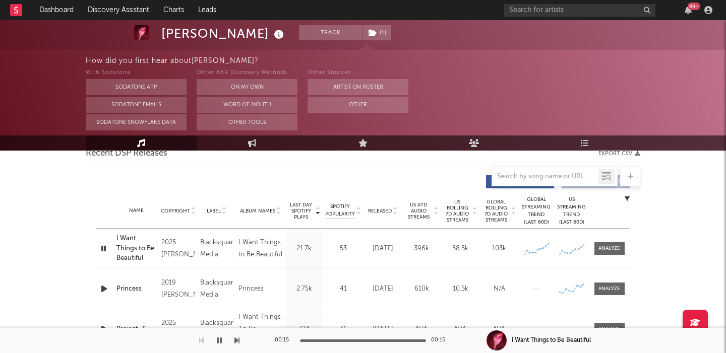
scroll to position [377, 0]
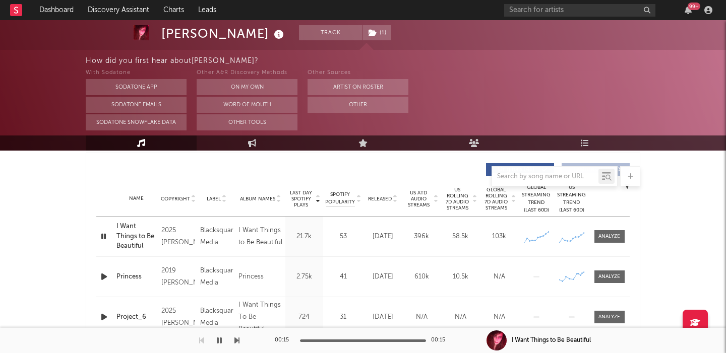
click at [103, 233] on icon "button" at bounding box center [104, 236] width 10 height 13
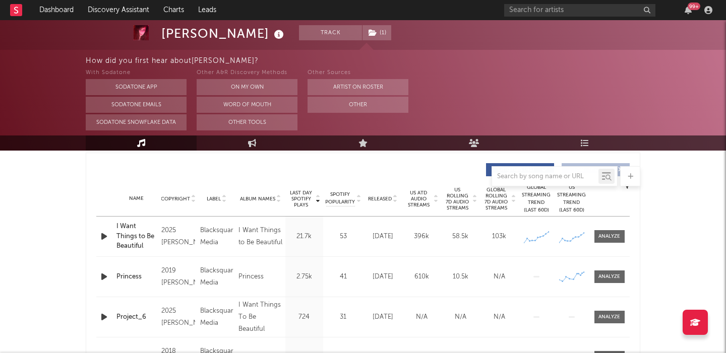
click at [104, 236] on icon "button" at bounding box center [104, 236] width 11 height 13
drag, startPoint x: 253, startPoint y: 32, endPoint x: 146, endPoint y: 32, distance: 107.3
copy div "[PERSON_NAME]"
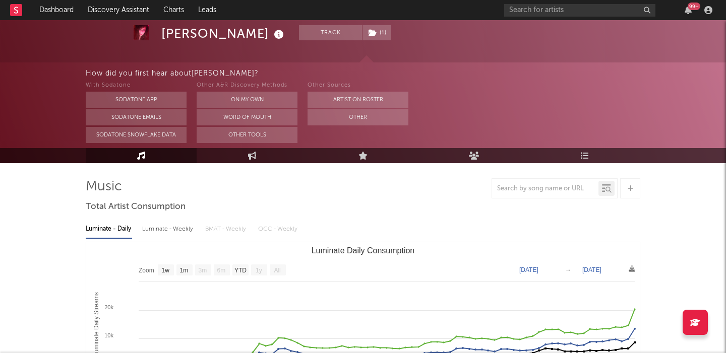
scroll to position [30, 0]
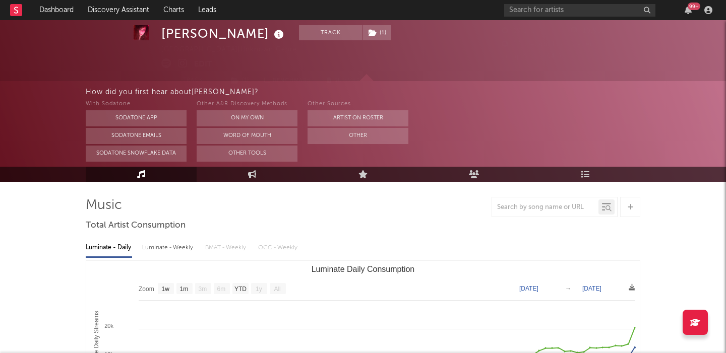
click at [630, 208] on icon at bounding box center [630, 207] width 6 height 7
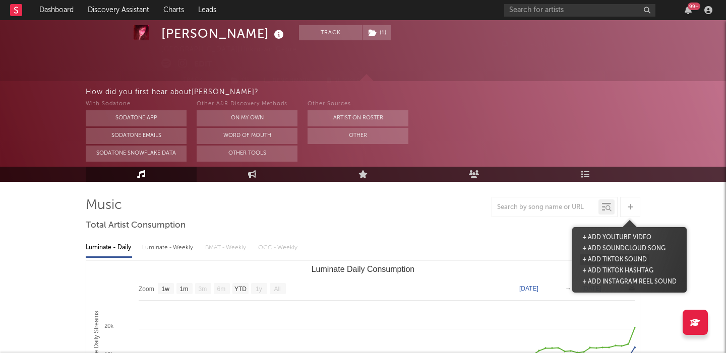
click at [622, 259] on button "+ Add TikTok Sound" at bounding box center [614, 259] width 70 height 11
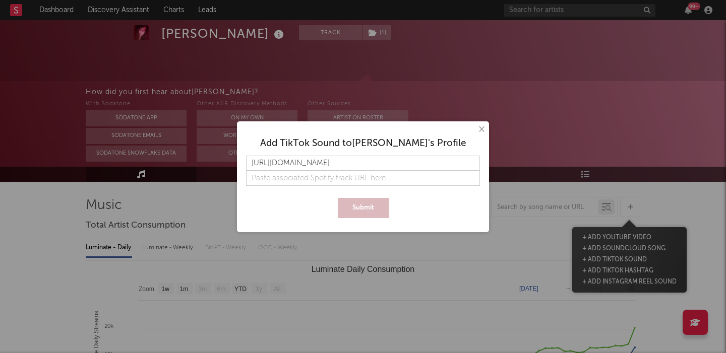
scroll to position [0, 68]
type input "[URL][DOMAIN_NAME]"
click at [361, 203] on button "Submit" at bounding box center [363, 208] width 51 height 20
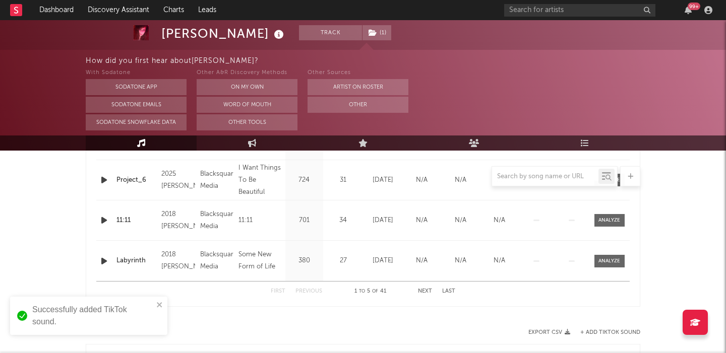
scroll to position [658, 0]
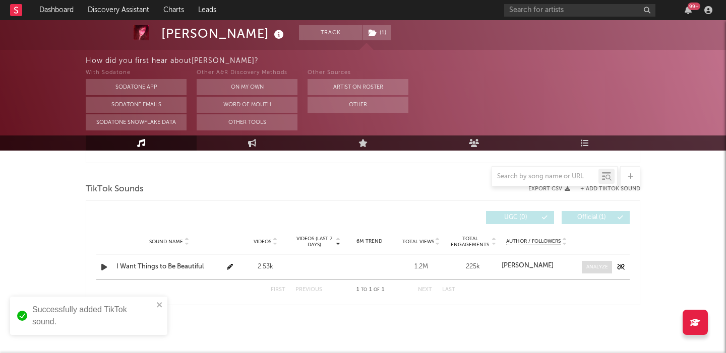
click at [591, 268] on div at bounding box center [597, 268] width 22 height 8
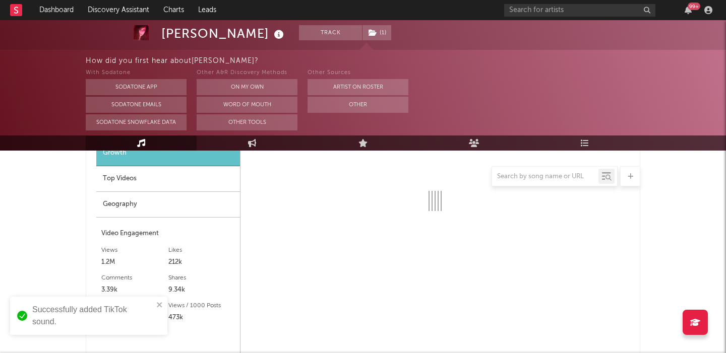
select select "1w"
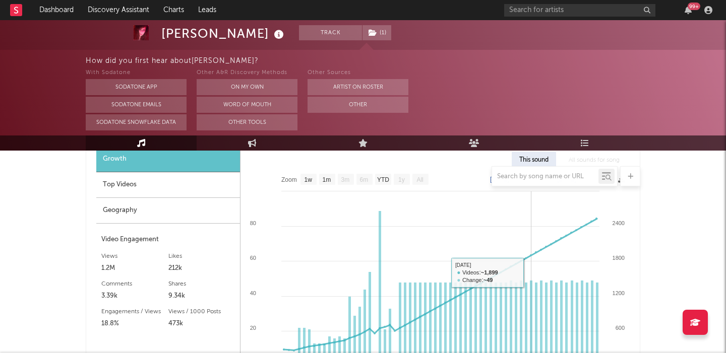
scroll to position [781, 0]
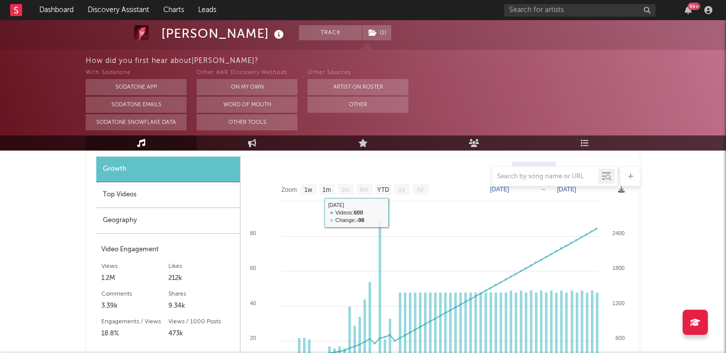
click at [170, 190] on div "Top Videos" at bounding box center [168, 195] width 144 height 26
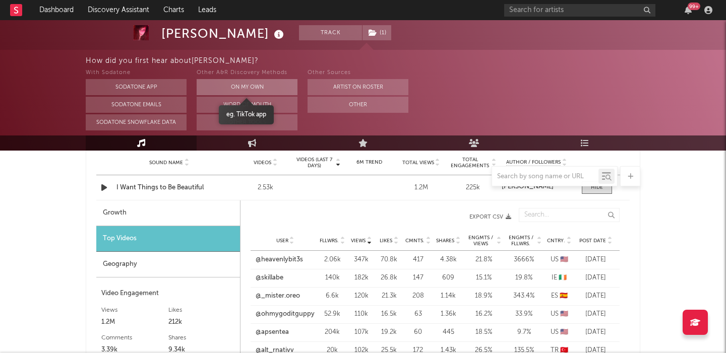
click at [243, 88] on button "On My Own" at bounding box center [247, 87] width 101 height 16
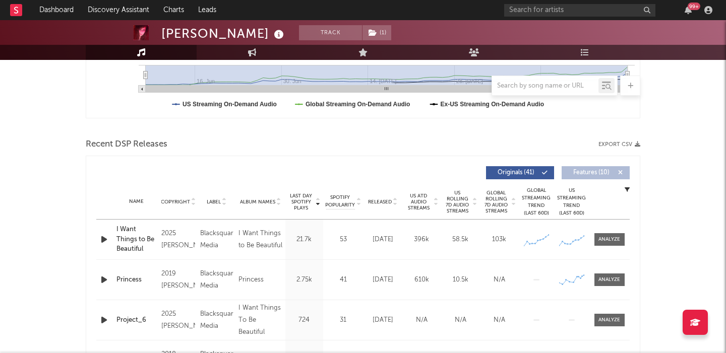
scroll to position [322, 0]
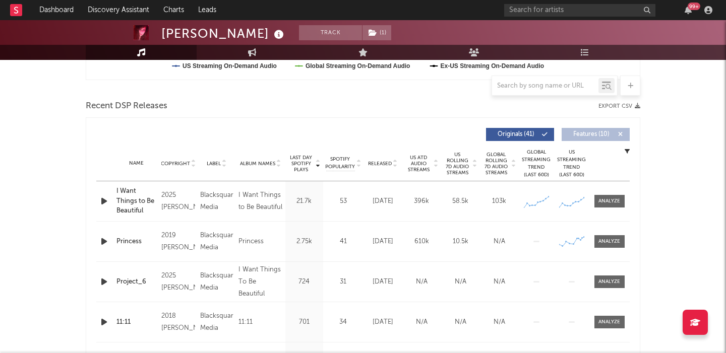
click at [103, 201] on icon "button" at bounding box center [104, 201] width 11 height 13
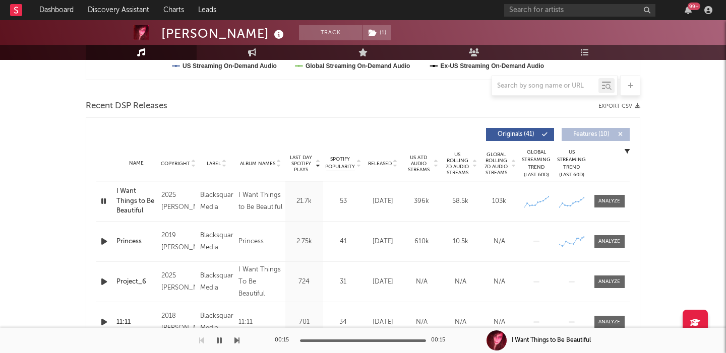
click at [102, 199] on icon "button" at bounding box center [104, 201] width 10 height 13
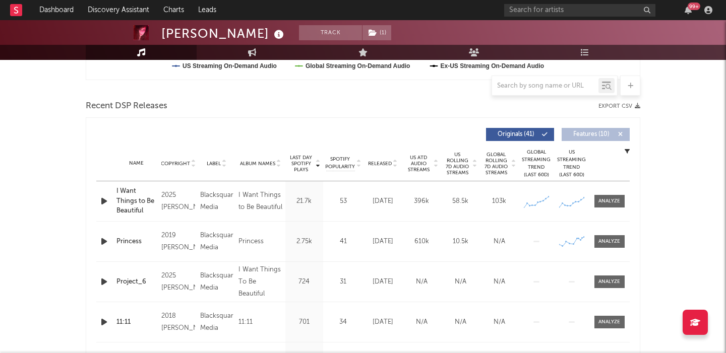
click at [102, 202] on icon "button" at bounding box center [104, 201] width 11 height 13
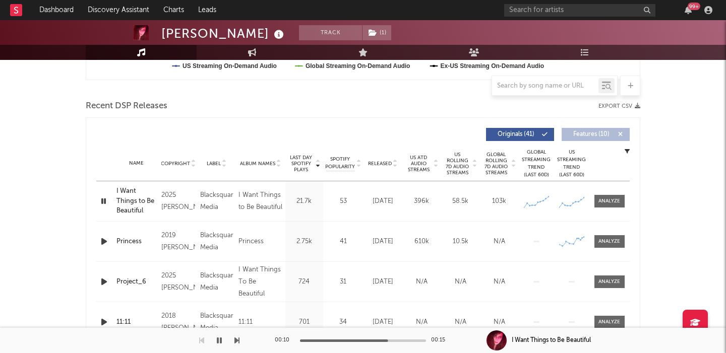
click at [128, 200] on div "I Want Things to Be Beautiful" at bounding box center [136, 201] width 40 height 30
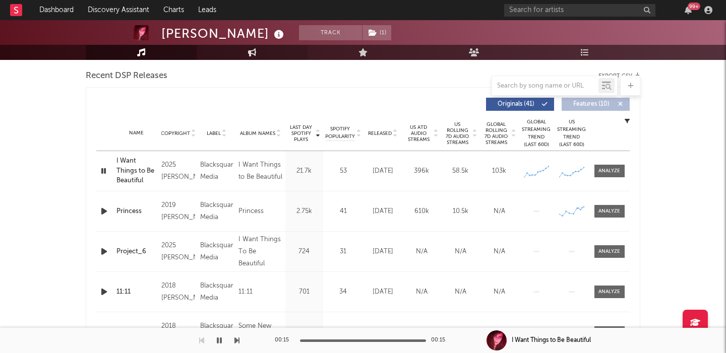
scroll to position [0, 0]
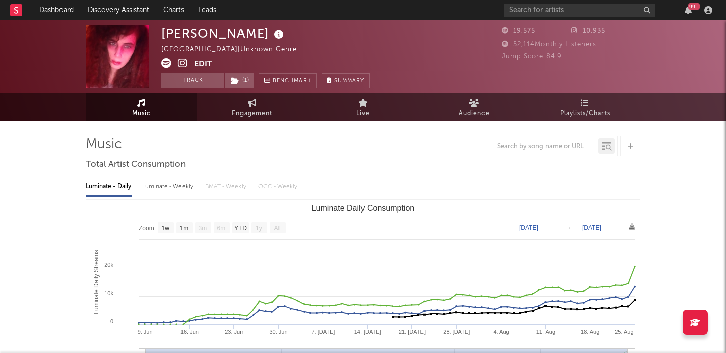
click at [213, 34] on div "Devi McCallion" at bounding box center [223, 33] width 125 height 17
copy div "Devi McCallion"
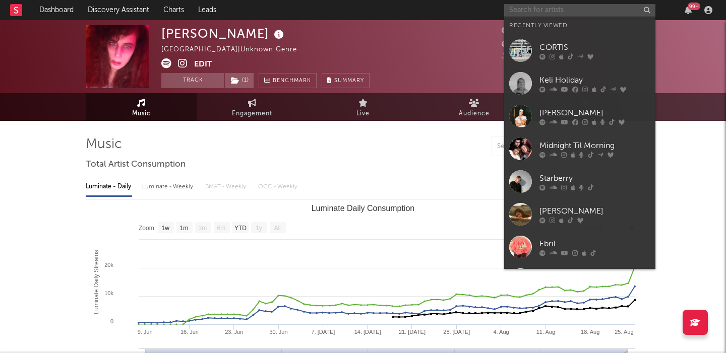
click at [554, 9] on input "text" at bounding box center [579, 10] width 151 height 13
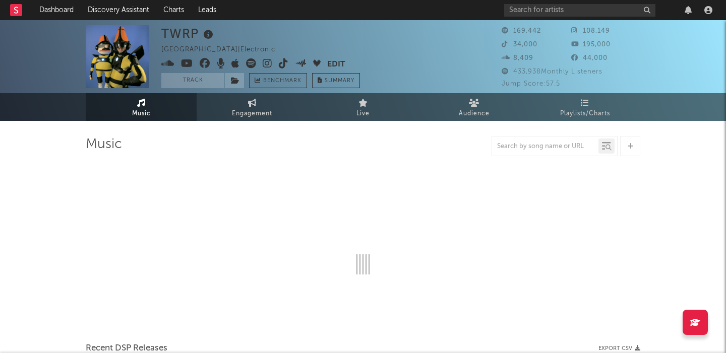
select select "6m"
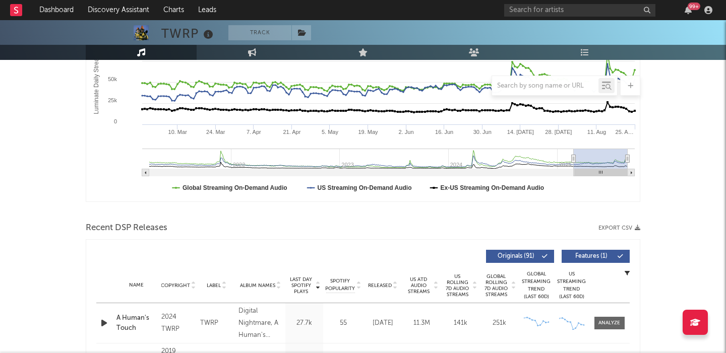
scroll to position [263, 0]
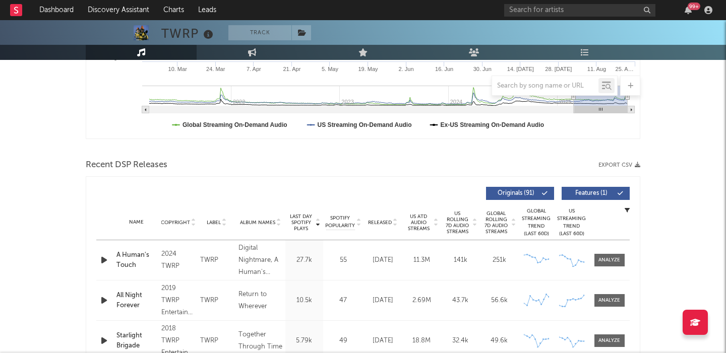
click at [584, 189] on button "Features ( 1 )" at bounding box center [595, 193] width 68 height 13
click at [381, 219] on div "Released" at bounding box center [383, 223] width 34 height 8
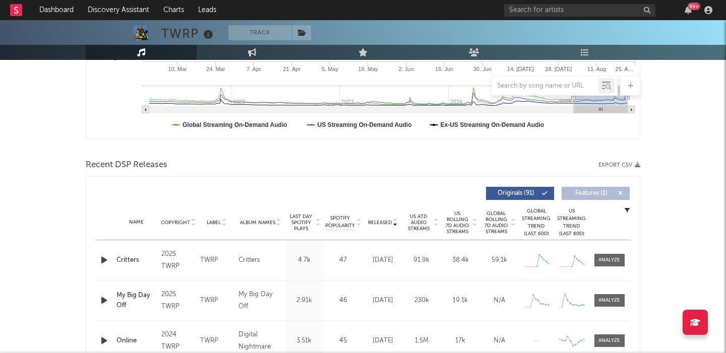
click at [463, 224] on span "US Rolling 7D Audio Streams" at bounding box center [457, 223] width 28 height 24
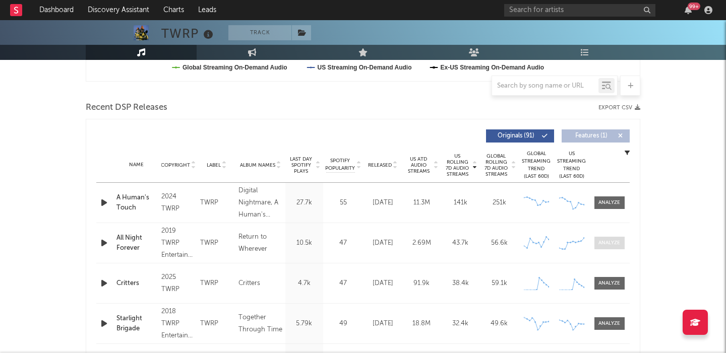
click at [613, 243] on div at bounding box center [609, 243] width 22 height 8
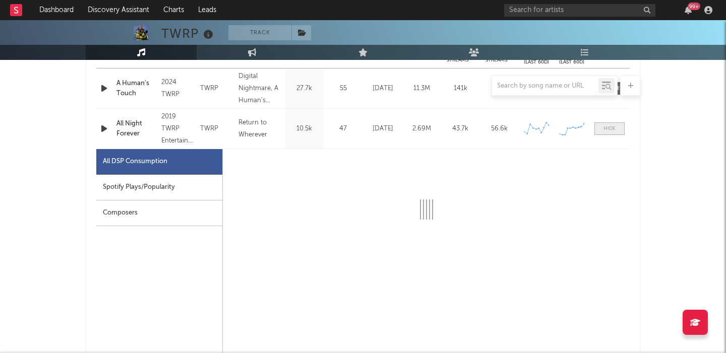
scroll to position [437, 0]
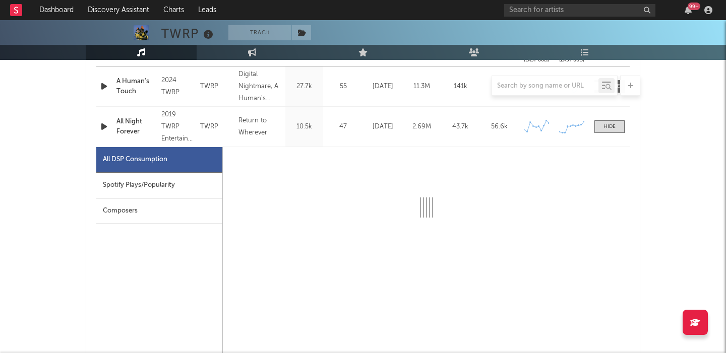
select select "6m"
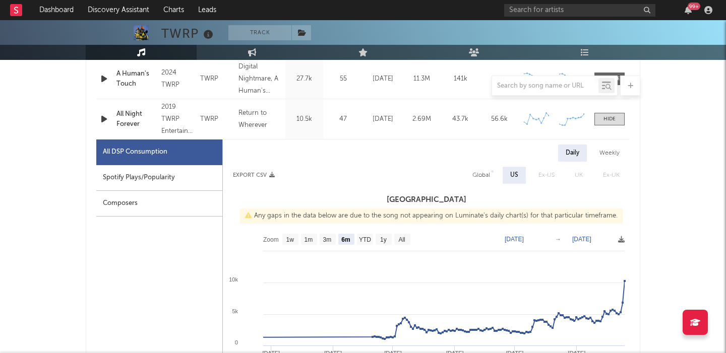
scroll to position [445, 0]
click at [99, 115] on icon "button" at bounding box center [104, 118] width 11 height 13
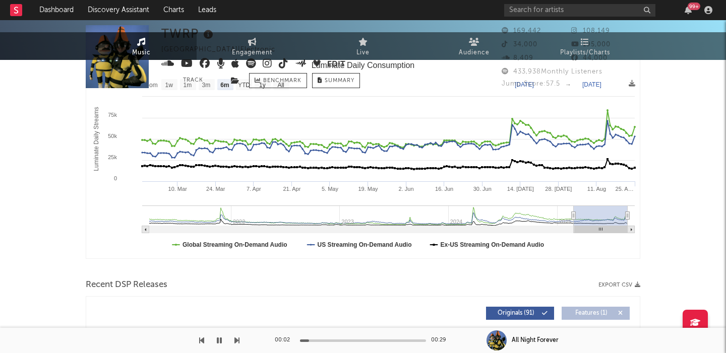
scroll to position [0, 0]
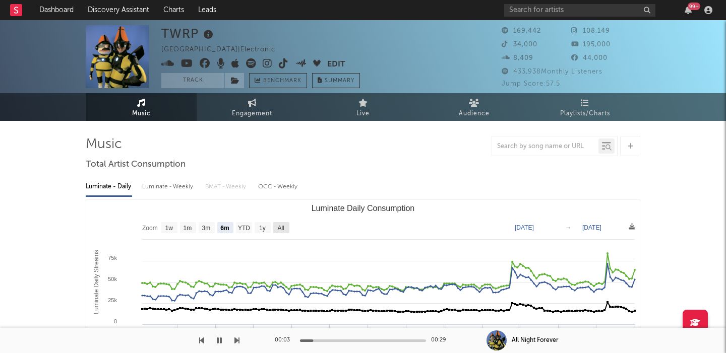
click at [284, 228] on text "All" at bounding box center [280, 228] width 7 height 7
select select "All"
type input "2021-03-31"
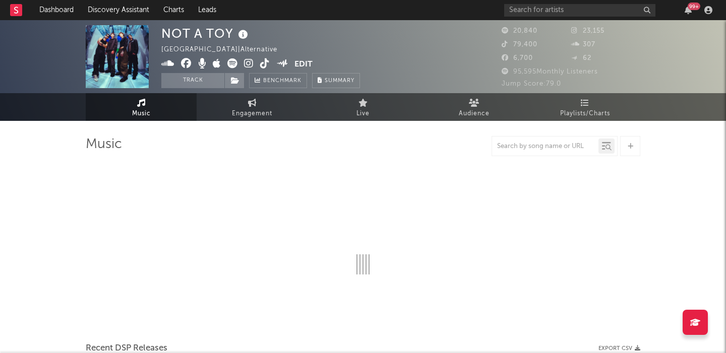
select select "6m"
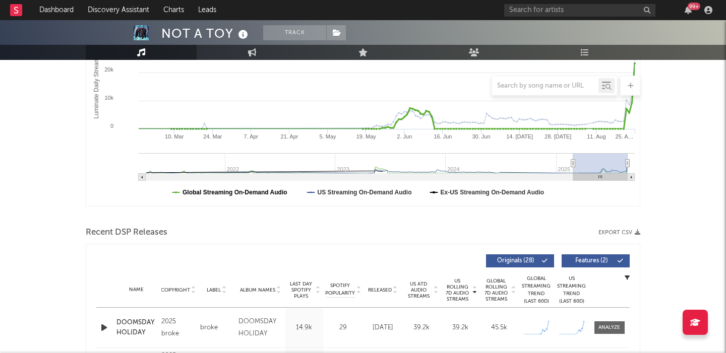
scroll to position [307, 0]
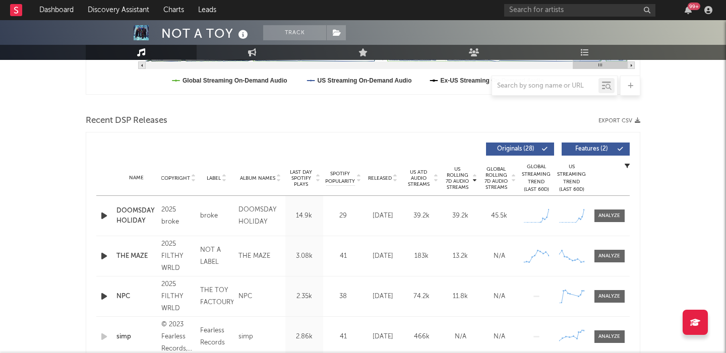
click at [107, 215] on icon "button" at bounding box center [104, 216] width 11 height 13
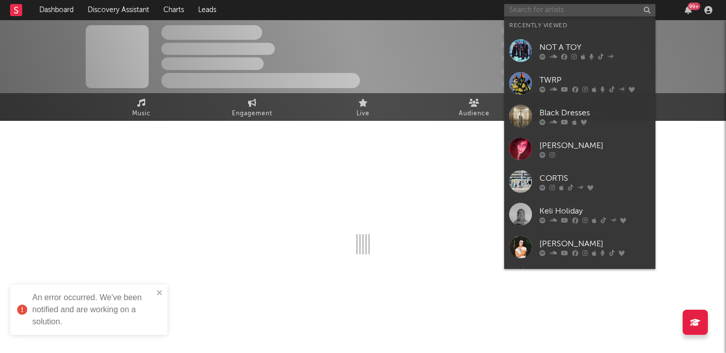
click at [533, 10] on input "text" at bounding box center [579, 10] width 151 height 13
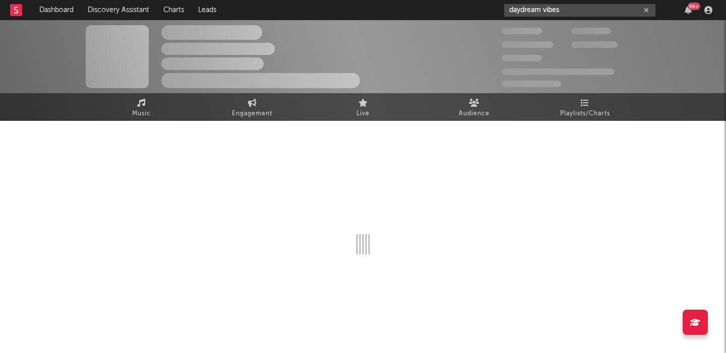
type input "daydream vibes"
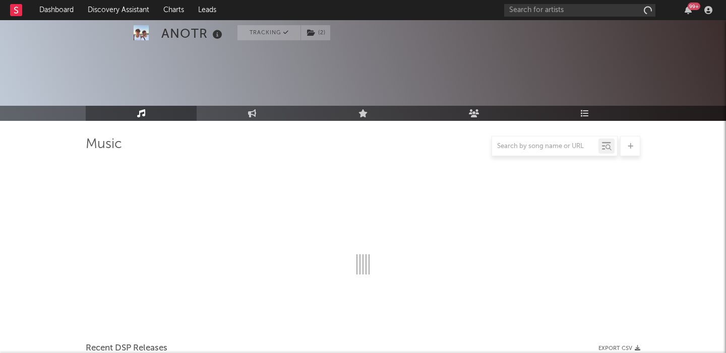
select select "6m"
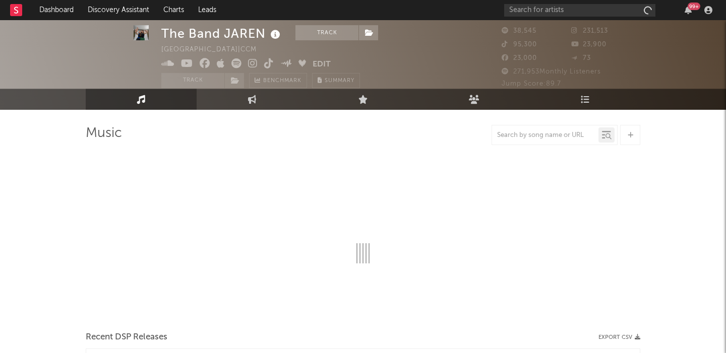
scroll to position [314, 0]
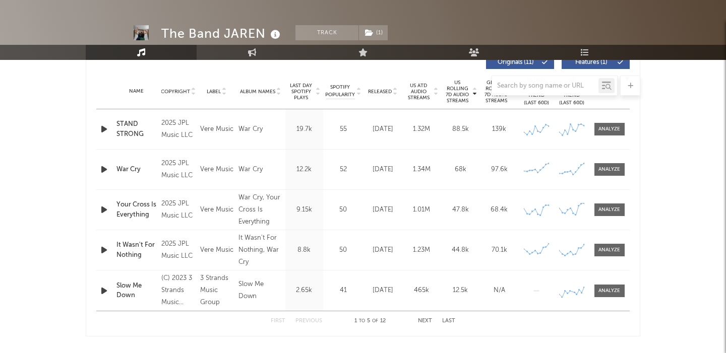
select select "6m"
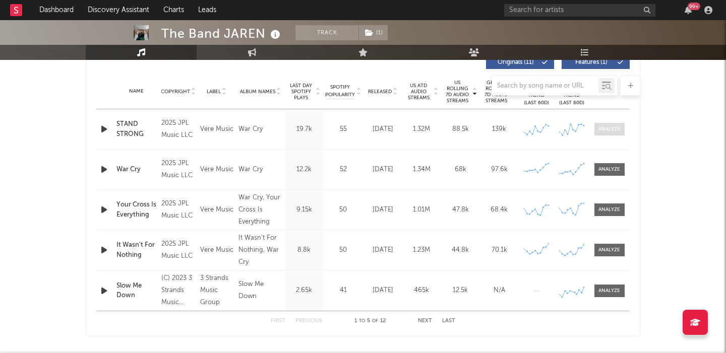
click at [615, 132] on div at bounding box center [609, 129] width 22 height 8
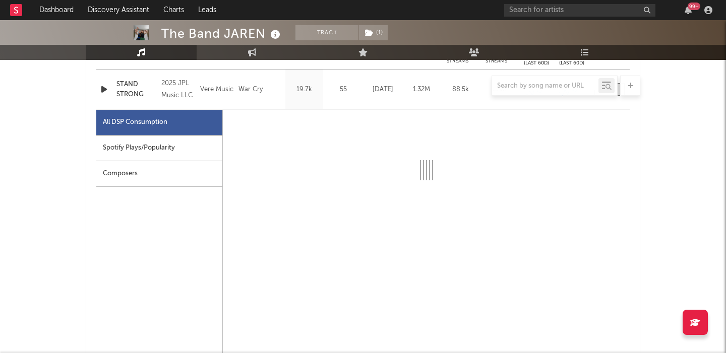
scroll to position [438, 0]
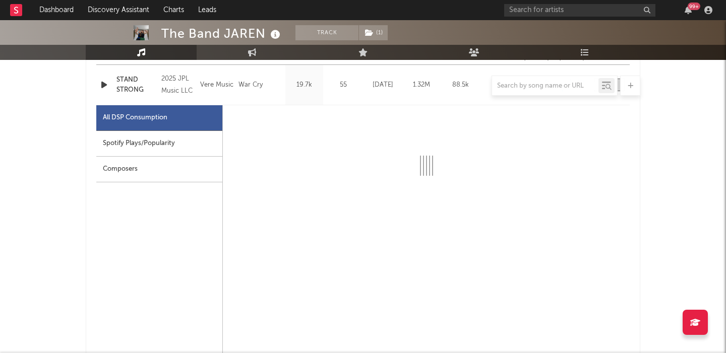
select select "6m"
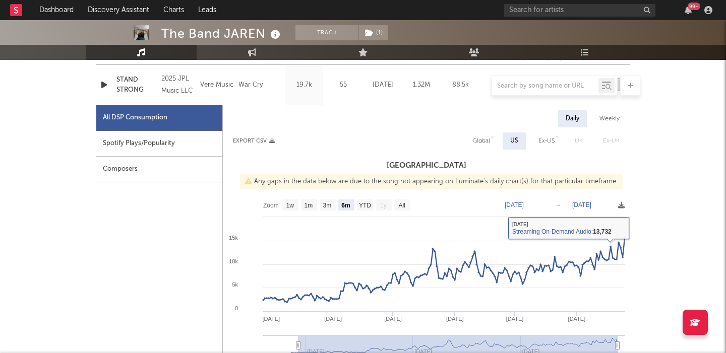
click at [487, 136] on div "Global" at bounding box center [481, 141] width 18 height 12
select select "1w"
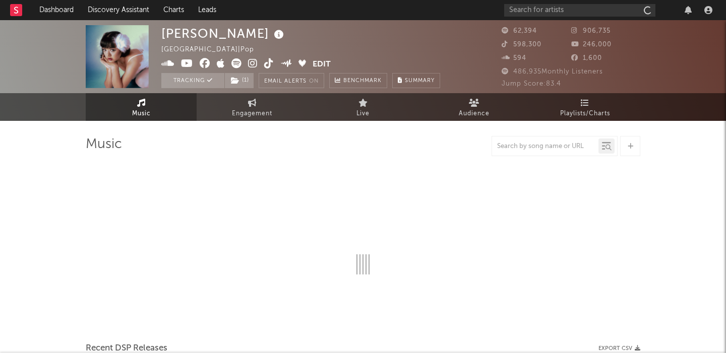
select select "6m"
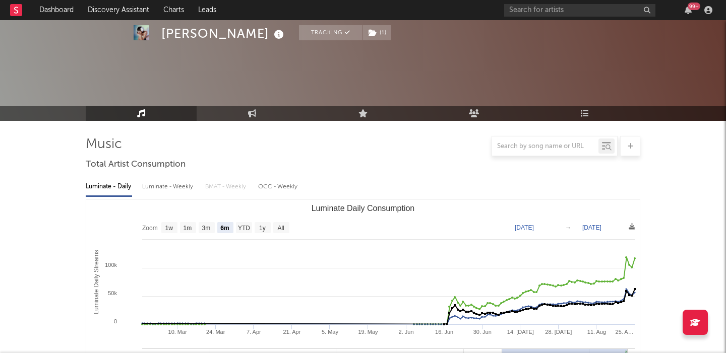
scroll to position [284, 0]
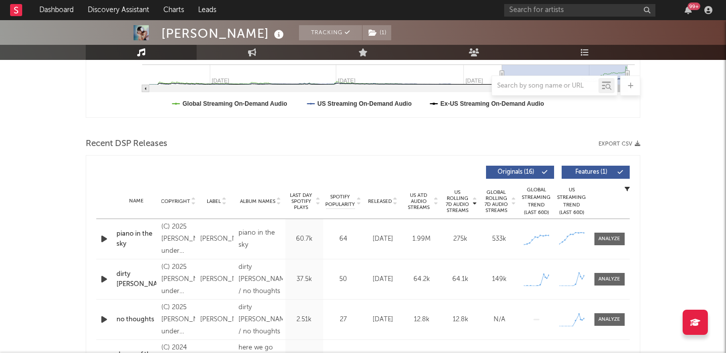
click at [383, 205] on div "Name Copyright Label Album Names Composer Names 7 Day Spotify Plays Last Day Sp…" at bounding box center [362, 201] width 533 height 35
click at [383, 203] on span "Released" at bounding box center [380, 202] width 24 height 6
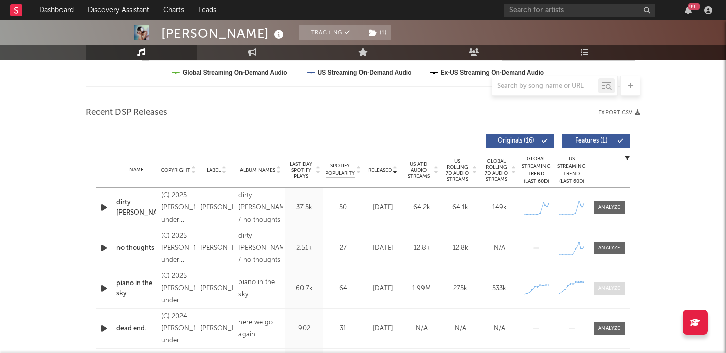
click at [604, 290] on div at bounding box center [609, 289] width 22 height 8
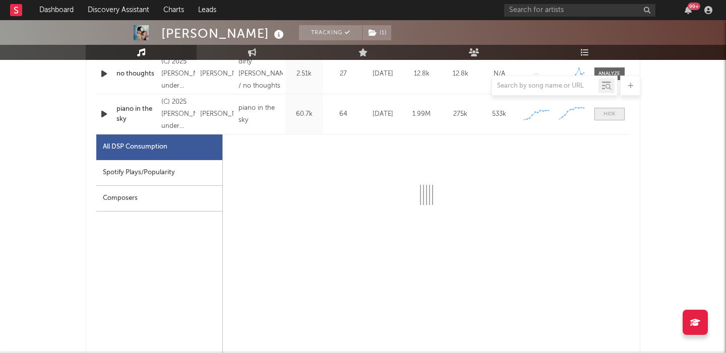
scroll to position [498, 0]
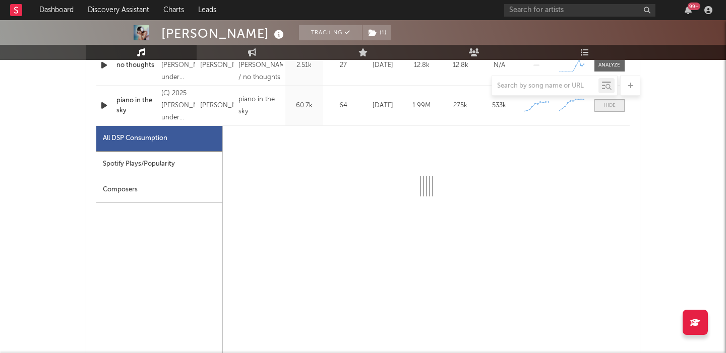
select select "1w"
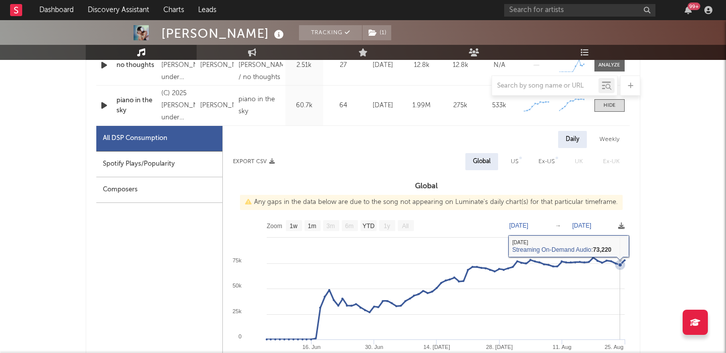
scroll to position [382, 0]
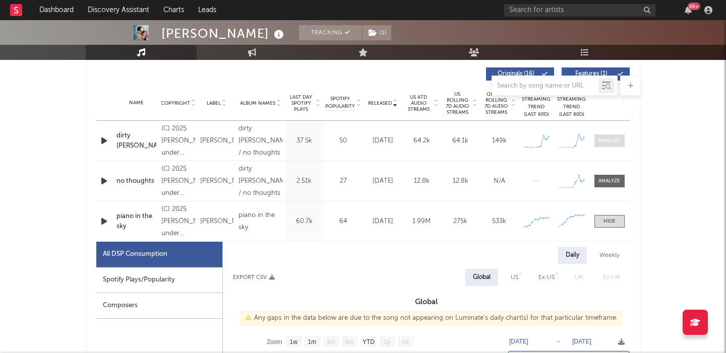
click at [609, 136] on span at bounding box center [609, 141] width 30 height 13
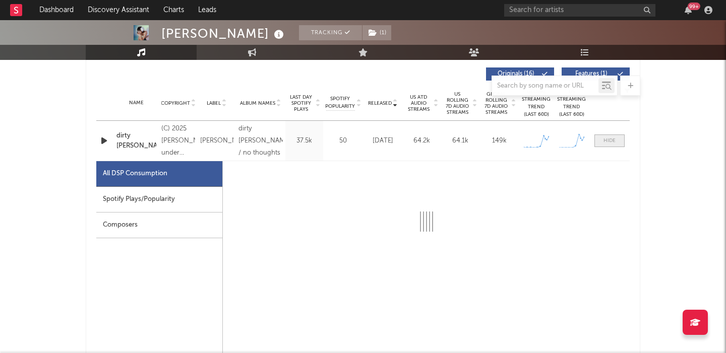
select select "1w"
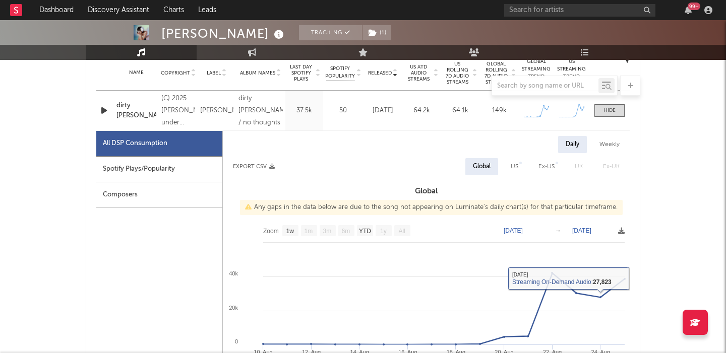
scroll to position [406, 0]
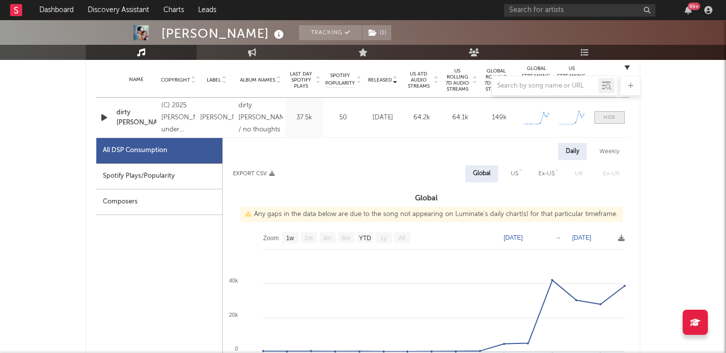
click at [614, 118] on div at bounding box center [609, 118] width 12 height 8
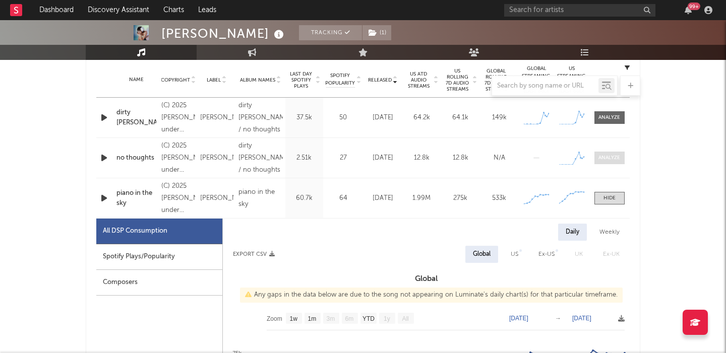
click at [615, 161] on div at bounding box center [609, 158] width 22 height 8
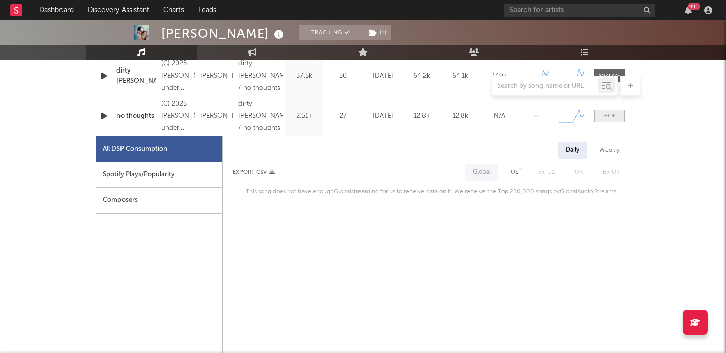
scroll to position [456, 0]
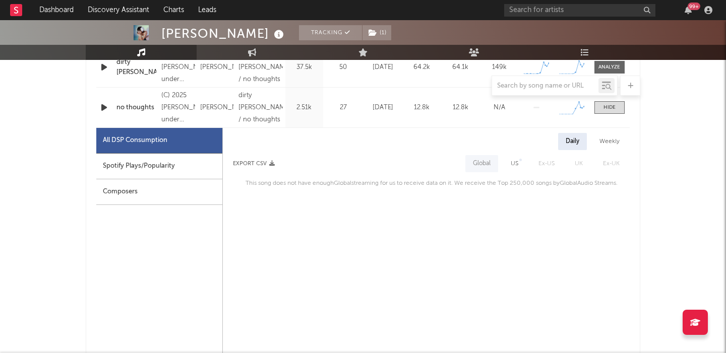
click at [520, 159] on div at bounding box center [520, 160] width 3 height 3
select select "1w"
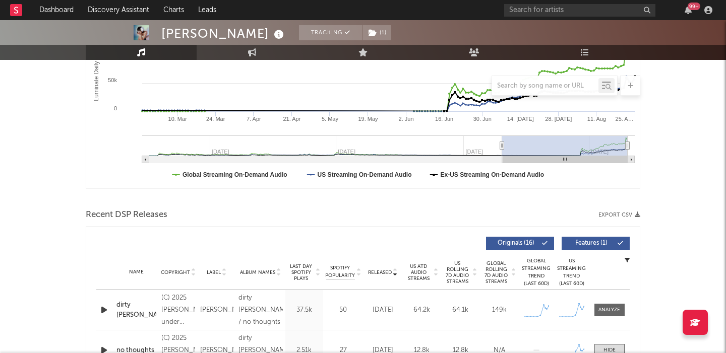
scroll to position [0, 0]
